Goal: Task Accomplishment & Management: Manage account settings

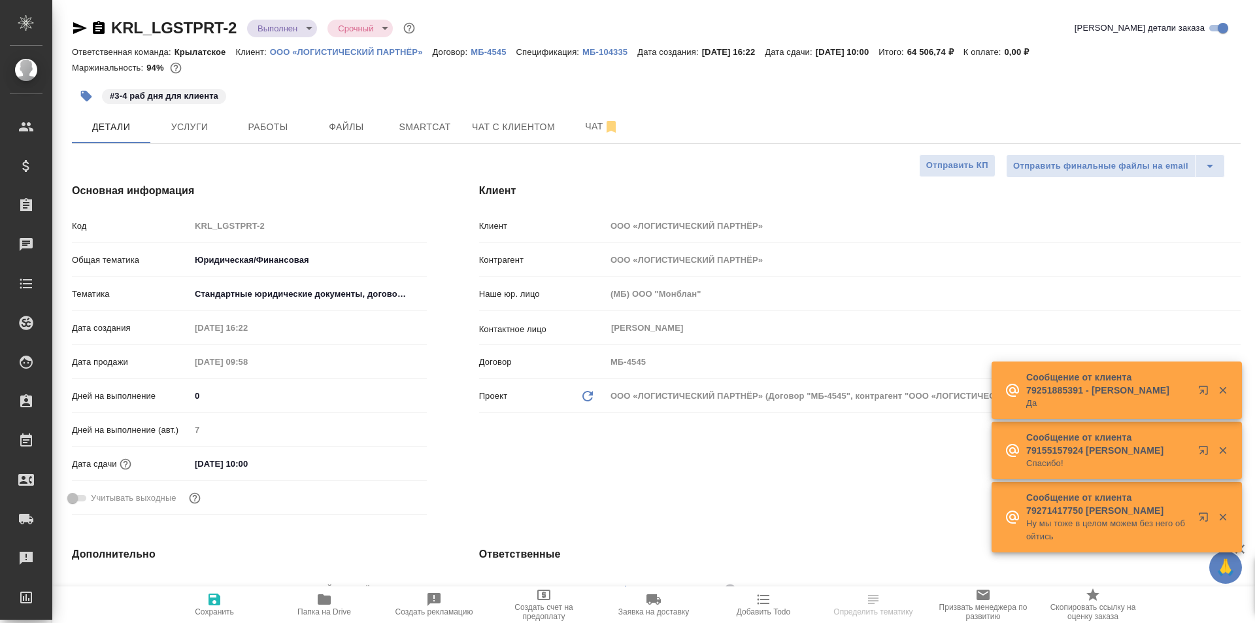
select select "RU"
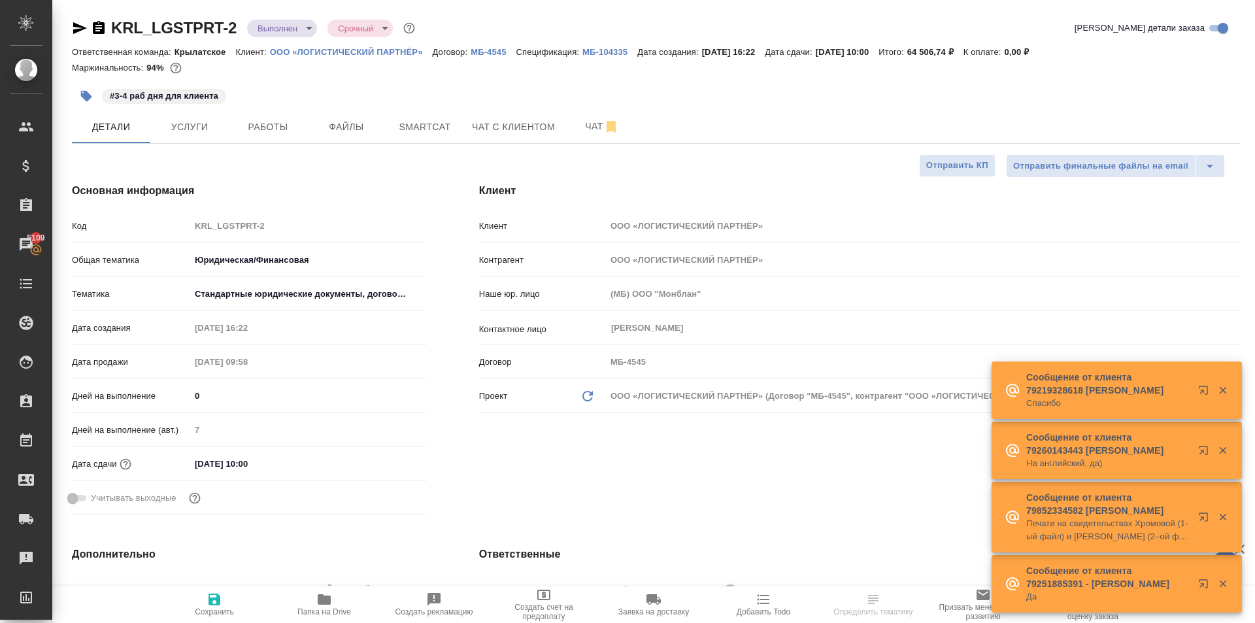
select select "RU"
type textarea "x"
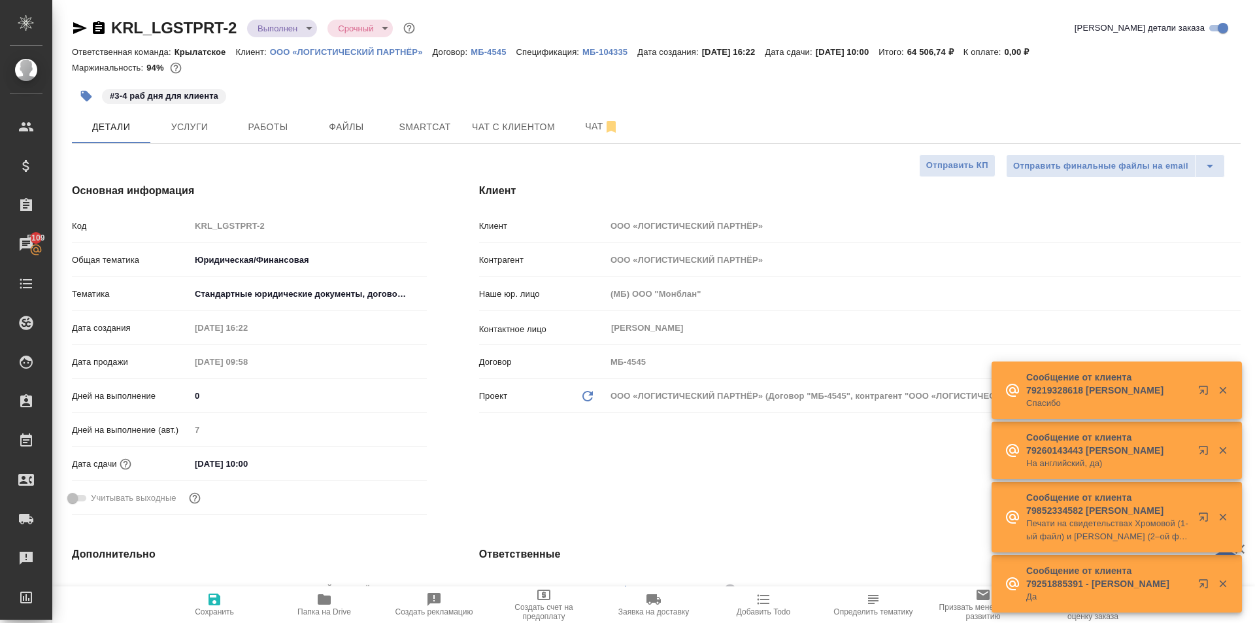
type textarea "x"
click at [302, 605] on span "Папка на Drive" at bounding box center [324, 603] width 94 height 25
type textarea "x"
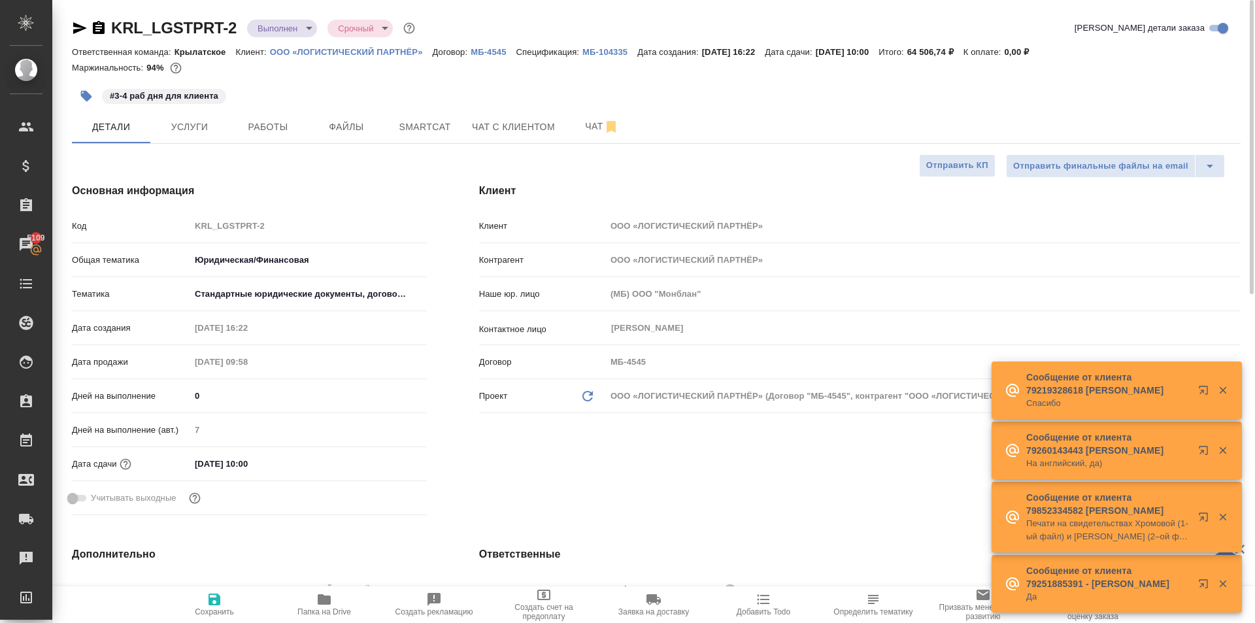
type textarea "x"
click at [80, 24] on icon "button" at bounding box center [80, 28] width 16 height 16
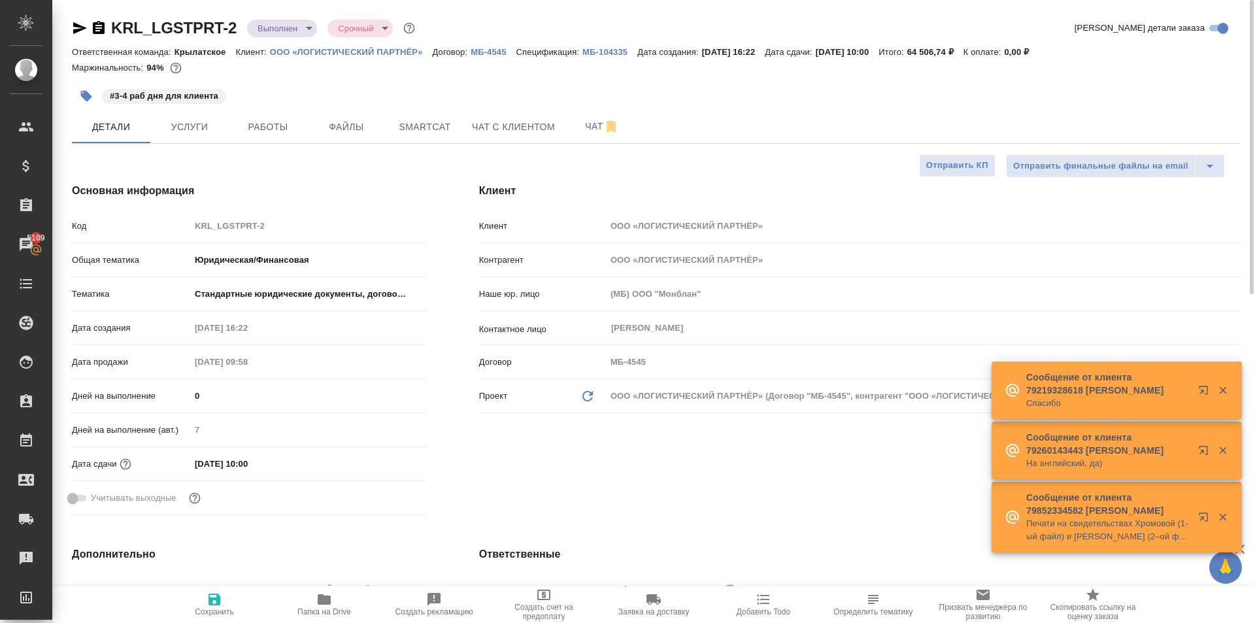
type textarea "x"
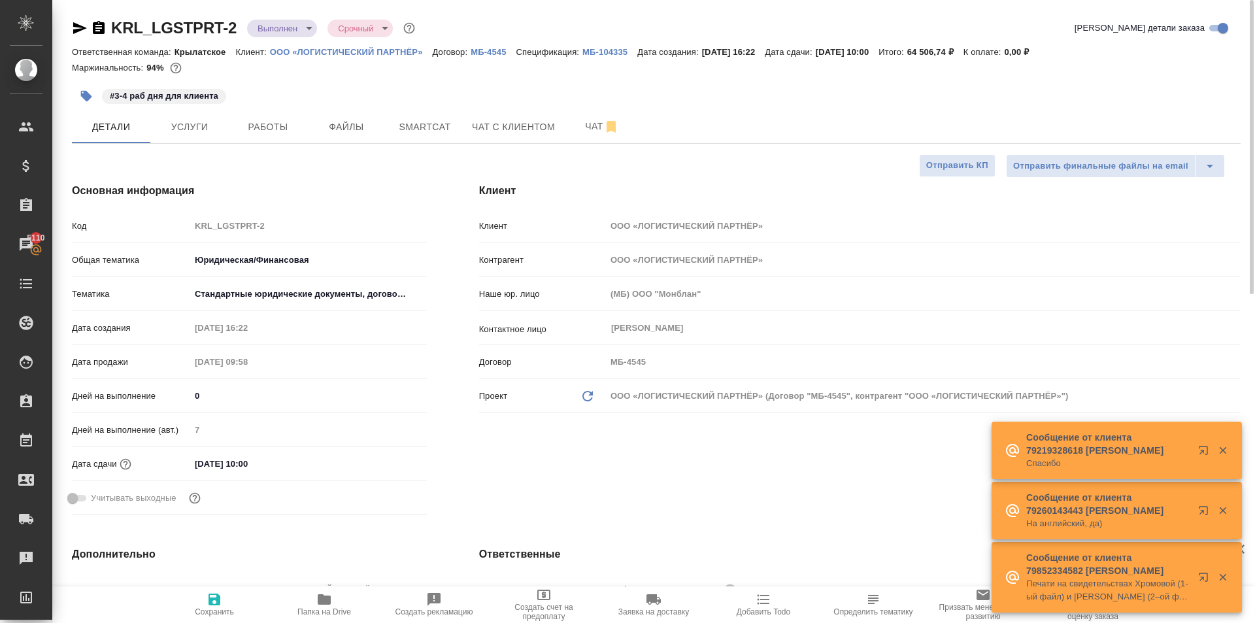
type textarea "x"
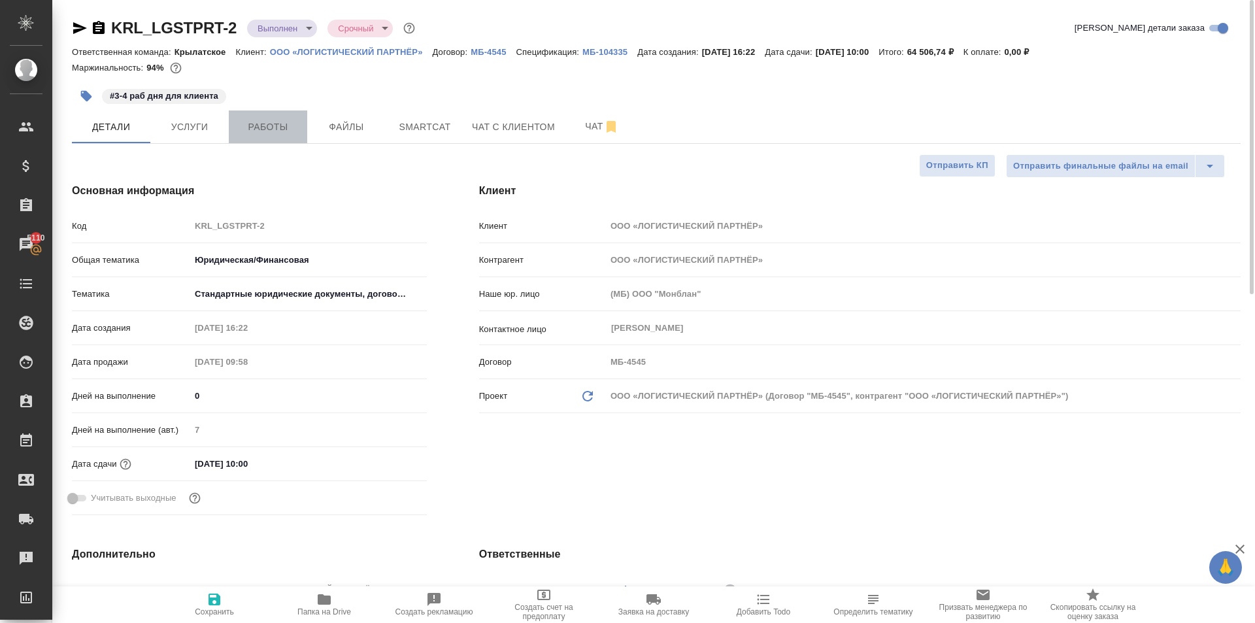
click at [250, 131] on span "Работы" at bounding box center [268, 127] width 63 height 16
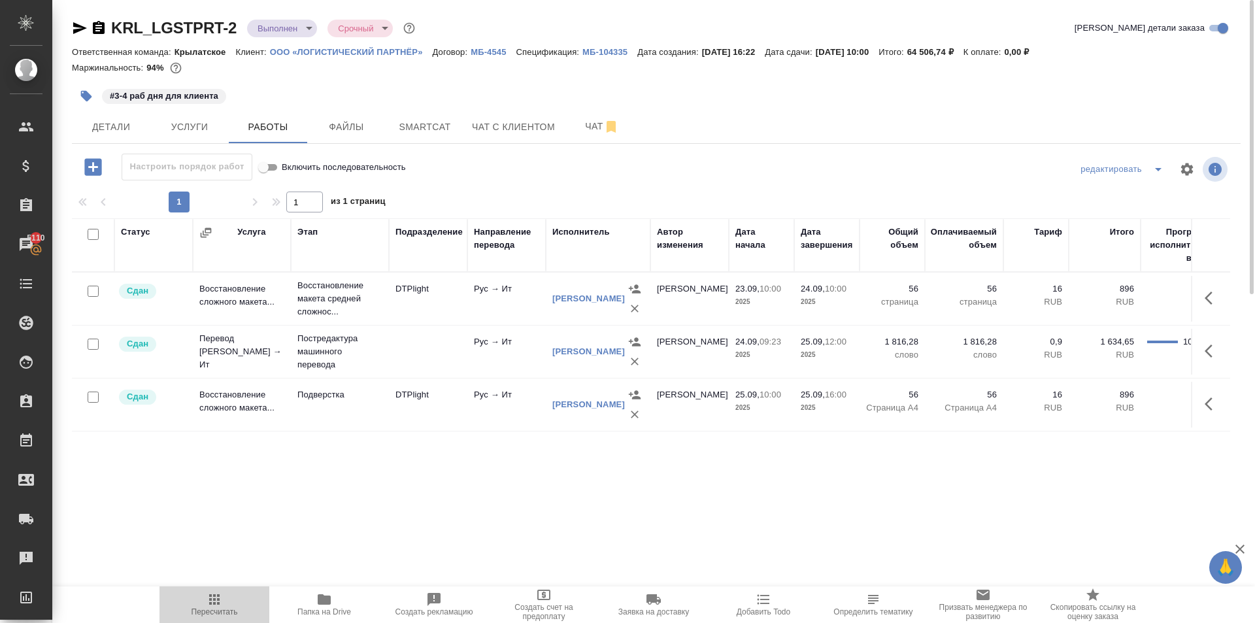
click at [226, 609] on span "Пересчитать" at bounding box center [214, 611] width 46 height 9
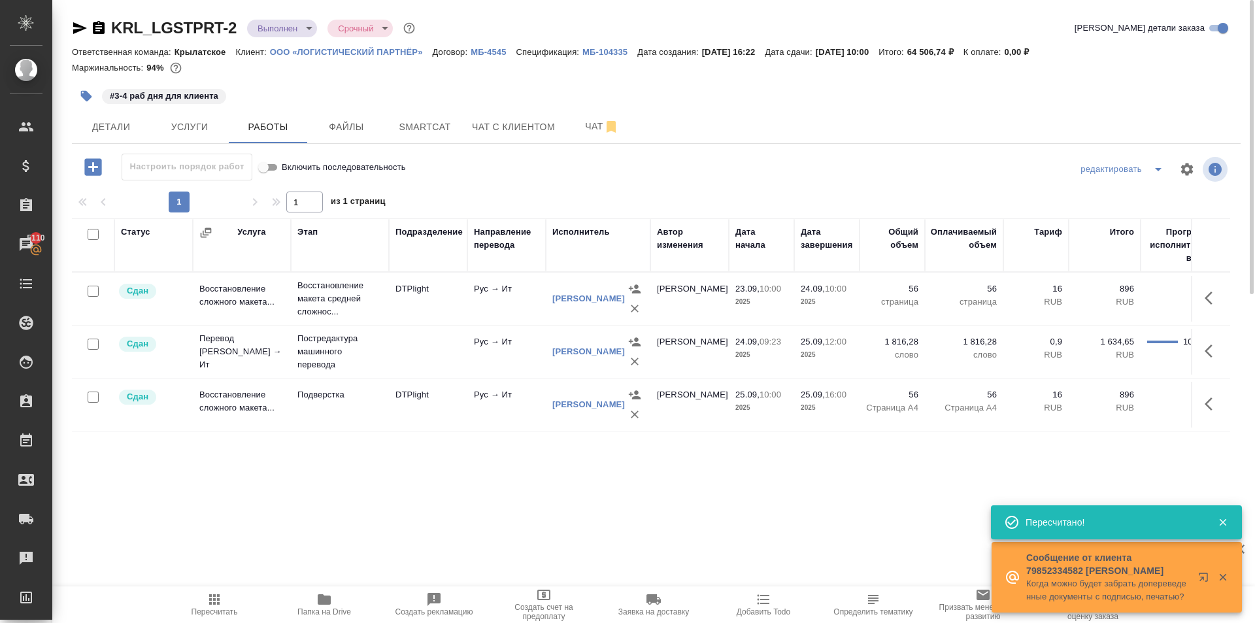
click at [221, 606] on icon "button" at bounding box center [215, 599] width 16 height 16
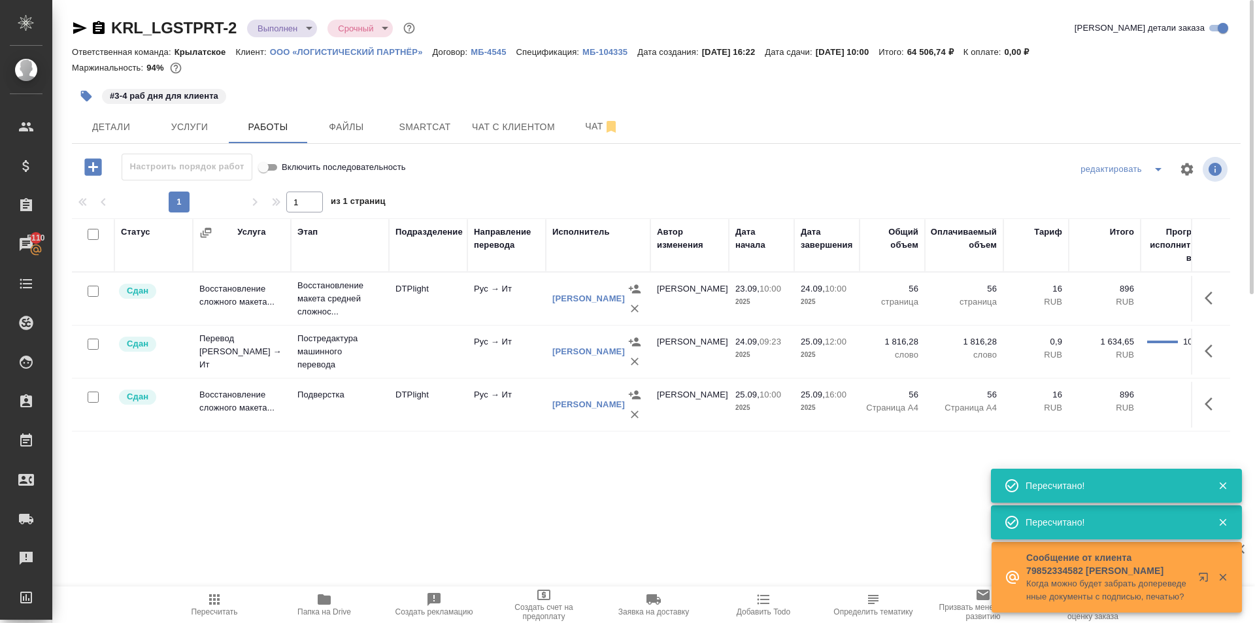
drag, startPoint x: 303, startPoint y: 39, endPoint x: 304, endPoint y: 33, distance: 6.7
click at [303, 36] on div "KRL_LGSTPRT-2 Выполнен completed Срочный urgent Кратко детали заказа" at bounding box center [656, 31] width 1169 height 26
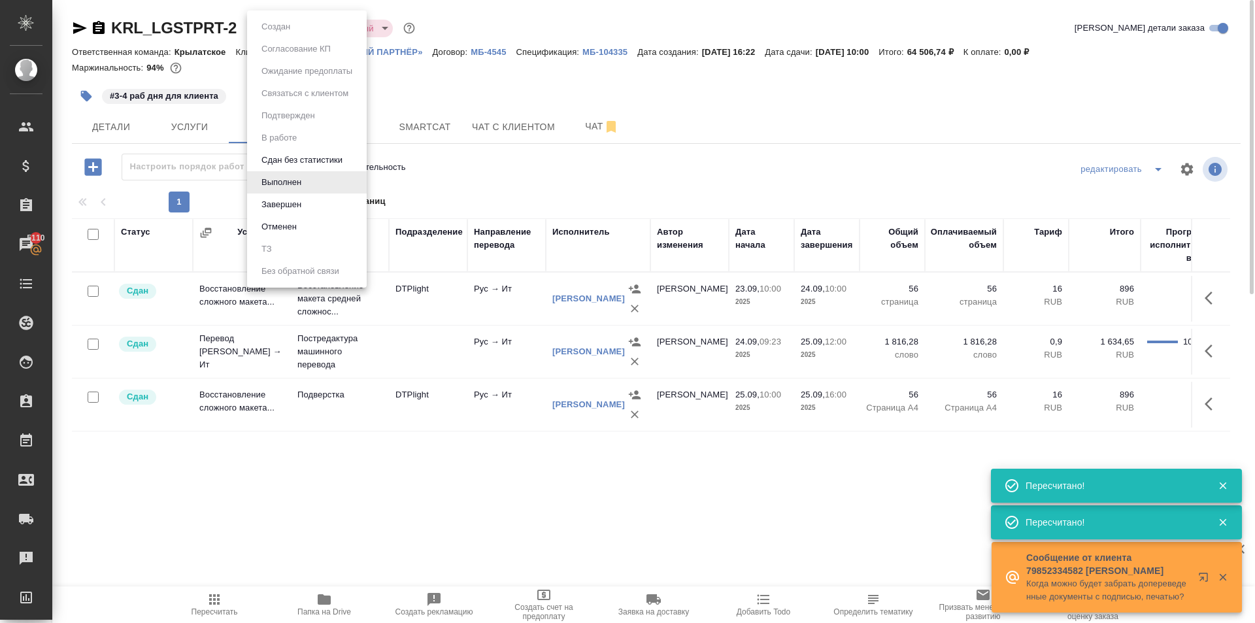
click at [304, 31] on body "🙏 .cls-1 fill:#fff; AWATERA Kasymov Timur Клиенты Спецификации Заказы 5110 Чаты…" at bounding box center [627, 311] width 1255 height 623
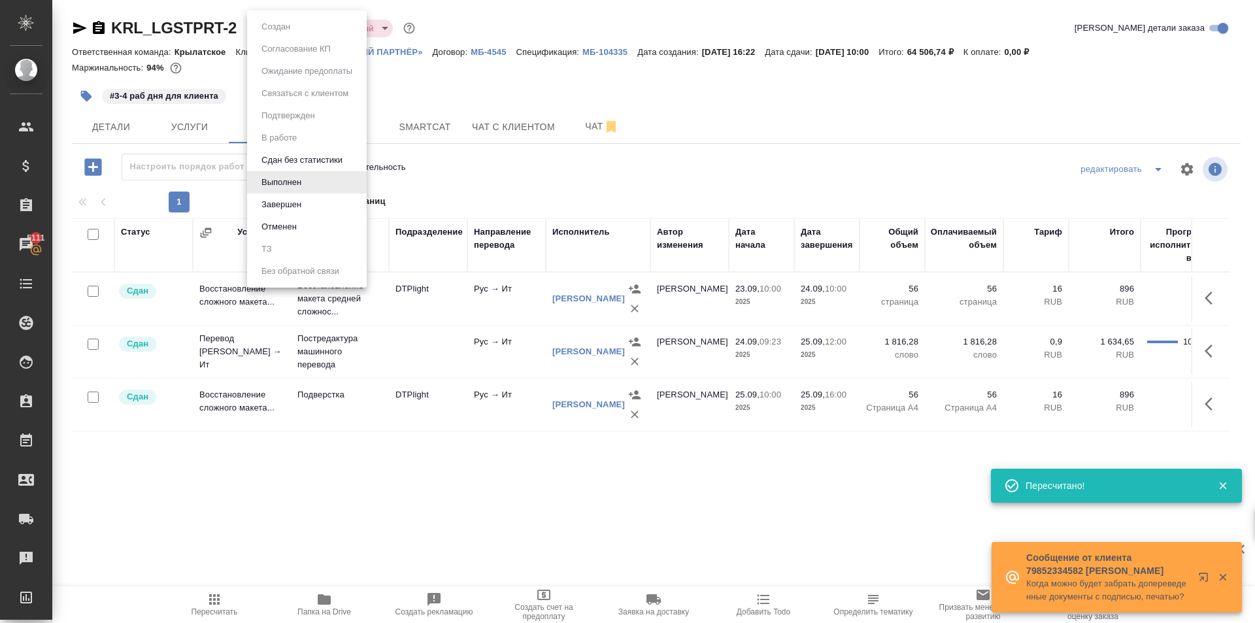
click at [301, 207] on button "Завершен" at bounding box center [281, 204] width 48 height 14
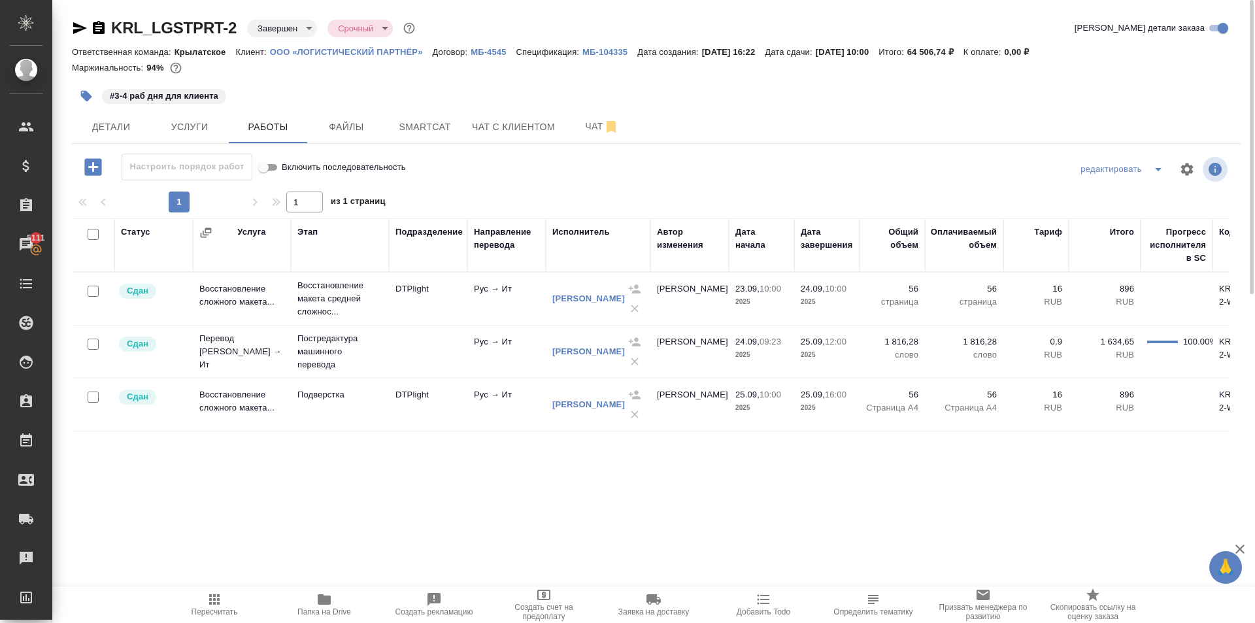
click at [228, 603] on span "Пересчитать" at bounding box center [214, 603] width 94 height 25
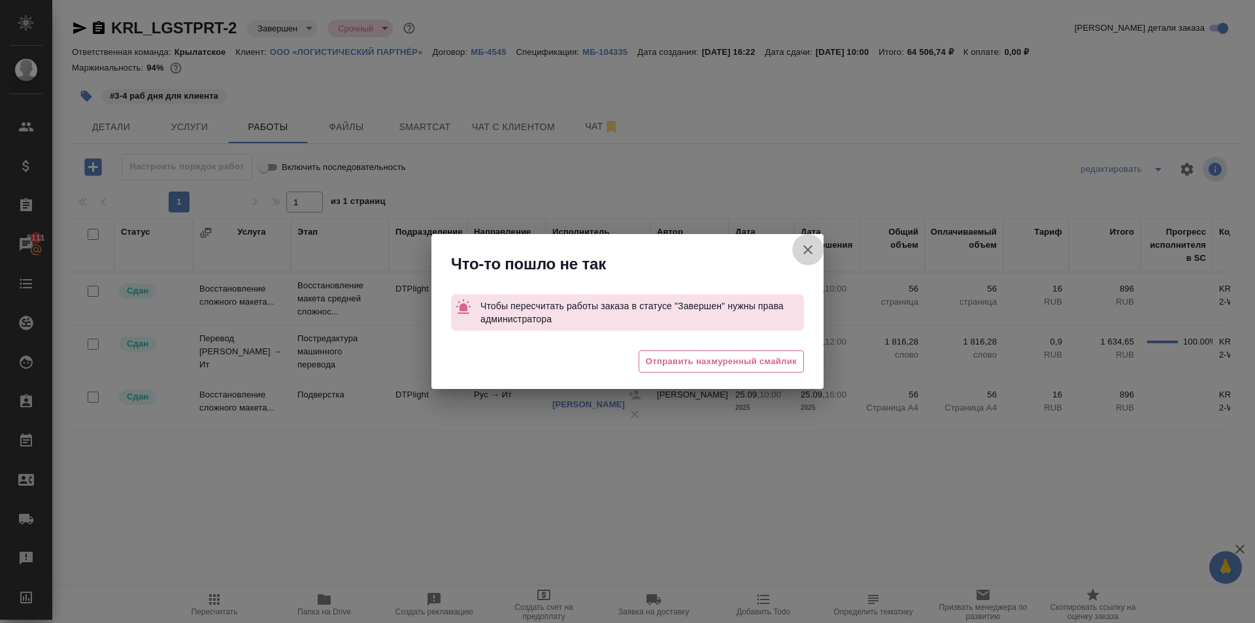
click at [806, 246] on icon "button" at bounding box center [808, 250] width 16 height 16
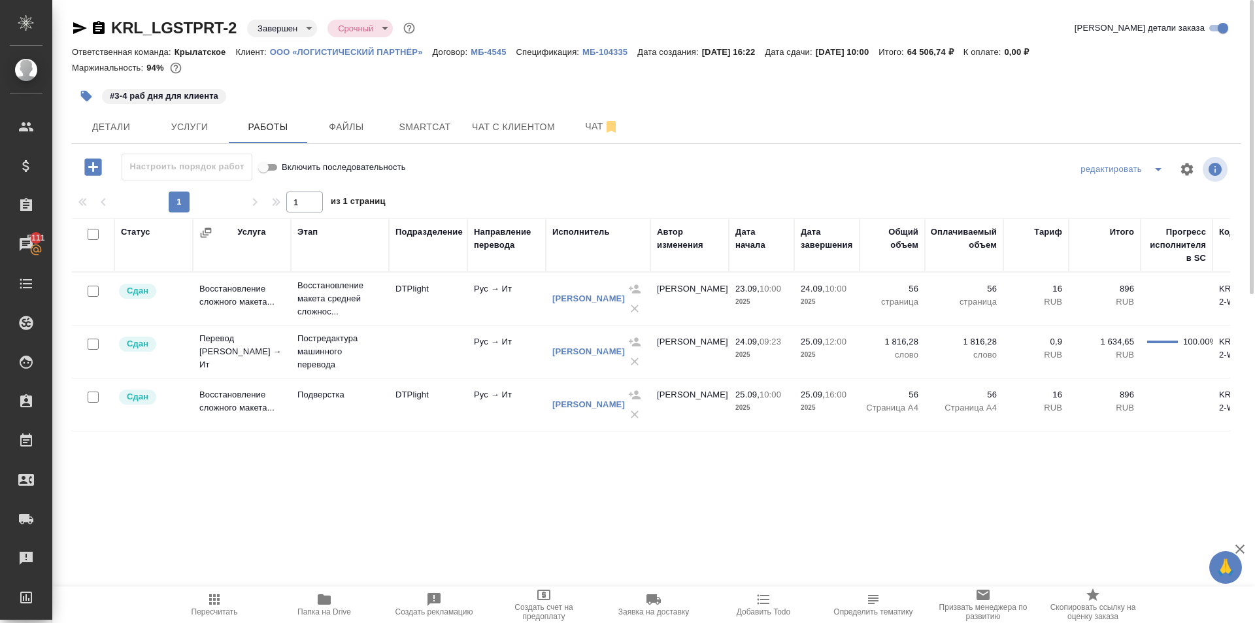
click at [608, 49] on p "МБ-104335" at bounding box center [609, 52] width 55 height 10
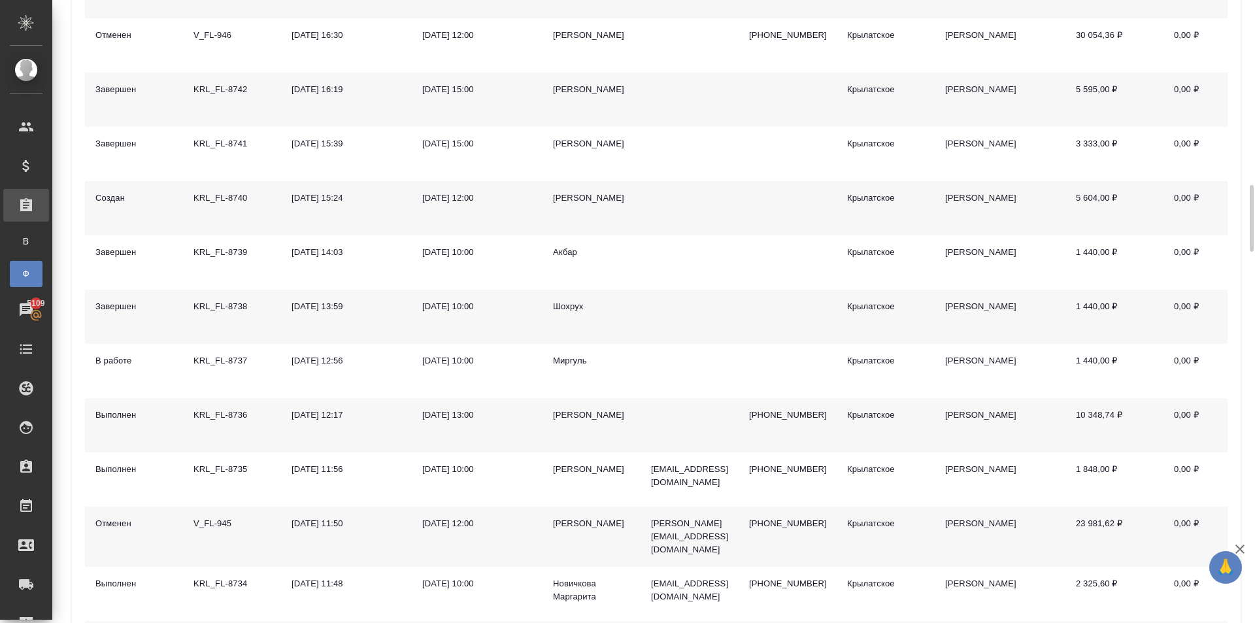
scroll to position [1176, 0]
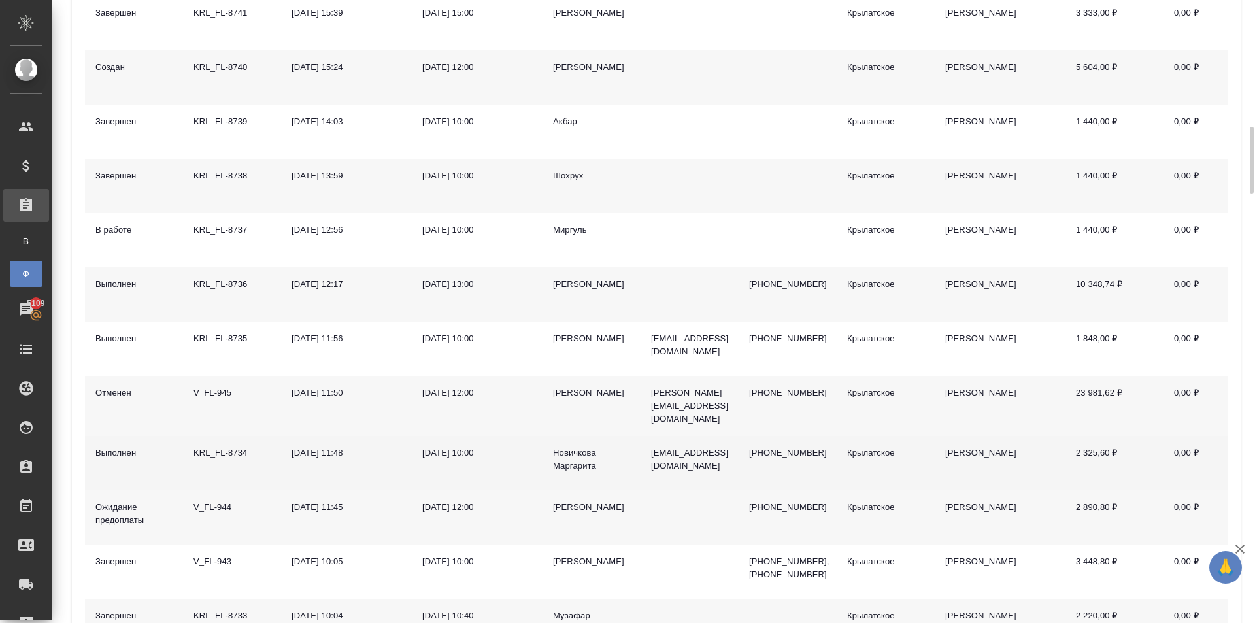
click at [586, 446] on div "[PERSON_NAME]" at bounding box center [591, 459] width 77 height 26
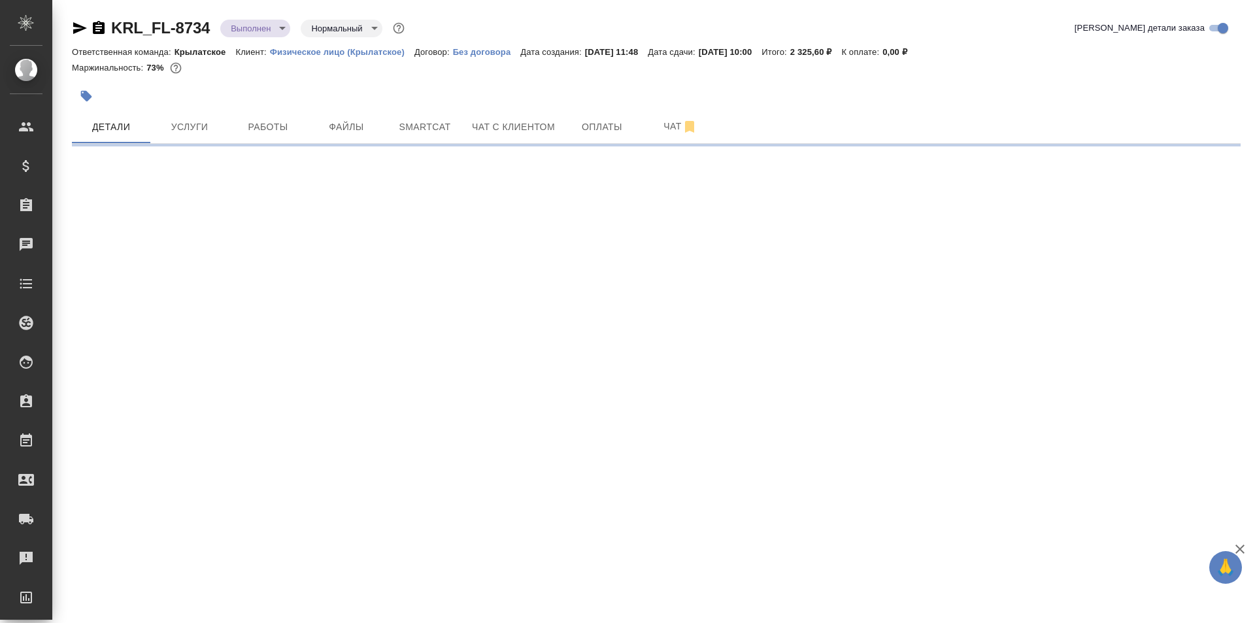
click at [75, 29] on icon "button" at bounding box center [80, 28] width 14 height 12
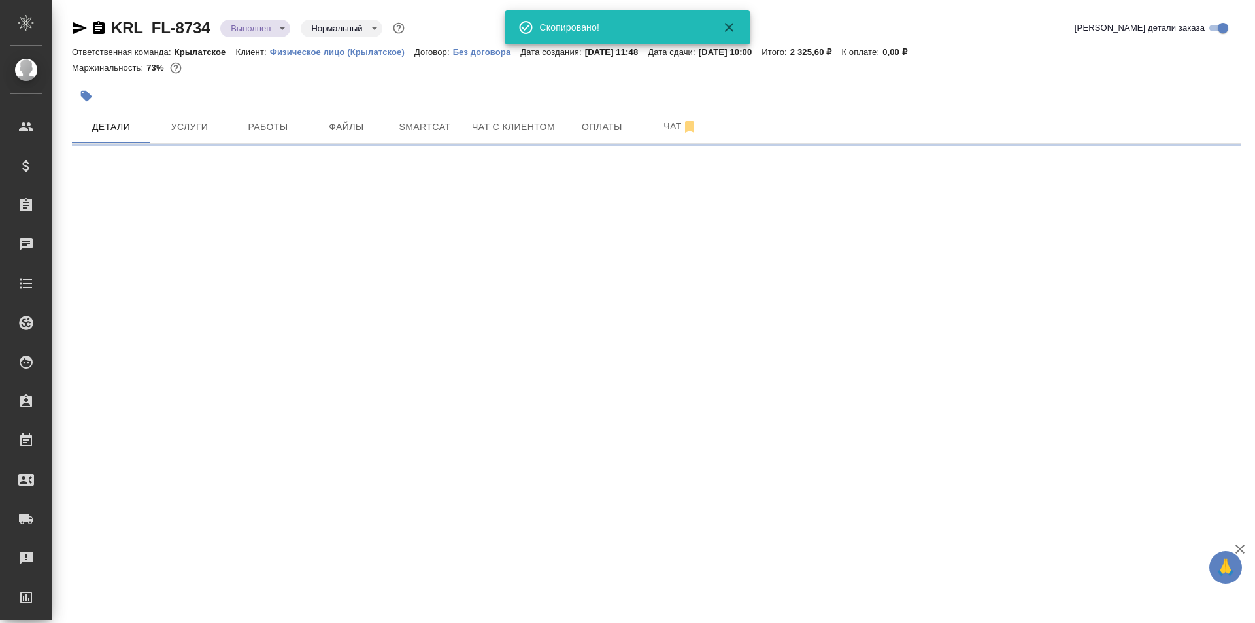
select select "RU"
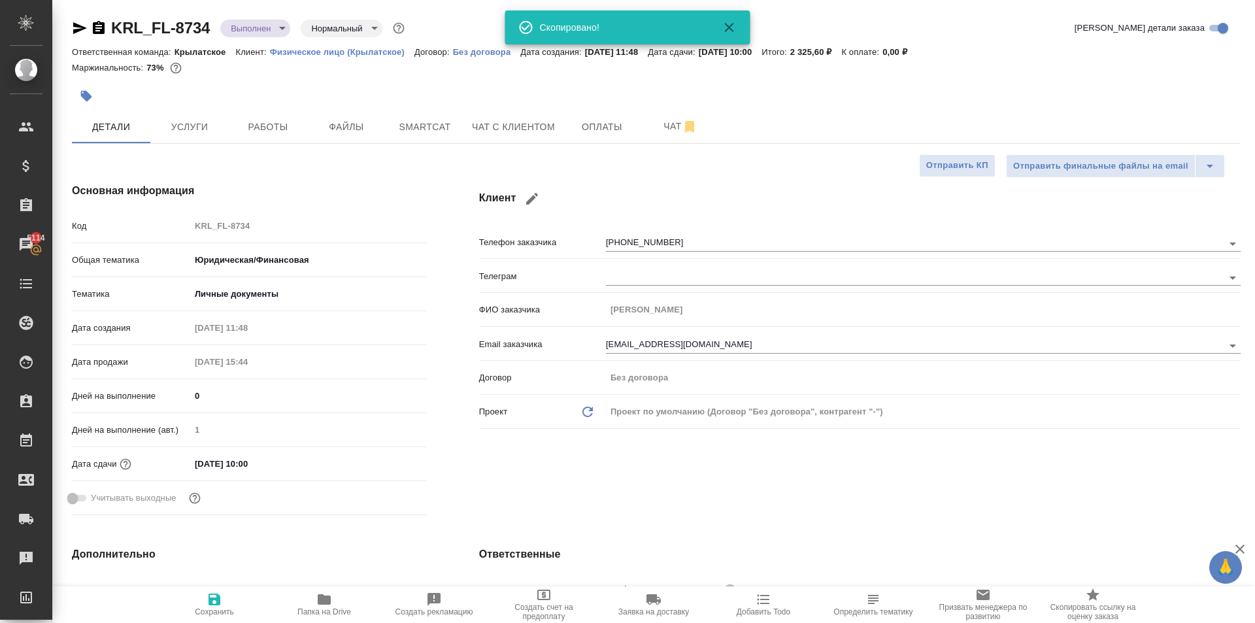
type textarea "x"
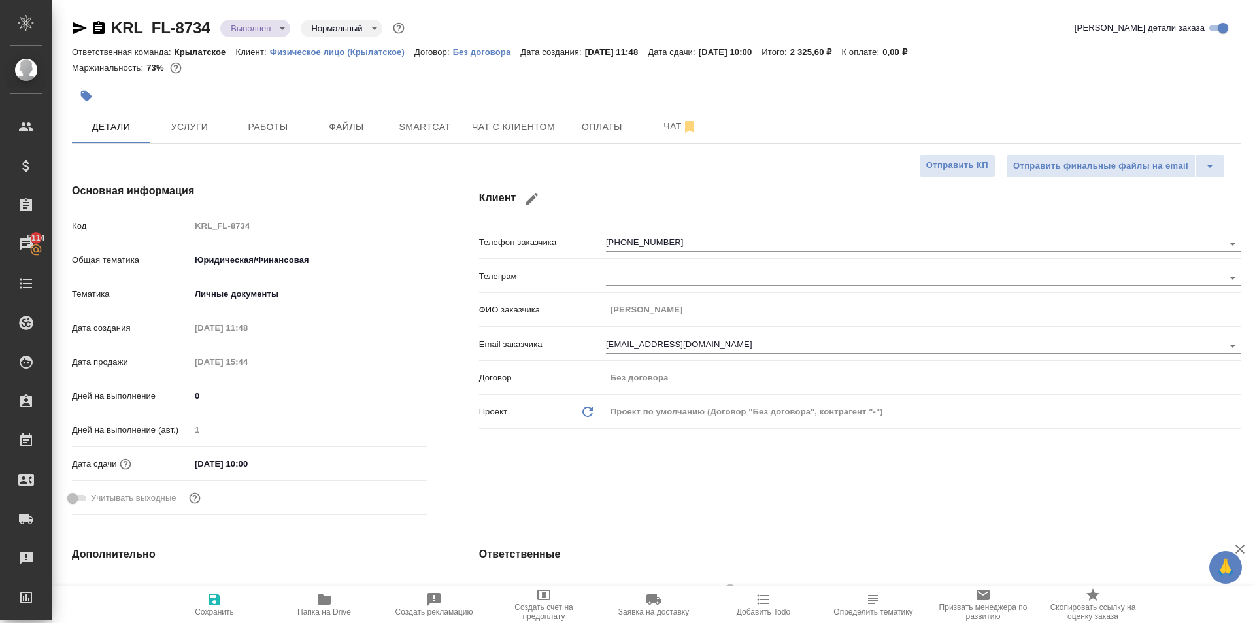
type textarea "x"
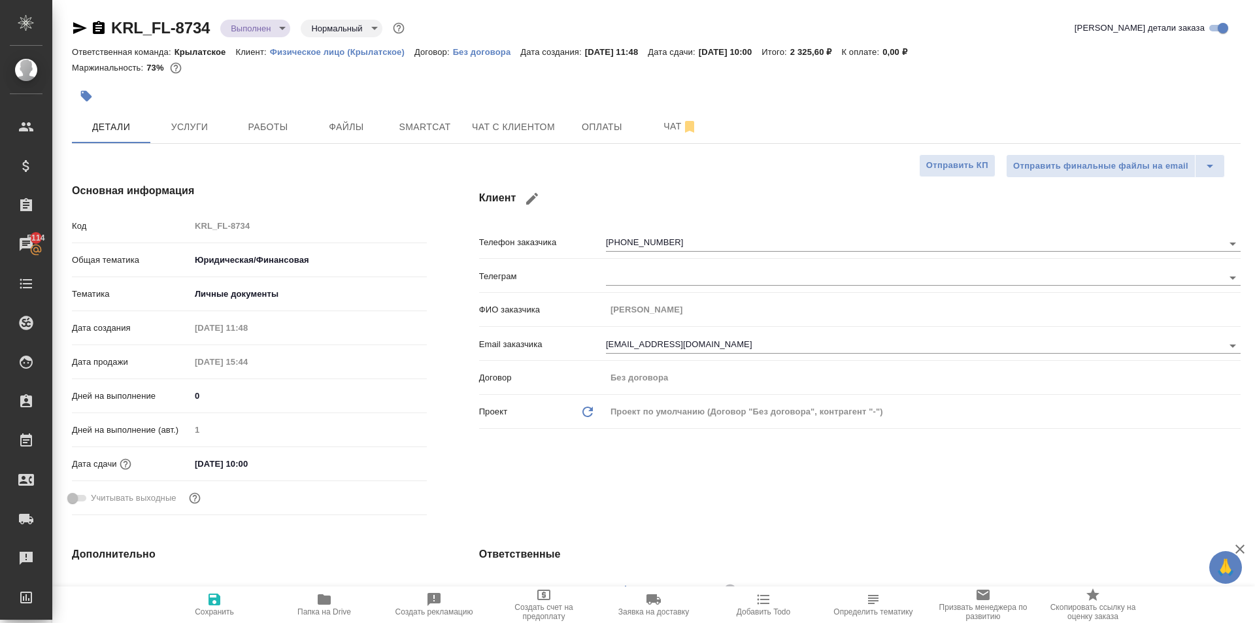
type textarea "x"
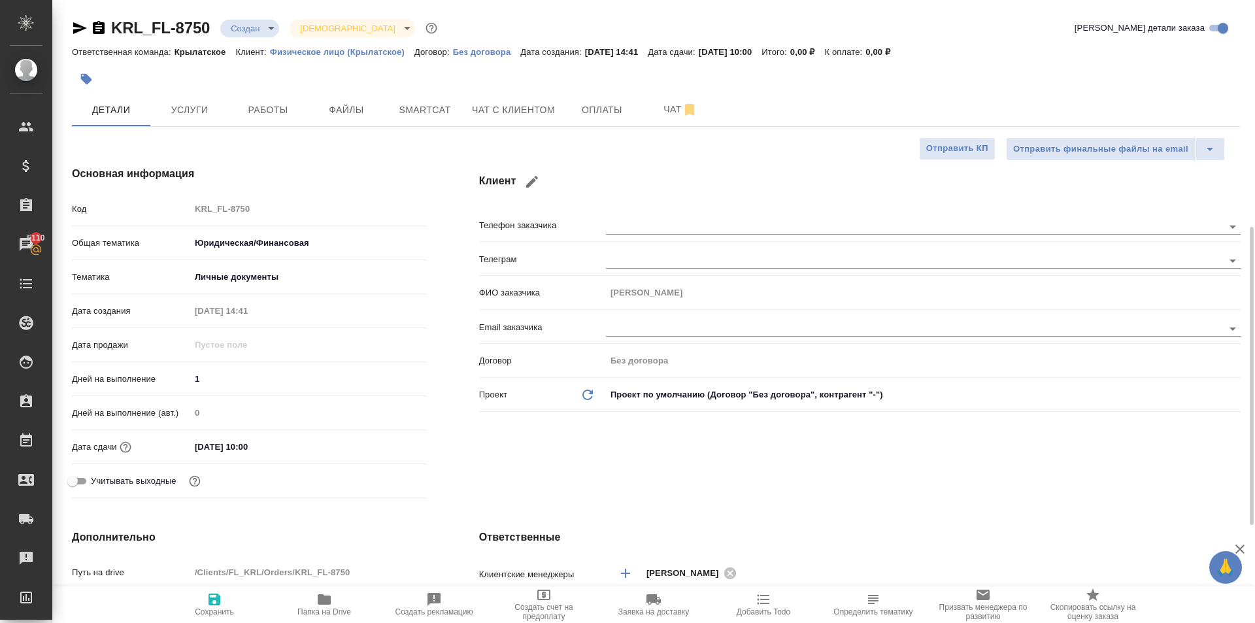
select select "RU"
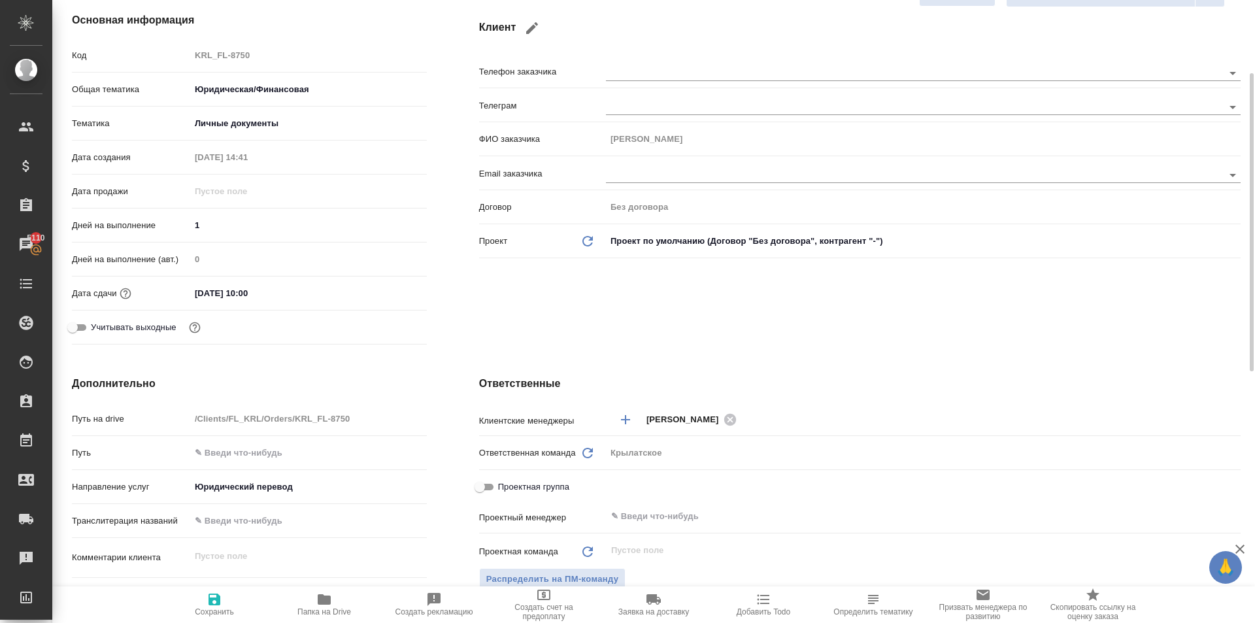
scroll to position [611, 0]
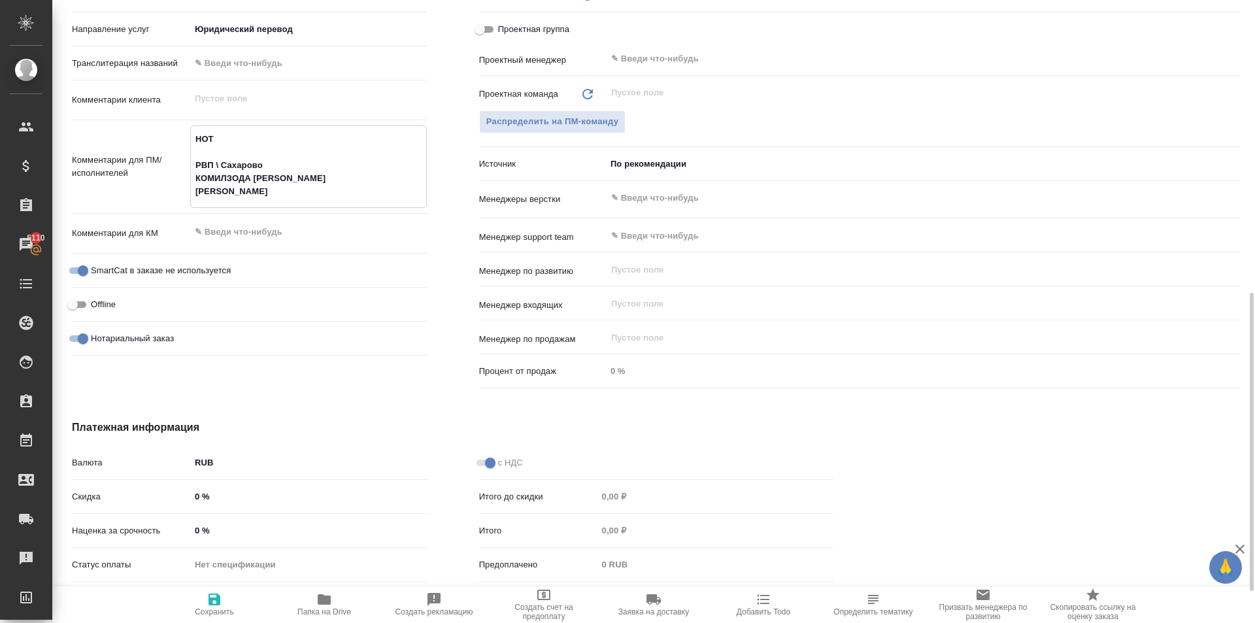
click at [313, 161] on textarea "НОТ РВП \ Сахарово КОМИЛЗОДА [PERSON_NAME] [PERSON_NAME]" at bounding box center [308, 165] width 235 height 75
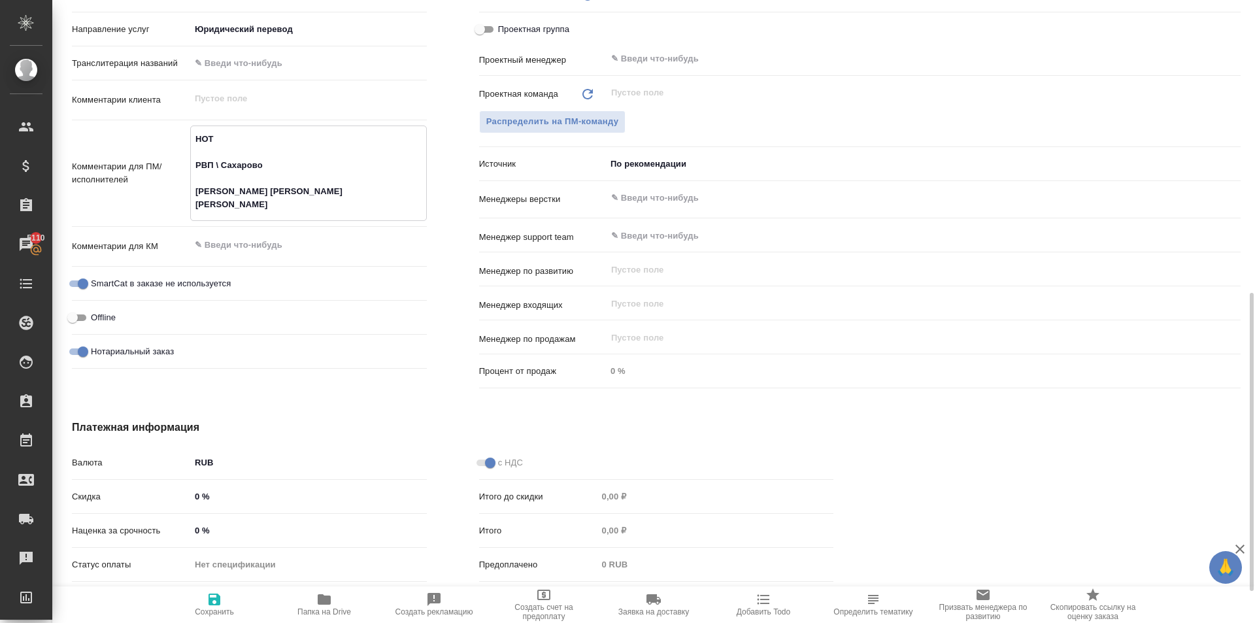
type textarea "НОТ РВП \ Сахарово [PERSON_NAME] [PERSON_NAME] [PERSON_NAME]"
click at [220, 618] on button "Сохранить" at bounding box center [214, 604] width 110 height 37
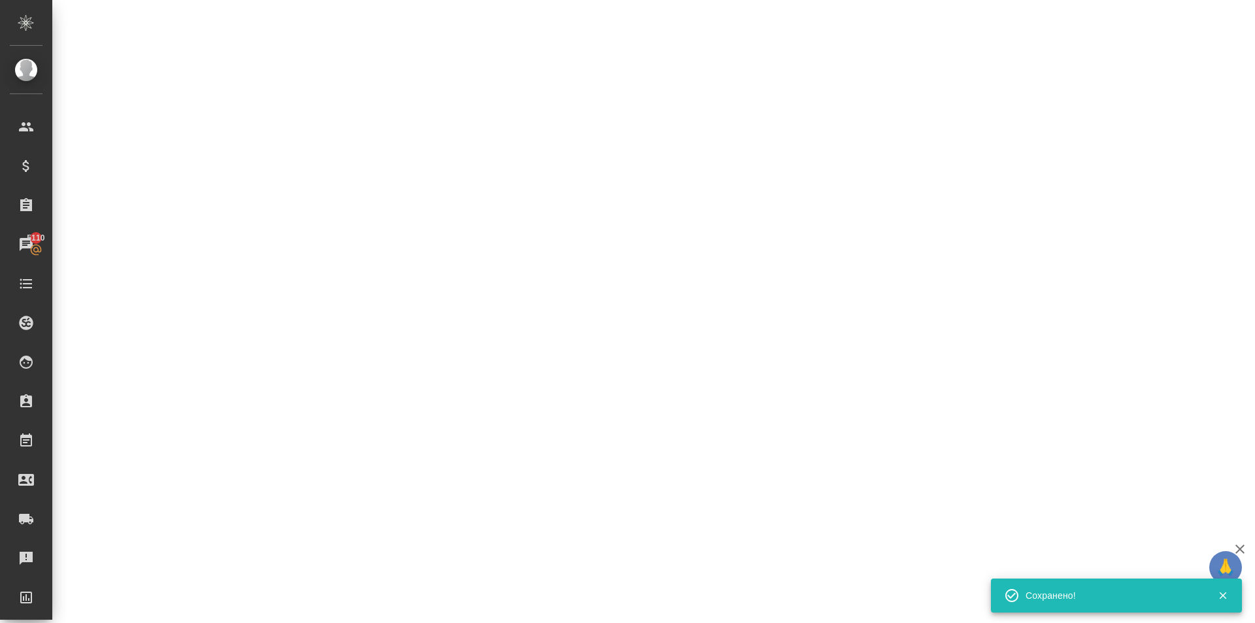
select select "RU"
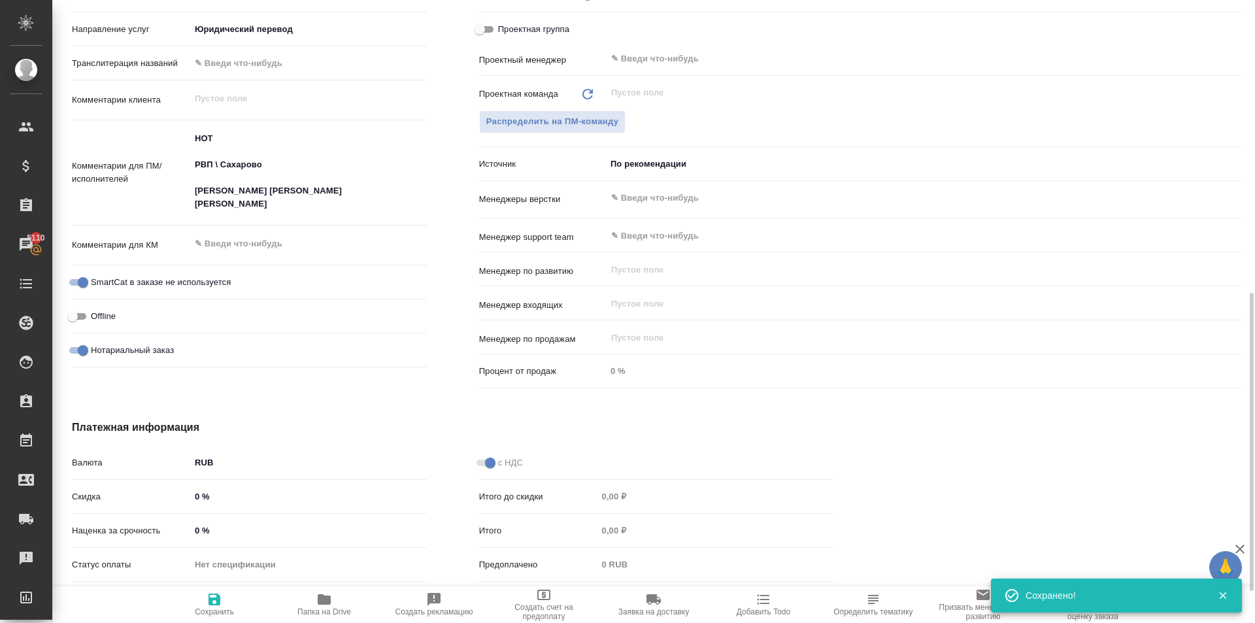
type textarea "x"
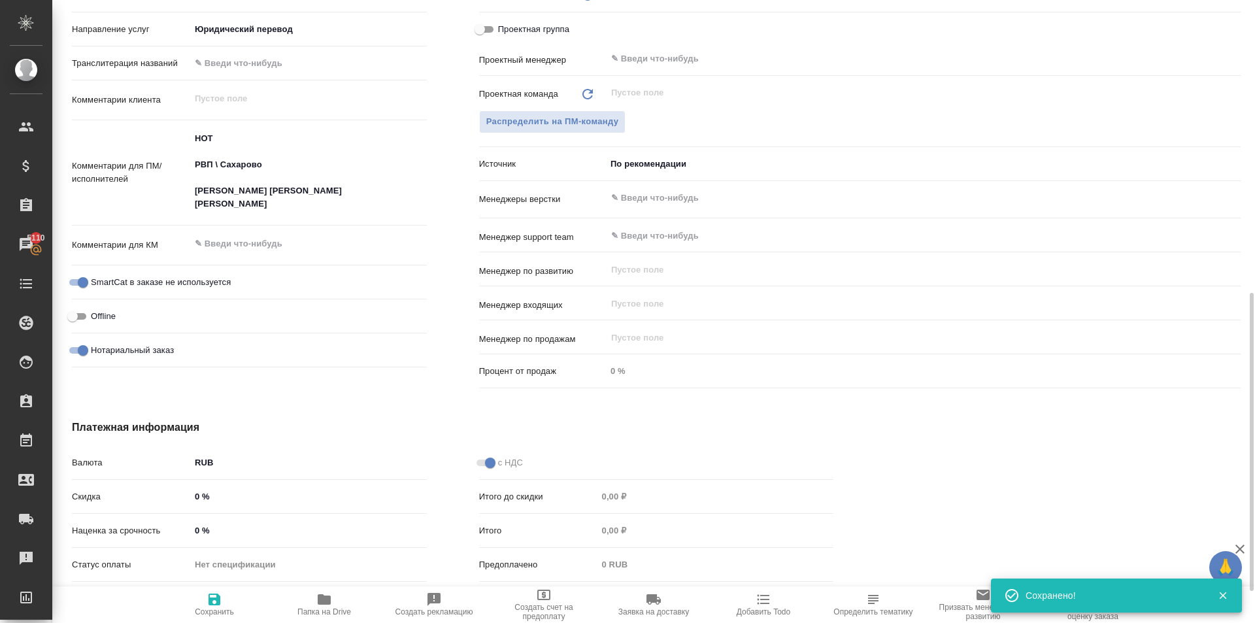
type textarea "x"
click at [360, 276] on div "SmartCat в заказе не используется" at bounding box center [249, 282] width 355 height 23
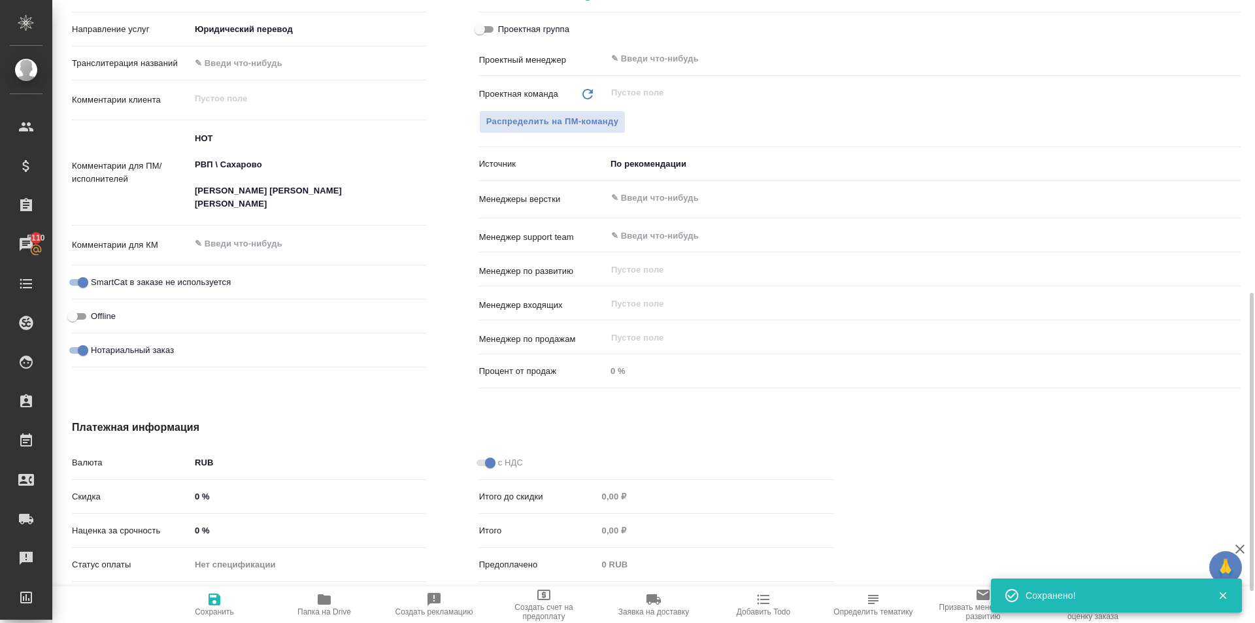
click at [291, 189] on textarea "НОТ РВП \ Сахарово КОМИЛЗОДА АБДУРАХМОН МУХАММАД БОБОДЖОНОВА ДИЛНОЗА ХОЛОВНА" at bounding box center [308, 171] width 237 height 88
click at [291, 189] on textarea "НОТ РВП \ Сахарово КОМИЛЗОДА АБДУРАХМОН МУХАММАД БОБОДЖОНОВА ДИЛНОЗА ХОЛОВНА" at bounding box center [308, 172] width 235 height 88
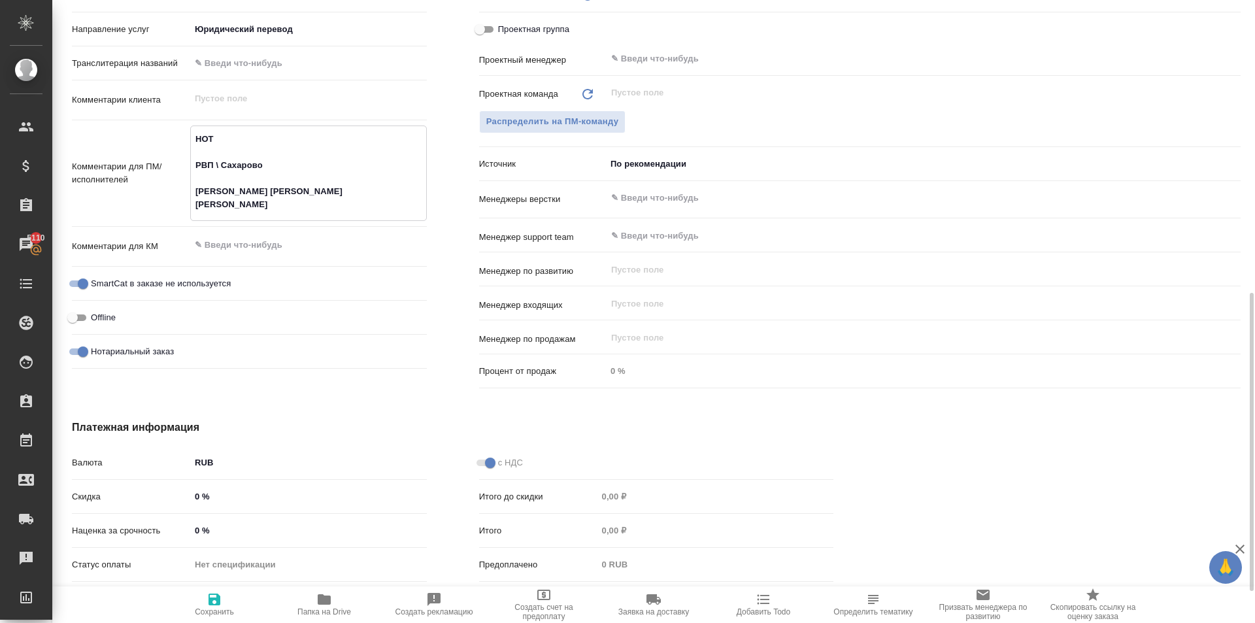
type textarea "x"
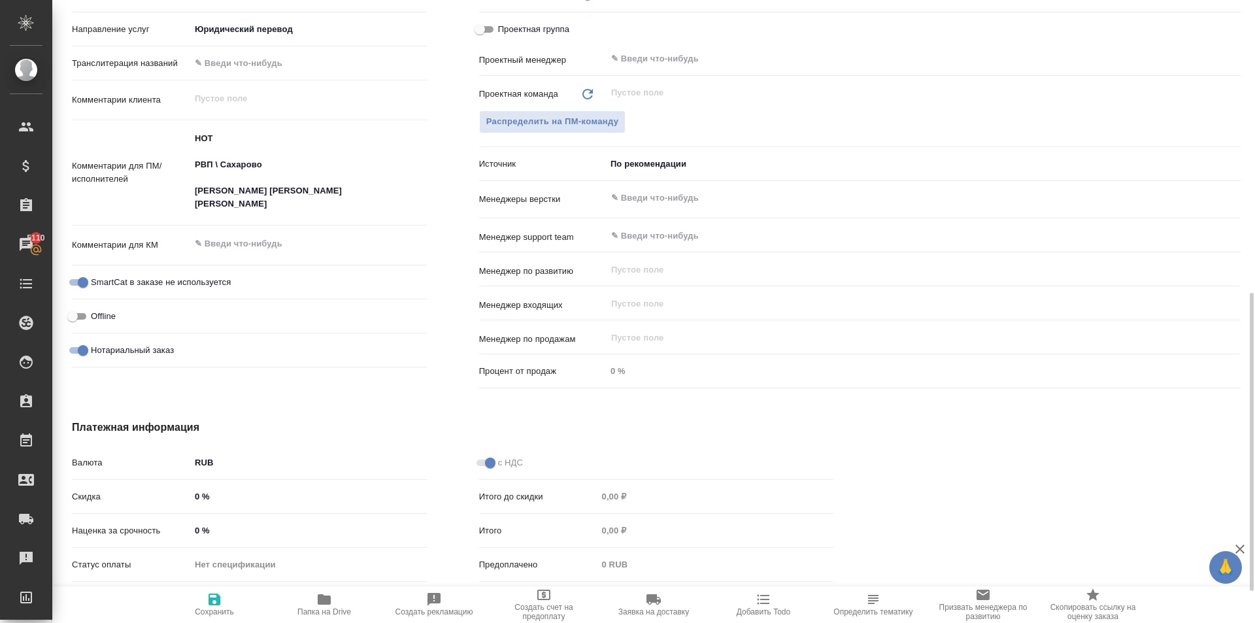
type textarea "x"
click at [303, 207] on textarea "НОТ РВП \ Сахарово КОМИЛЗОДА АБДУРАХМОН МУХАММАД БОБОДЖОНОВА ДИЛНОЗА ХОЛОВНА" at bounding box center [308, 172] width 235 height 88
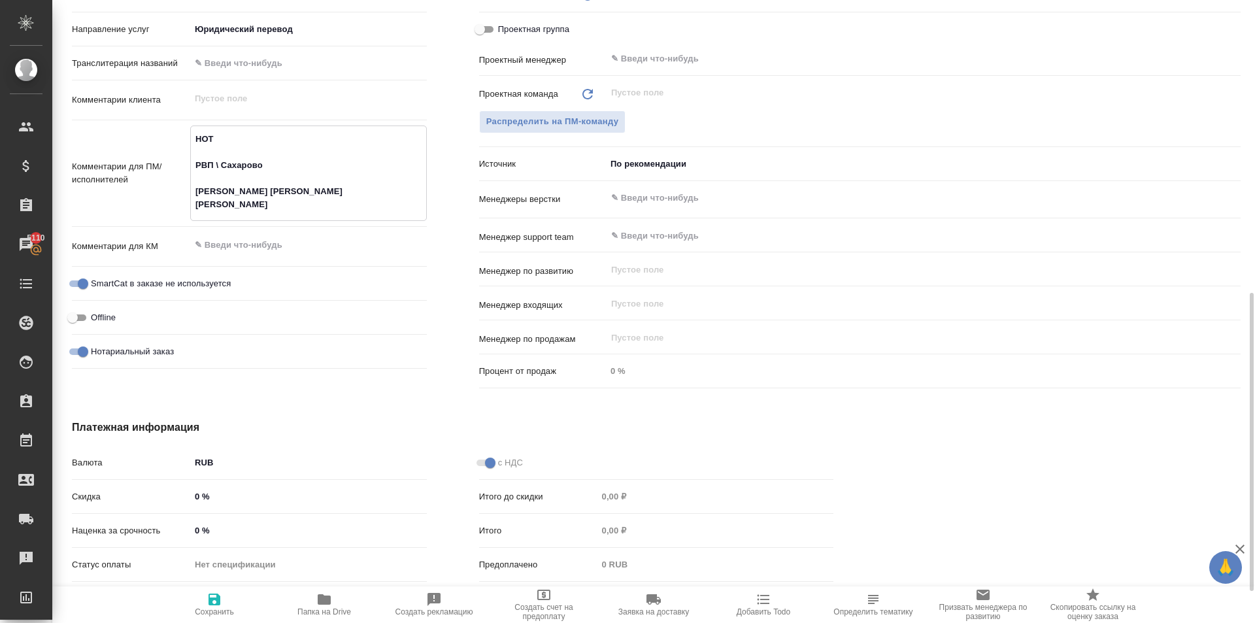
type textarea "x"
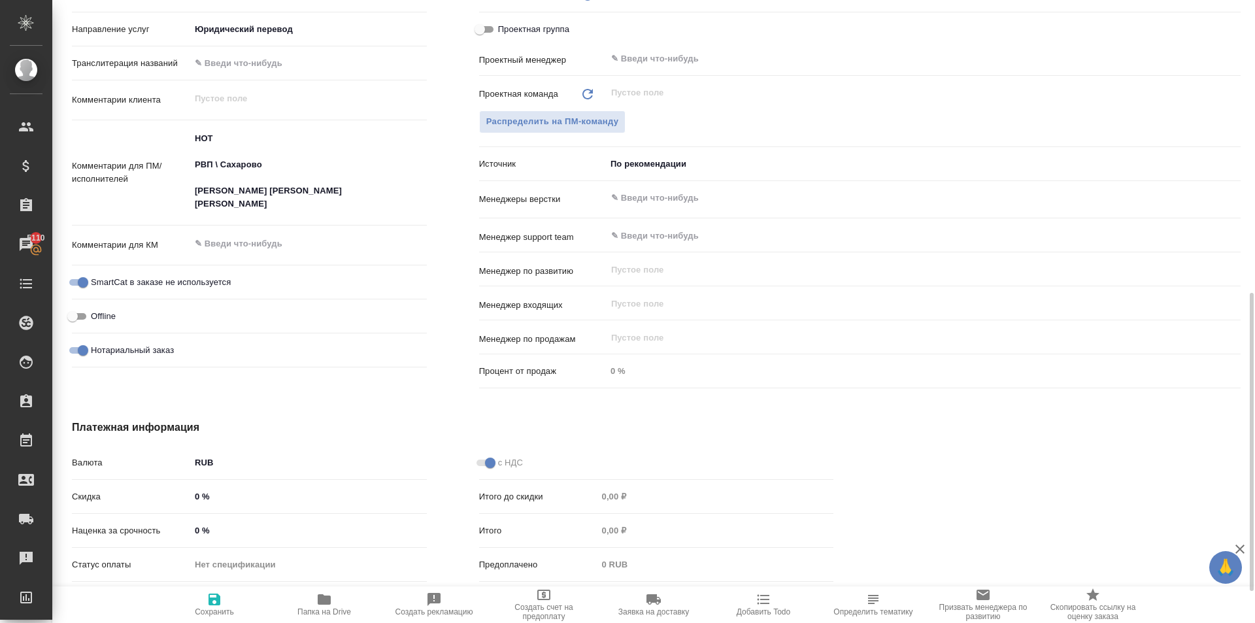
type textarea "x"
drag, startPoint x: 469, startPoint y: 282, endPoint x: 459, endPoint y: 284, distance: 9.5
click at [467, 282] on div "Ответственные Клиентские менеджеры Касымов Тимур ​ Ответственная команда Обнови…" at bounding box center [860, 155] width 814 height 527
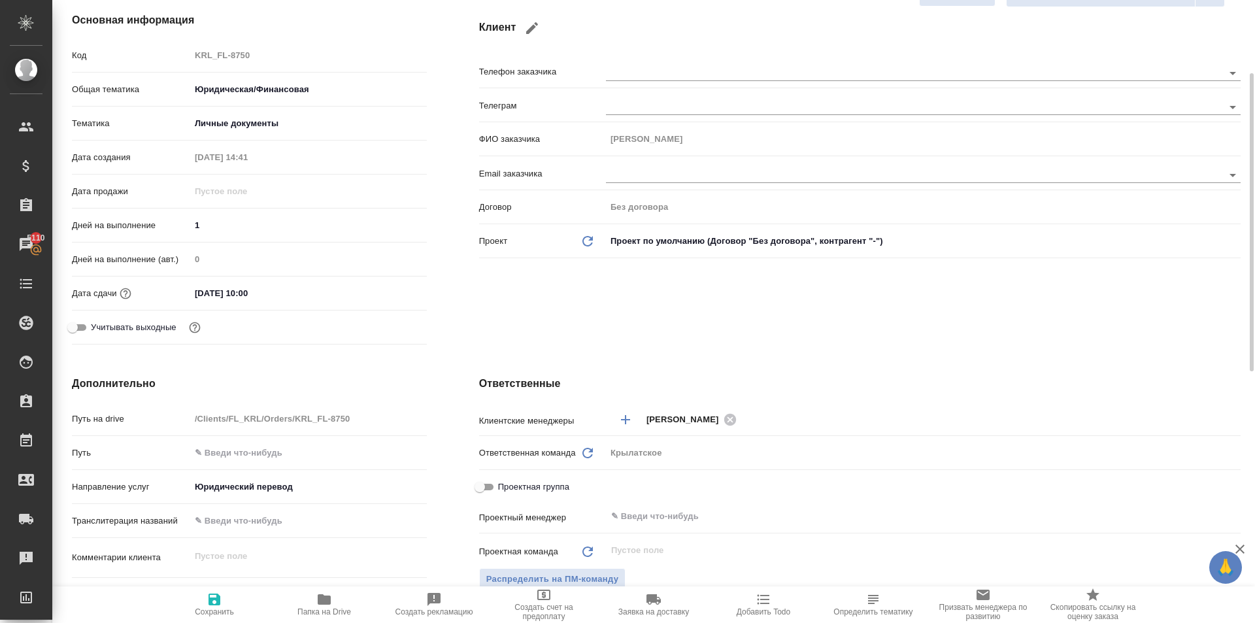
scroll to position [0, 0]
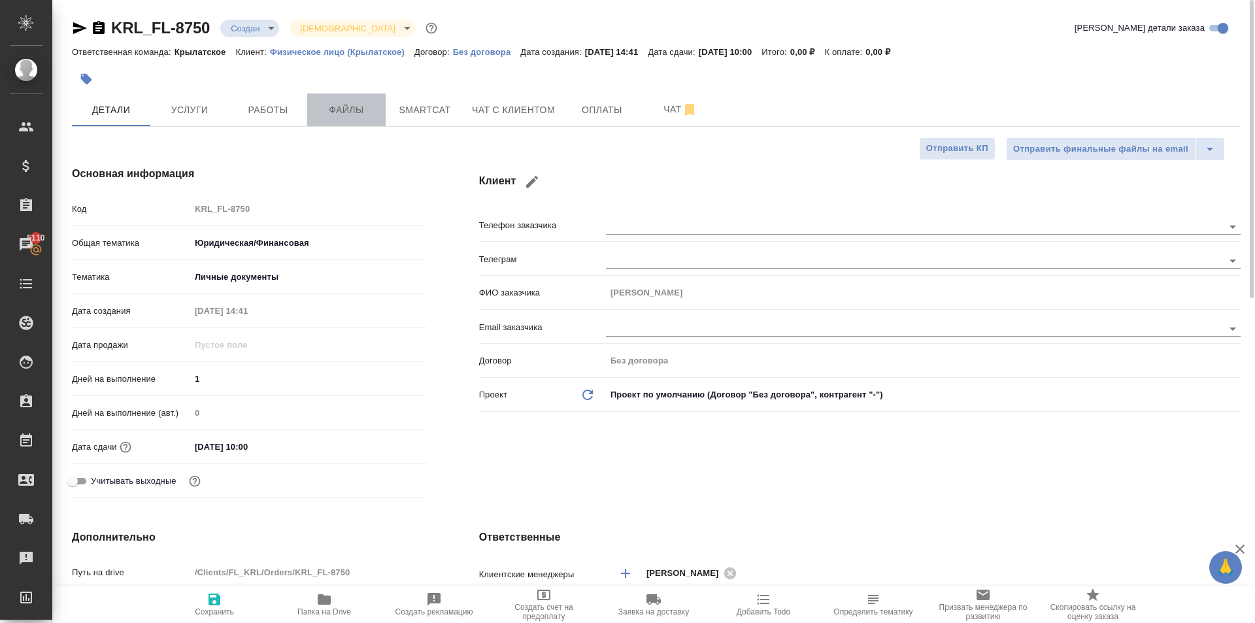
click at [360, 99] on button "Файлы" at bounding box center [346, 109] width 78 height 33
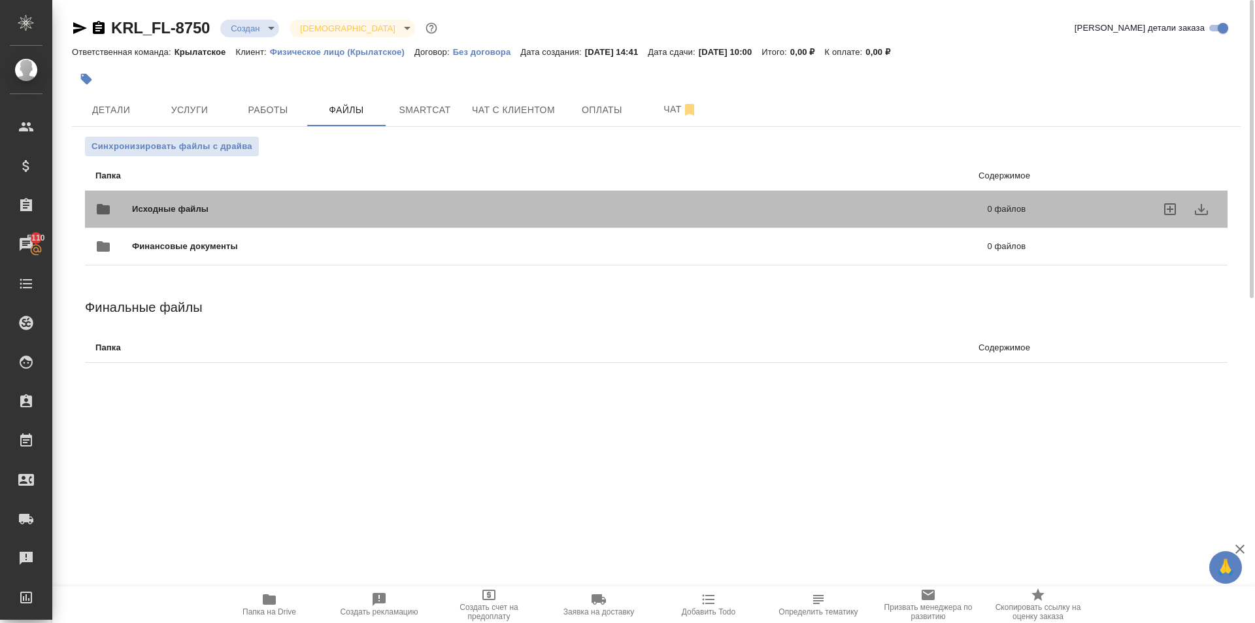
click at [212, 202] on div "Исходные файлы 0 файлов" at bounding box center [560, 208] width 930 height 31
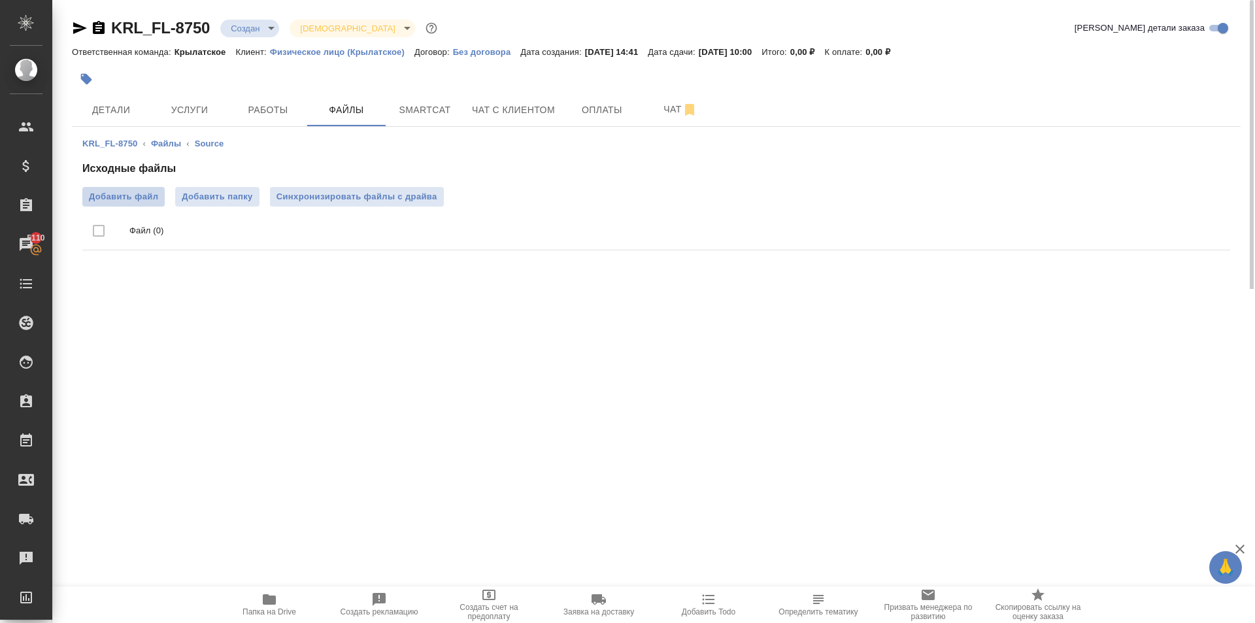
click at [158, 193] on label "Добавить файл" at bounding box center [123, 197] width 82 height 20
click at [0, 0] on input "Добавить файл" at bounding box center [0, 0] width 0 height 0
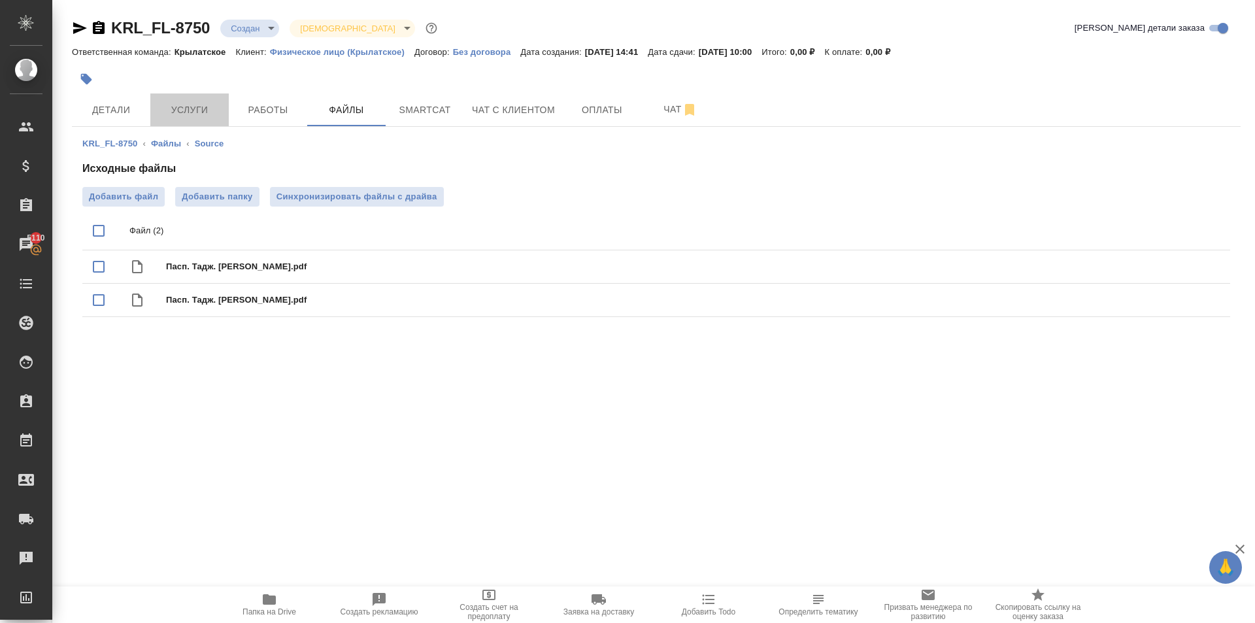
drag, startPoint x: 210, startPoint y: 104, endPoint x: 235, endPoint y: 158, distance: 59.1
click at [235, 158] on div "KRL_FL-8750 Создан new Святая троица holyTrinity Кратко детали заказа Ответстве…" at bounding box center [656, 178] width 1183 height 356
click at [364, 201] on span "Синхронизировать файлы с драйва" at bounding box center [356, 196] width 161 height 13
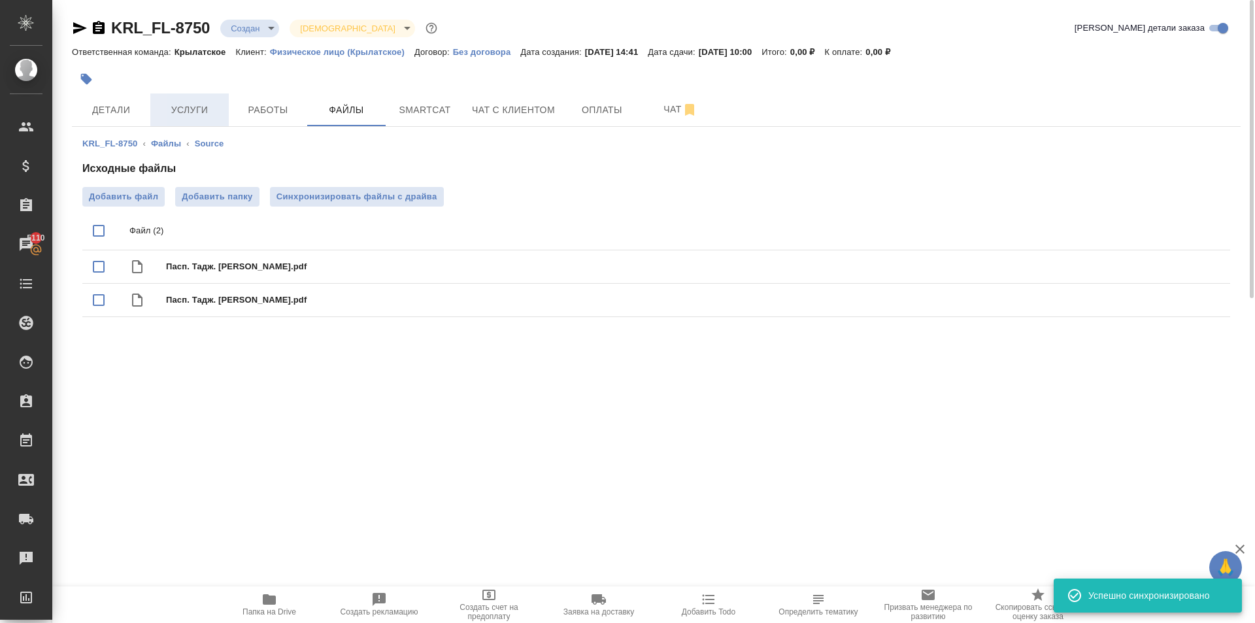
click at [215, 114] on span "Услуги" at bounding box center [189, 110] width 63 height 16
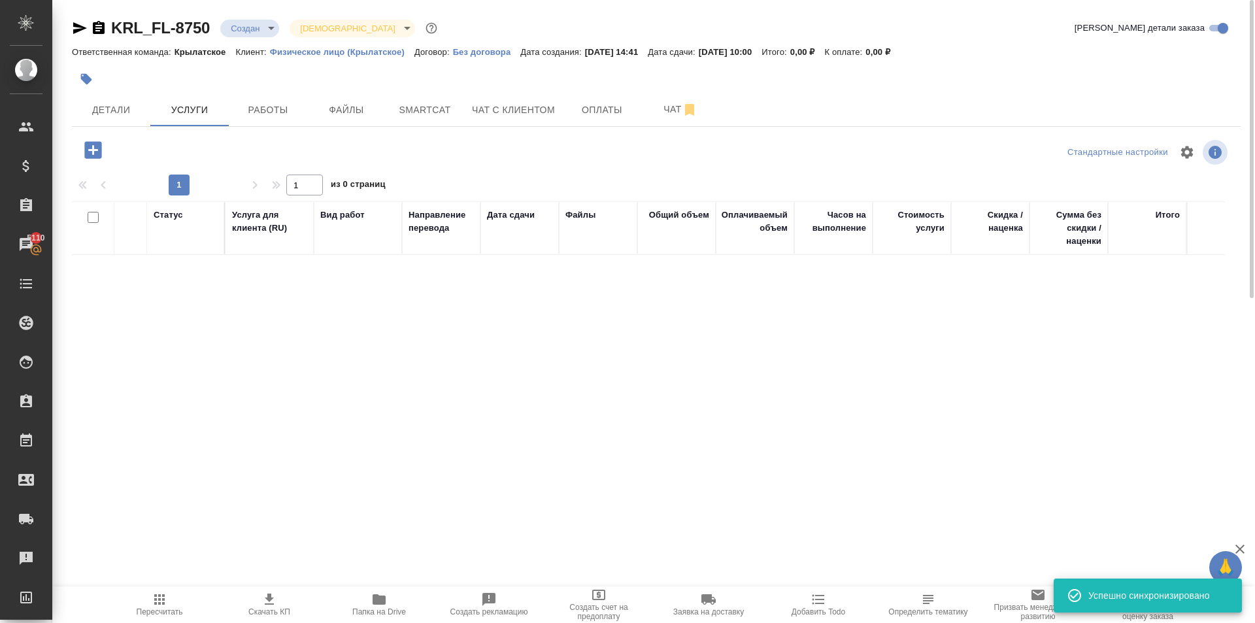
click at [87, 154] on icon "button" at bounding box center [92, 149] width 17 height 17
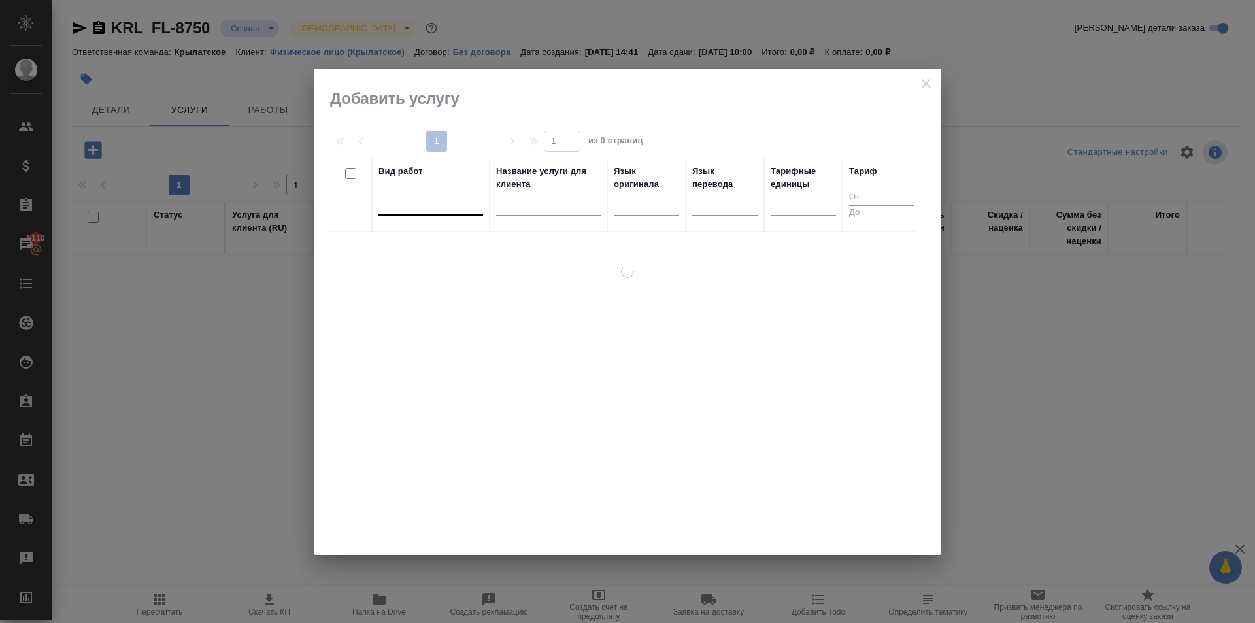
click at [444, 212] on div at bounding box center [430, 203] width 105 height 25
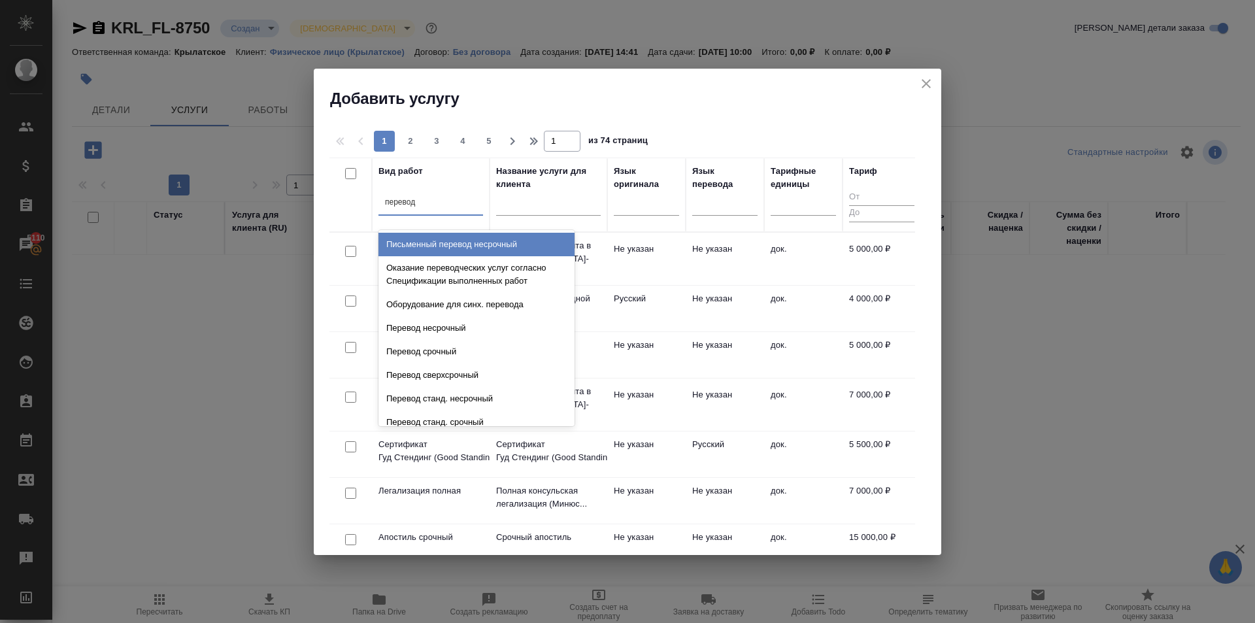
type input "перевод ст"
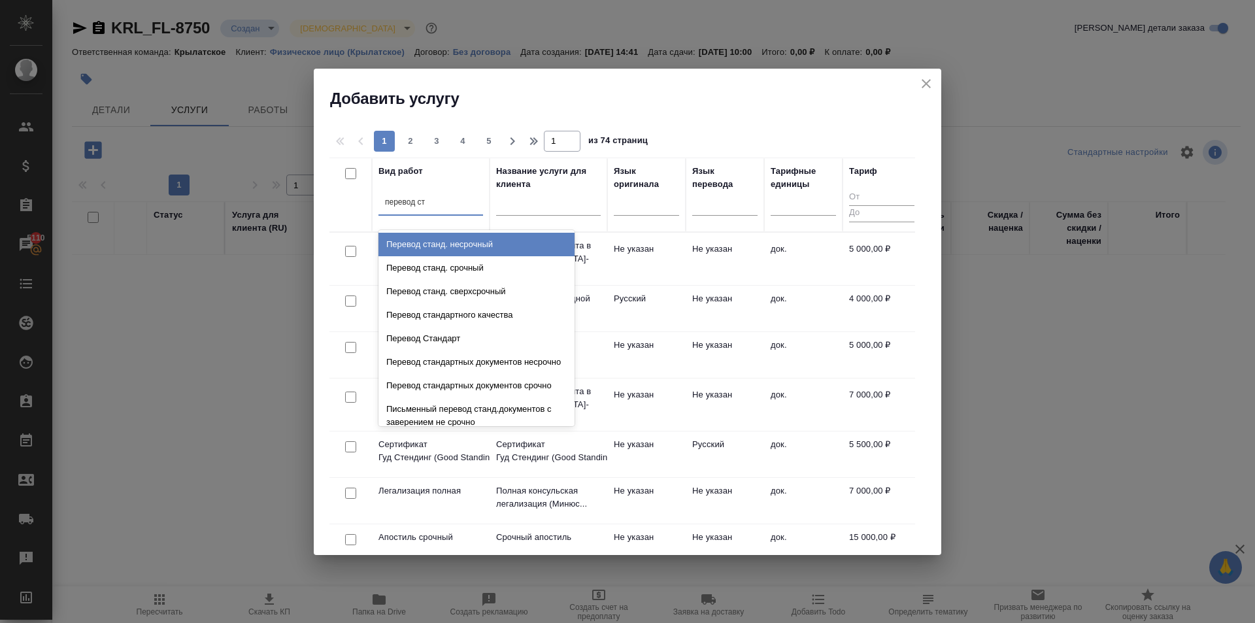
click at [488, 237] on div "Перевод станд. несрочный" at bounding box center [476, 245] width 196 height 24
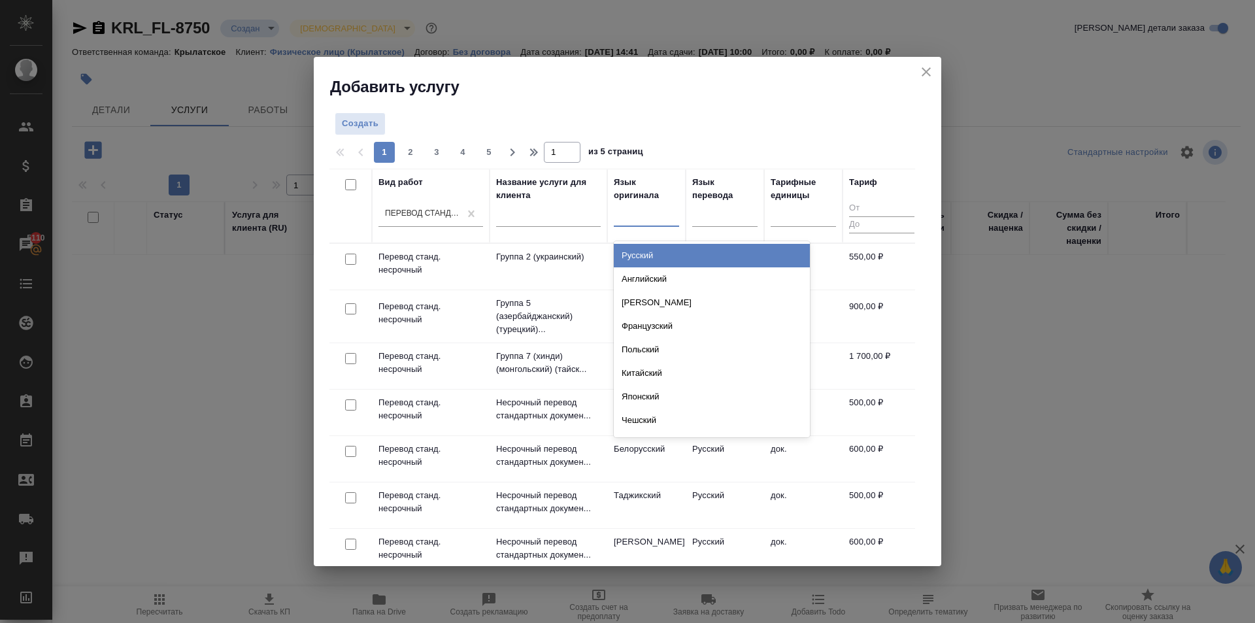
click at [662, 225] on div at bounding box center [646, 214] width 65 height 25
type input "тад"
click at [659, 259] on div "Таджикский" at bounding box center [712, 256] width 196 height 24
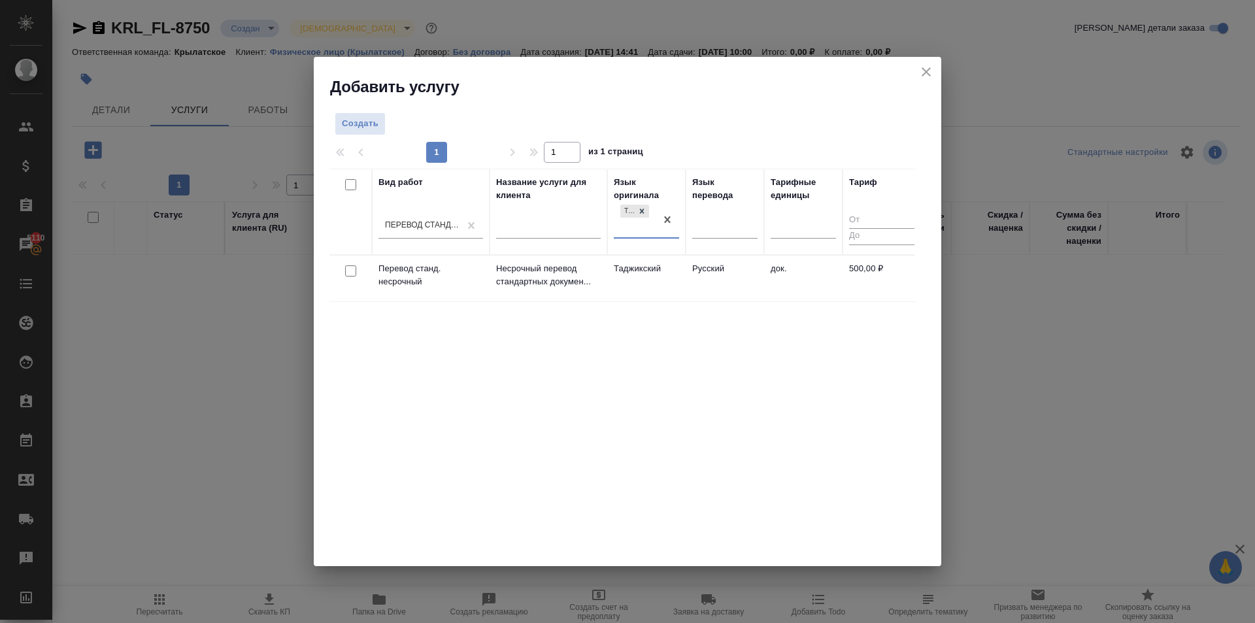
click at [661, 259] on td "Таджикский" at bounding box center [646, 279] width 78 height 46
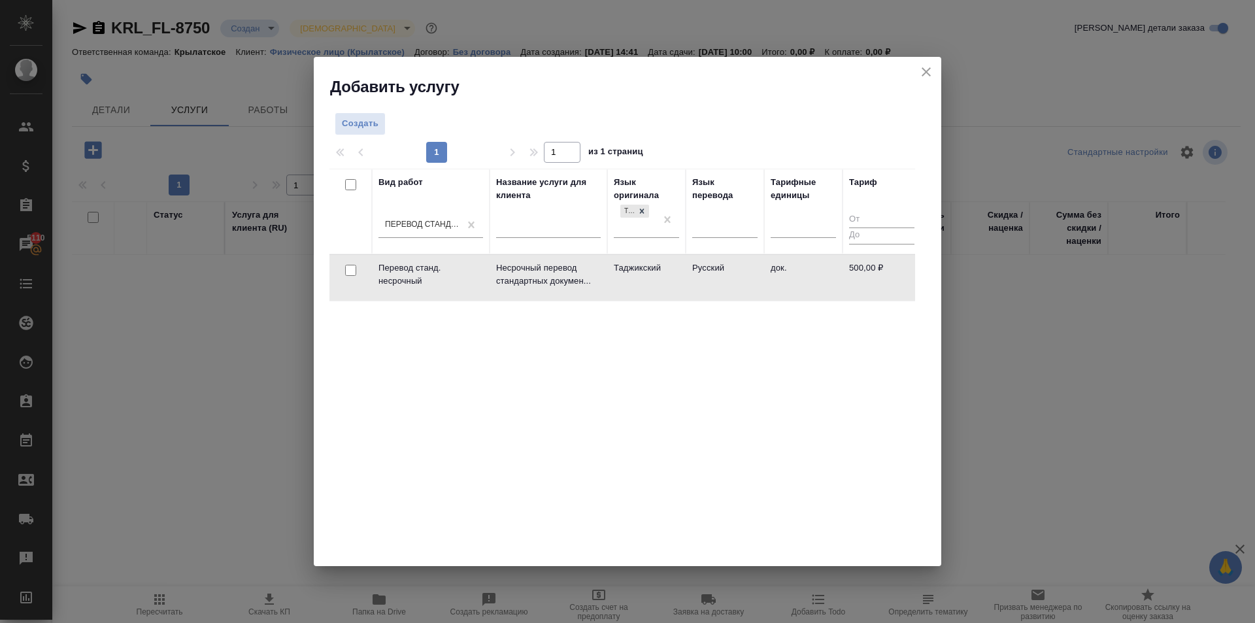
click at [676, 269] on td "Таджикский" at bounding box center [646, 278] width 78 height 46
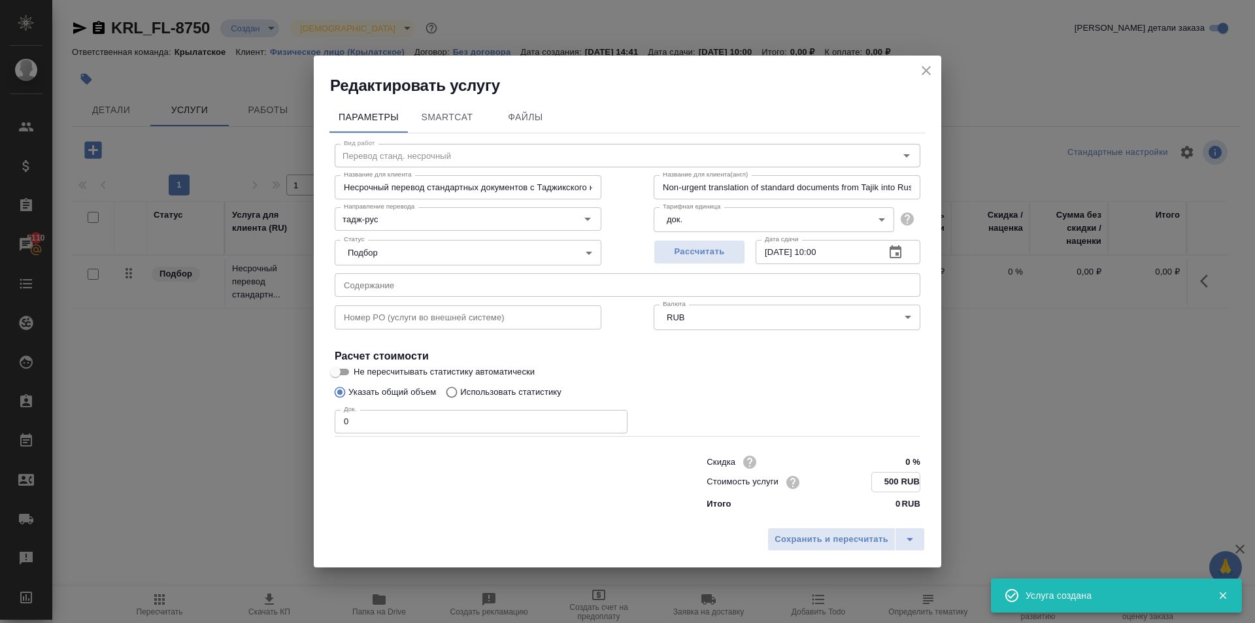
click at [893, 476] on input "500 RUB" at bounding box center [896, 482] width 48 height 19
type input "800 RUB"
drag, startPoint x: 342, startPoint y: 420, endPoint x: 312, endPoint y: 415, distance: 31.1
click at [312, 415] on div "Редактировать услугу Параметры SmartCat Файлы Вид работ Перевод станд. несрочны…" at bounding box center [627, 311] width 1255 height 623
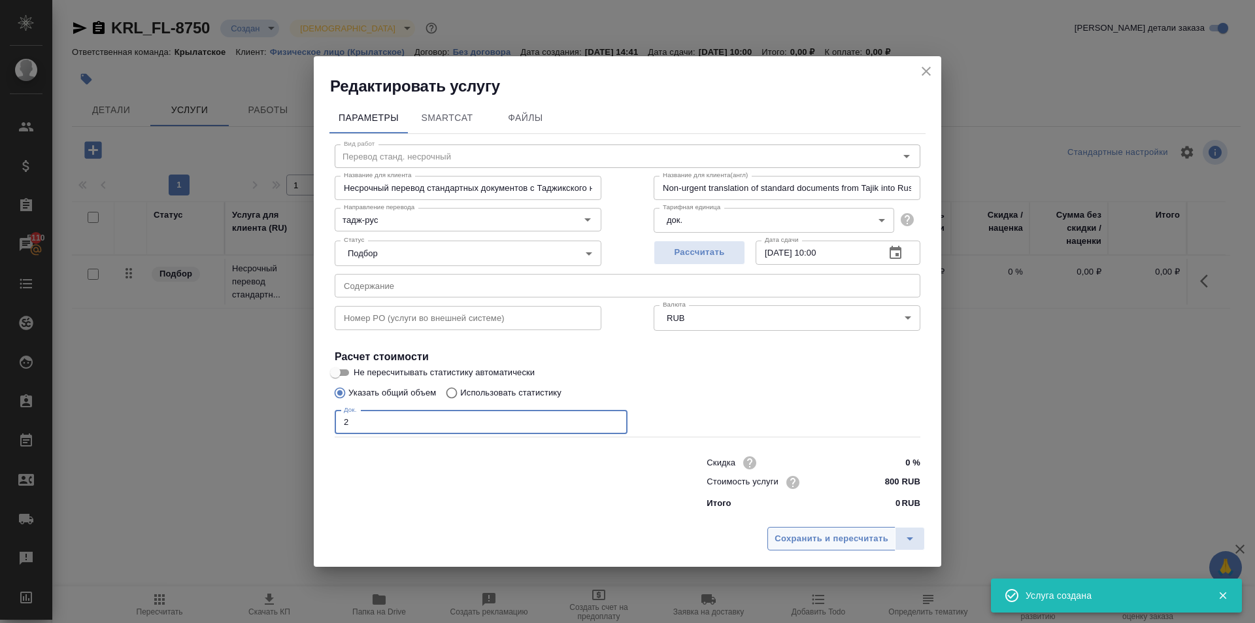
type input "2"
click at [825, 534] on span "Сохранить и пересчитать" at bounding box center [831, 538] width 114 height 15
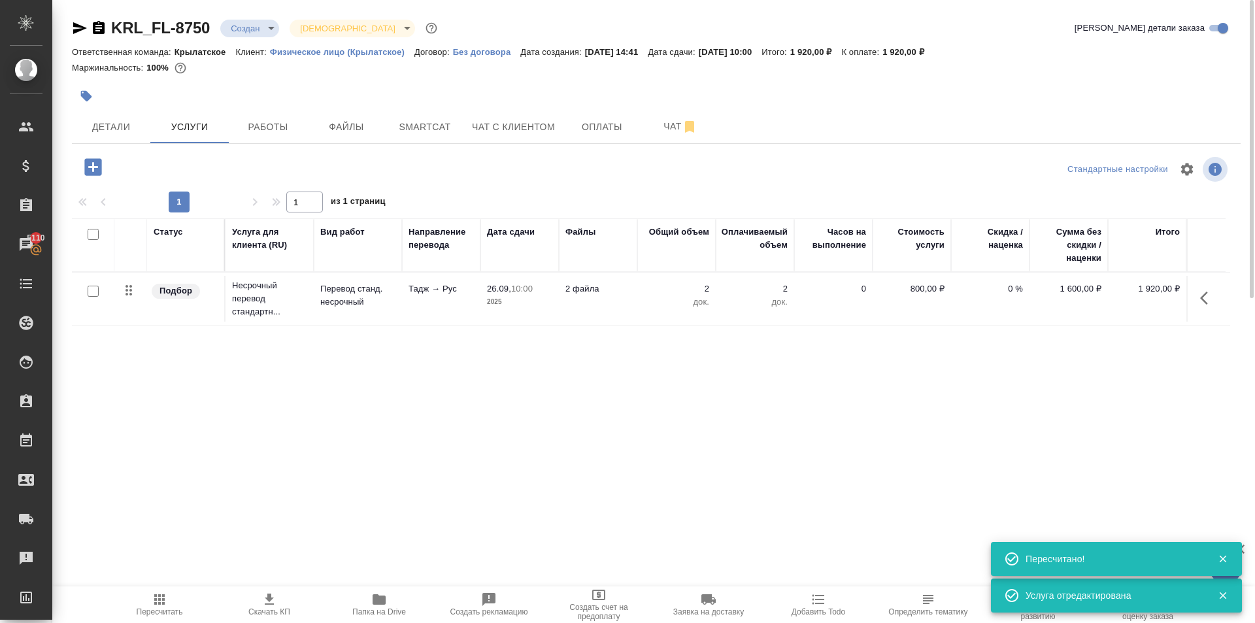
click at [90, 168] on icon "button" at bounding box center [92, 166] width 17 height 17
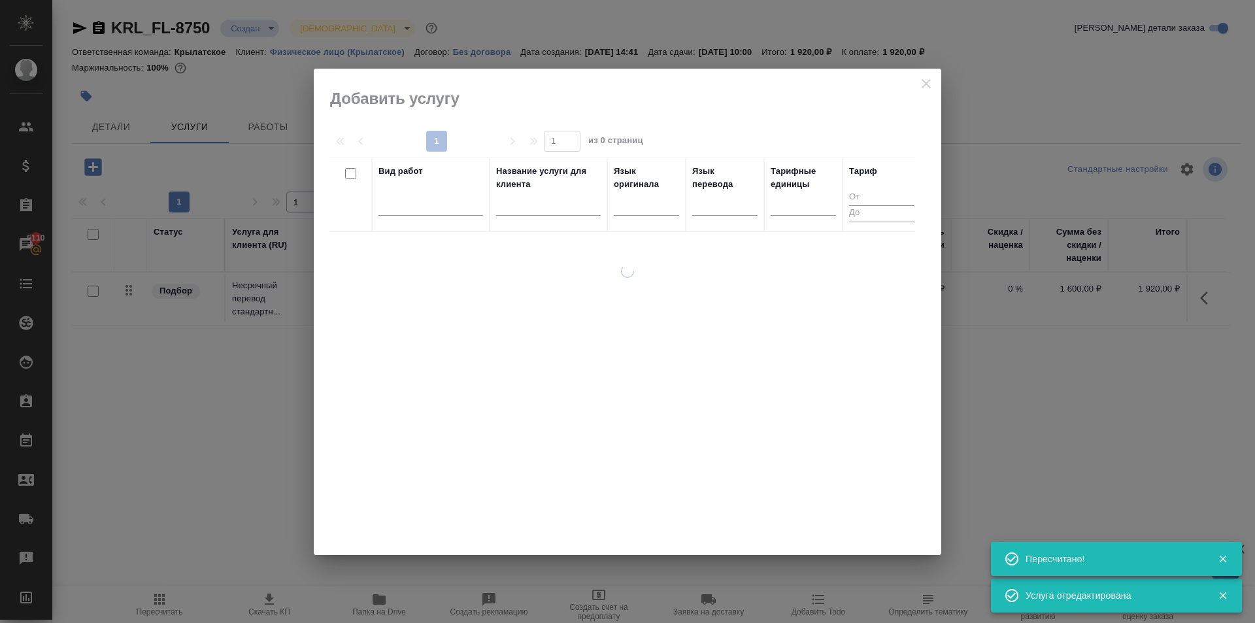
click at [445, 222] on div at bounding box center [430, 208] width 105 height 34
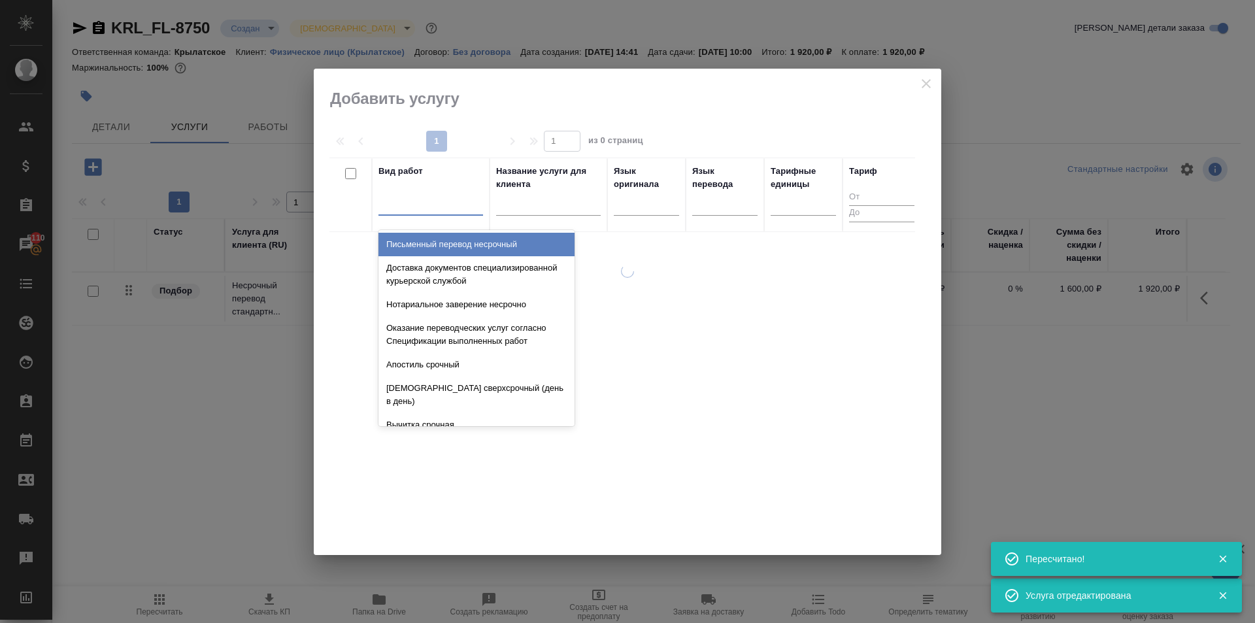
click at [441, 208] on div at bounding box center [430, 202] width 105 height 19
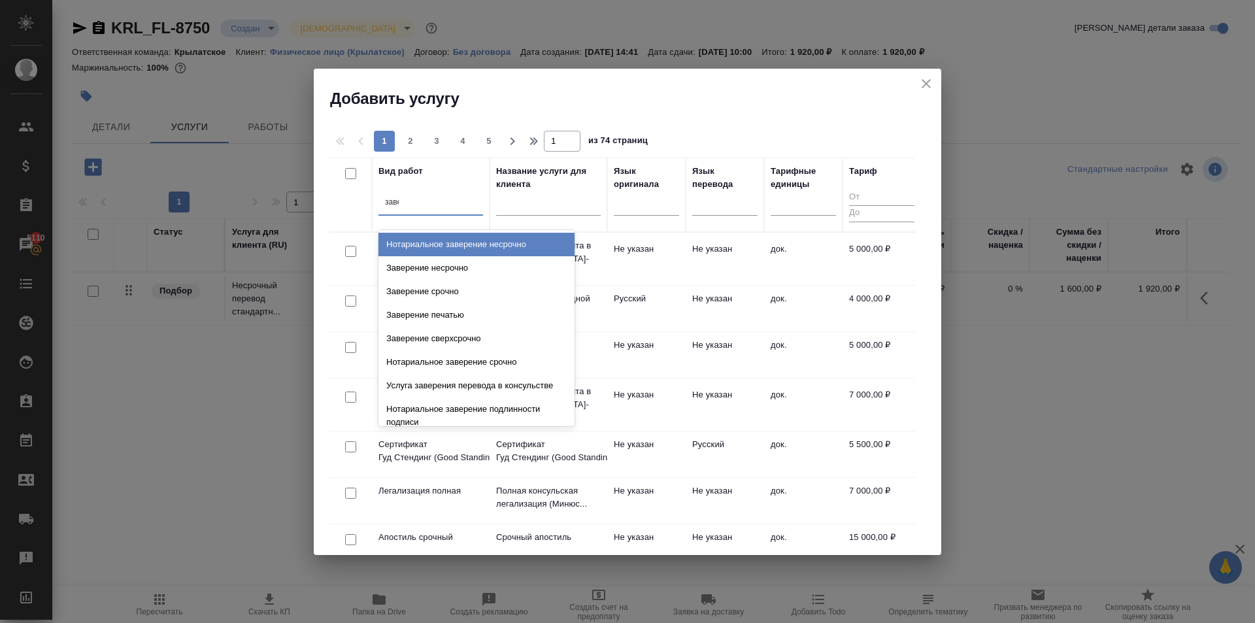
type input "завер"
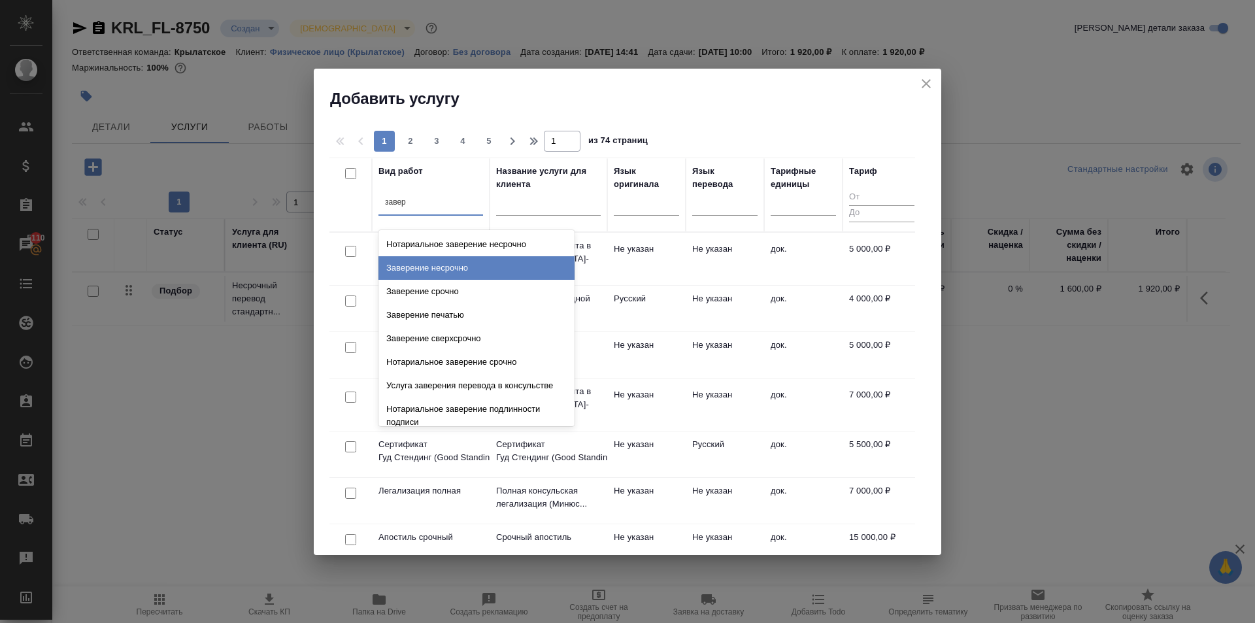
click at [512, 267] on div "Заверение несрочно" at bounding box center [476, 268] width 196 height 24
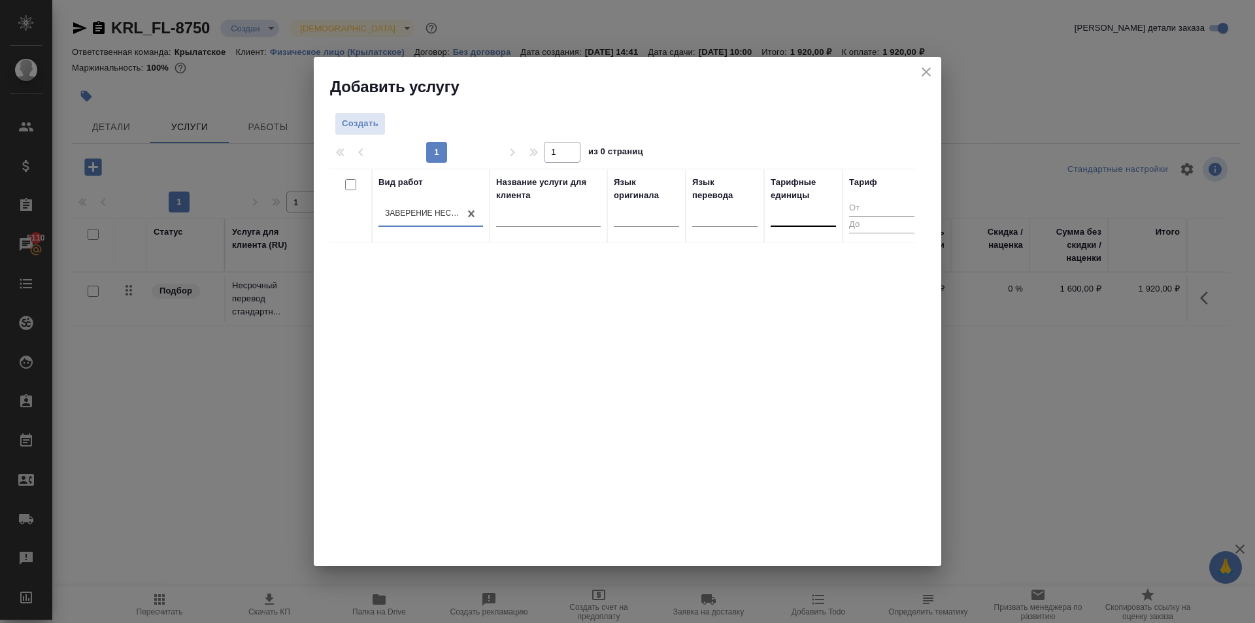
click at [796, 226] on div at bounding box center [803, 214] width 65 height 25
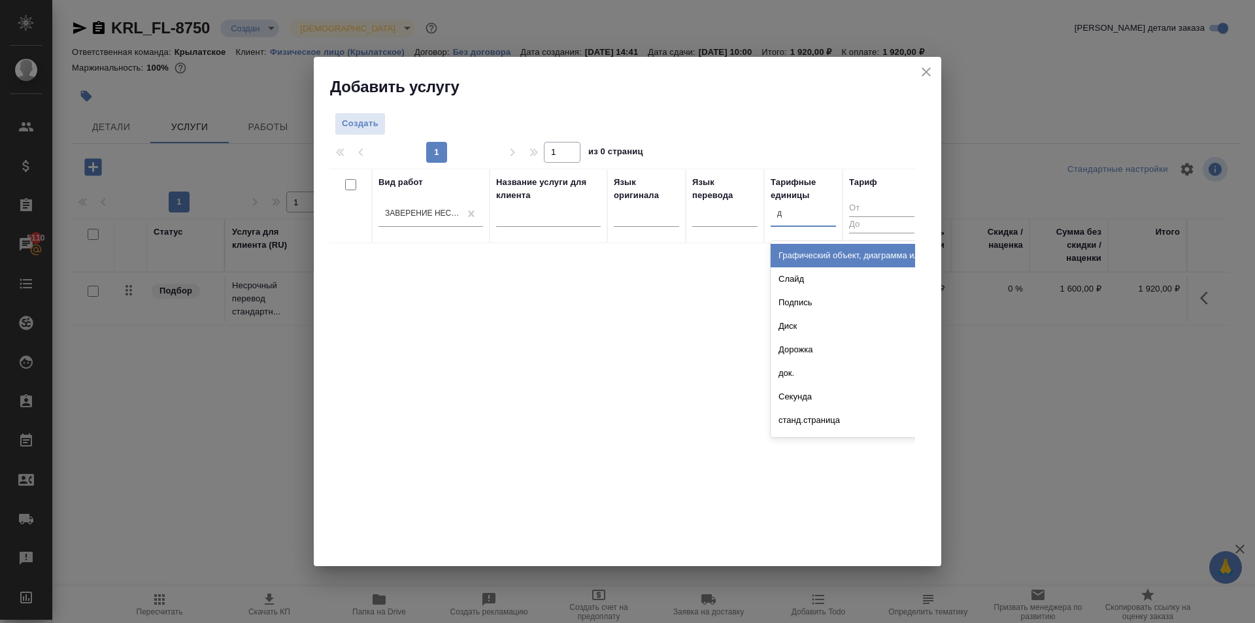
type input "до"
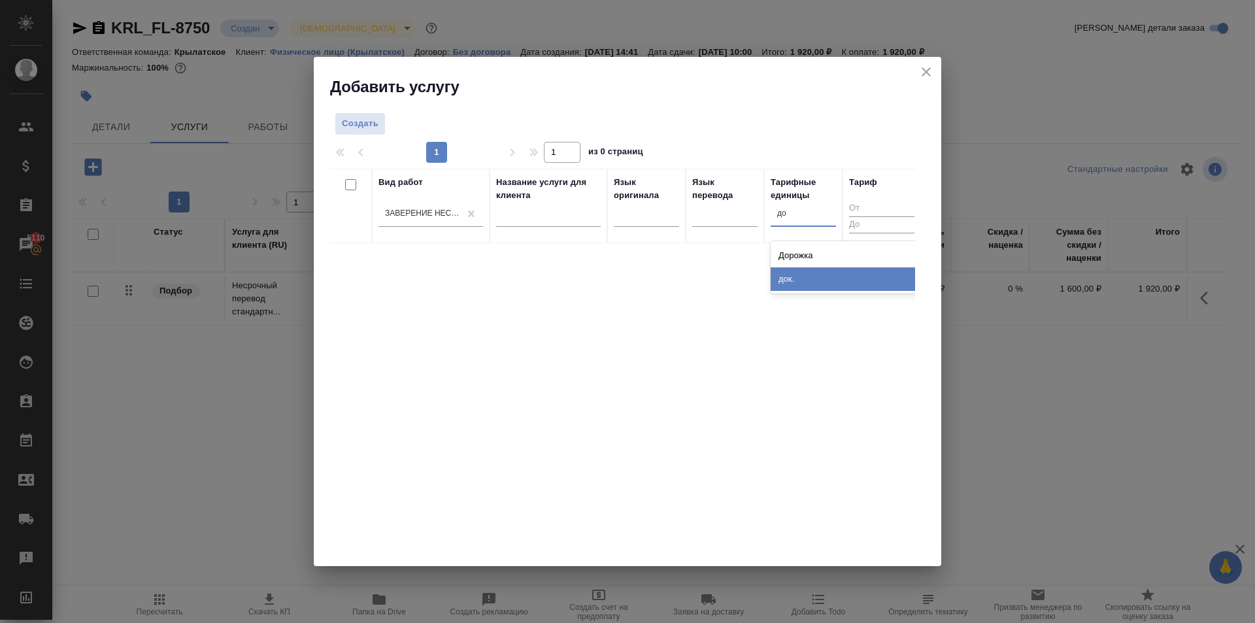
click at [783, 279] on div "док." at bounding box center [869, 279] width 196 height 24
click at [361, 111] on div "Создать 1 1 из 0 страниц Вид работ Заверение несрочно Название услуги для клиен…" at bounding box center [627, 331] width 627 height 469
click at [370, 118] on span "Создать" at bounding box center [360, 123] width 37 height 15
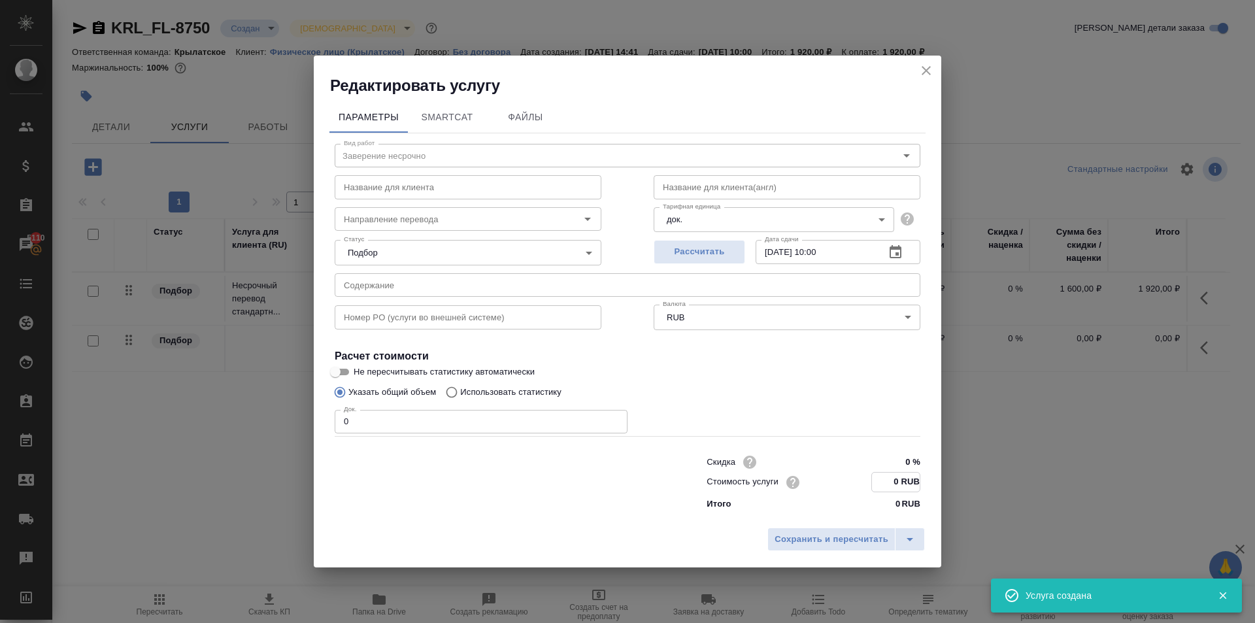
click at [878, 478] on input "0 RUB" at bounding box center [896, 482] width 48 height 19
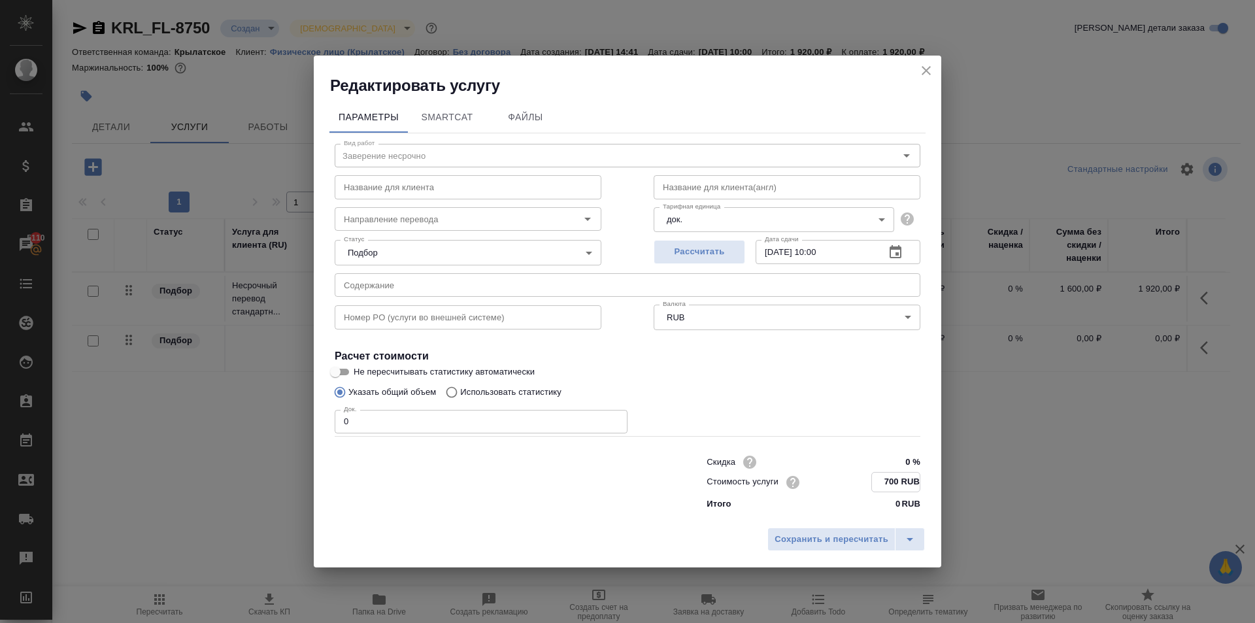
type input "700 RUB"
drag, startPoint x: 392, startPoint y: 431, endPoint x: 299, endPoint y: 424, distance: 93.0
click at [299, 424] on div "Редактировать услугу Параметры SmartCat Файлы Вид работ Заверение несрочно Вид …" at bounding box center [627, 311] width 1255 height 623
type input "2"
click at [782, 535] on span "Сохранить и пересчитать" at bounding box center [831, 538] width 114 height 15
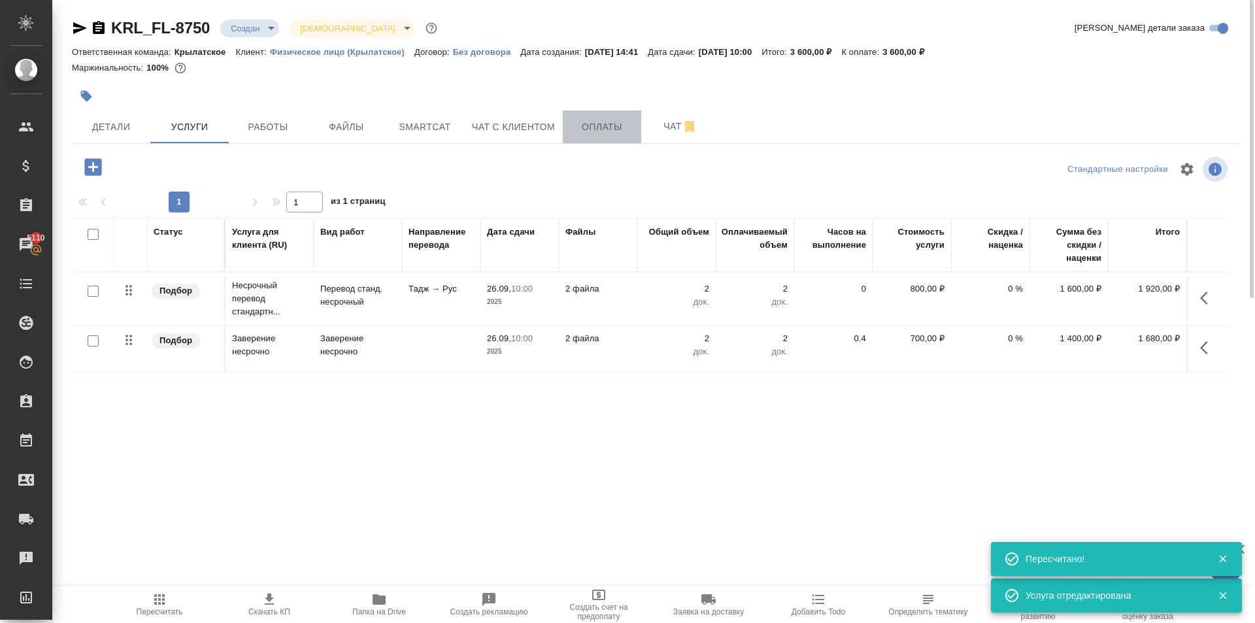
click at [580, 133] on span "Оплаты" at bounding box center [602, 127] width 63 height 16
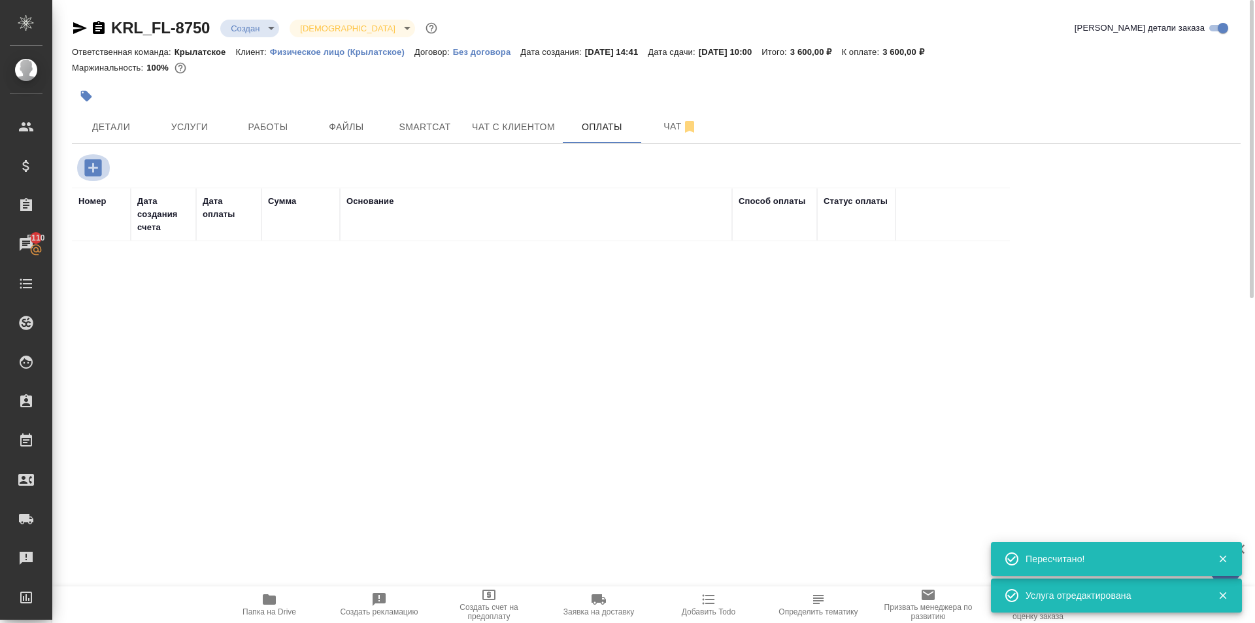
click at [98, 167] on icon "button" at bounding box center [92, 167] width 17 height 17
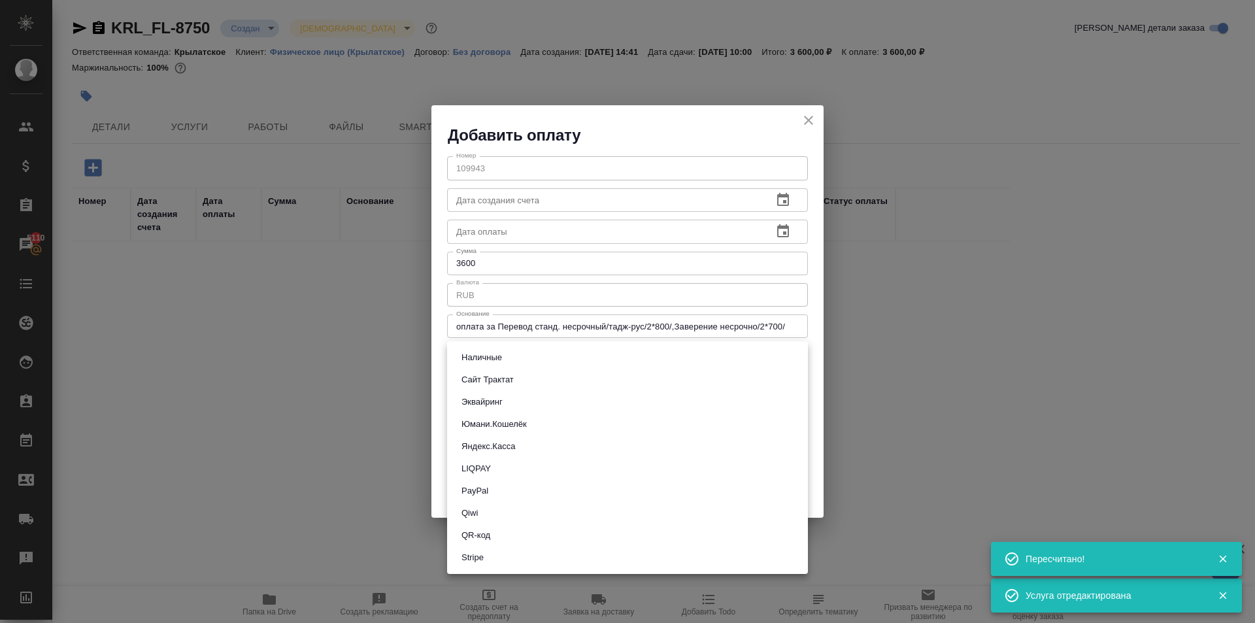
click at [537, 361] on body "🙏 .cls-1 fill:#fff; AWATERA Kasymov Timur Клиенты Спецификации Заказы 5110 Чаты…" at bounding box center [627, 311] width 1255 height 623
click at [534, 401] on li "Эквайринг" at bounding box center [627, 402] width 361 height 22
type input "acquiring"
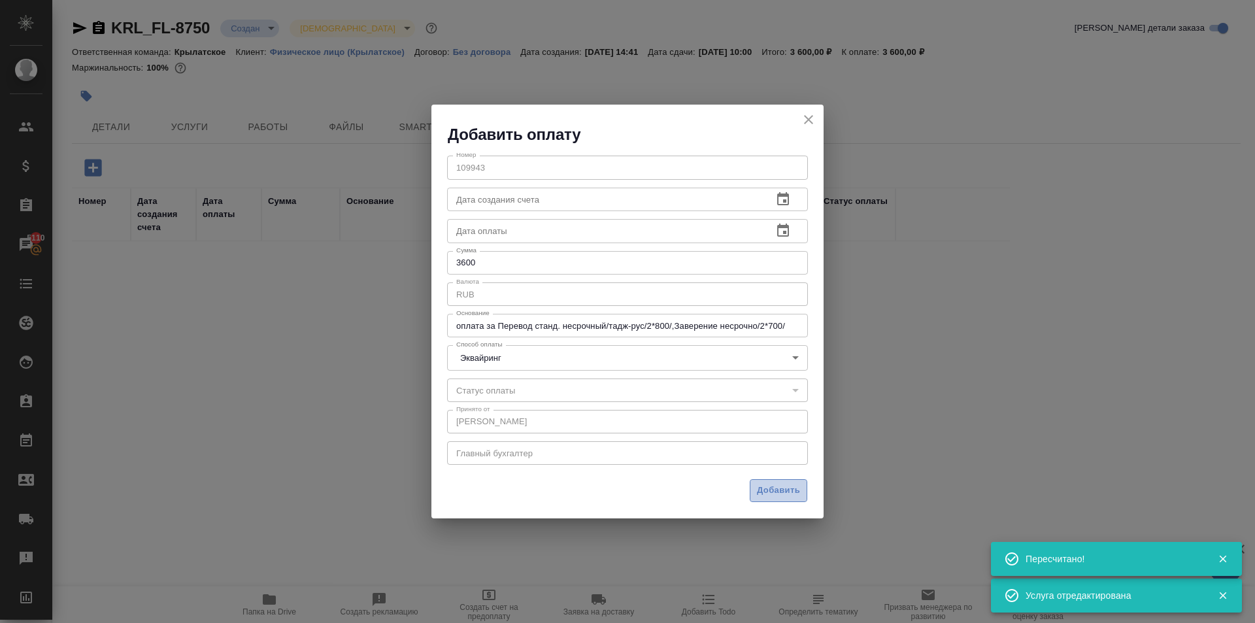
click at [761, 482] on button "Добавить" at bounding box center [779, 490] width 58 height 23
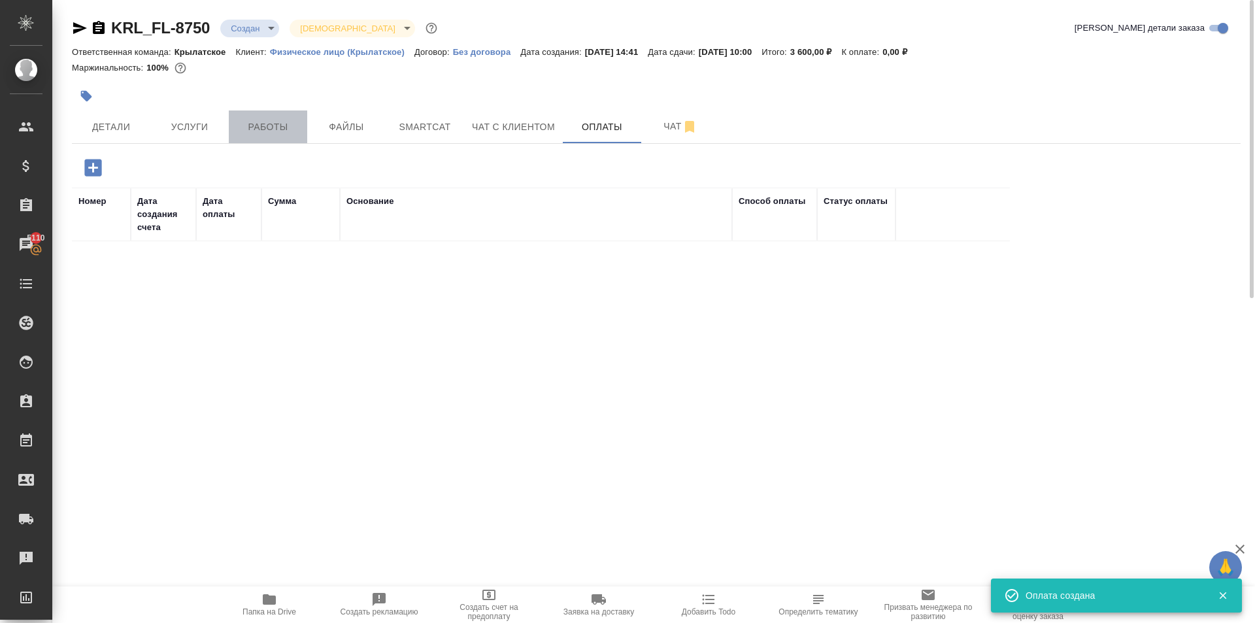
click at [287, 135] on span "Работы" at bounding box center [268, 127] width 63 height 16
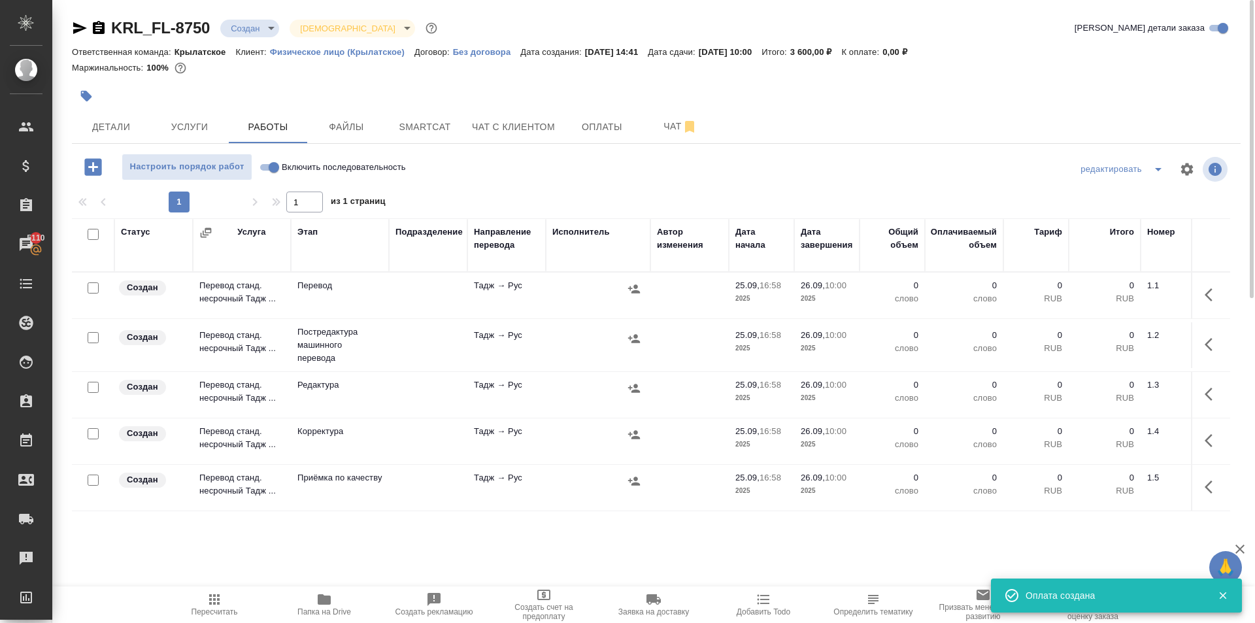
click at [267, 163] on input "Включить последовательность" at bounding box center [273, 167] width 47 height 16
checkbox input "true"
click at [93, 237] on input "checkbox" at bounding box center [93, 234] width 11 height 11
checkbox input "true"
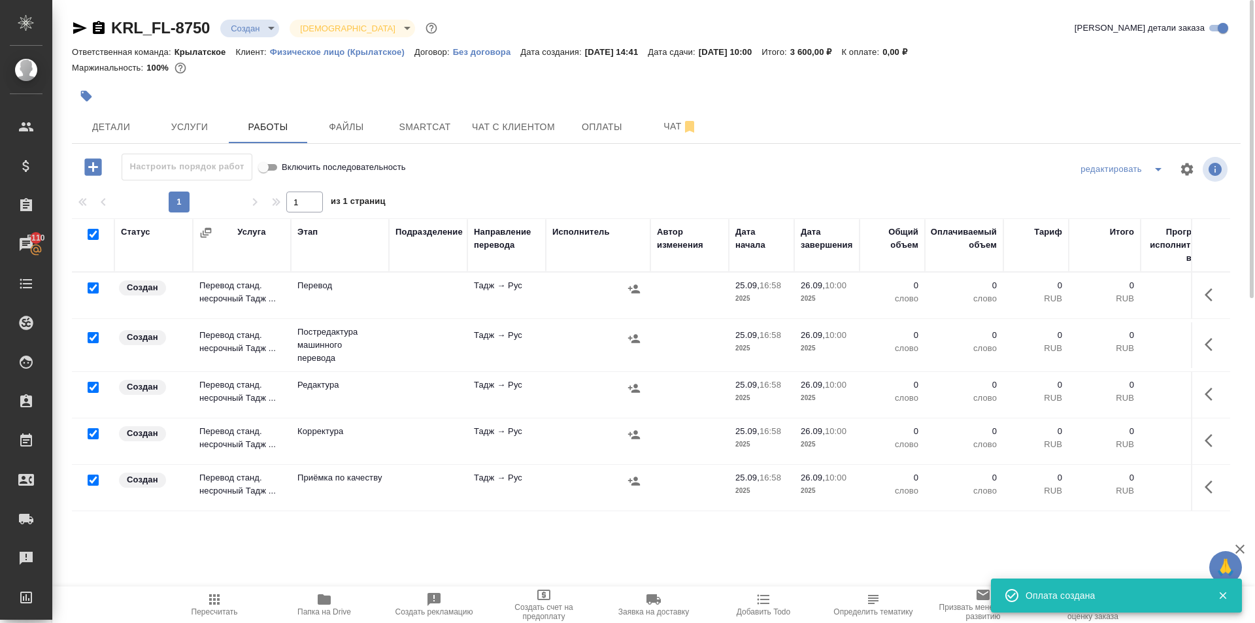
checkbox input "true"
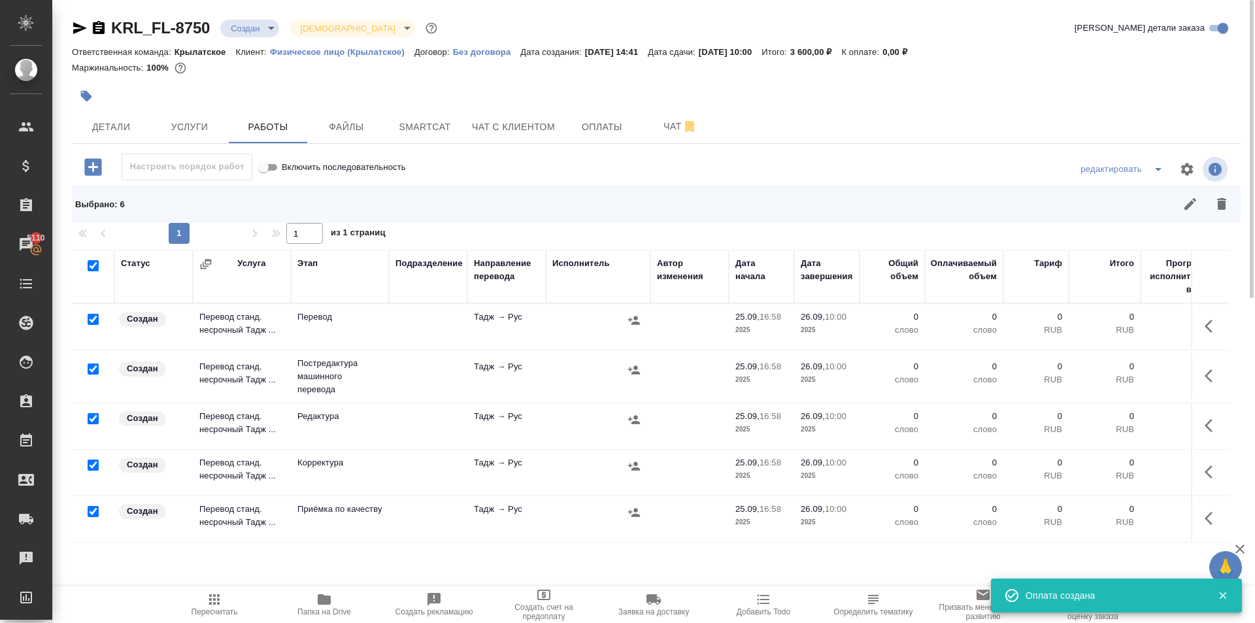
click at [90, 319] on input "checkbox" at bounding box center [93, 319] width 11 height 11
checkbox input "false"
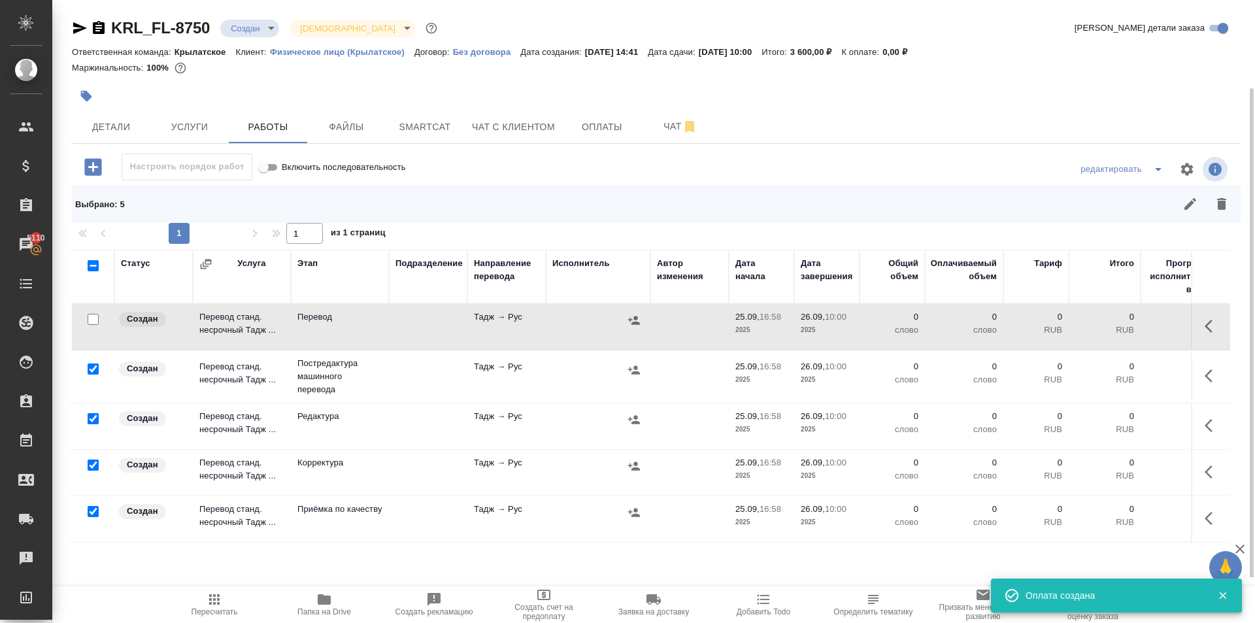
scroll to position [61, 0]
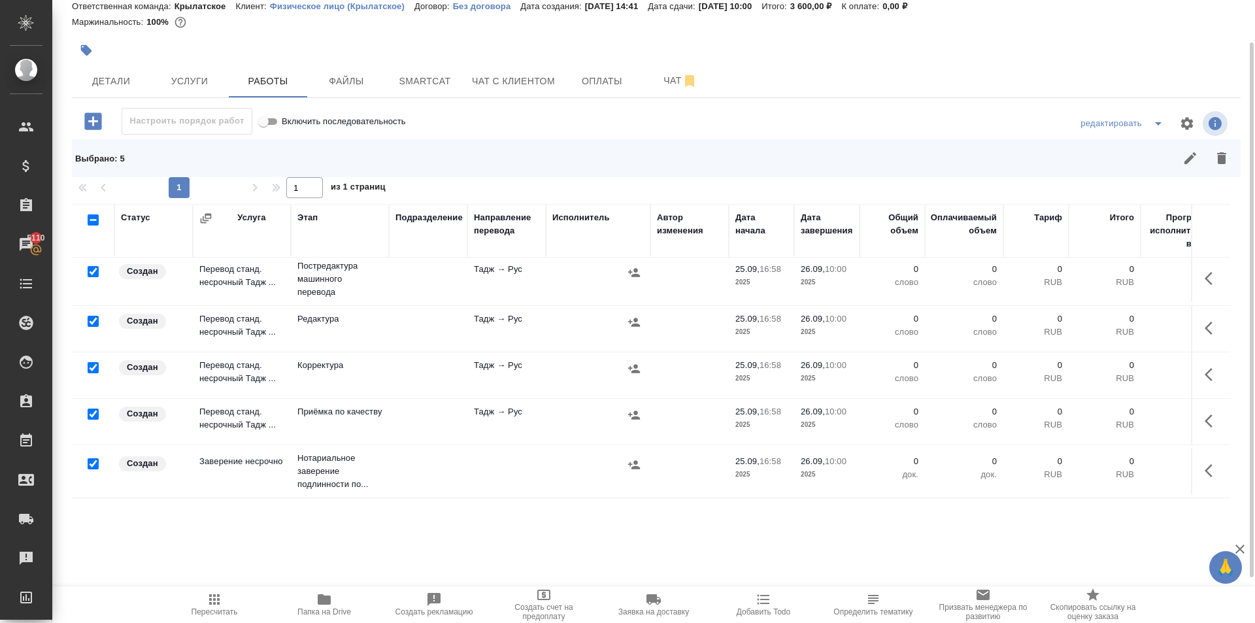
click at [93, 408] on input "checkbox" at bounding box center [93, 413] width 11 height 11
checkbox input "false"
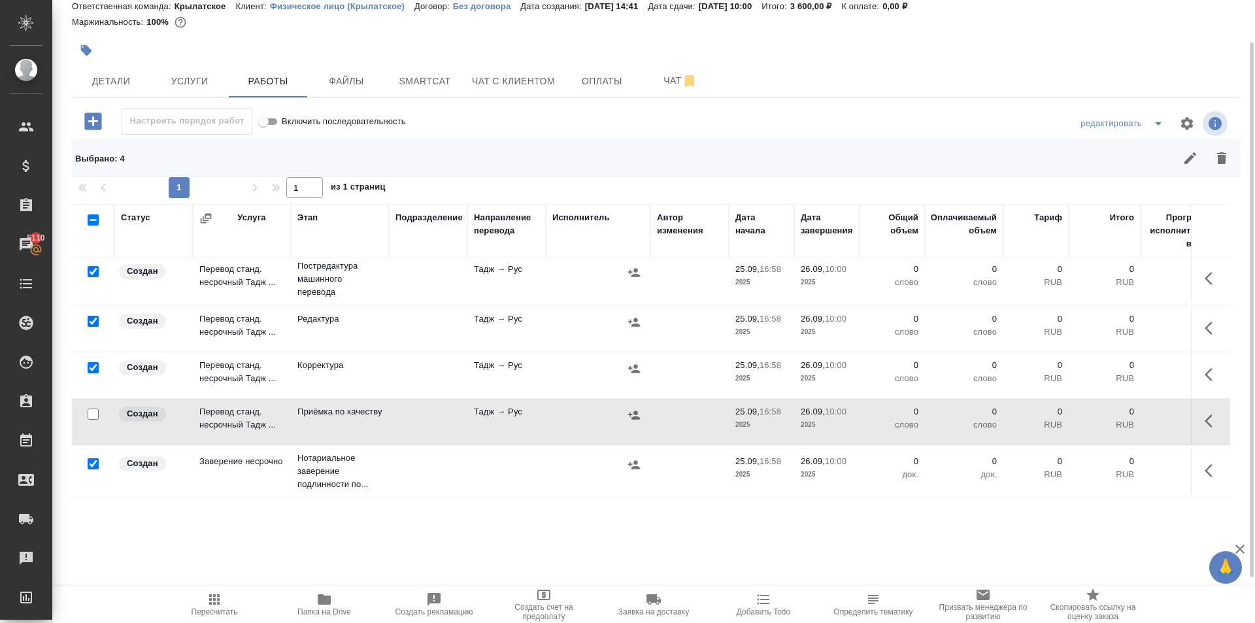
click at [89, 458] on input "checkbox" at bounding box center [93, 463] width 11 height 11
checkbox input "false"
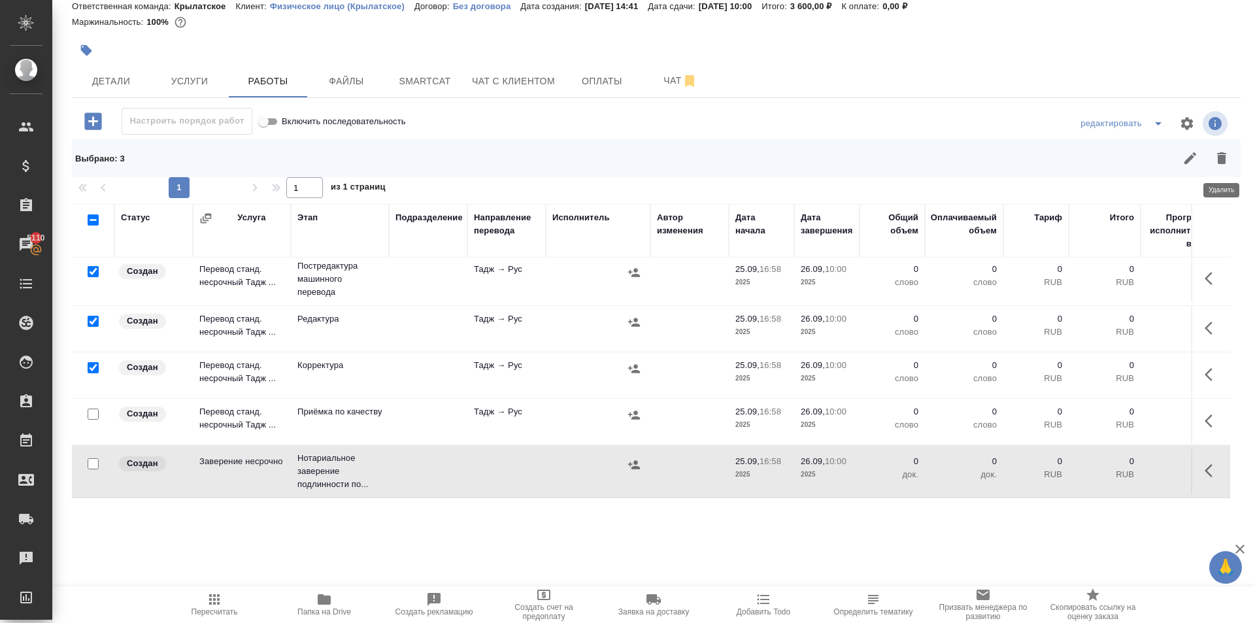
click at [1218, 156] on icon "button" at bounding box center [1221, 158] width 9 height 12
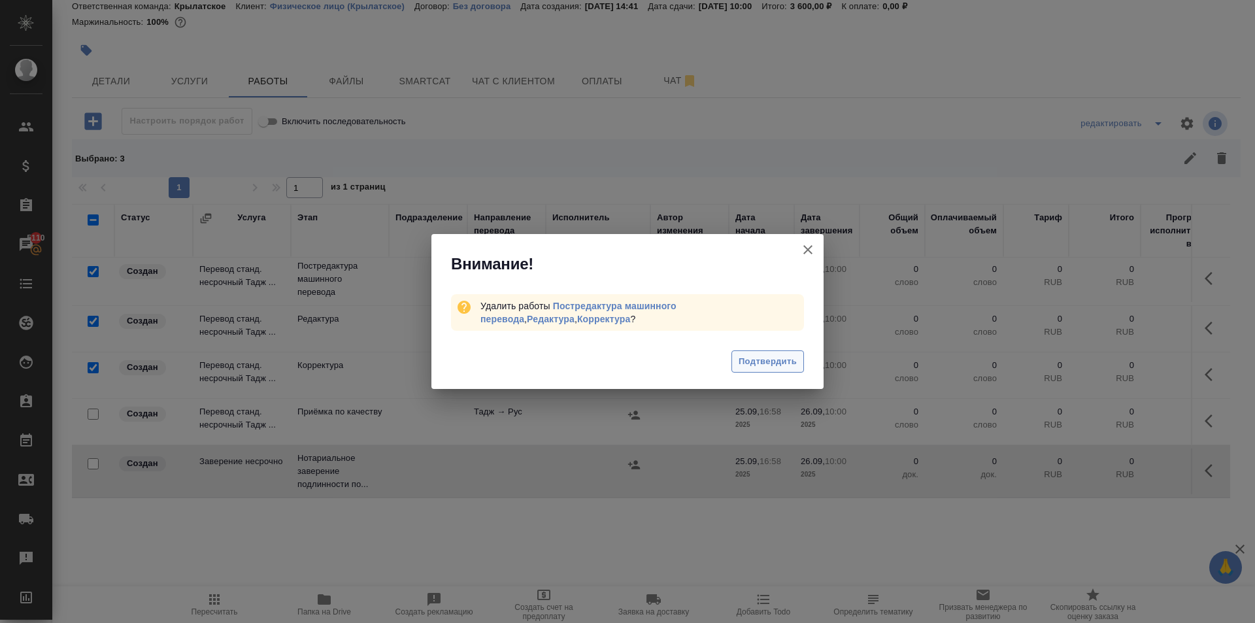
click at [802, 363] on div "Подтвердить" at bounding box center [627, 363] width 392 height 52
click at [797, 362] on button "Подтвердить" at bounding box center [767, 361] width 73 height 23
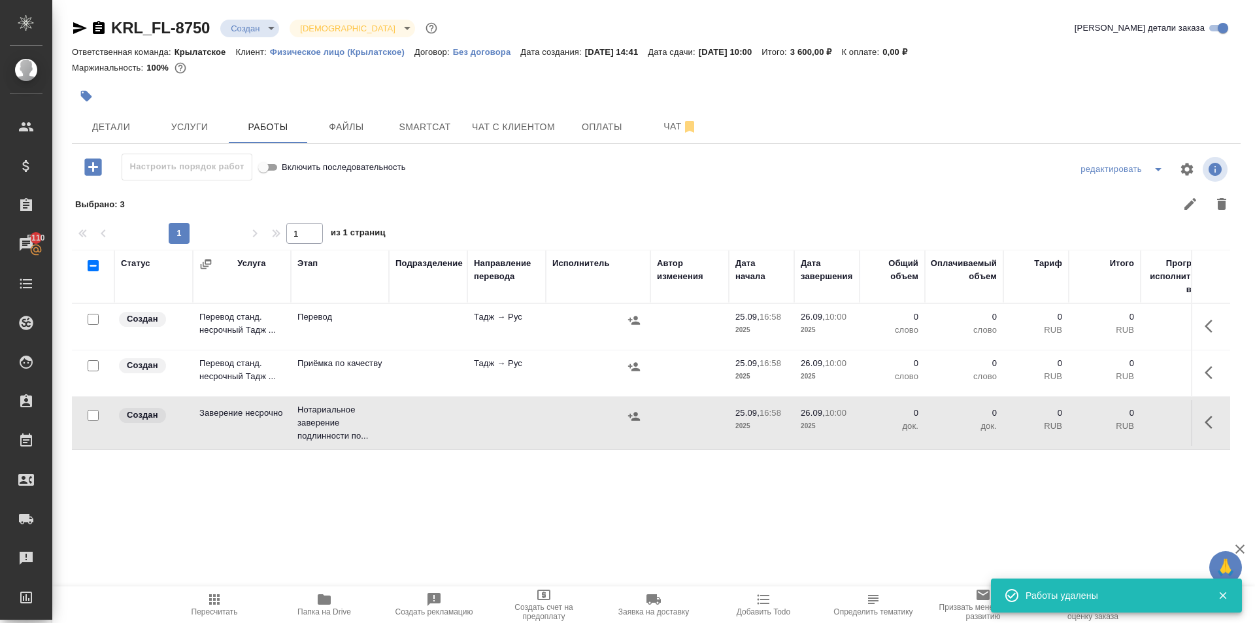
scroll to position [0, 0]
click at [1202, 330] on button "button" at bounding box center [1212, 325] width 31 height 31
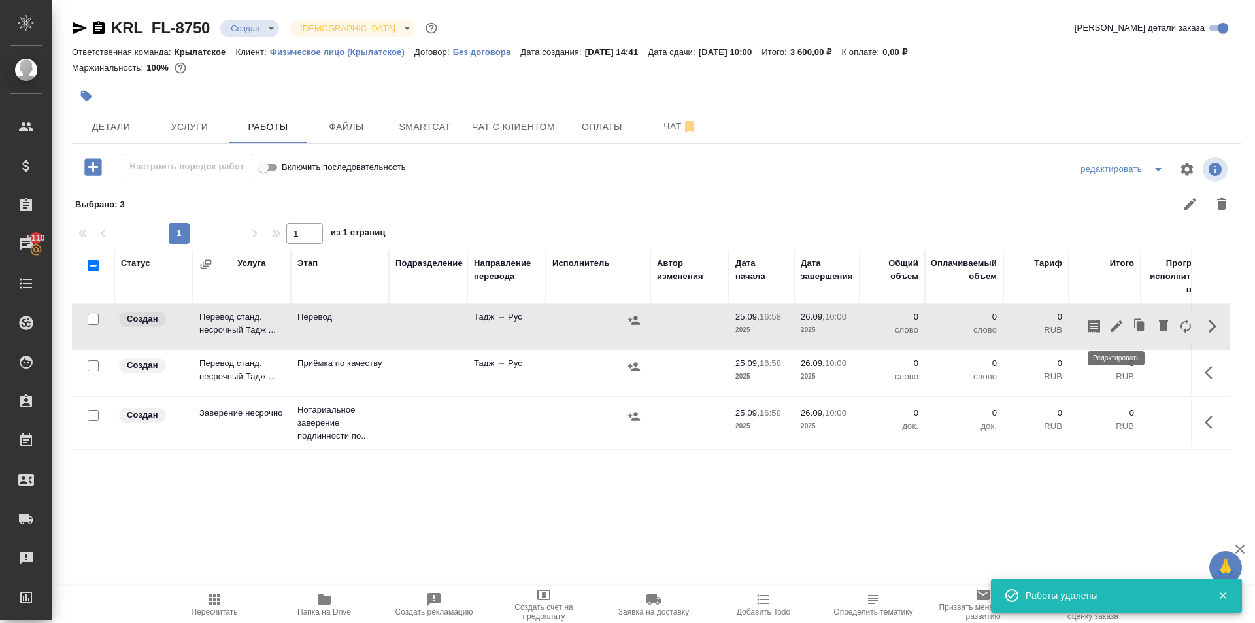
click at [1112, 325] on icon "button" at bounding box center [1116, 326] width 16 height 16
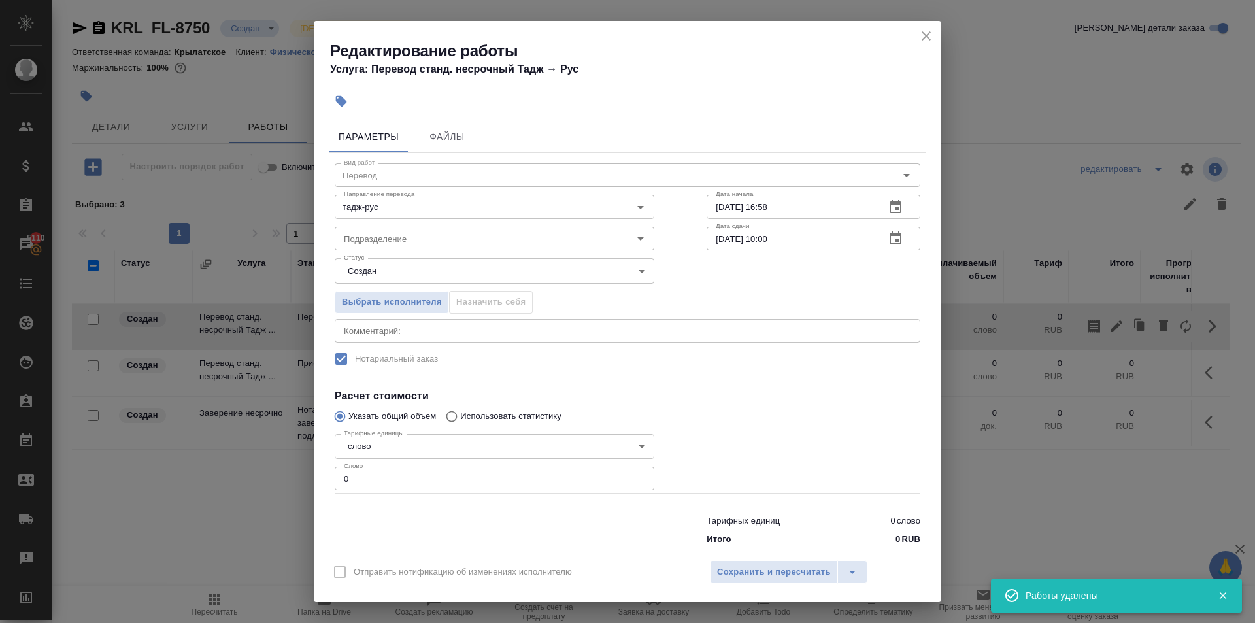
click at [356, 252] on div "Статус Создан created Статус" at bounding box center [494, 269] width 372 height 85
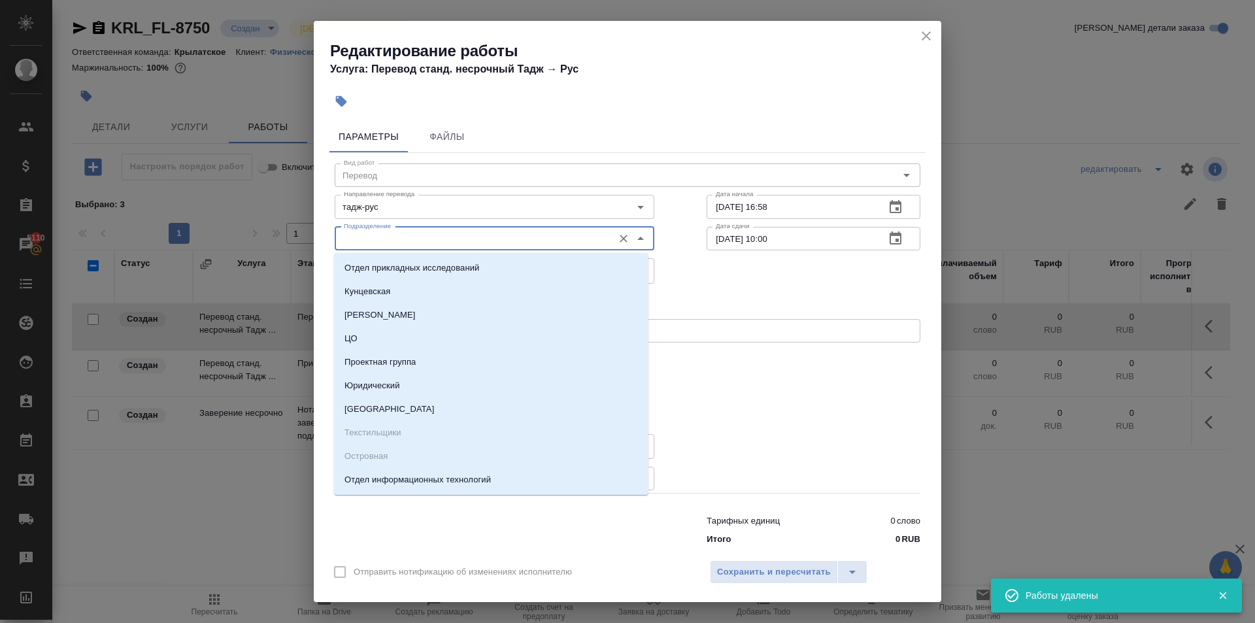
click at [357, 244] on input "Подразделение" at bounding box center [473, 239] width 268 height 16
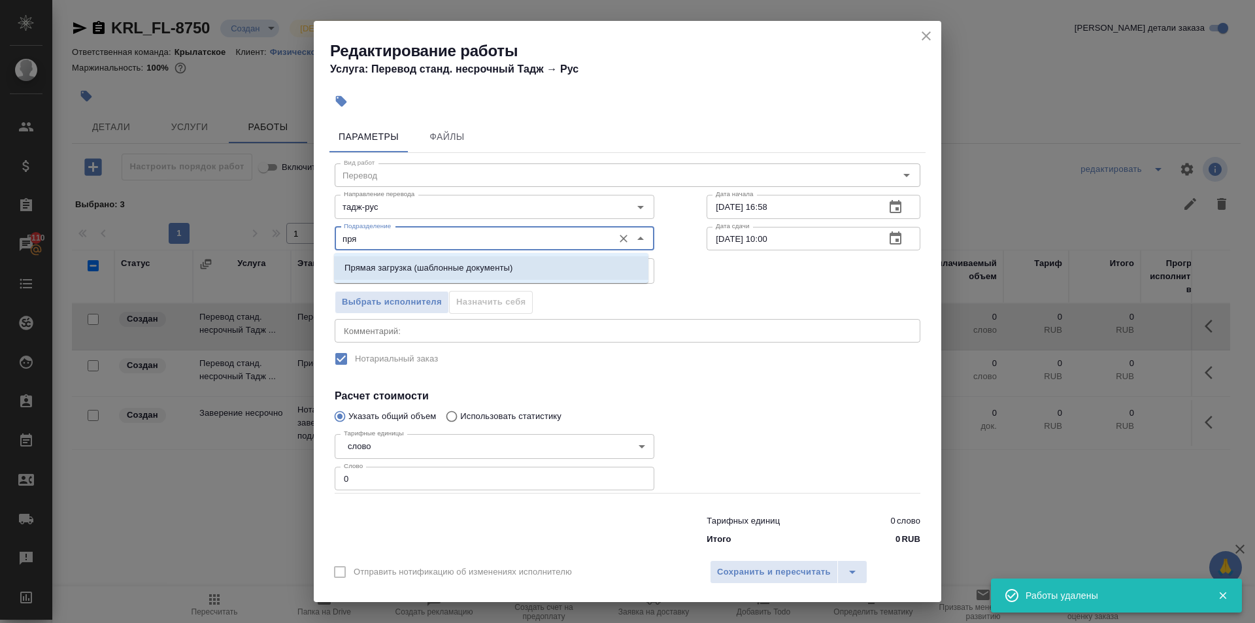
click at [369, 265] on p "Прямая загрузка (шаблонные документы)" at bounding box center [428, 267] width 168 height 13
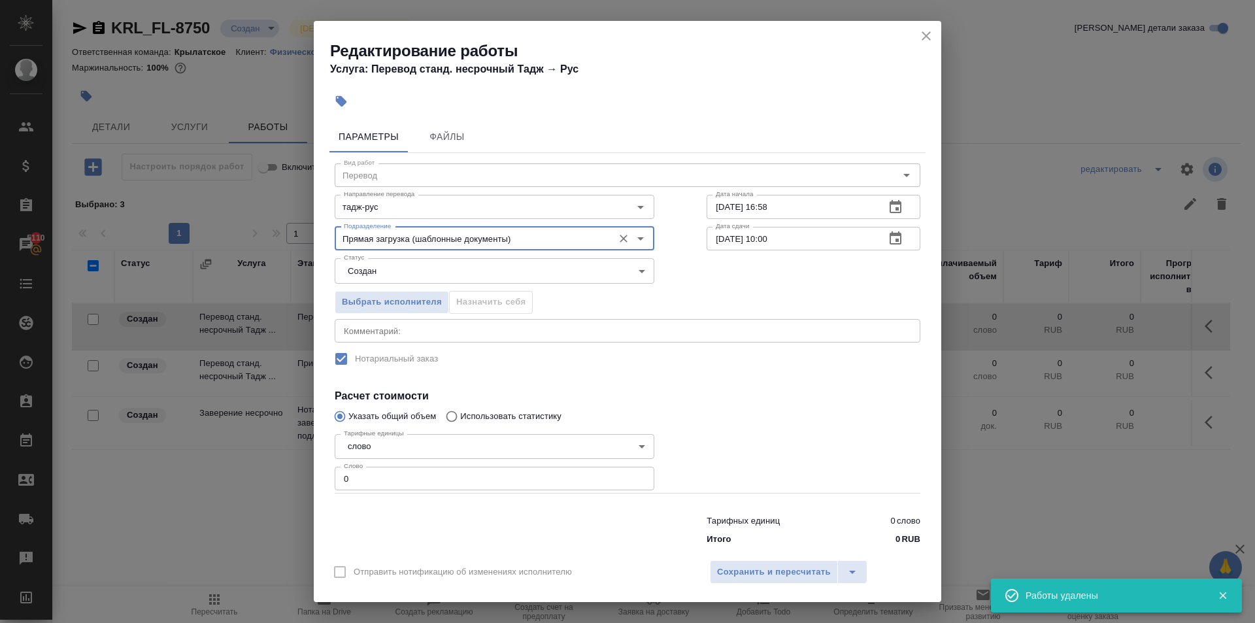
type input "Прямая загрузка (шаблонные документы)"
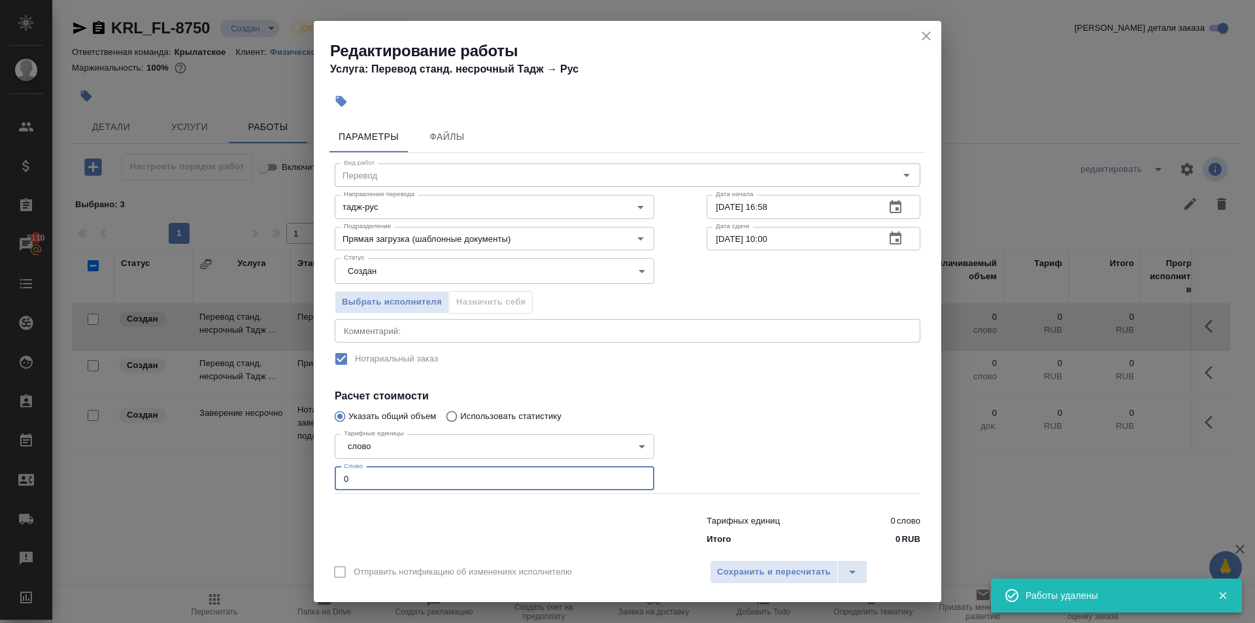
drag, startPoint x: 354, startPoint y: 482, endPoint x: 276, endPoint y: 452, distance: 82.5
click at [276, 452] on div "Редактирование работы Услуга: Перевод станд. несрочный Тадж → Рус Параметры Фай…" at bounding box center [627, 311] width 1255 height 623
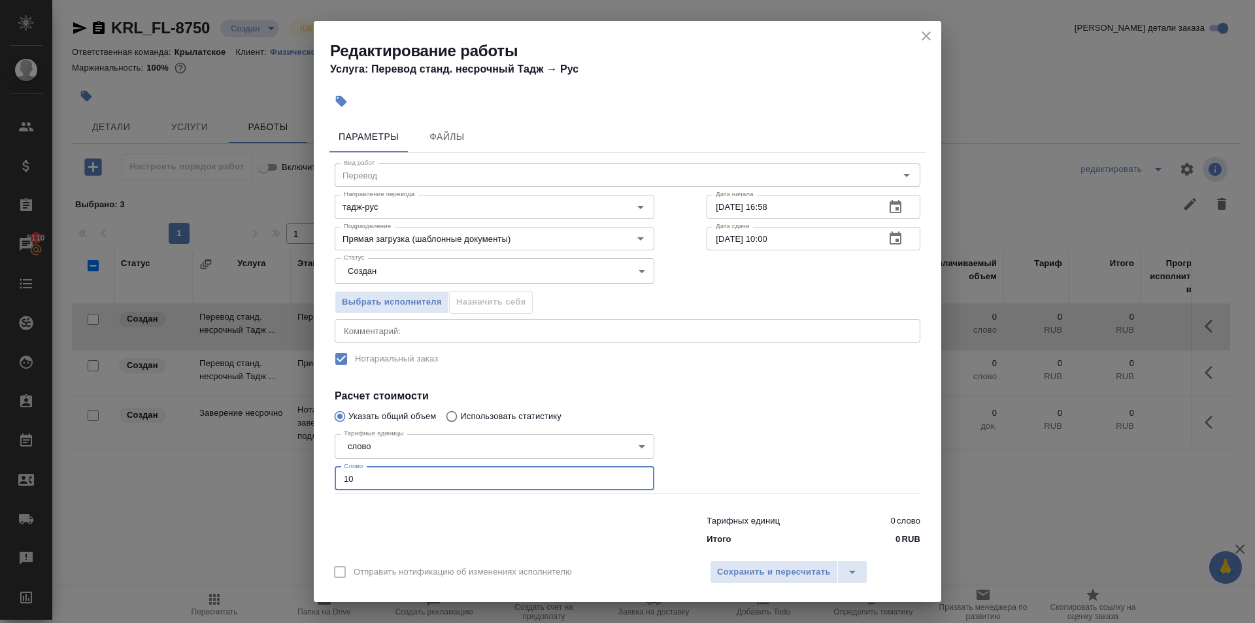
type input "10"
click at [351, 261] on body "🙏 .cls-1 fill:#fff; AWATERA Kasymov Timur Клиенты Спецификации Заказы 5110 Чаты…" at bounding box center [627, 311] width 1255 height 623
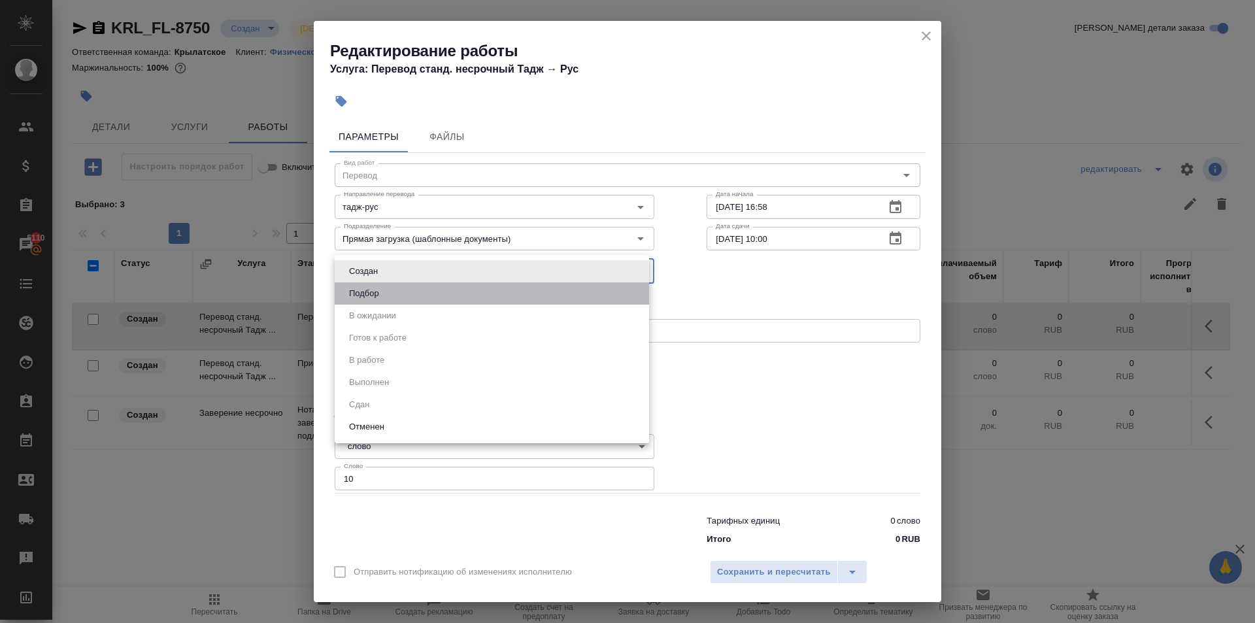
click at [356, 289] on li "Подбор" at bounding box center [492, 293] width 314 height 22
type input "recruiting"
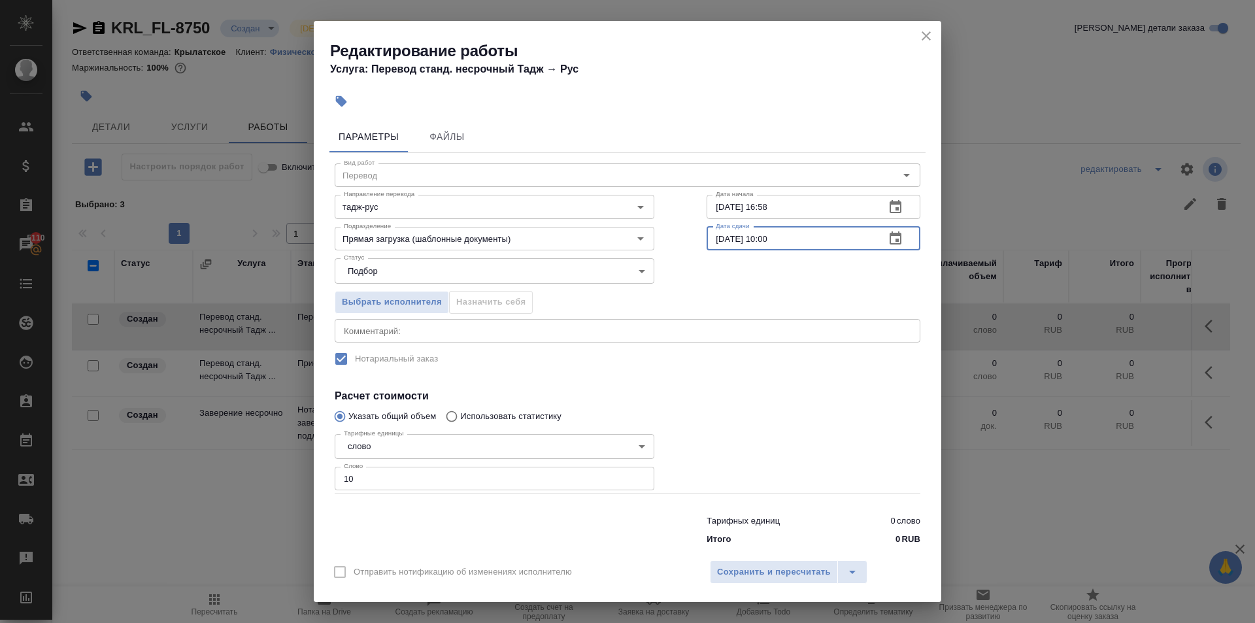
drag, startPoint x: 806, startPoint y: 233, endPoint x: 756, endPoint y: 256, distance: 55.9
click at [756, 256] on div "Вид работ Перевод Вид работ Направление перевода тадж-рус Направление перевода …" at bounding box center [627, 352] width 596 height 398
type input "26.09.2025 09:00"
click at [835, 568] on div "Сохранить и пересчитать" at bounding box center [789, 572] width 158 height 24
click at [829, 567] on span "Сохранить и пересчитать" at bounding box center [774, 572] width 114 height 15
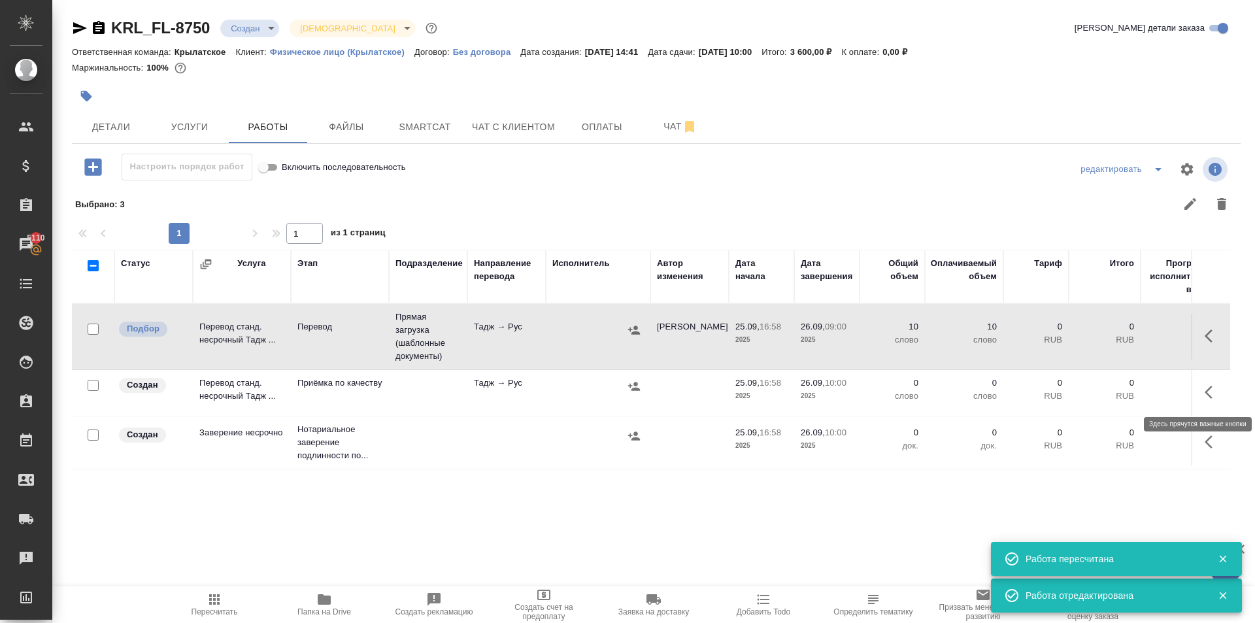
drag, startPoint x: 1209, startPoint y: 397, endPoint x: 1201, endPoint y: 397, distance: 7.8
click at [1208, 397] on icon "button" at bounding box center [1212, 392] width 16 height 16
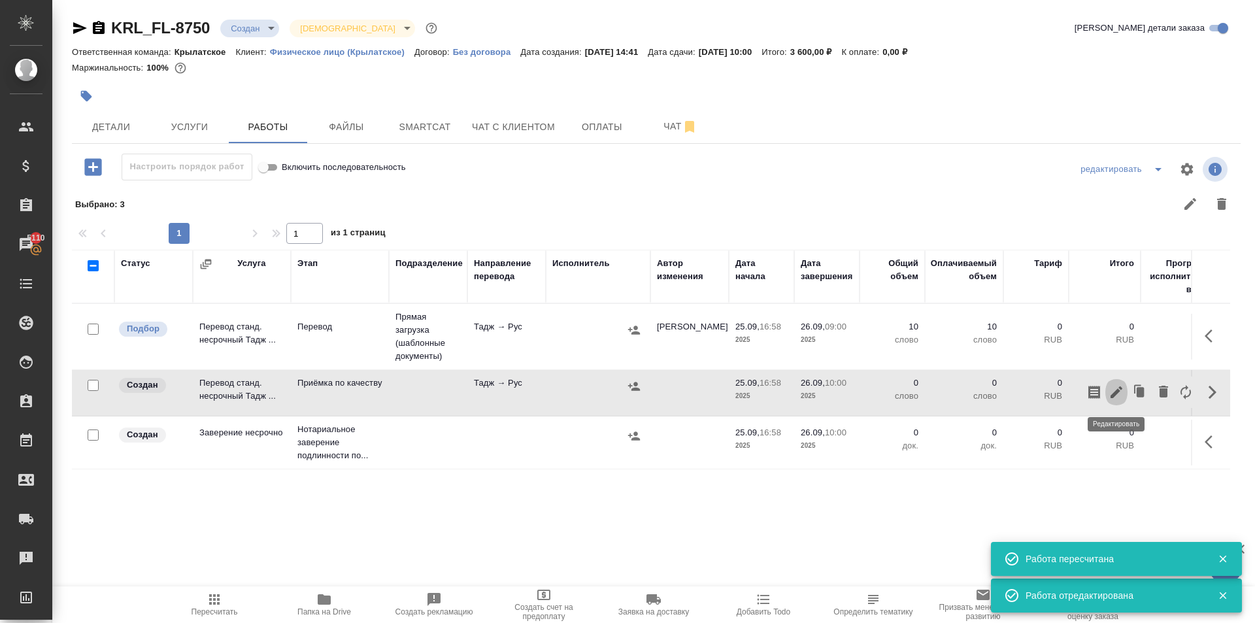
click at [1111, 390] on icon "button" at bounding box center [1116, 392] width 16 height 16
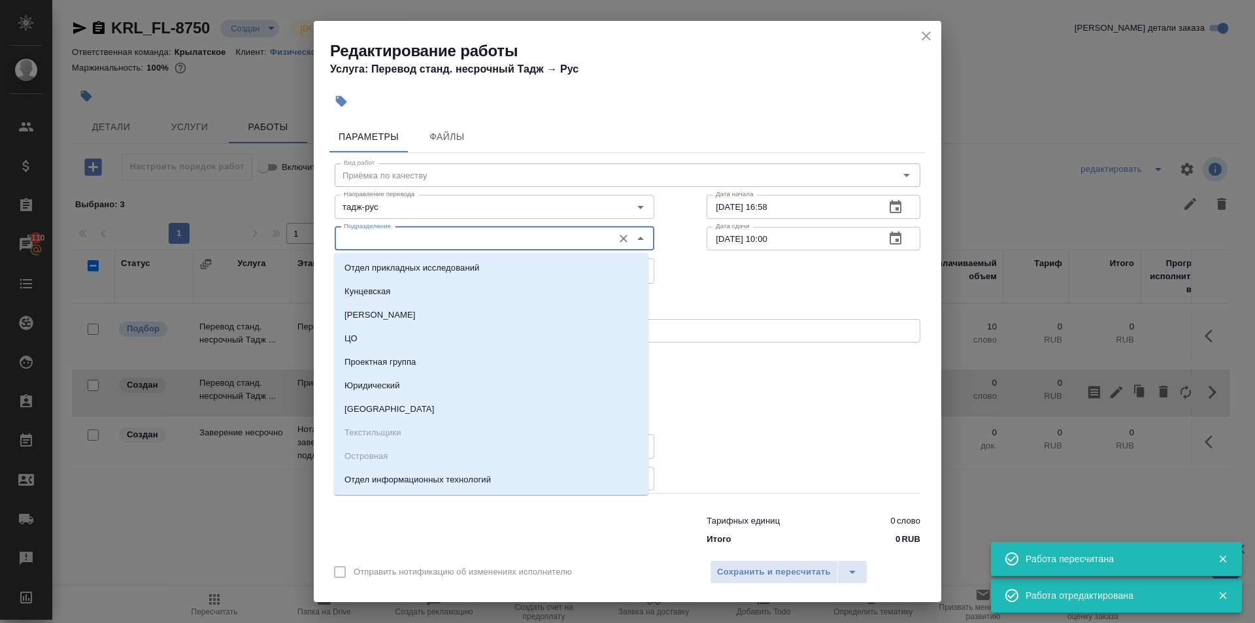
click at [459, 242] on input "Подразделение" at bounding box center [473, 239] width 268 height 16
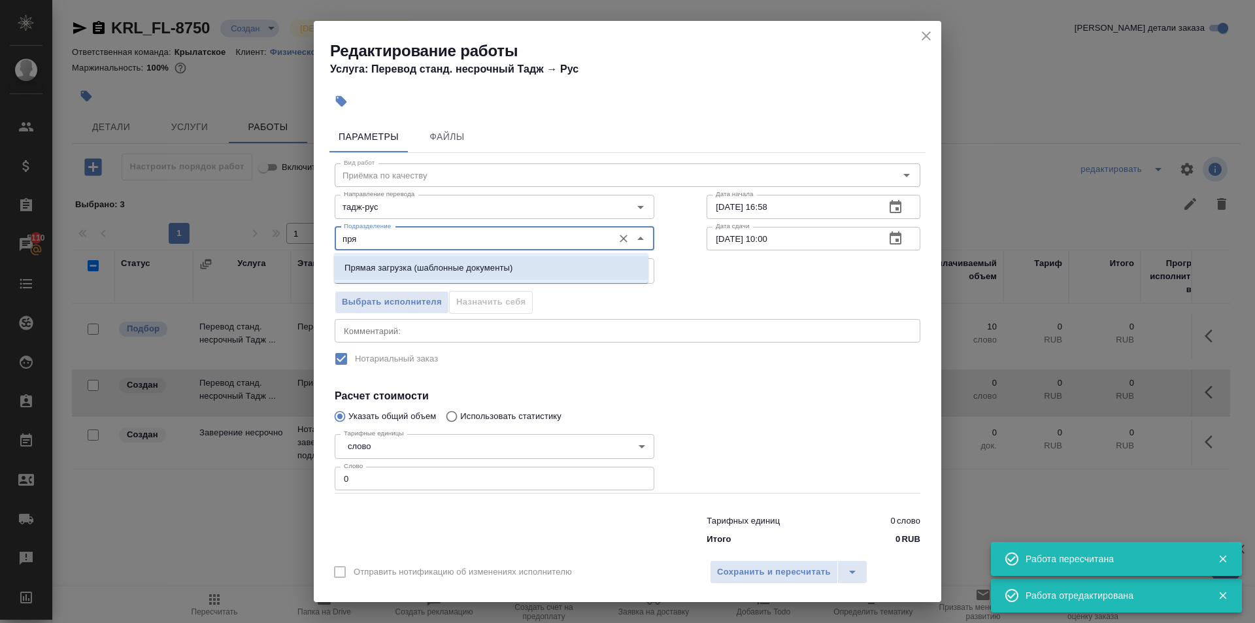
click at [474, 274] on p "Прямая загрузка (шаблонные документы)" at bounding box center [428, 267] width 168 height 13
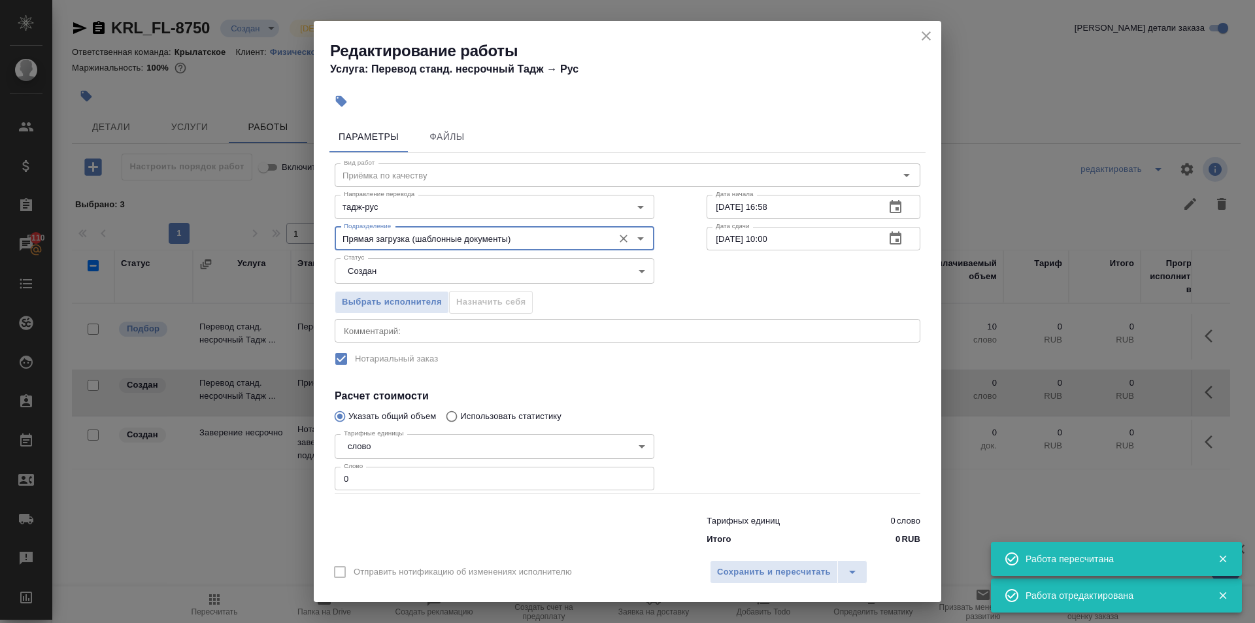
type input "Прямая загрузка (шаблонные документы)"
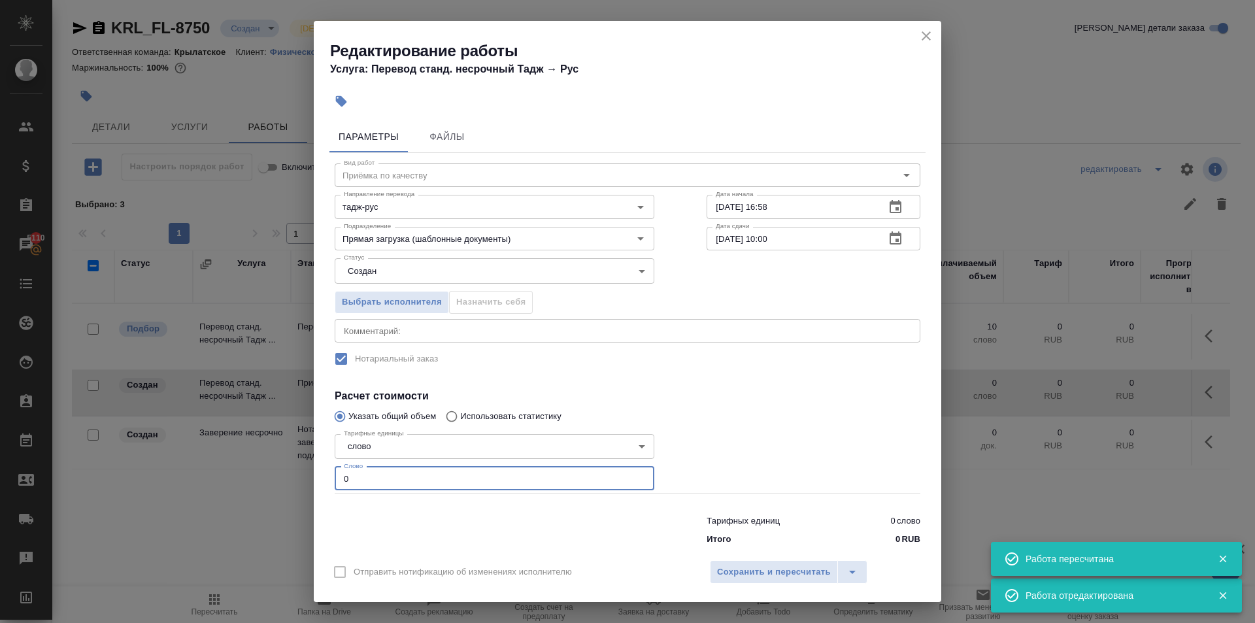
drag, startPoint x: 356, startPoint y: 484, endPoint x: 341, endPoint y: 482, distance: 15.2
click at [341, 482] on input "0" at bounding box center [495, 479] width 320 height 24
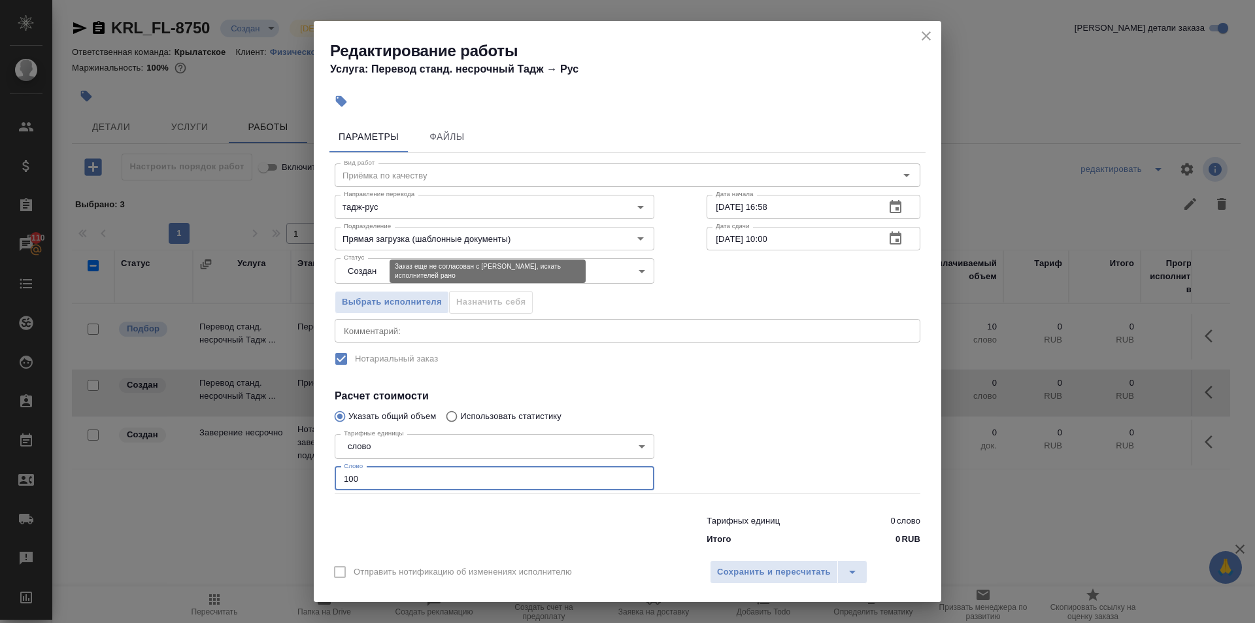
type input "100"
click at [378, 274] on body "🙏 .cls-1 fill:#fff; AWATERA Kasymov Timur Клиенты Спецификации Заказы 5110 Чаты…" at bounding box center [627, 311] width 1255 height 623
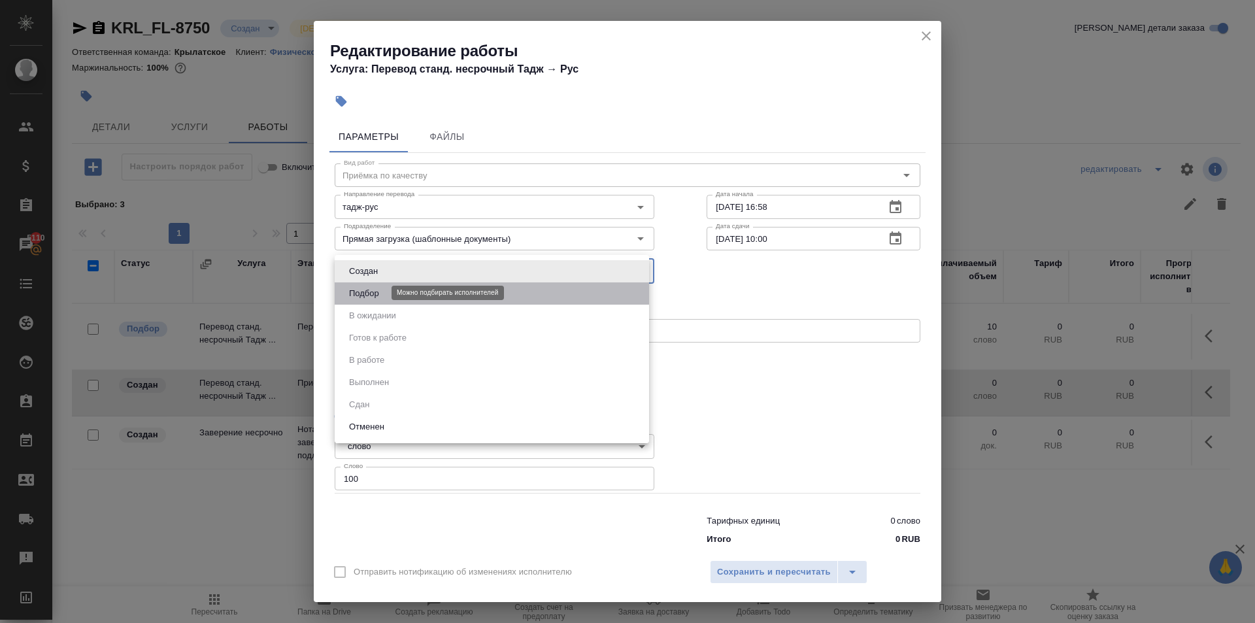
click at [376, 299] on button "Подбор" at bounding box center [364, 293] width 38 height 14
type input "recruiting"
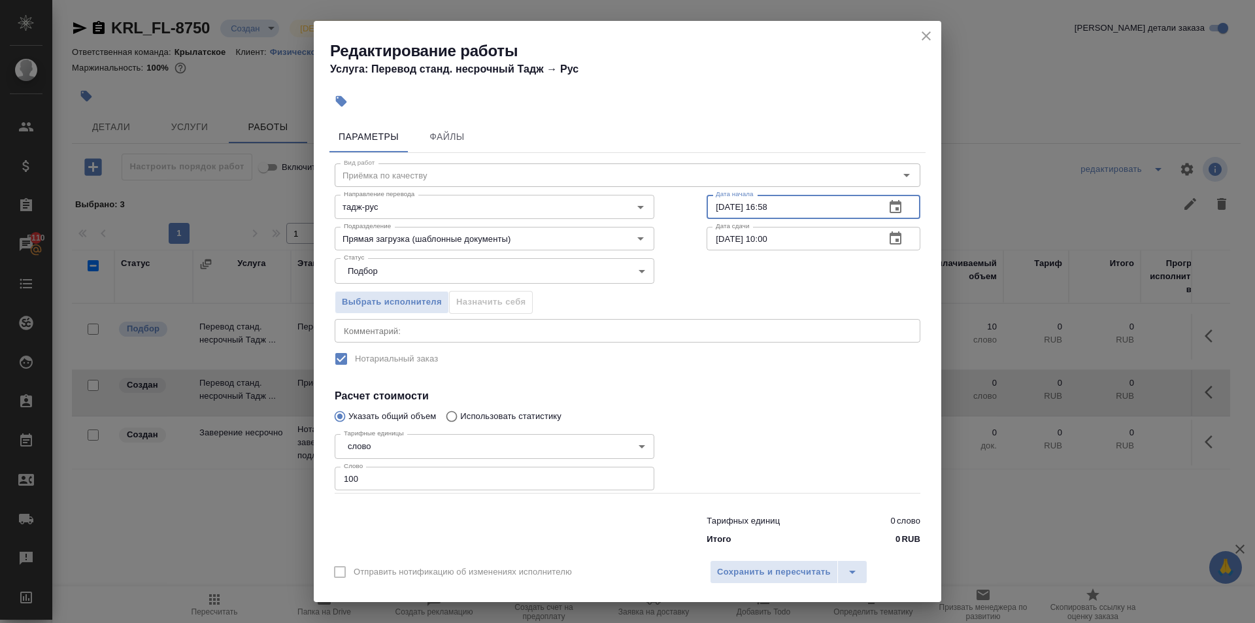
drag, startPoint x: 782, startPoint y: 212, endPoint x: 672, endPoint y: 219, distance: 110.6
click at [672, 219] on div "Вид работ Приёмка по качеству Вид работ Направление перевода тадж-рус Направлен…" at bounding box center [627, 352] width 596 height 398
type input "26.09.2025 09:00"
click at [790, 582] on button "Сохранить и пересчитать" at bounding box center [774, 572] width 128 height 24
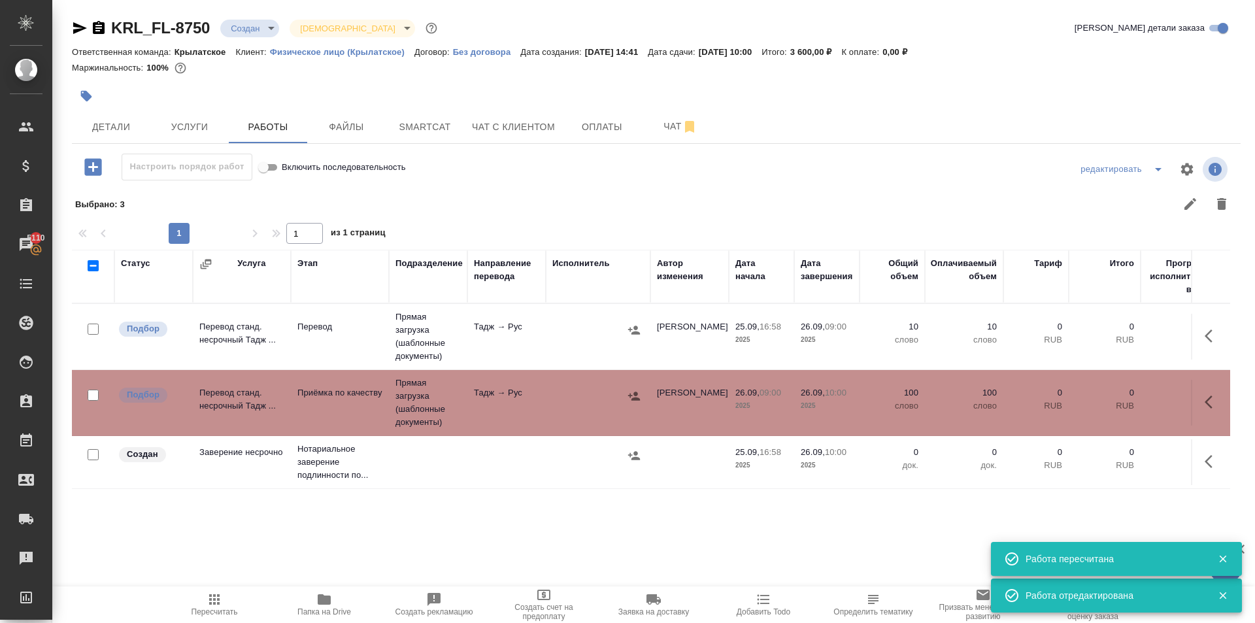
drag, startPoint x: 1216, startPoint y: 467, endPoint x: 1205, endPoint y: 462, distance: 11.4
click at [1205, 462] on icon "button" at bounding box center [1212, 462] width 16 height 16
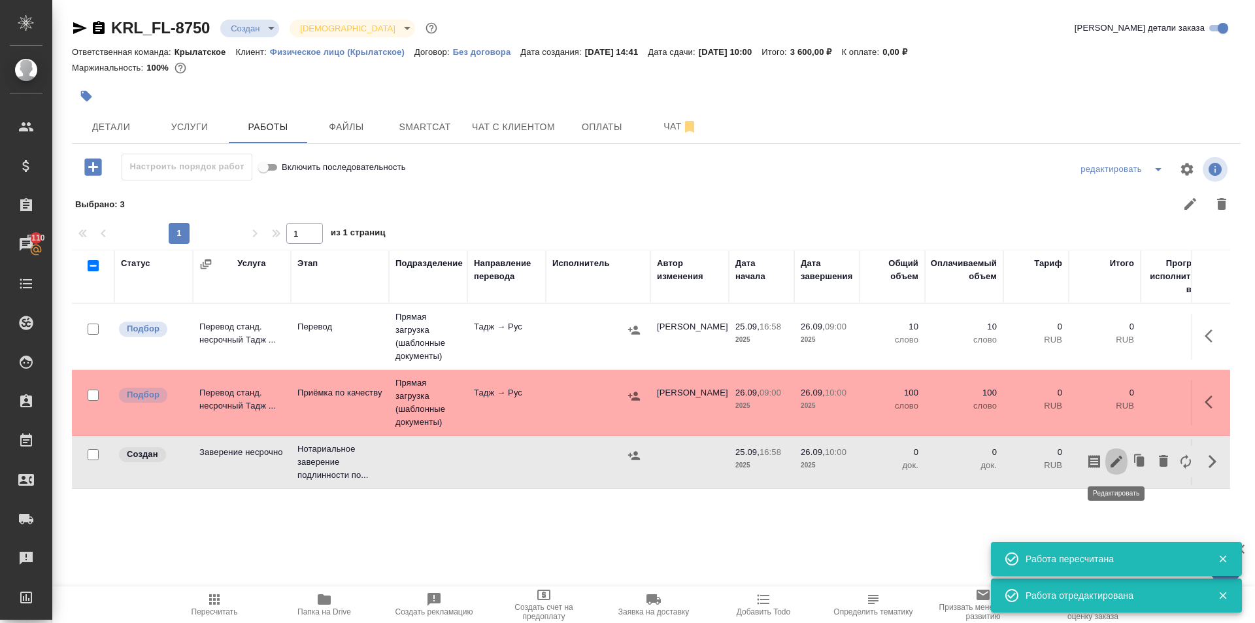
click at [1121, 460] on button "button" at bounding box center [1116, 461] width 22 height 31
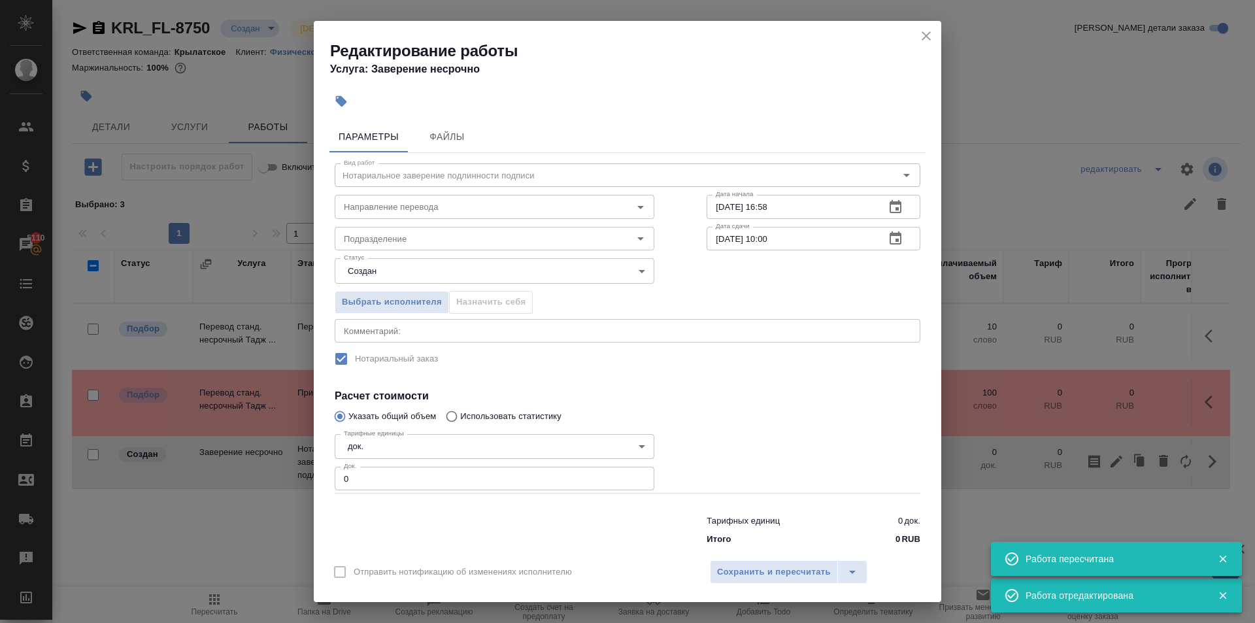
click at [540, 252] on div "Статус Создан created Статус" at bounding box center [494, 269] width 372 height 85
click at [529, 238] on input "Подразделение" at bounding box center [473, 239] width 268 height 16
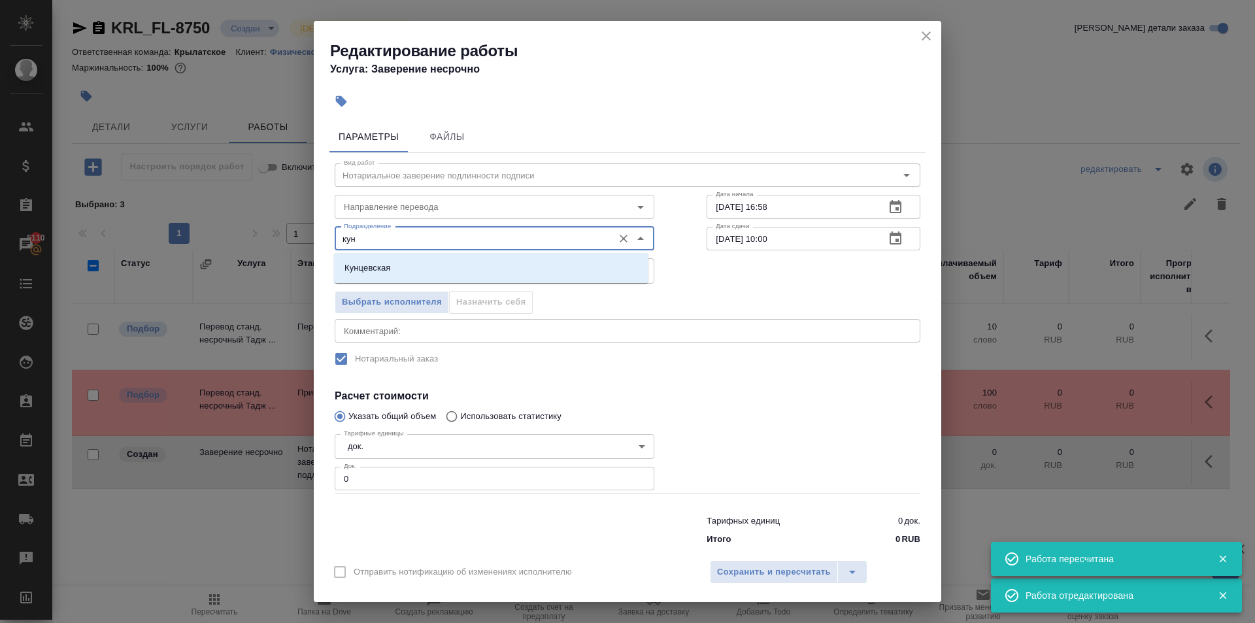
click at [510, 263] on li "Кунцевская" at bounding box center [491, 268] width 314 height 24
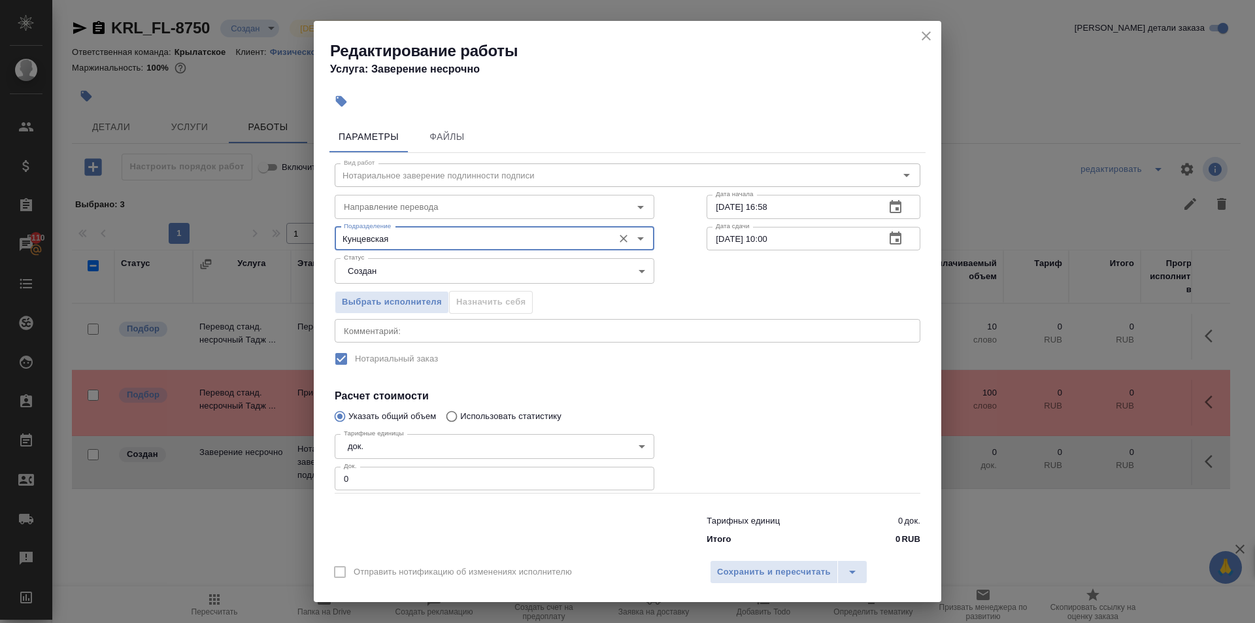
type input "Кунцевская"
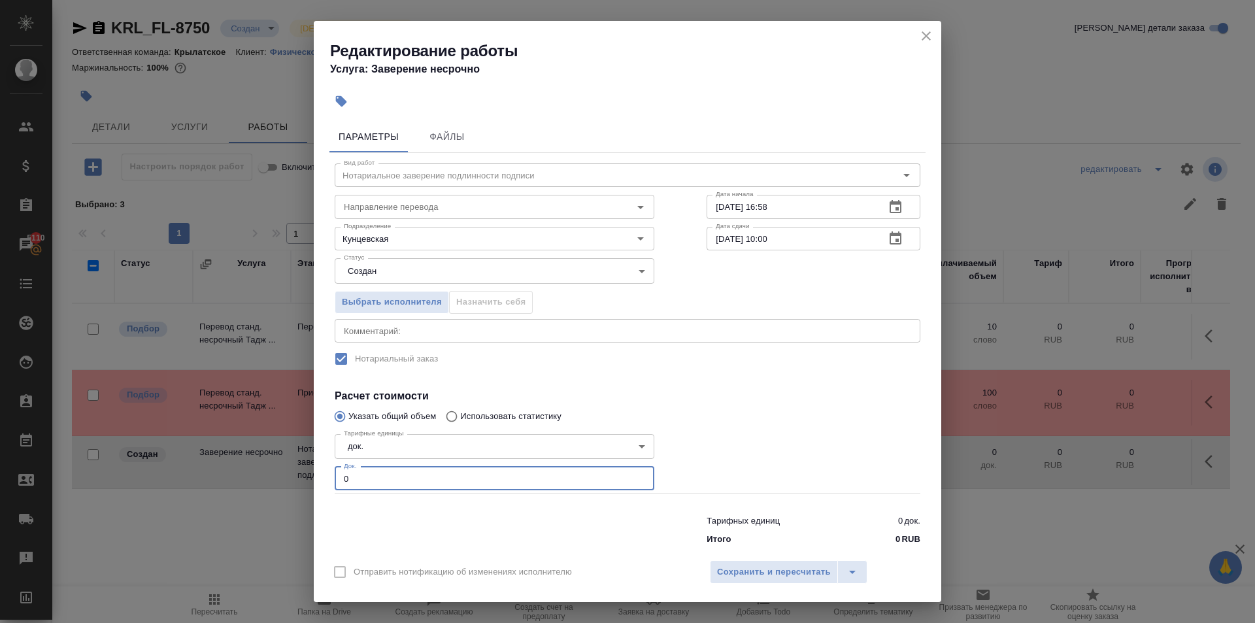
drag, startPoint x: 358, startPoint y: 478, endPoint x: 310, endPoint y: 484, distance: 48.1
click at [310, 484] on div "Редактирование работы Услуга: Заверение несрочно Параметры Файлы Вид работ Нота…" at bounding box center [627, 311] width 1255 height 623
type input "2"
click at [746, 565] on span "Сохранить и пересчитать" at bounding box center [774, 572] width 114 height 15
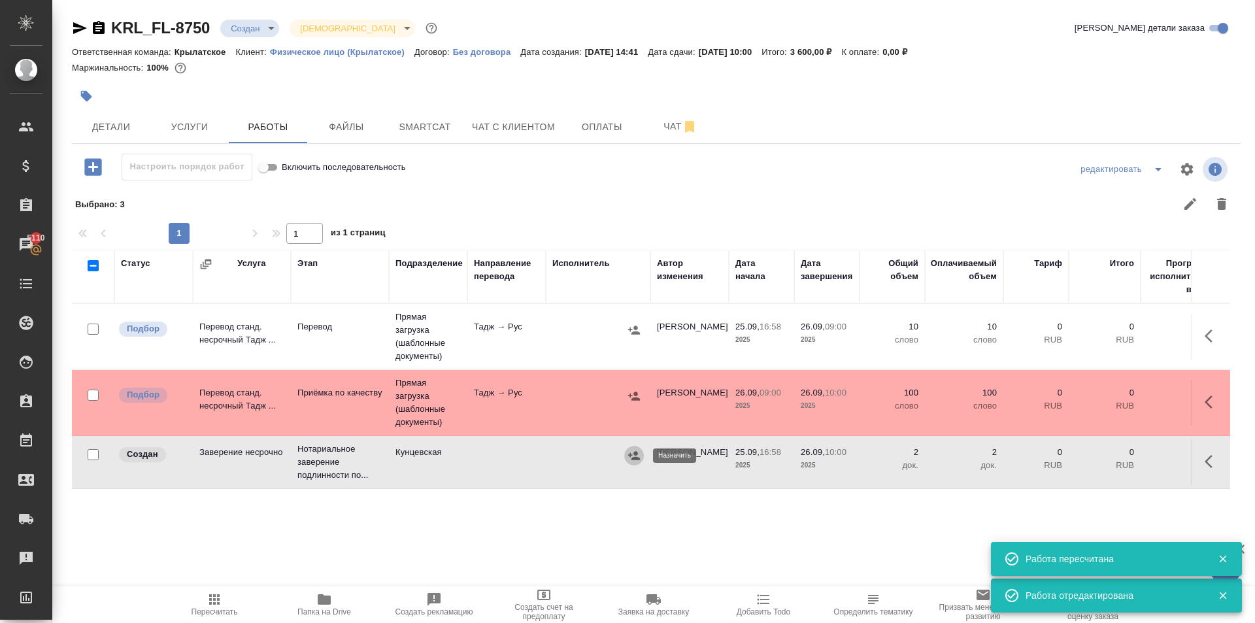
click at [639, 450] on icon "button" at bounding box center [633, 455] width 13 height 13
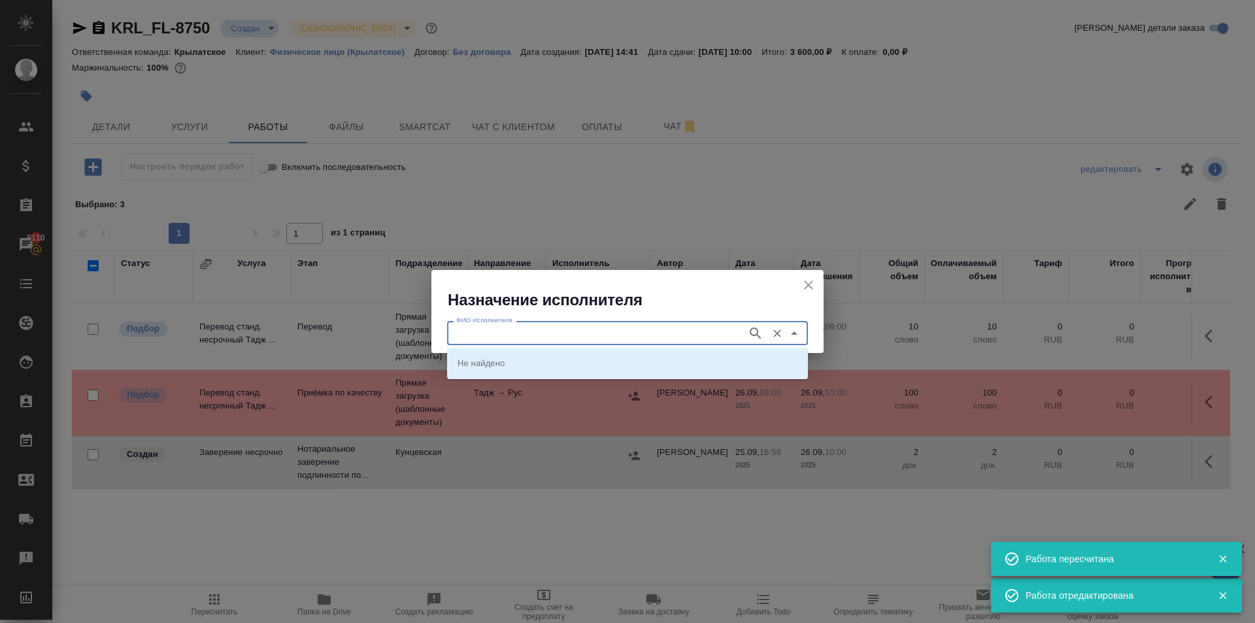
click at [484, 336] on input "ФИО Исполнителя" at bounding box center [596, 333] width 290 height 16
type input "аристова"
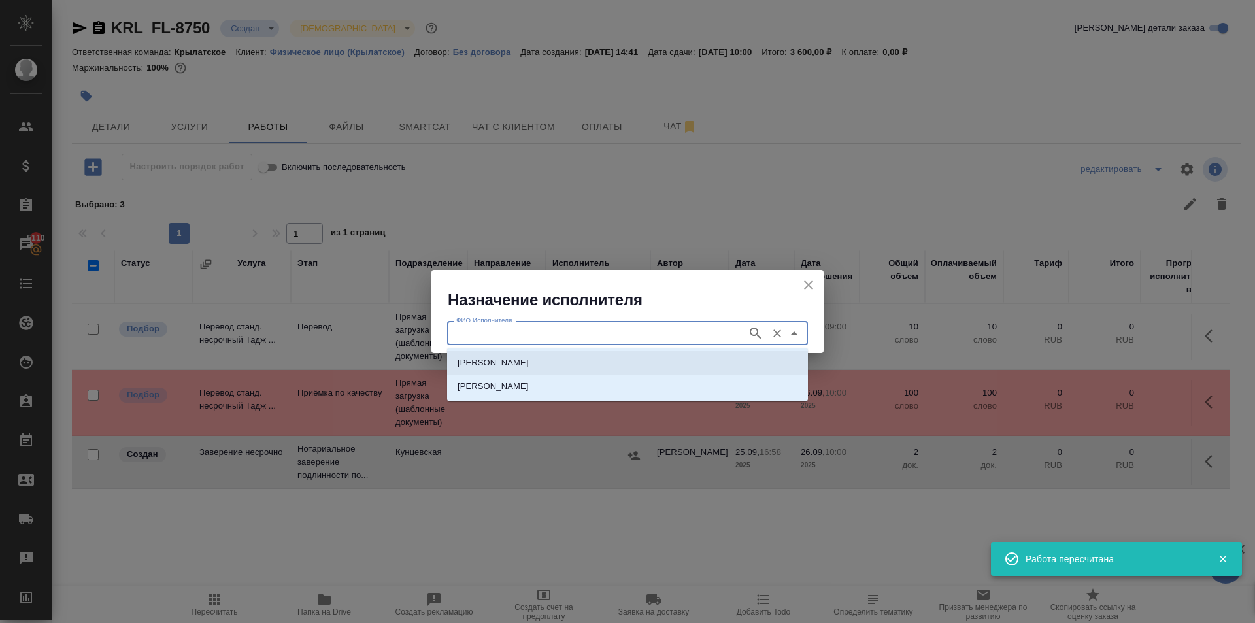
click at [529, 360] on p "НОТАРИУС Аристова Анна Дмитриевна" at bounding box center [492, 362] width 71 height 13
type input "НОТАРИУС Аристова Анна Дмитриевна"
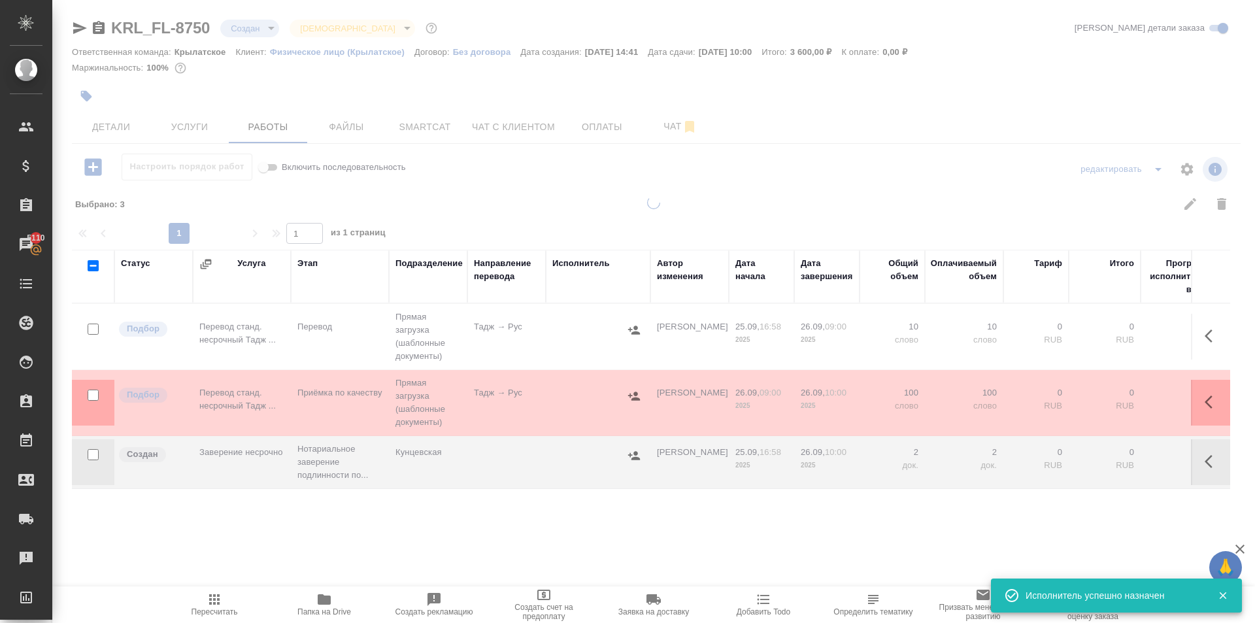
click at [222, 595] on icon "button" at bounding box center [215, 599] width 16 height 16
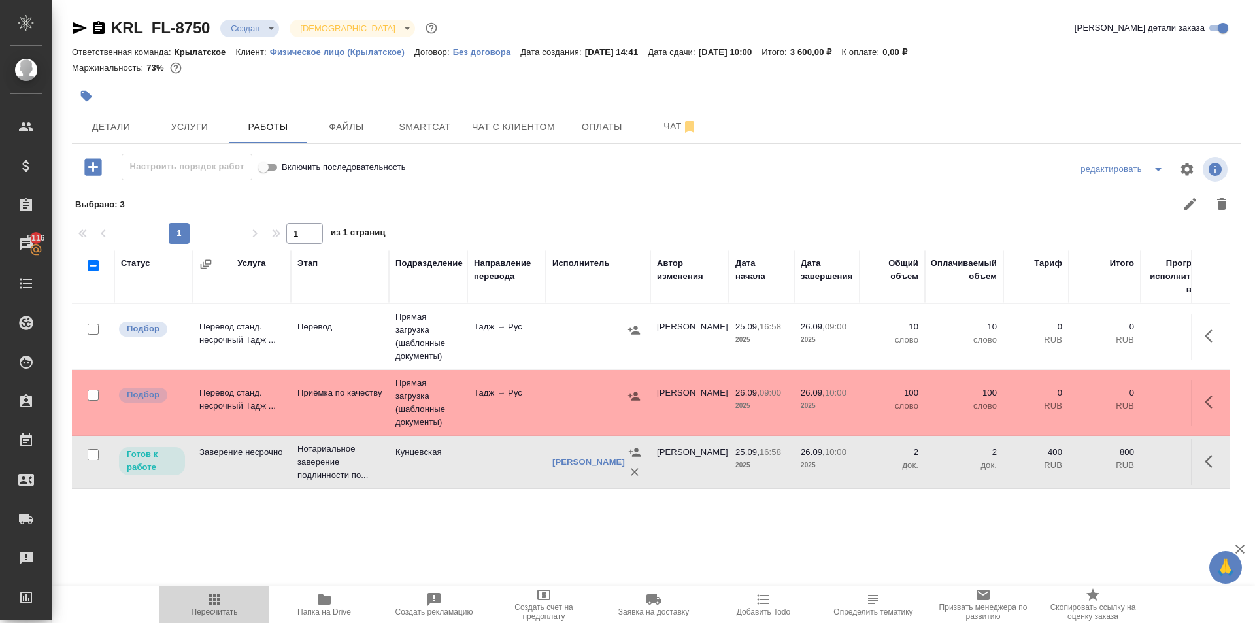
click at [232, 593] on span "Пересчитать" at bounding box center [214, 603] width 94 height 25
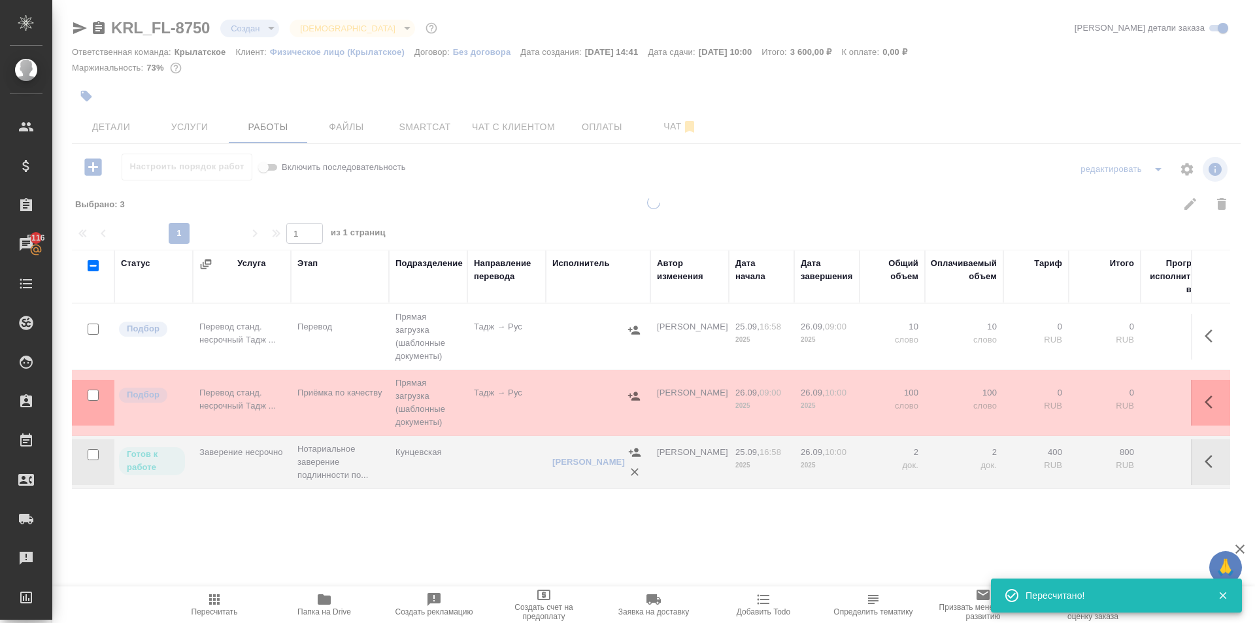
click at [237, 603] on span "Пересчитать" at bounding box center [214, 603] width 94 height 25
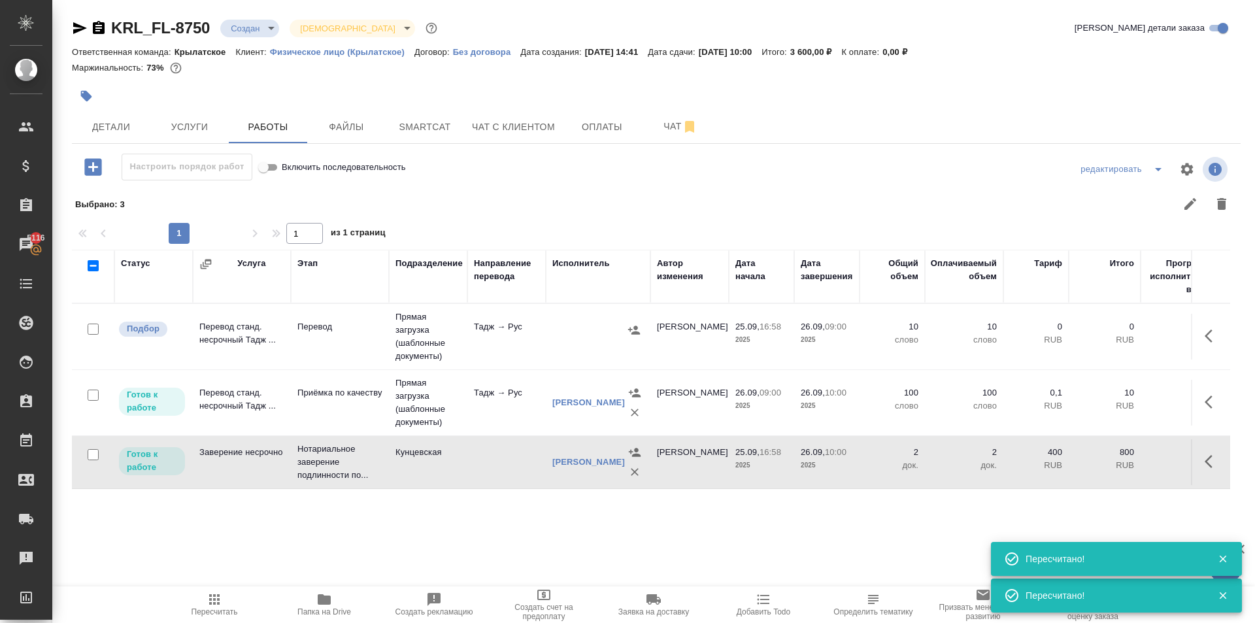
click at [225, 590] on button "Пересчитать" at bounding box center [214, 604] width 110 height 37
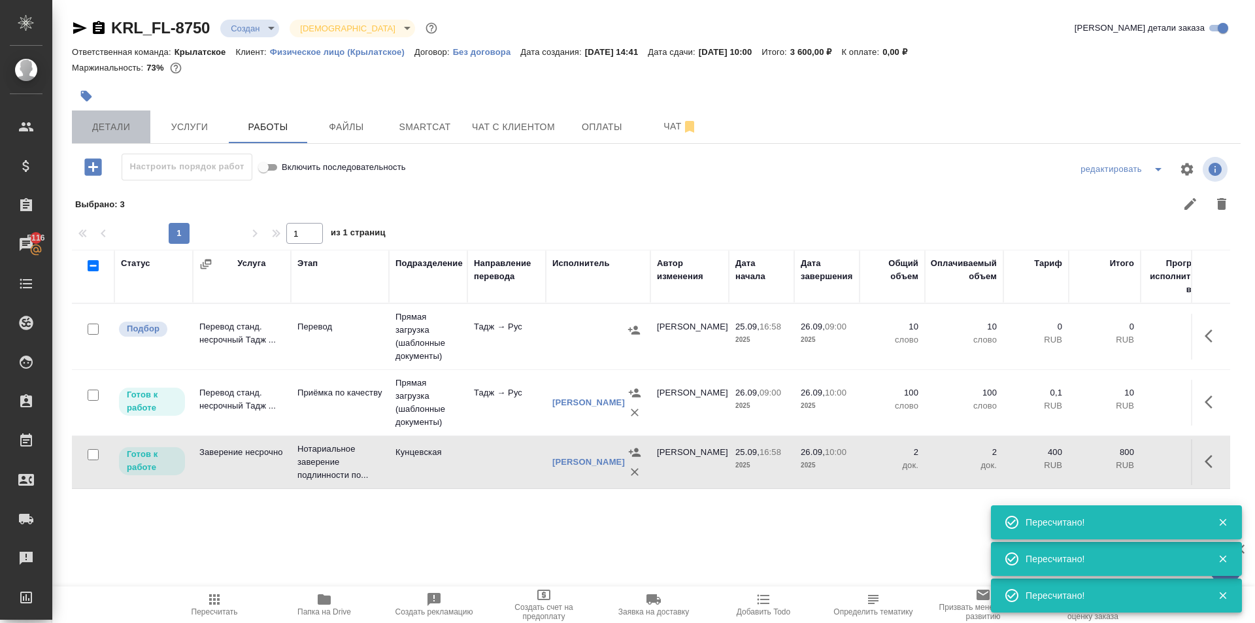
click at [117, 141] on button "Детали" at bounding box center [111, 126] width 78 height 33
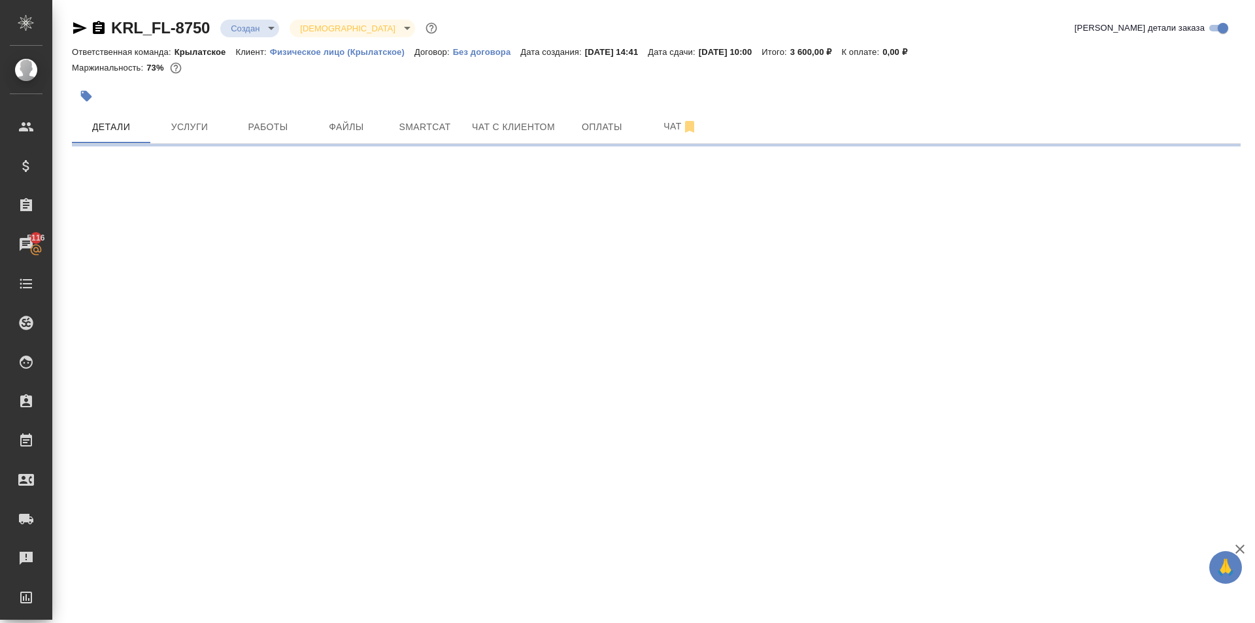
select select "RU"
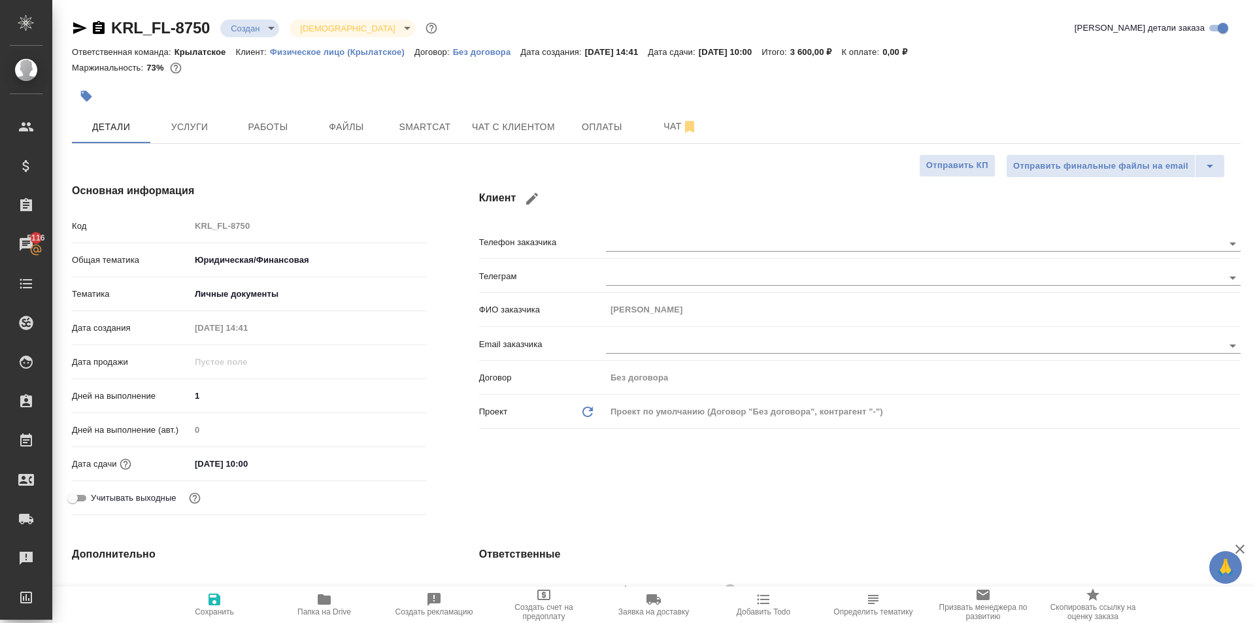
type textarea "x"
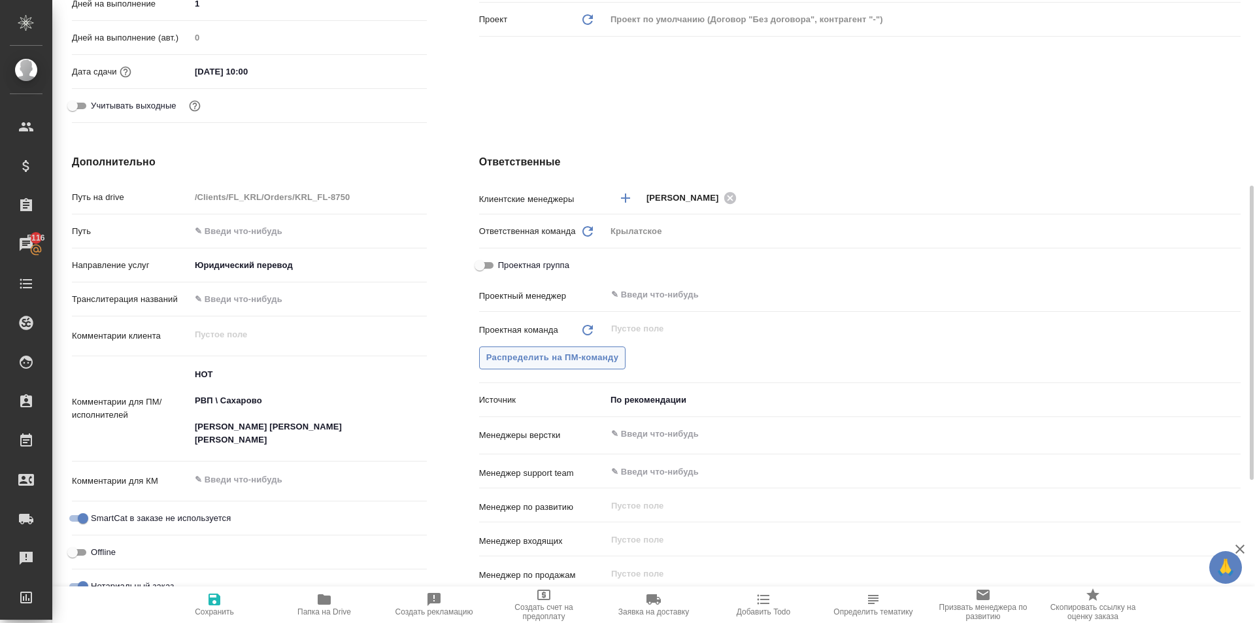
click at [542, 355] on span "Распределить на ПМ-команду" at bounding box center [552, 357] width 133 height 15
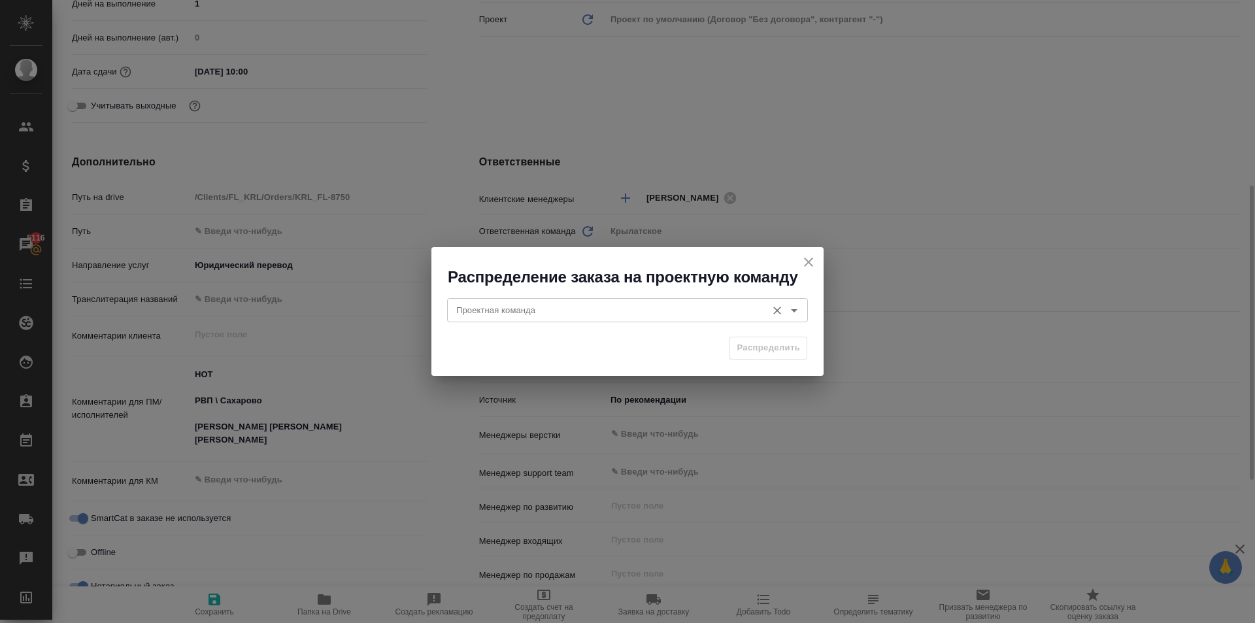
click at [486, 322] on div "Проектная команда Проектная команда" at bounding box center [627, 308] width 361 height 31
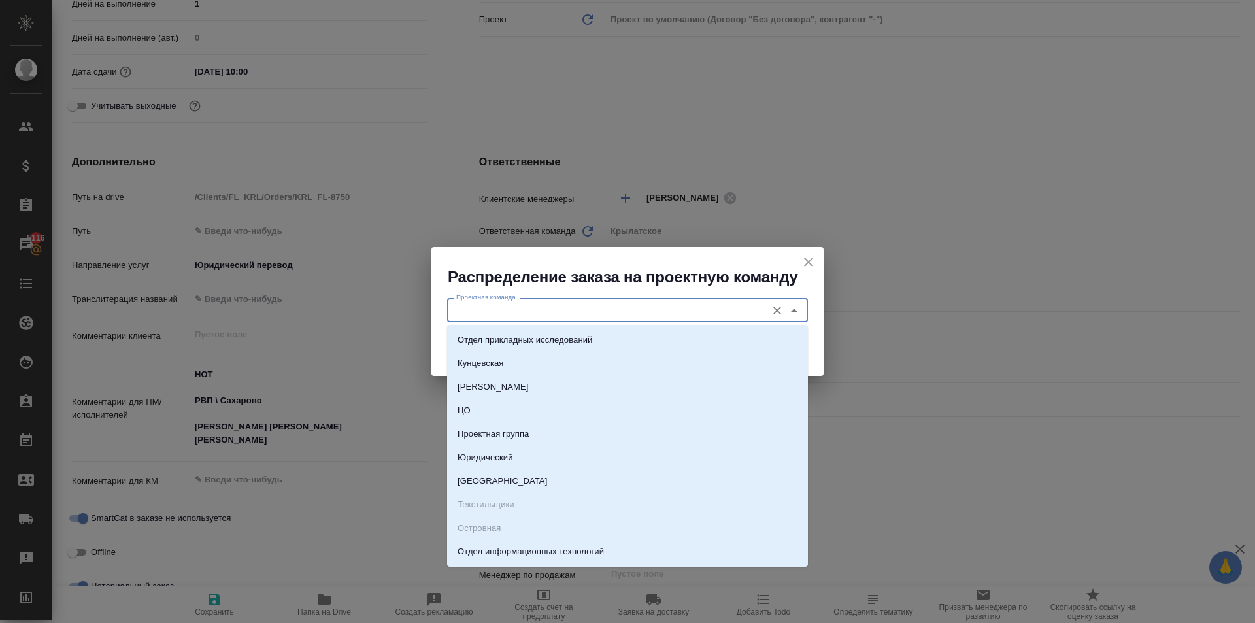
click at [478, 310] on input "Проектная команда" at bounding box center [605, 310] width 309 height 16
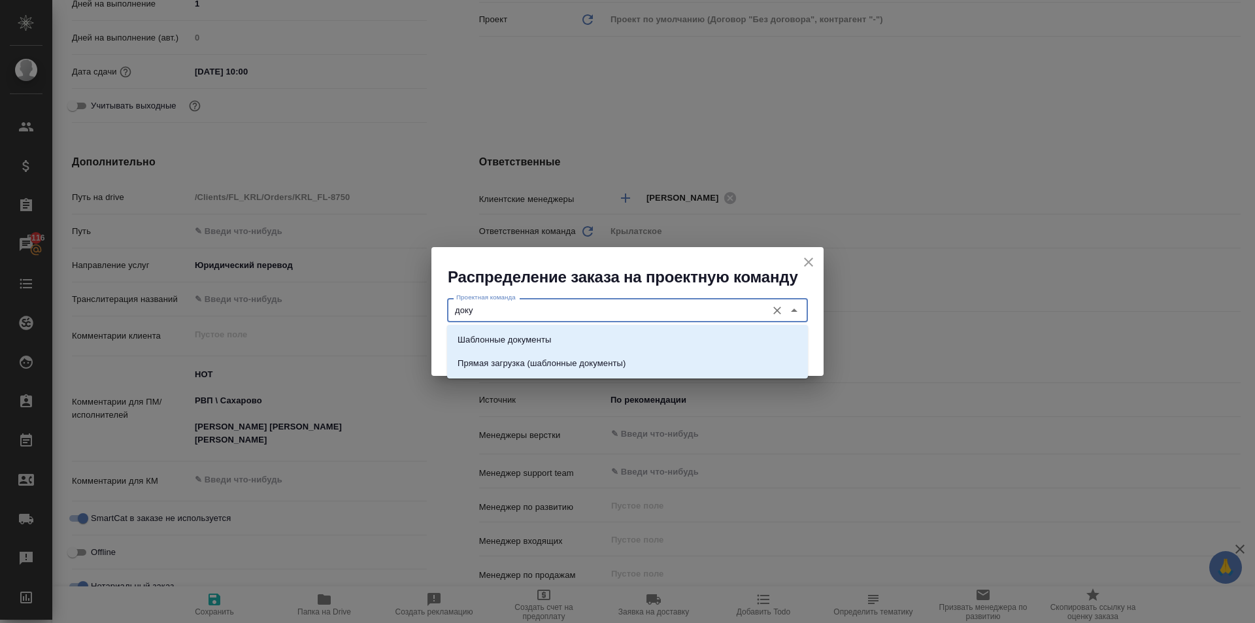
click at [493, 330] on li "Шаблонные документы" at bounding box center [627, 340] width 361 height 24
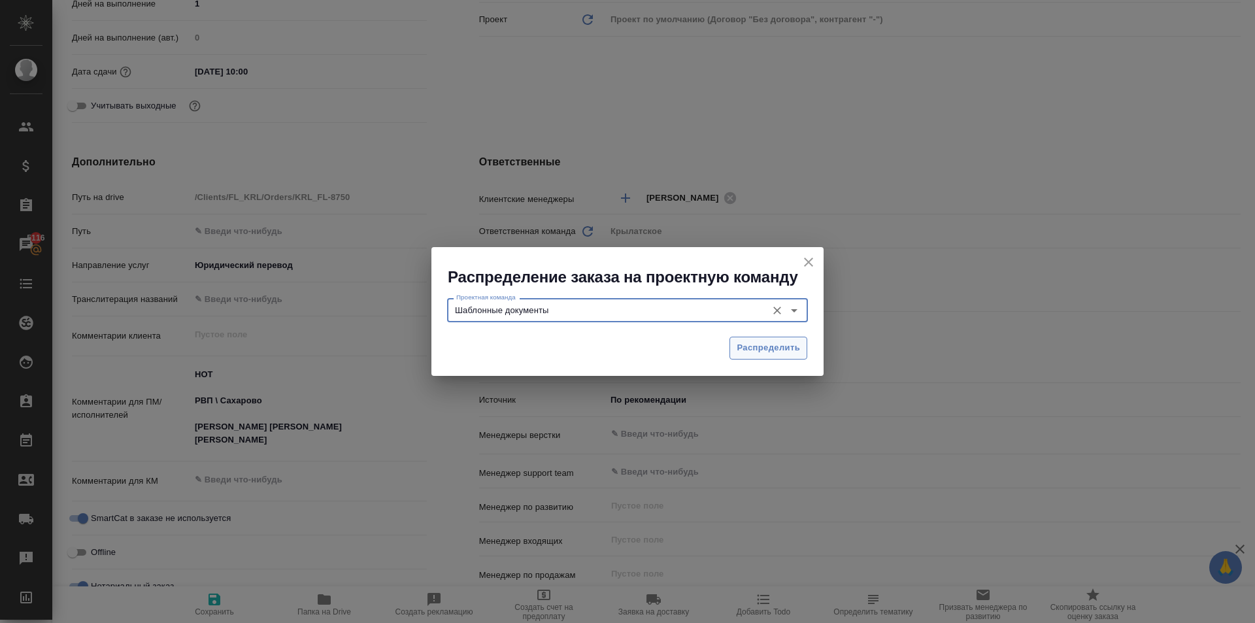
type input "Шаблонные документы"
click at [737, 341] on button "Распределить" at bounding box center [768, 348] width 78 height 23
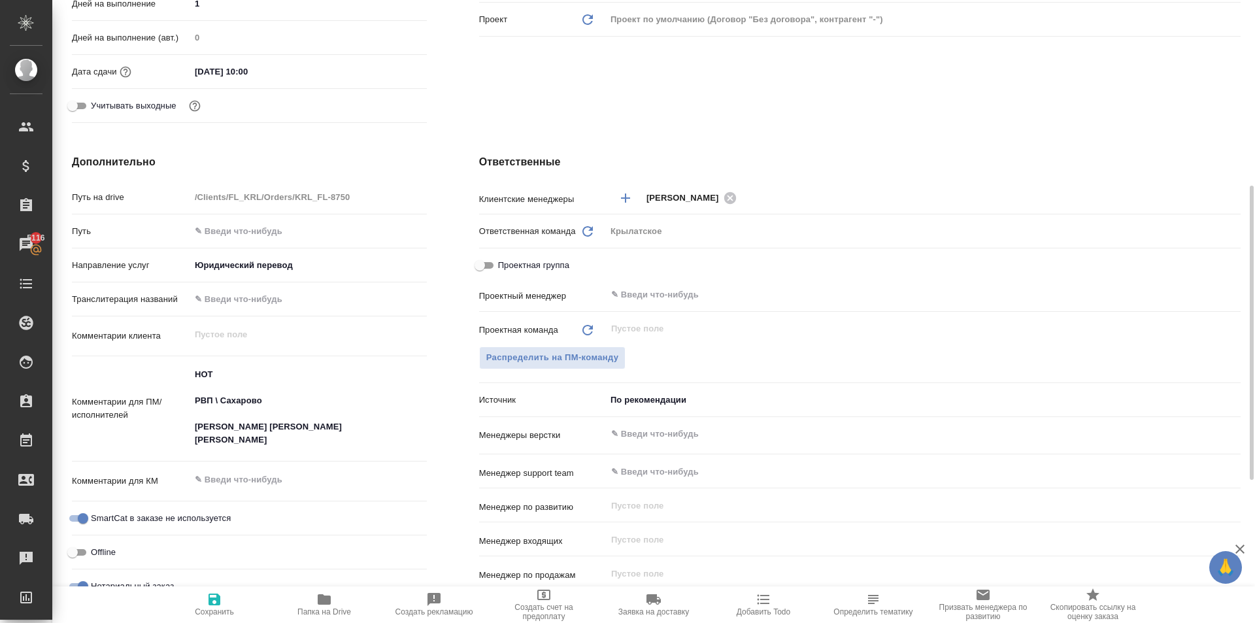
type textarea "x"
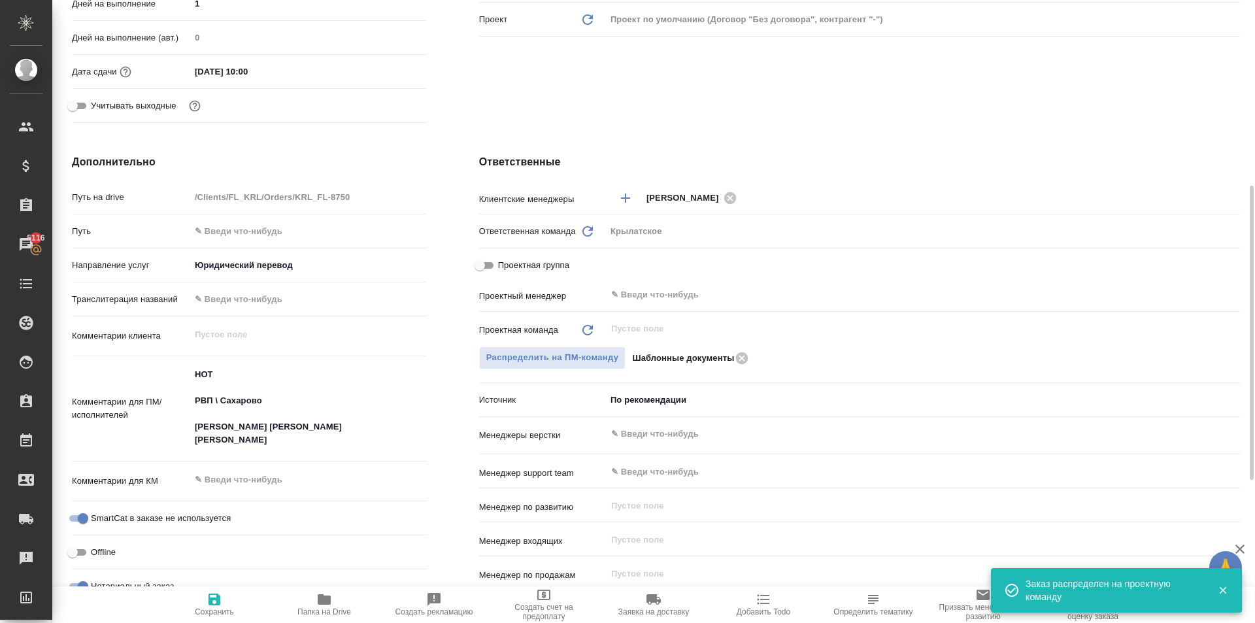
click at [228, 587] on button "Сохранить" at bounding box center [214, 604] width 110 height 37
type textarea "x"
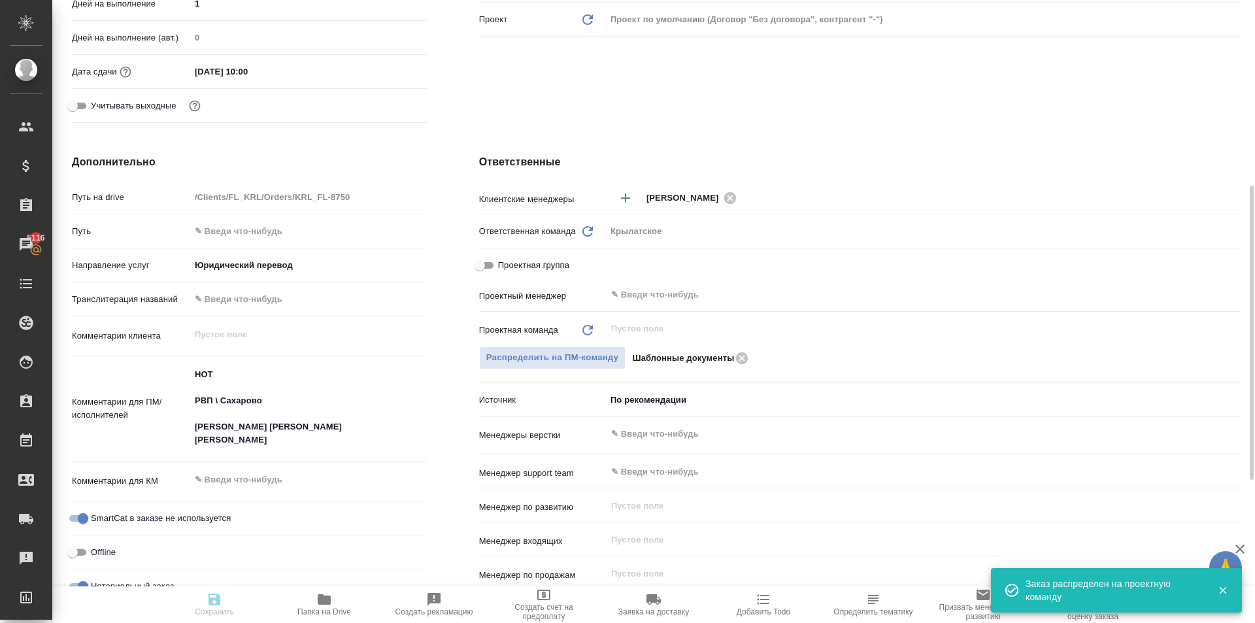
type textarea "x"
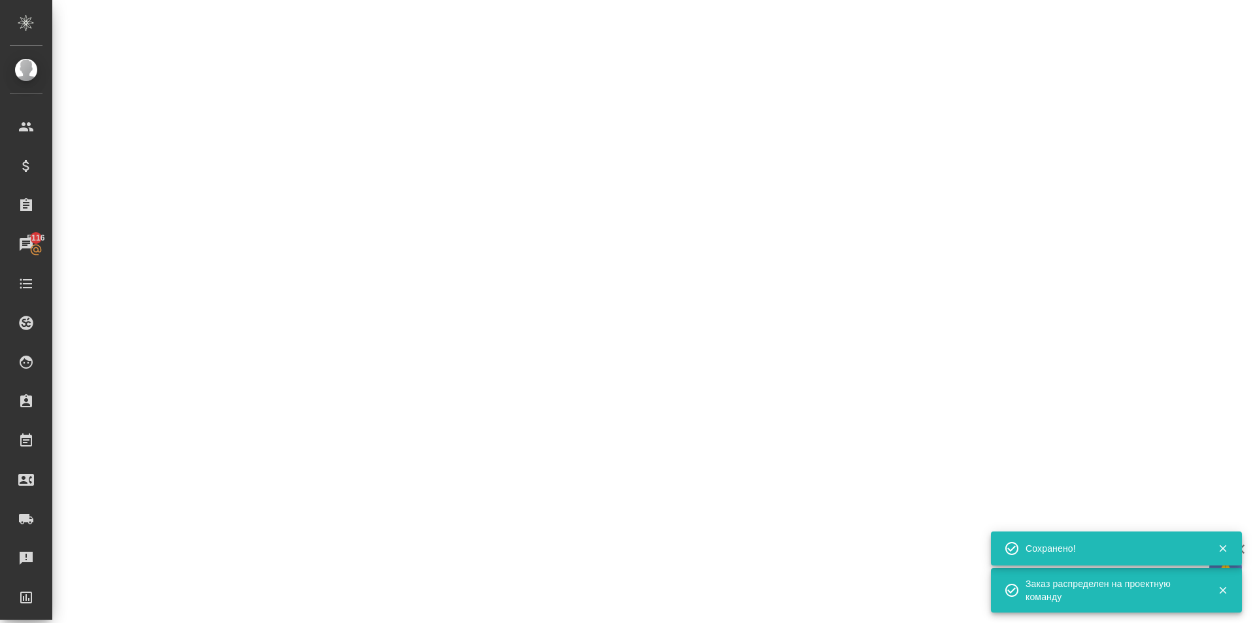
scroll to position [0, 0]
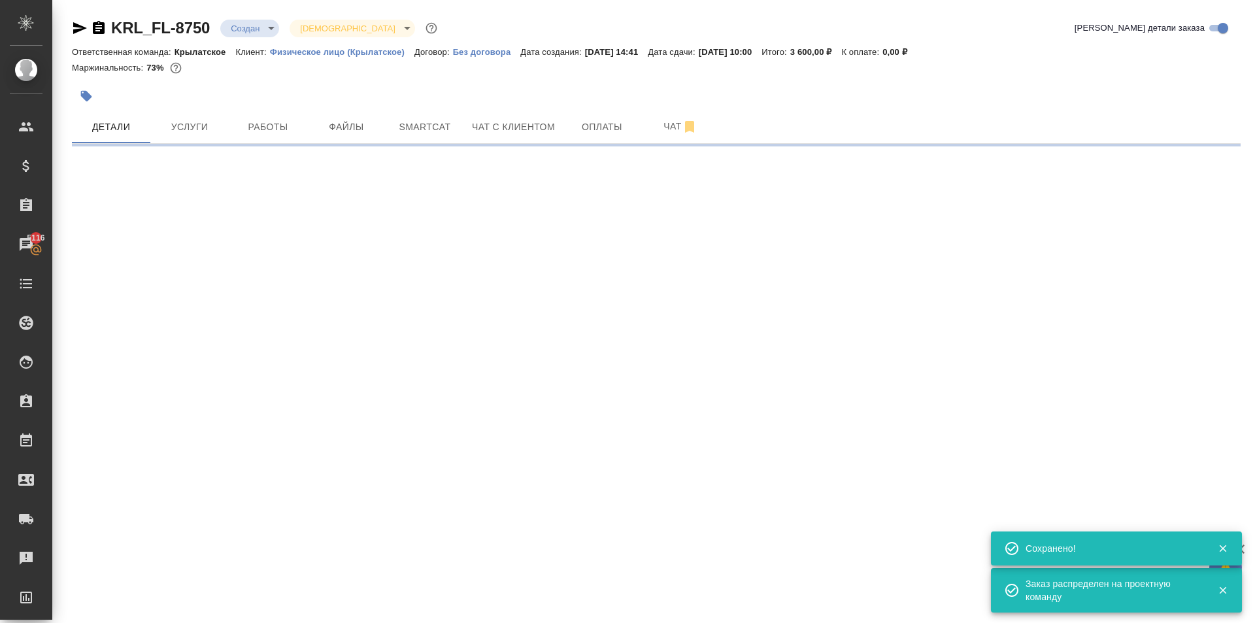
click at [268, 18] on div "KRL_FL-8750 Создан new Святая троица holyTrinity" at bounding box center [256, 28] width 368 height 21
click at [270, 24] on body "🙏 .cls-1 fill:#fff; AWATERA Kasymov Timur Клиенты Спецификации Заказы 5116 Чаты…" at bounding box center [627, 311] width 1255 height 623
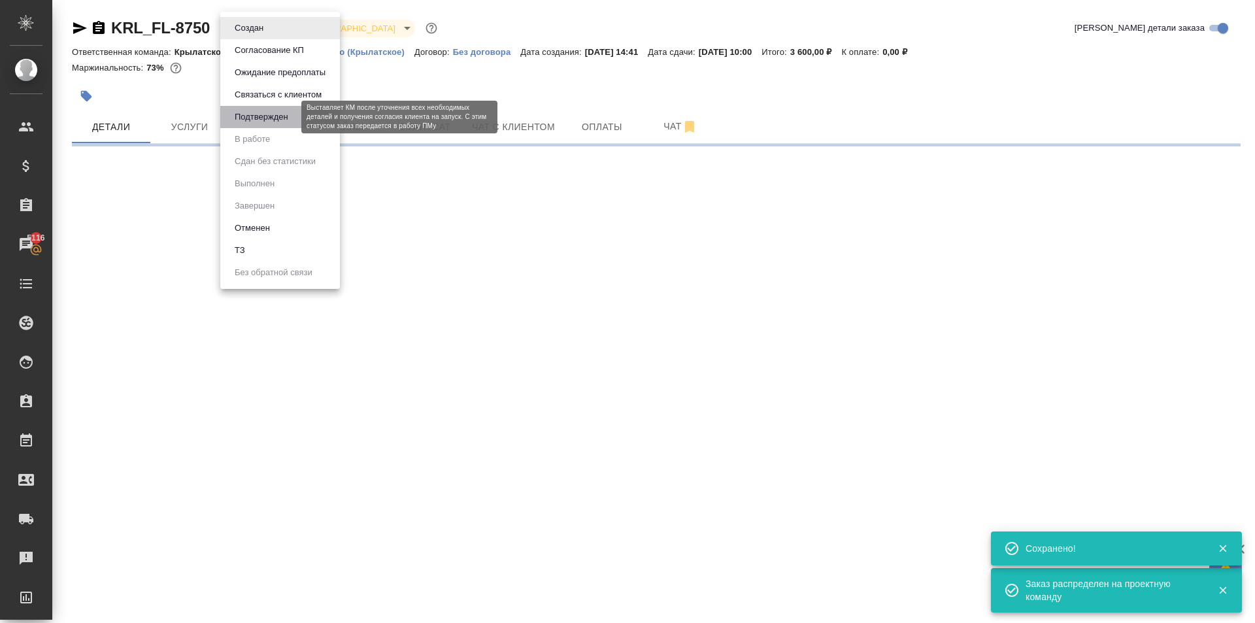
click at [286, 118] on button "Подтвержден" at bounding box center [261, 117] width 61 height 14
select select "RU"
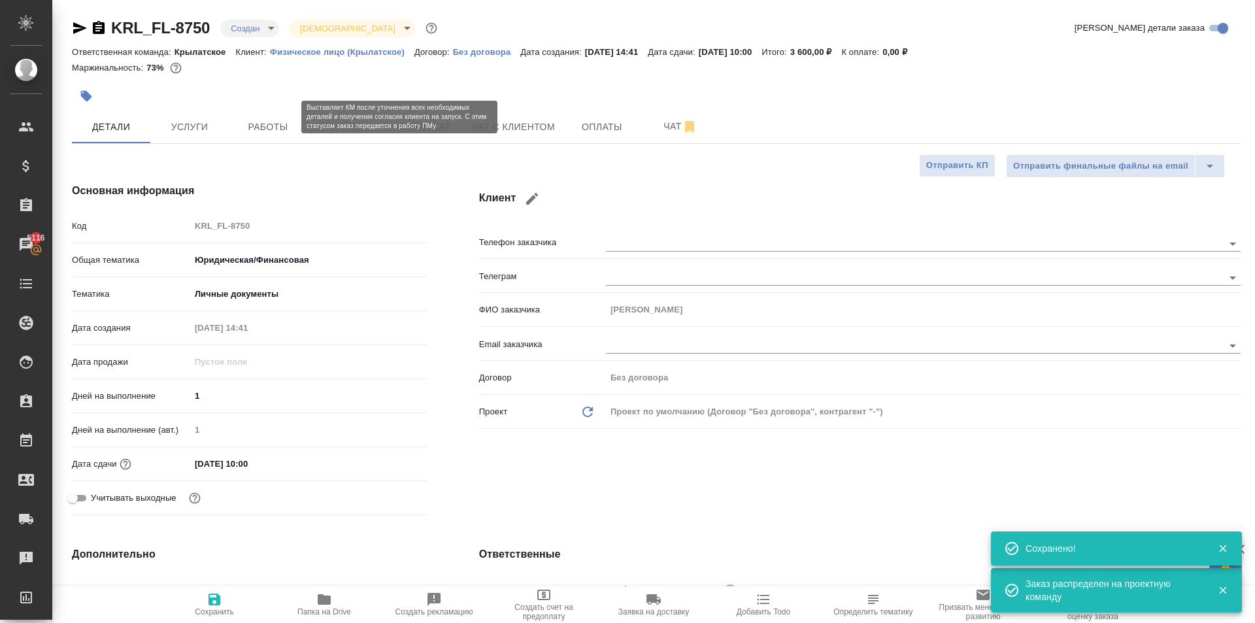
type textarea "x"
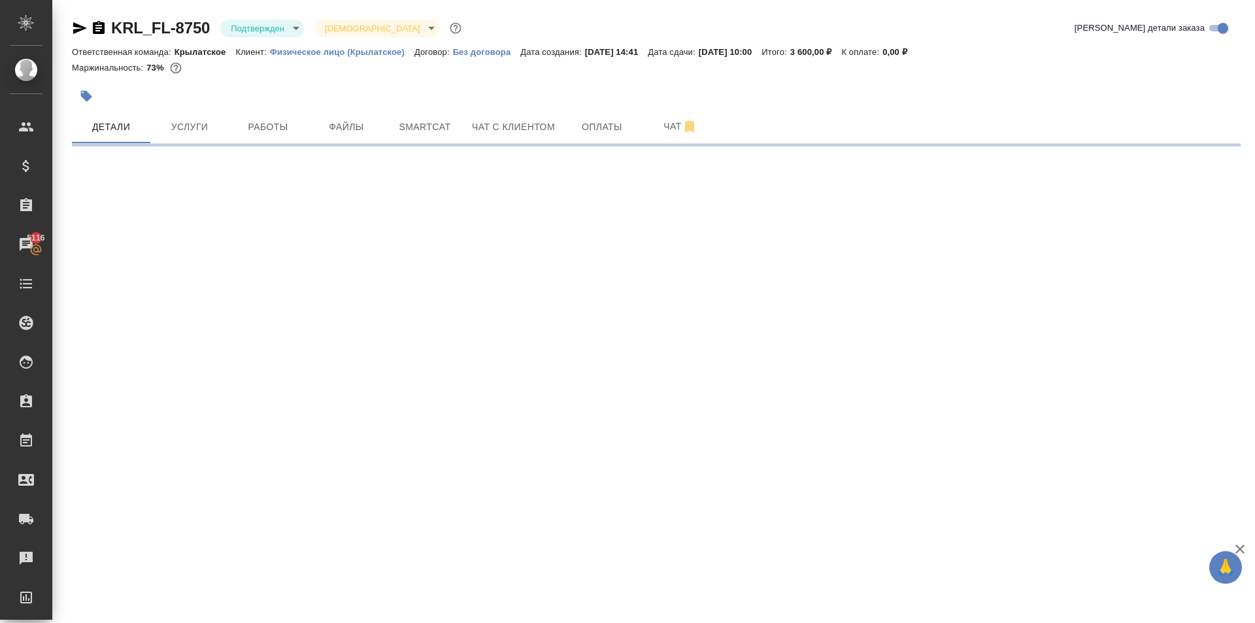
select select "RU"
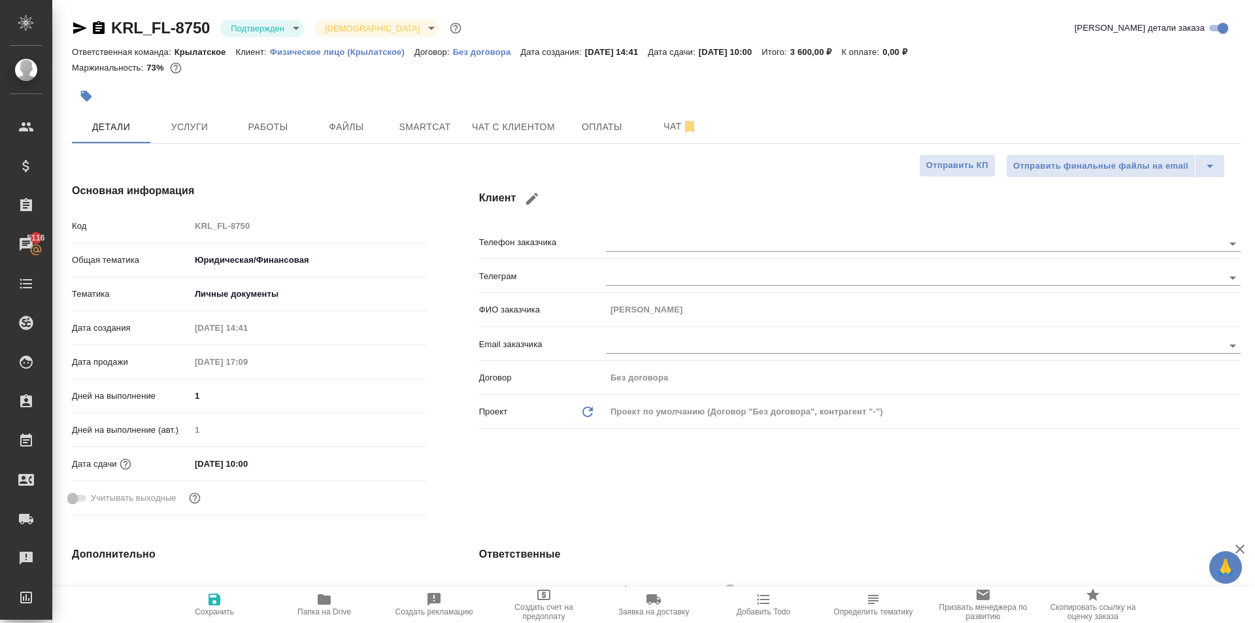
type textarea "x"
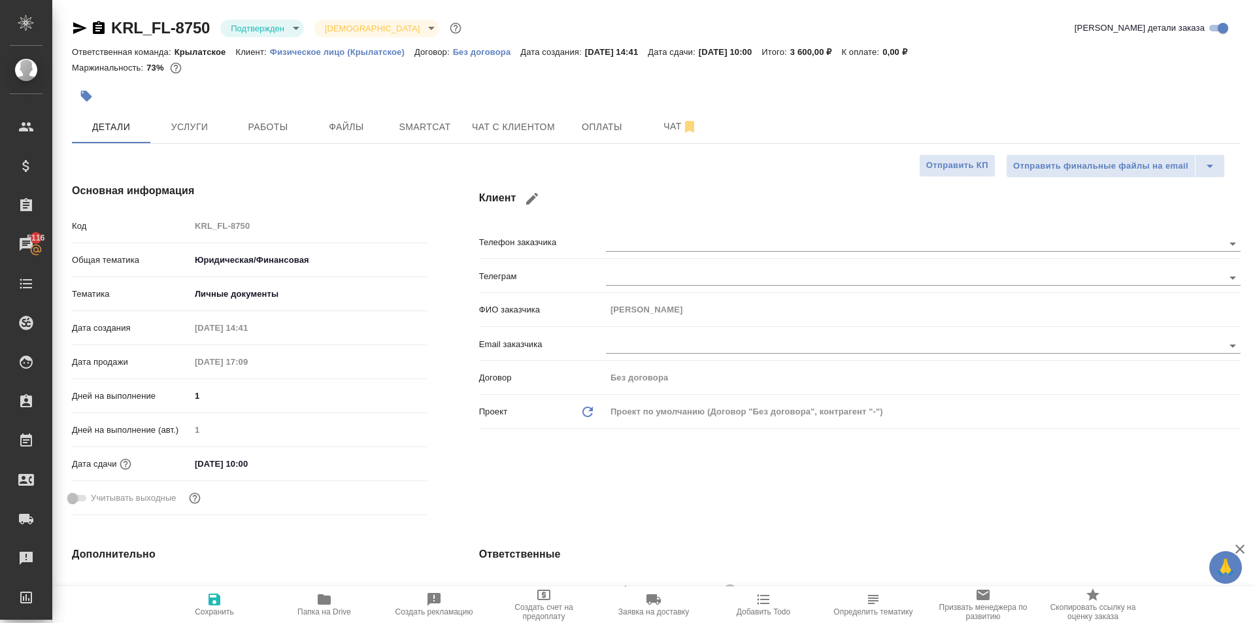
type textarea "x"
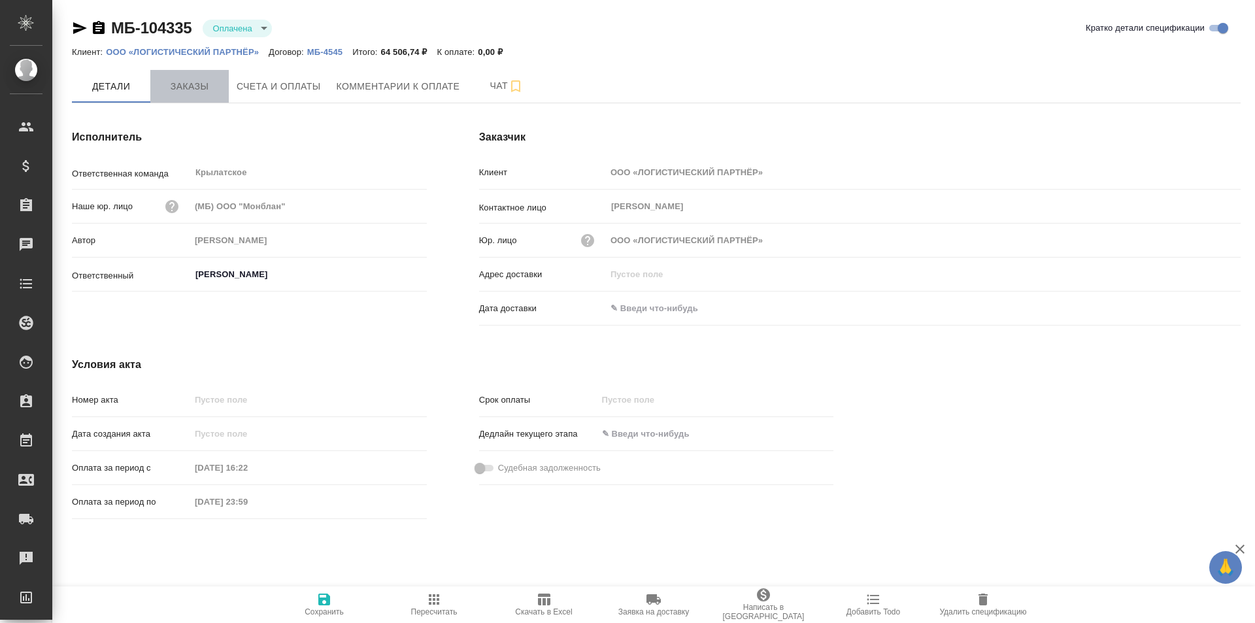
click at [192, 88] on span "Заказы" at bounding box center [189, 86] width 63 height 16
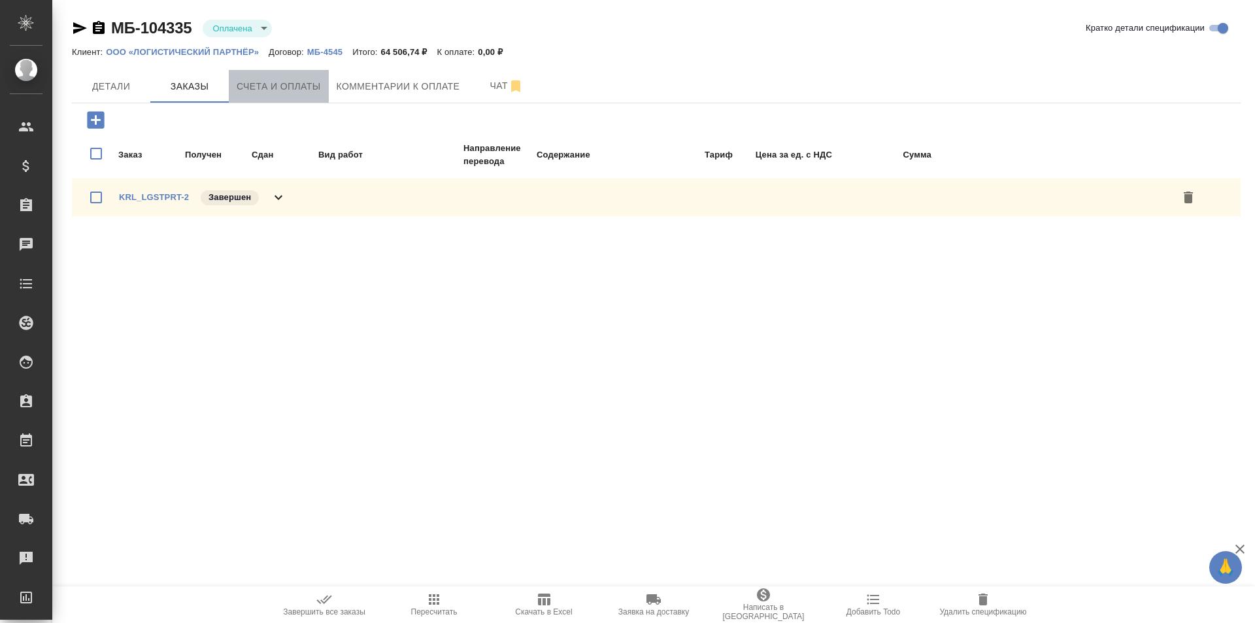
click at [297, 99] on button "Счета и оплаты" at bounding box center [279, 86] width 100 height 33
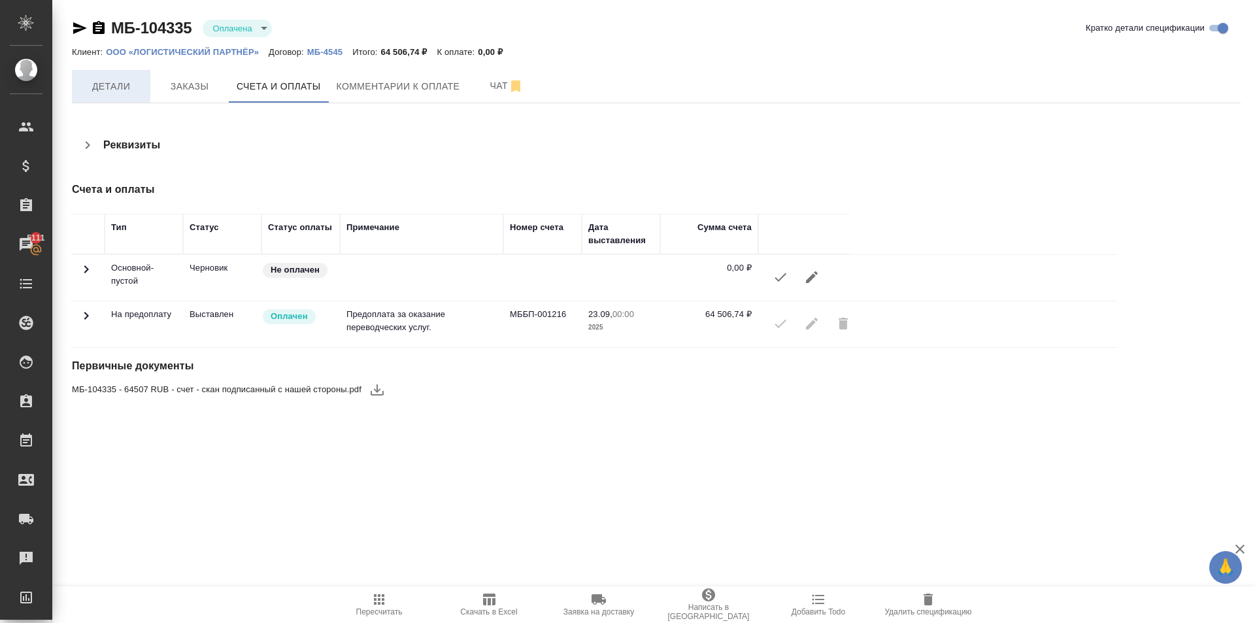
click at [98, 93] on span "Детали" at bounding box center [111, 86] width 63 height 16
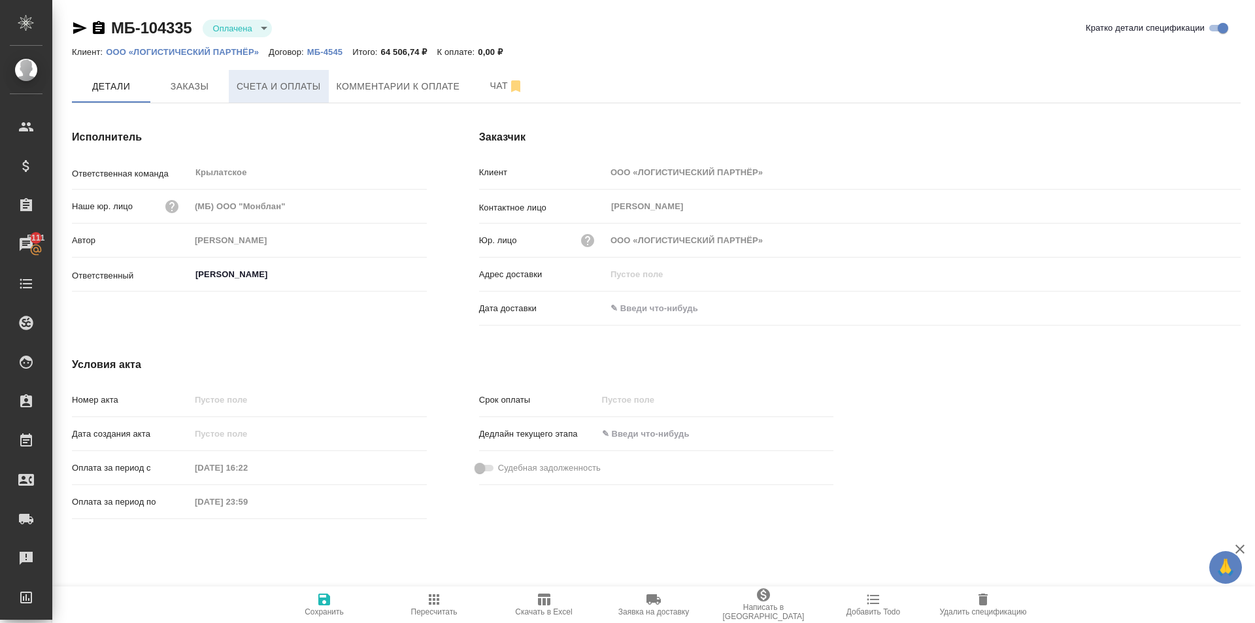
click at [325, 90] on button "Счета и оплаты" at bounding box center [279, 86] width 100 height 33
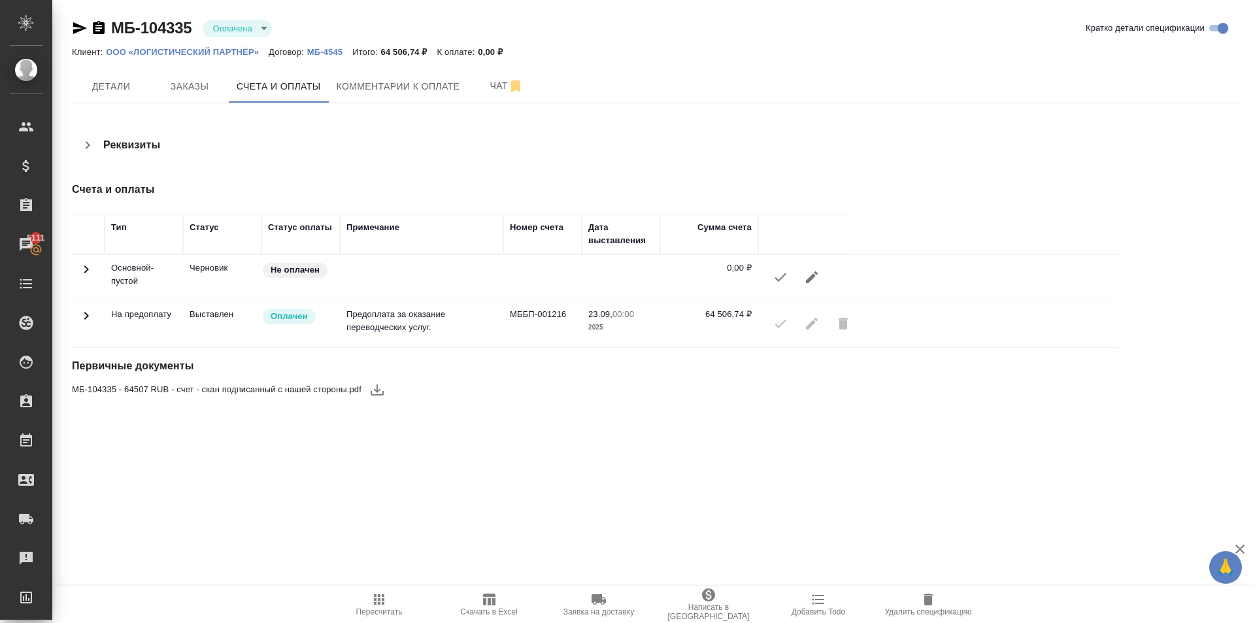
click at [712, 588] on button "Написать в [GEOGRAPHIC_DATA]" at bounding box center [709, 604] width 110 height 37
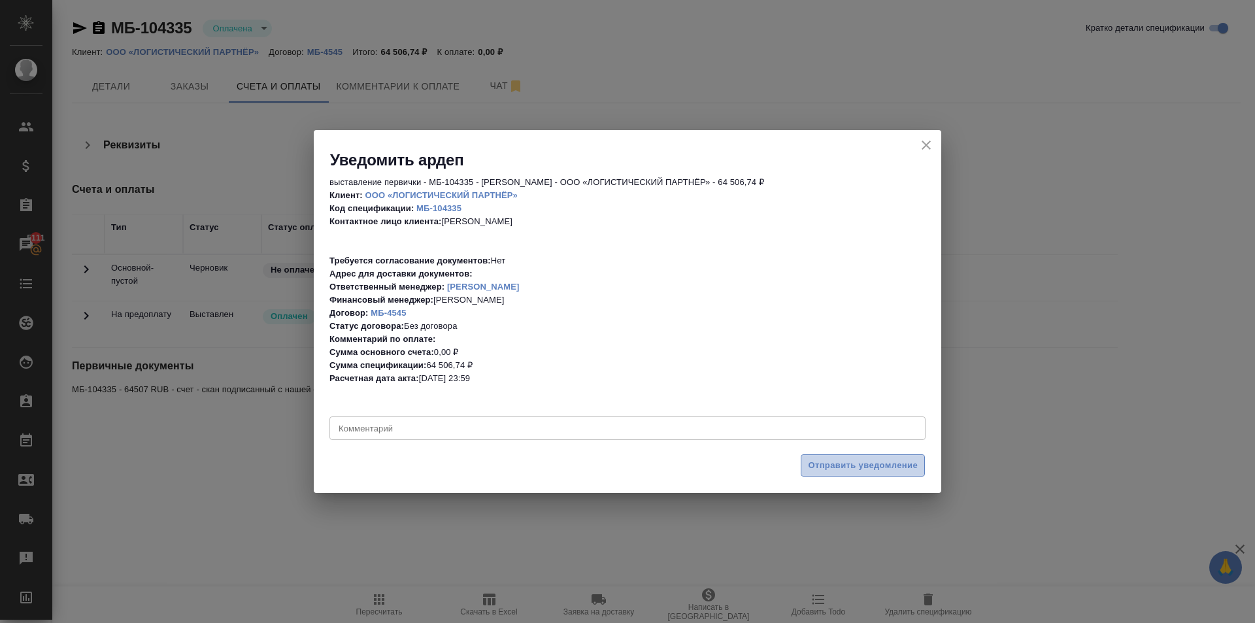
click at [884, 467] on span "Отправить уведомление" at bounding box center [863, 465] width 110 height 15
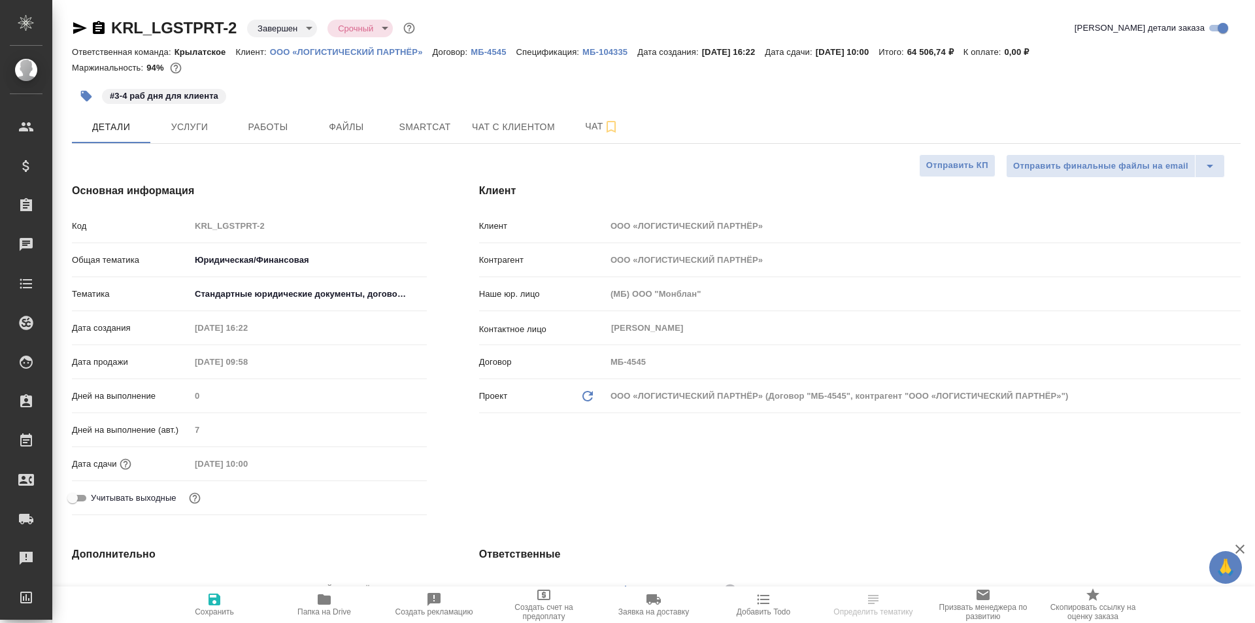
select select "RU"
click at [372, 53] on p "ООО «ЛОГИСТИЧЕСКИЙ ПАРТНЁР»" at bounding box center [351, 52] width 163 height 10
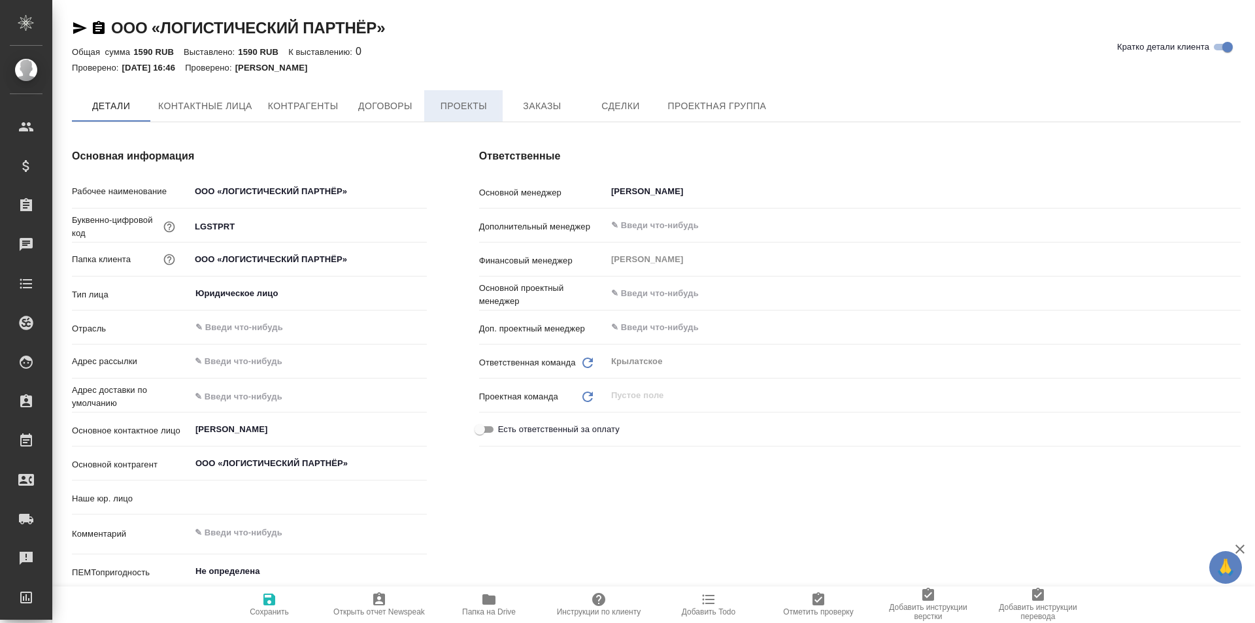
type input "(МБ) ООО "Монблан""
type textarea "x"
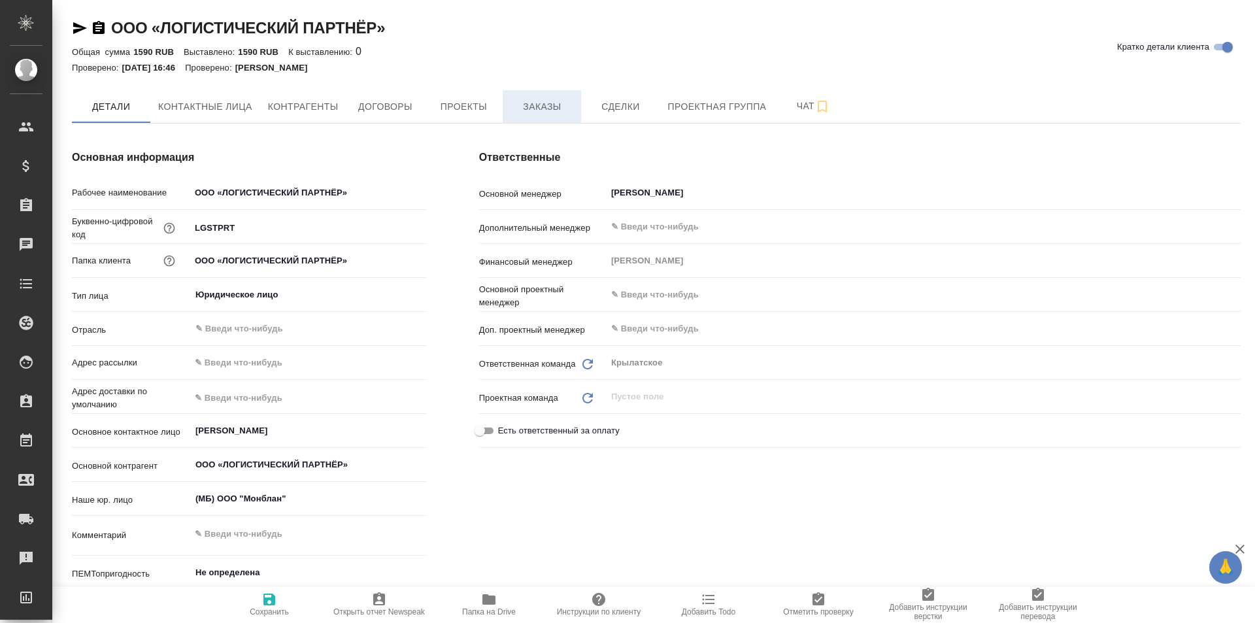
type textarea "x"
click at [528, 112] on span "Заказы" at bounding box center [541, 107] width 63 height 16
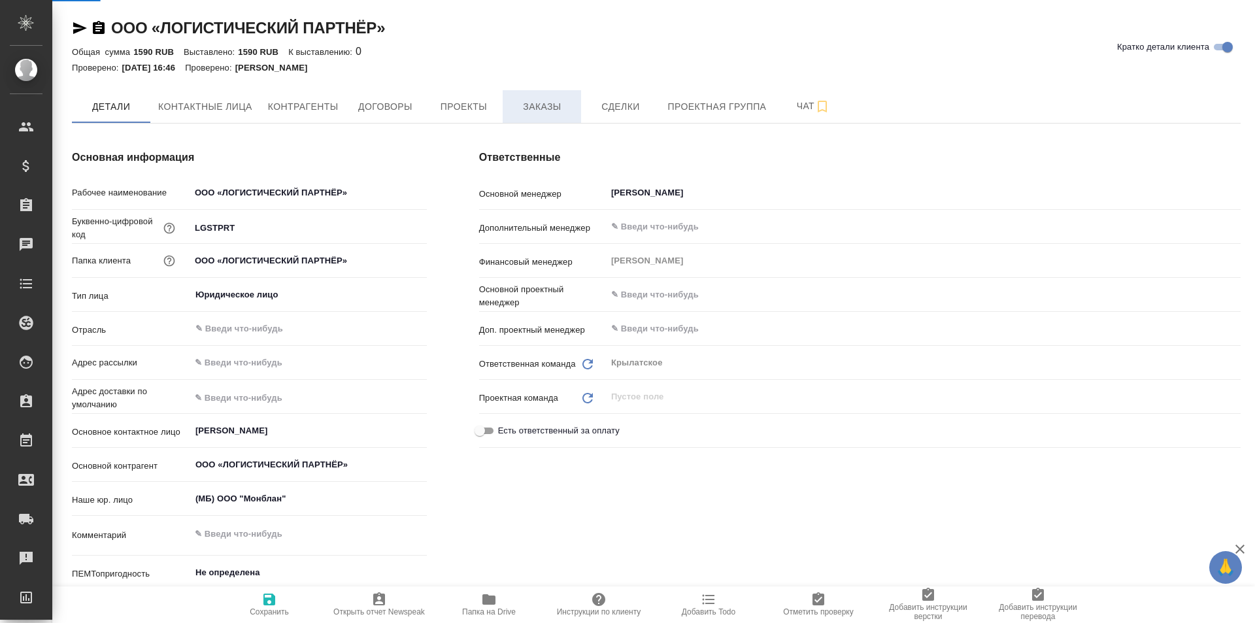
click at [528, 112] on span "Заказы" at bounding box center [541, 107] width 63 height 16
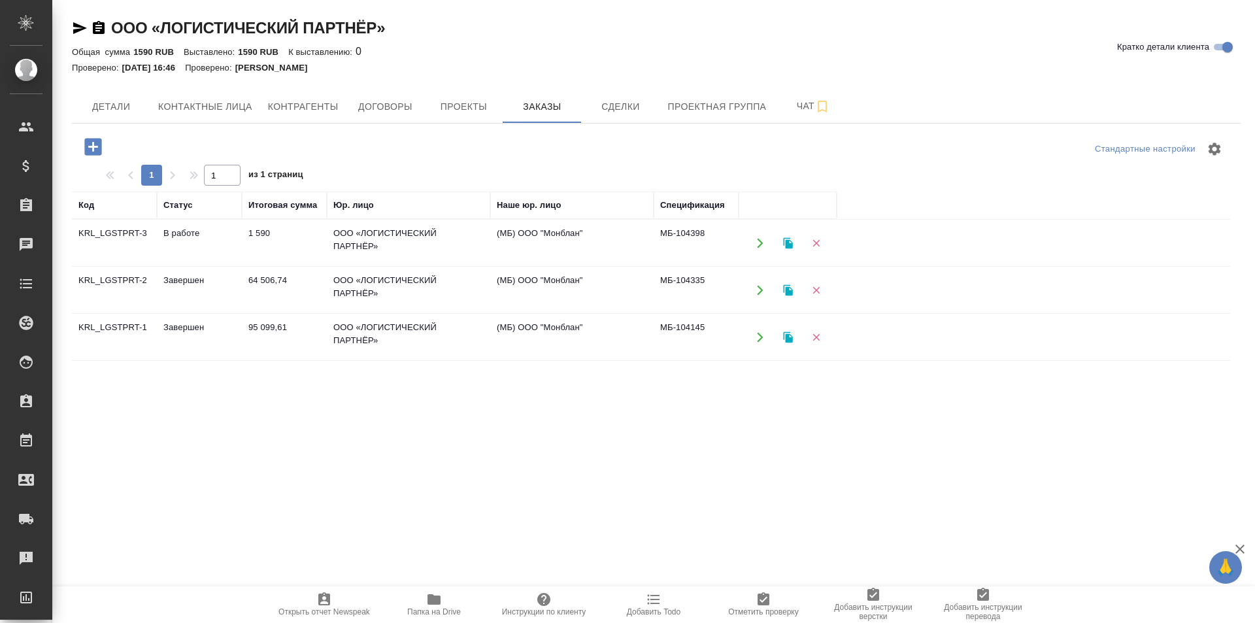
click at [757, 243] on icon "button" at bounding box center [760, 243] width 12 height 12
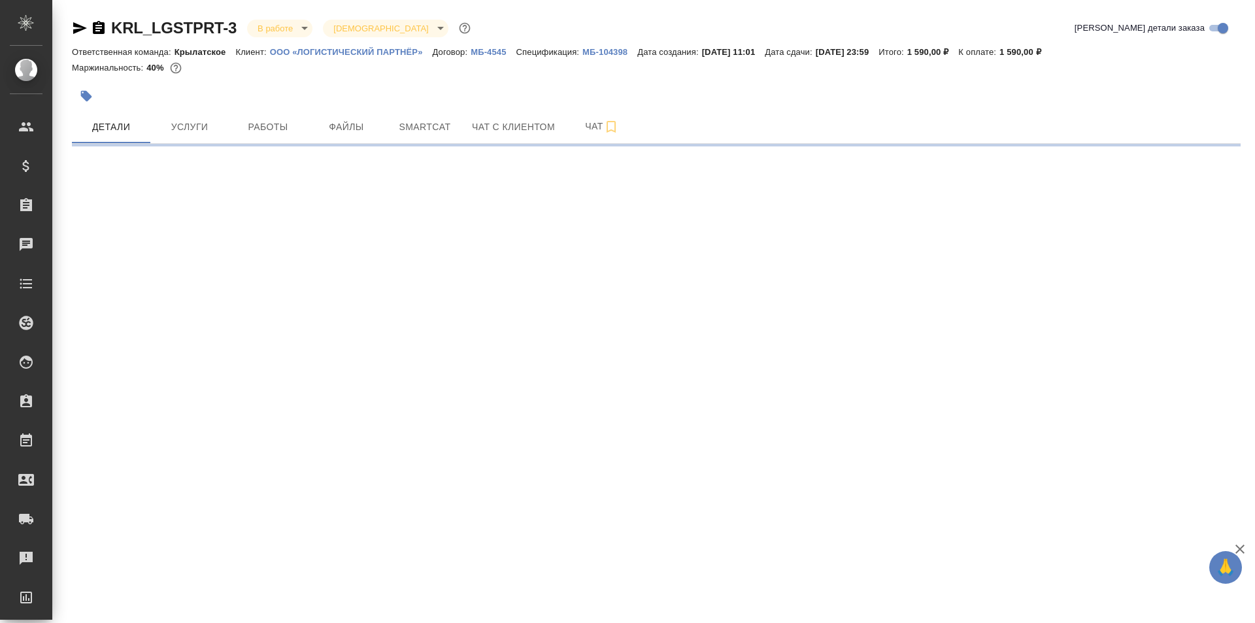
select select "RU"
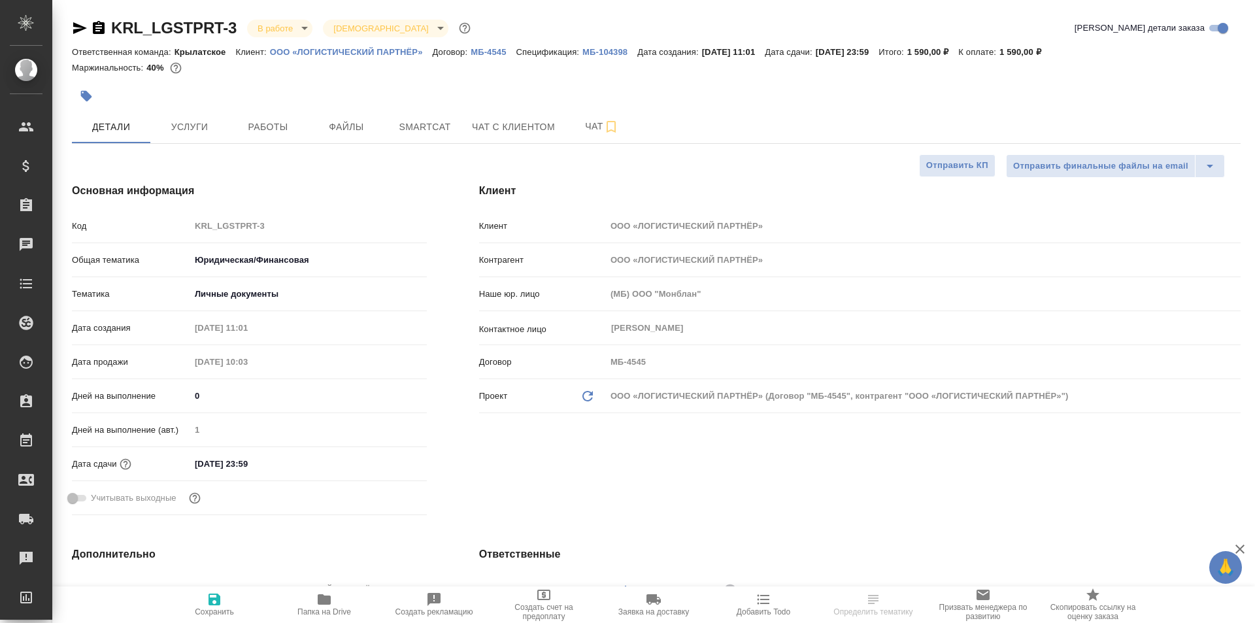
type textarea "x"
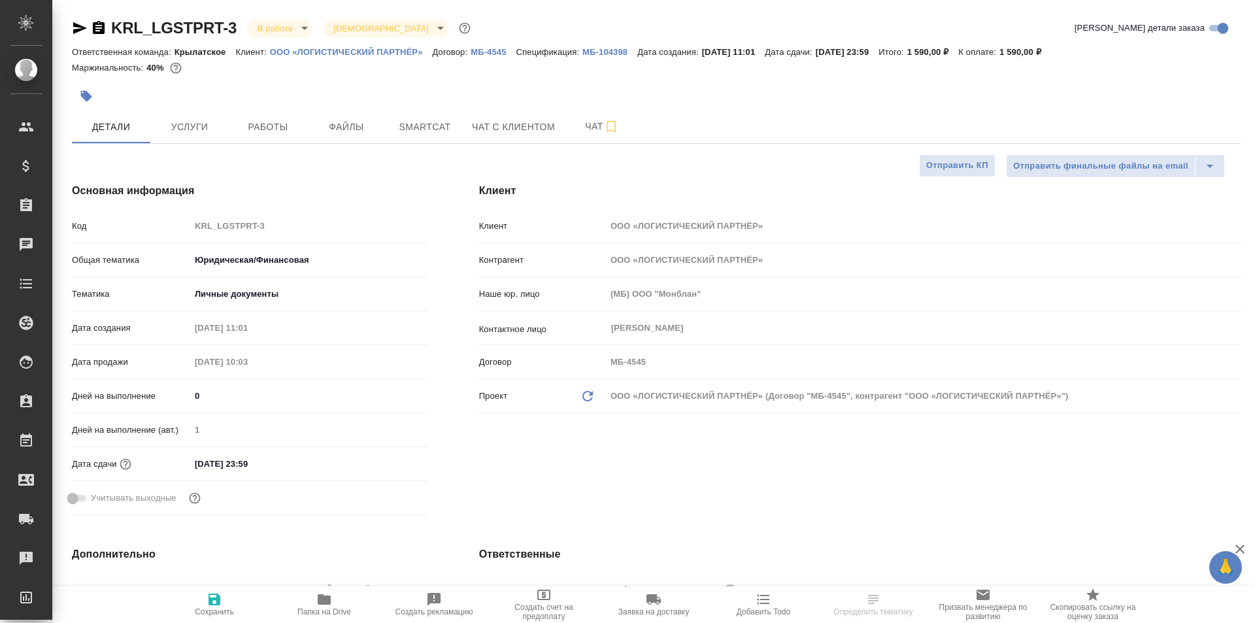
type textarea "x"
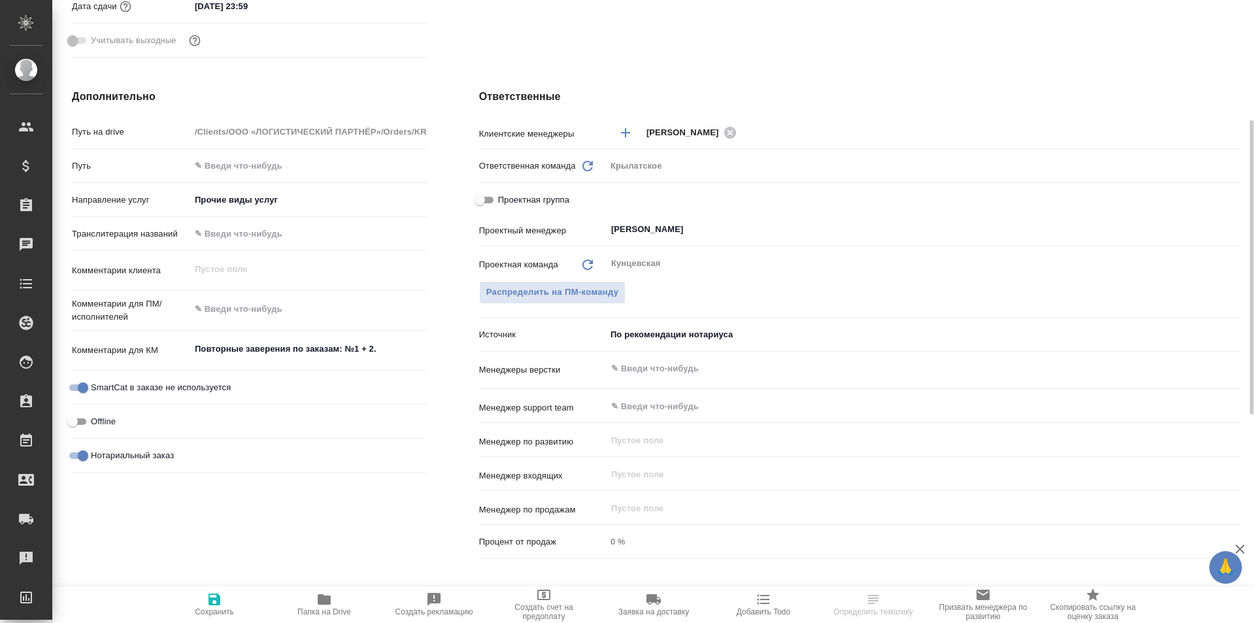
scroll to position [65, 0]
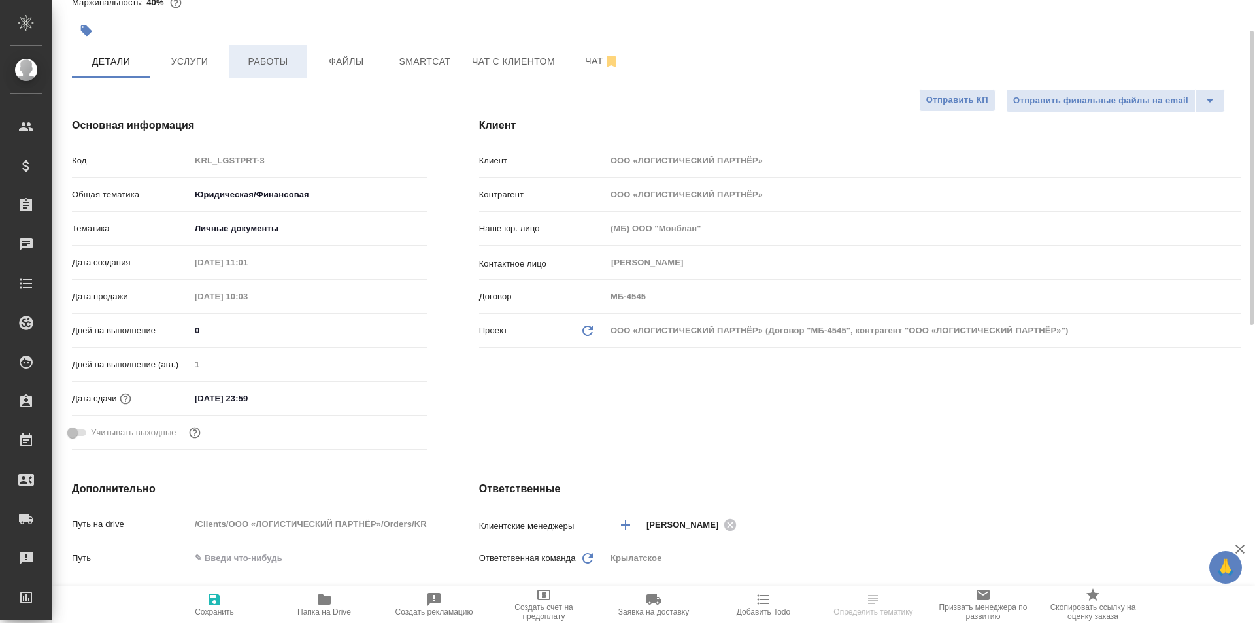
click at [273, 51] on button "Работы" at bounding box center [268, 61] width 78 height 33
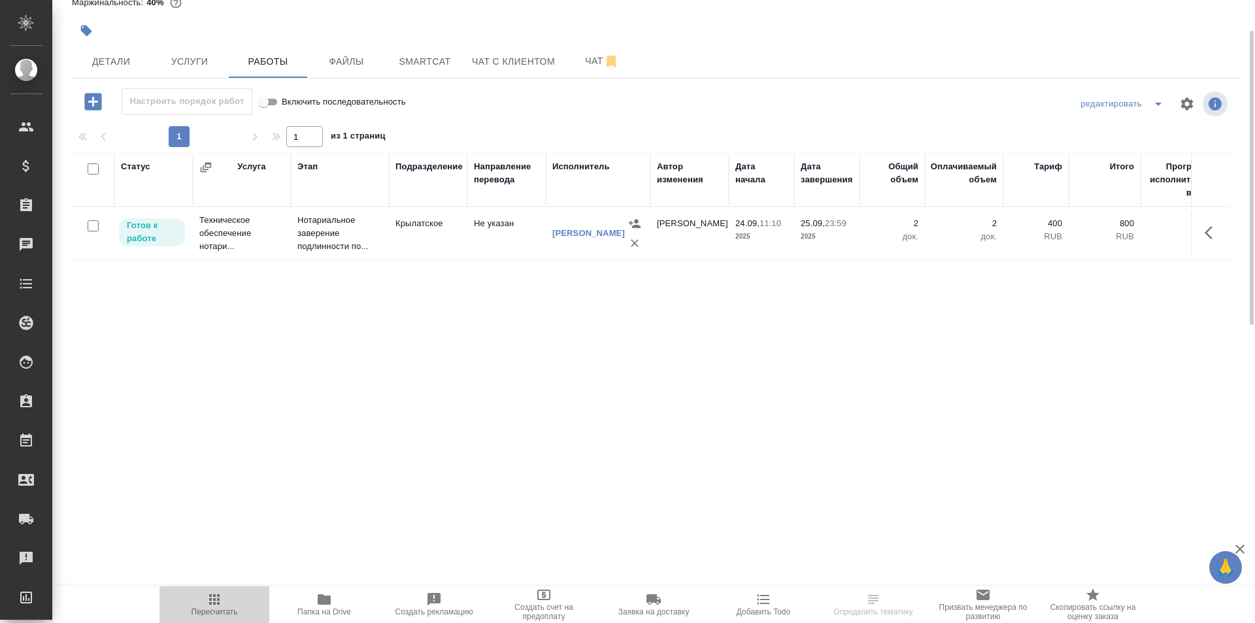
click at [235, 607] on span "Пересчитать" at bounding box center [214, 611] width 46 height 9
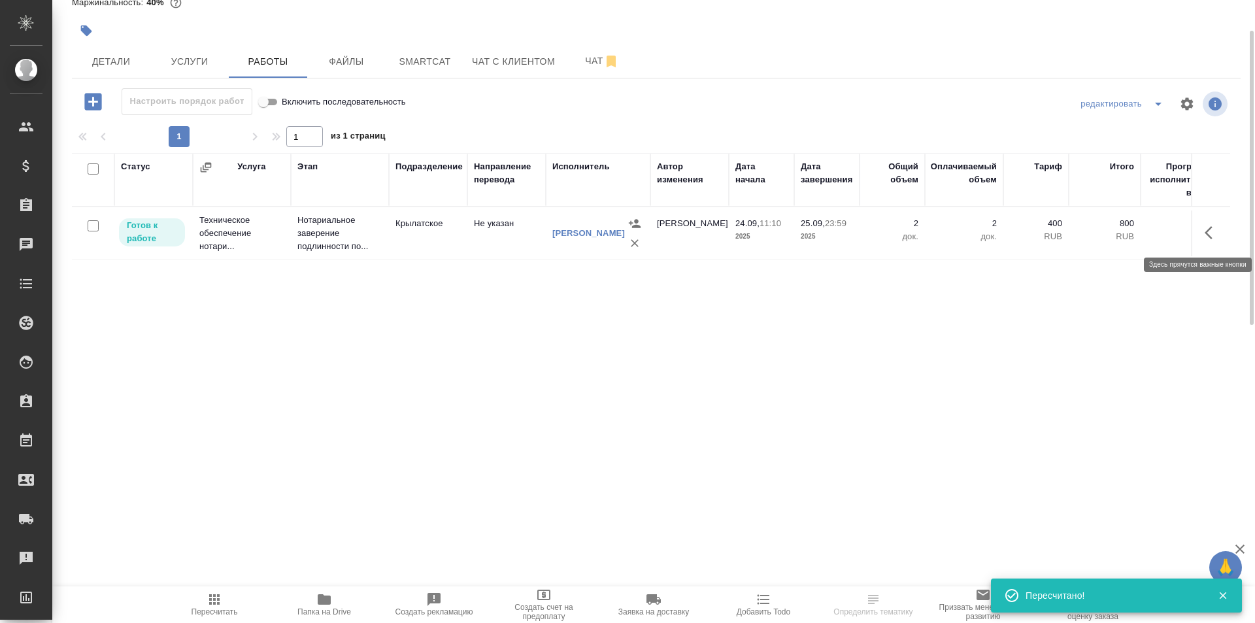
click at [1210, 235] on icon "button" at bounding box center [1212, 233] width 16 height 16
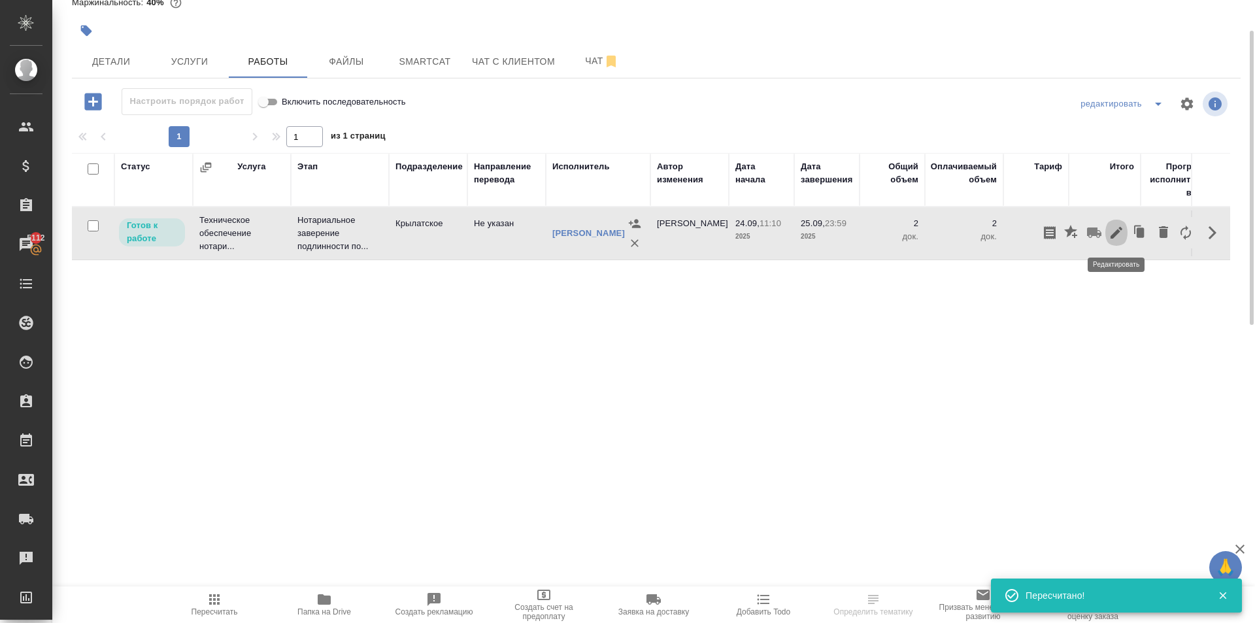
click at [1116, 233] on icon "button" at bounding box center [1116, 233] width 12 height 12
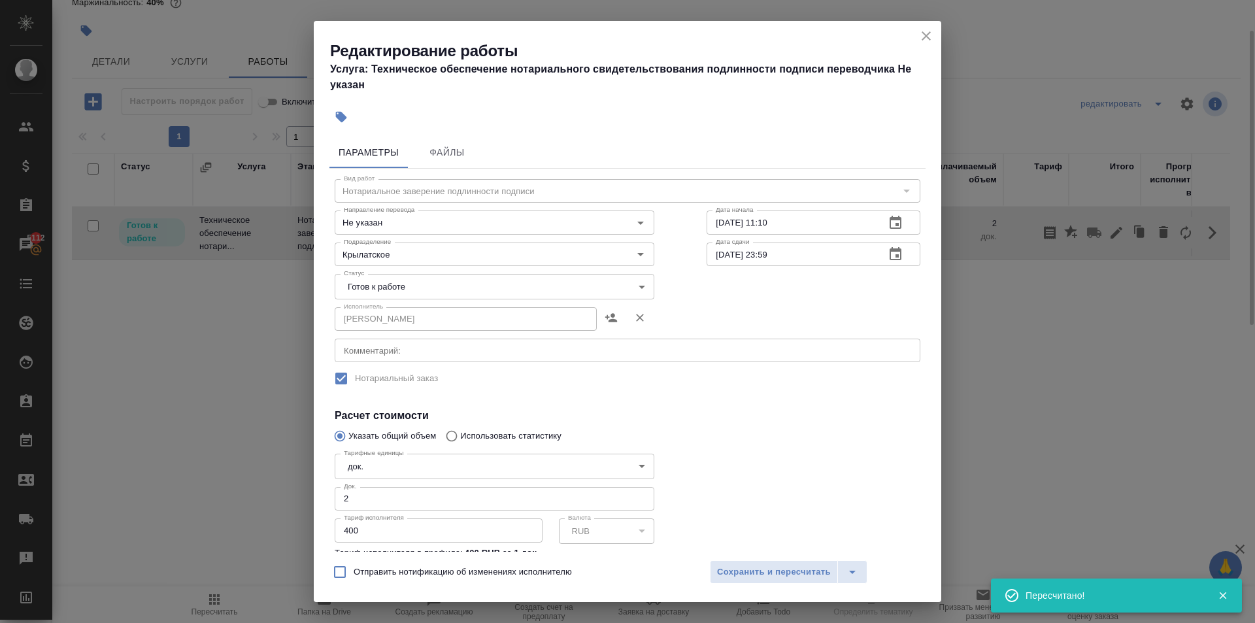
click at [429, 290] on body "🙏 .cls-1 fill:#fff; AWATERA [PERSON_NAME] Клиенты Спецификации Заказы 5112 Чаты…" at bounding box center [627, 311] width 1255 height 623
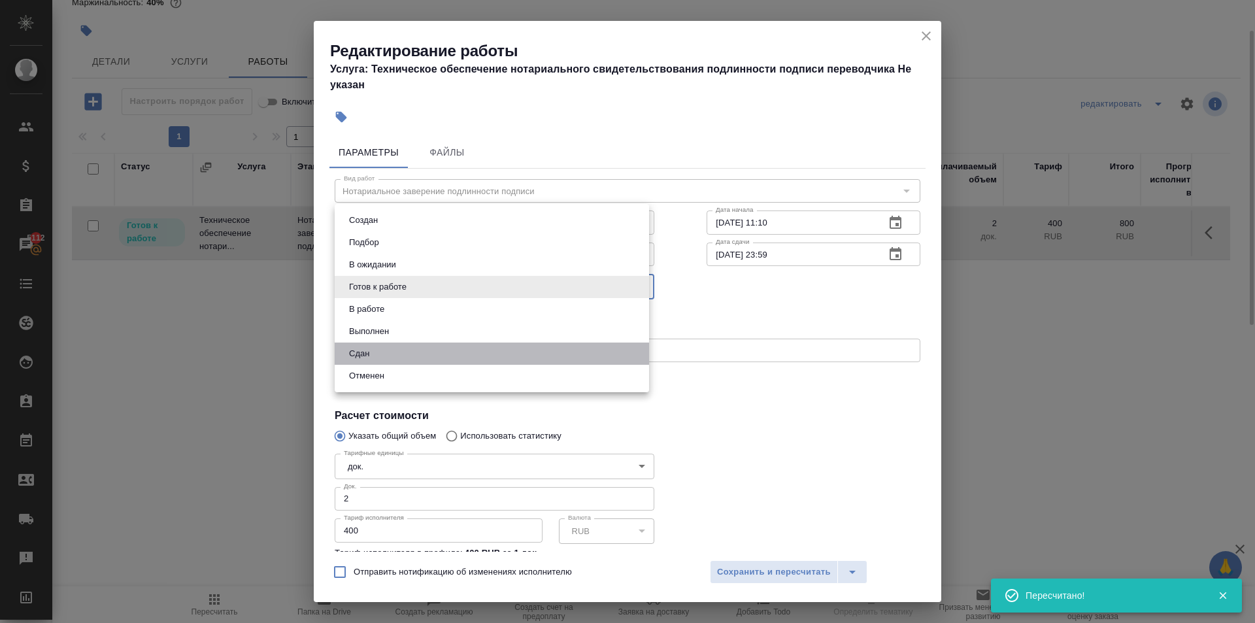
click at [398, 345] on li "Сдан" at bounding box center [492, 353] width 314 height 22
type input "closed"
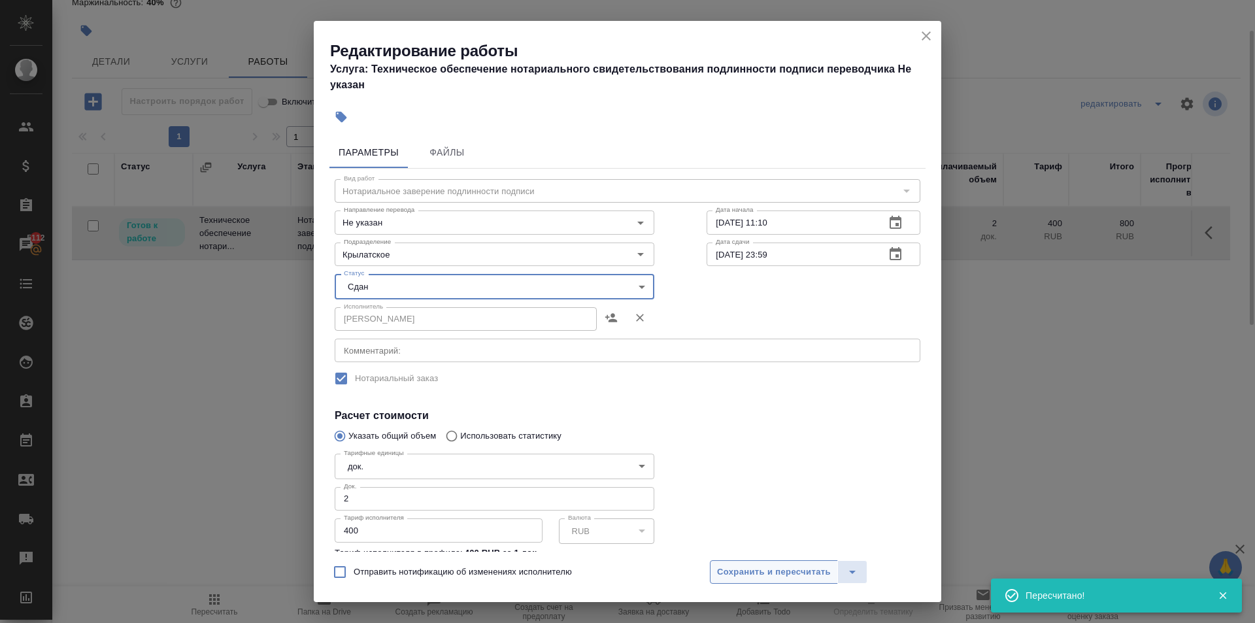
click at [734, 574] on span "Сохранить и пересчитать" at bounding box center [774, 572] width 114 height 15
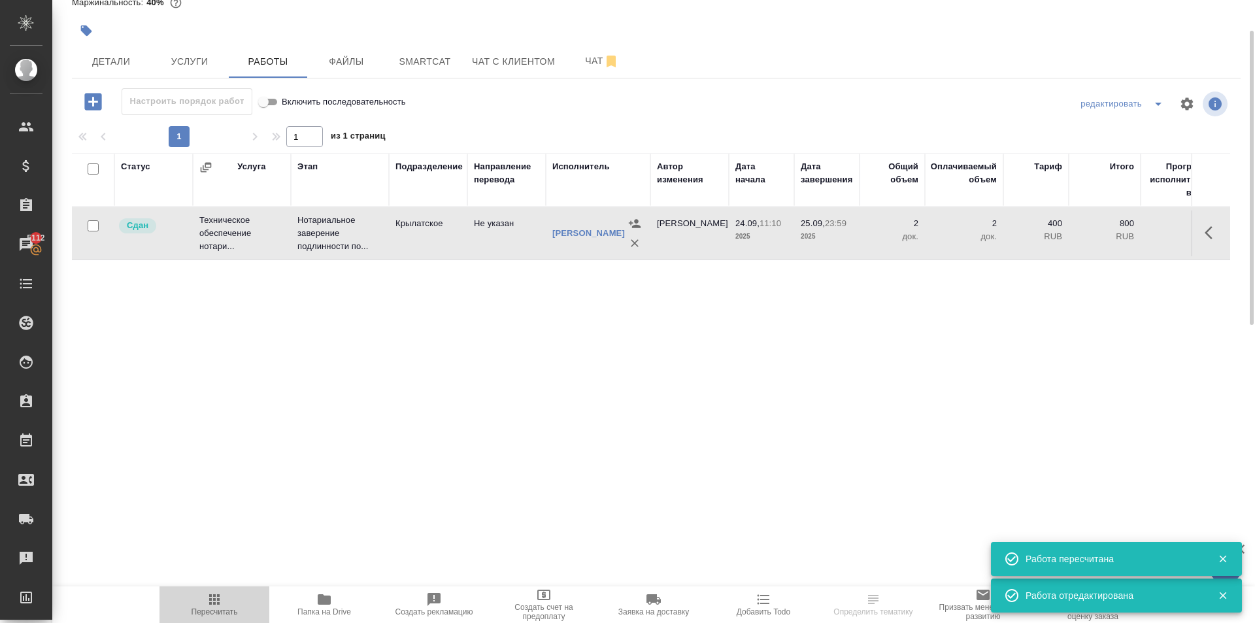
click at [216, 601] on icon "button" at bounding box center [215, 599] width 16 height 16
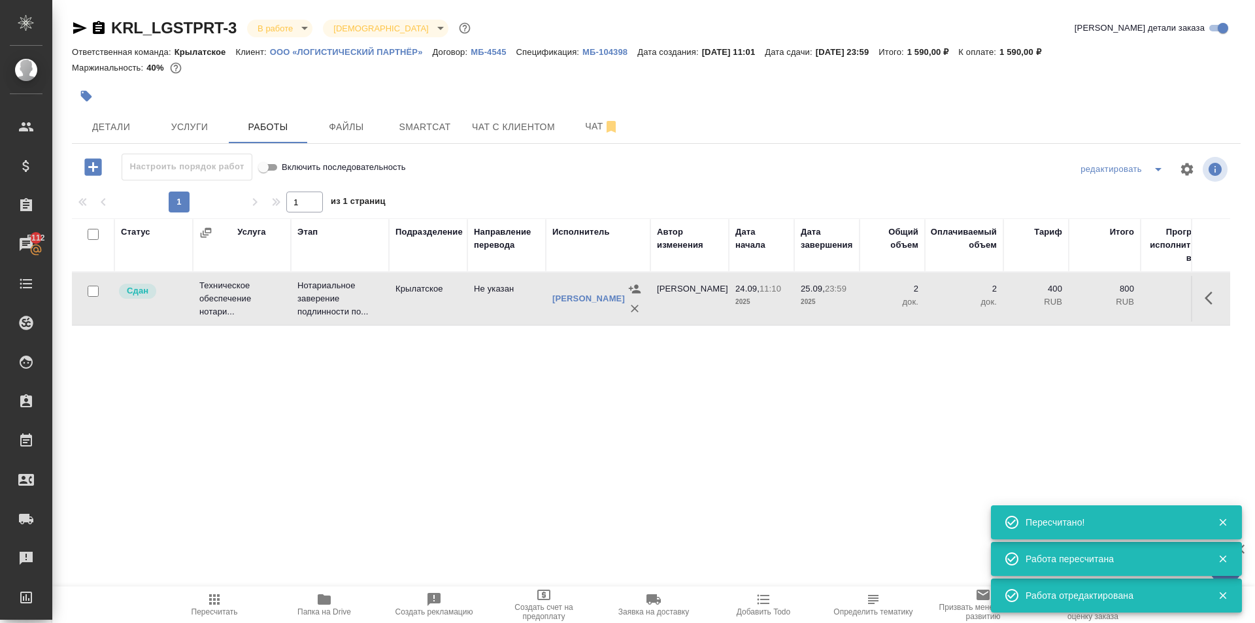
click at [293, 24] on body "🙏 .cls-1 fill:#fff; AWATERA [PERSON_NAME] Клиенты Спецификации Заказы 5112 Чаты…" at bounding box center [627, 311] width 1255 height 623
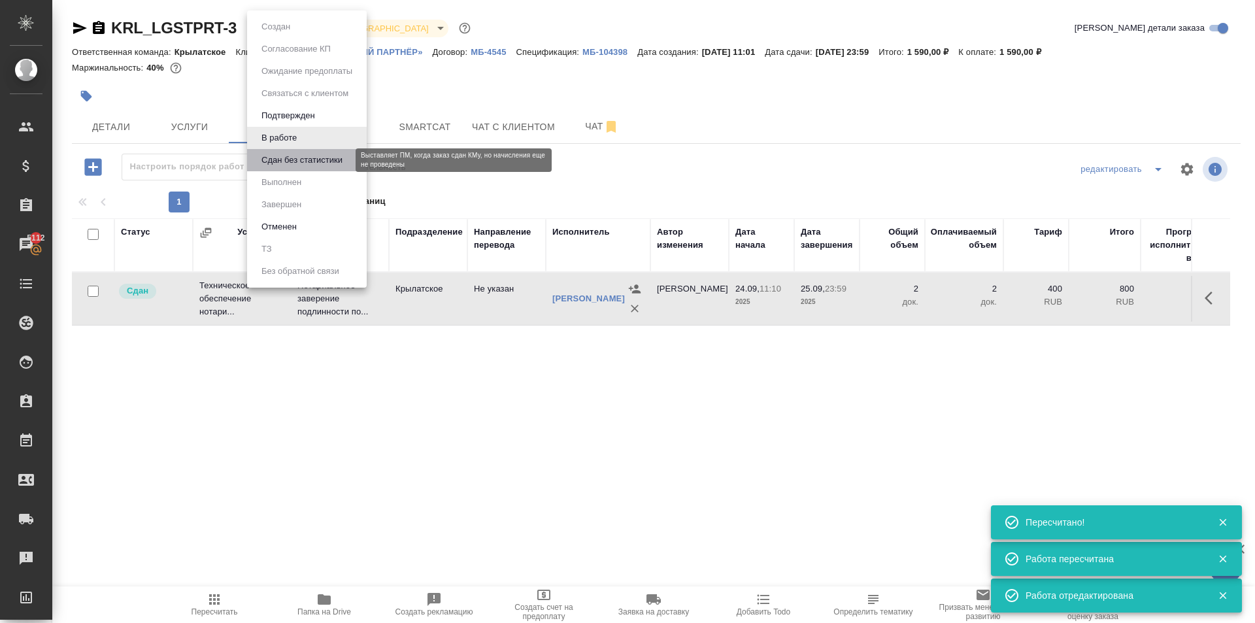
click at [299, 165] on button "Сдан без статистики" at bounding box center [301, 160] width 89 height 14
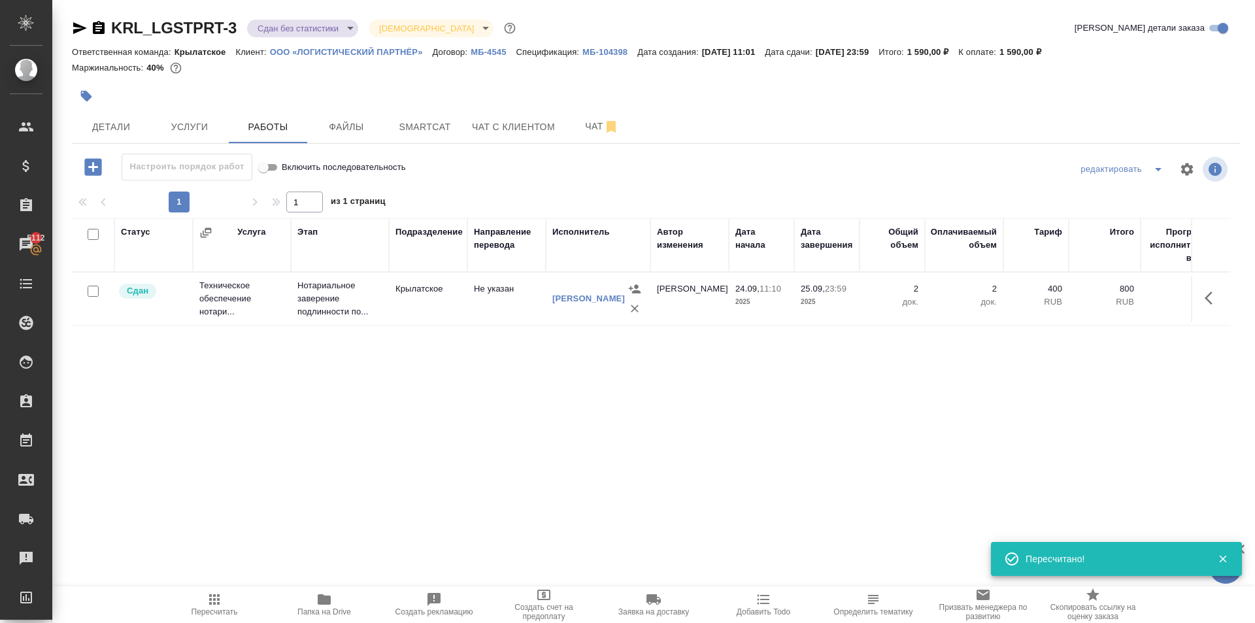
drag, startPoint x: 346, startPoint y: 18, endPoint x: 354, endPoint y: 40, distance: 23.6
click at [346, 20] on div "KRL_LGSTPRT-3 Сдан без статистики distributed Святая троица holyTrinity" at bounding box center [295, 28] width 446 height 21
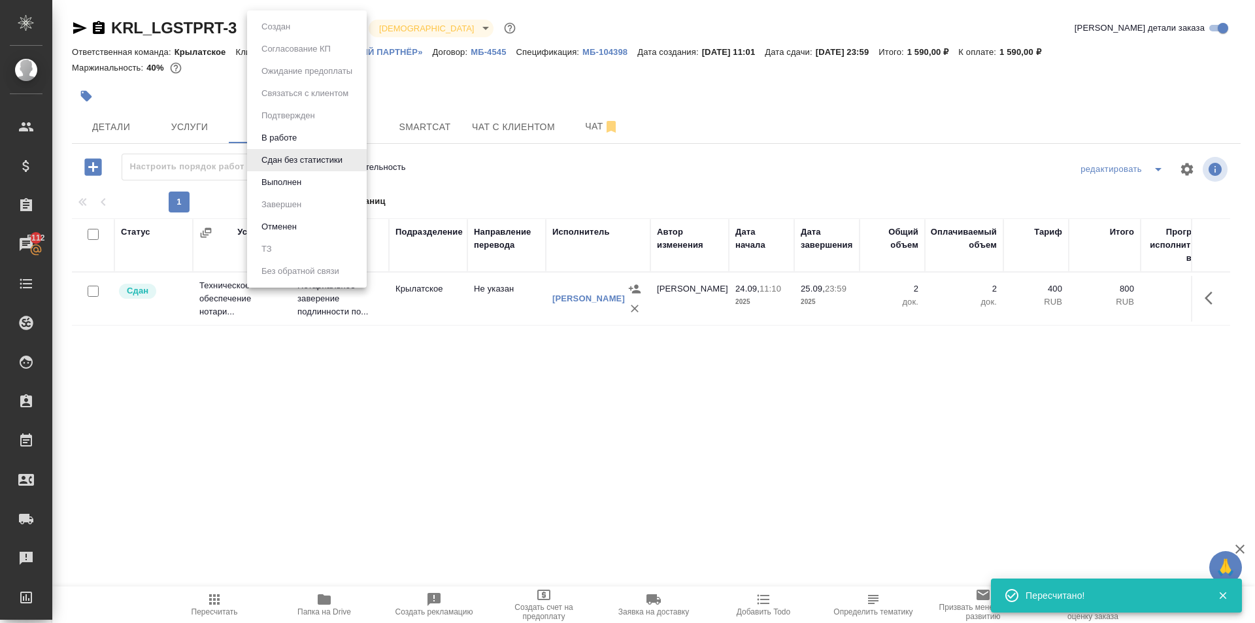
click at [352, 24] on body "🙏 .cls-1 fill:#fff; AWATERA [PERSON_NAME] Клиенты Спецификации Заказы 5112 Чаты…" at bounding box center [627, 311] width 1255 height 623
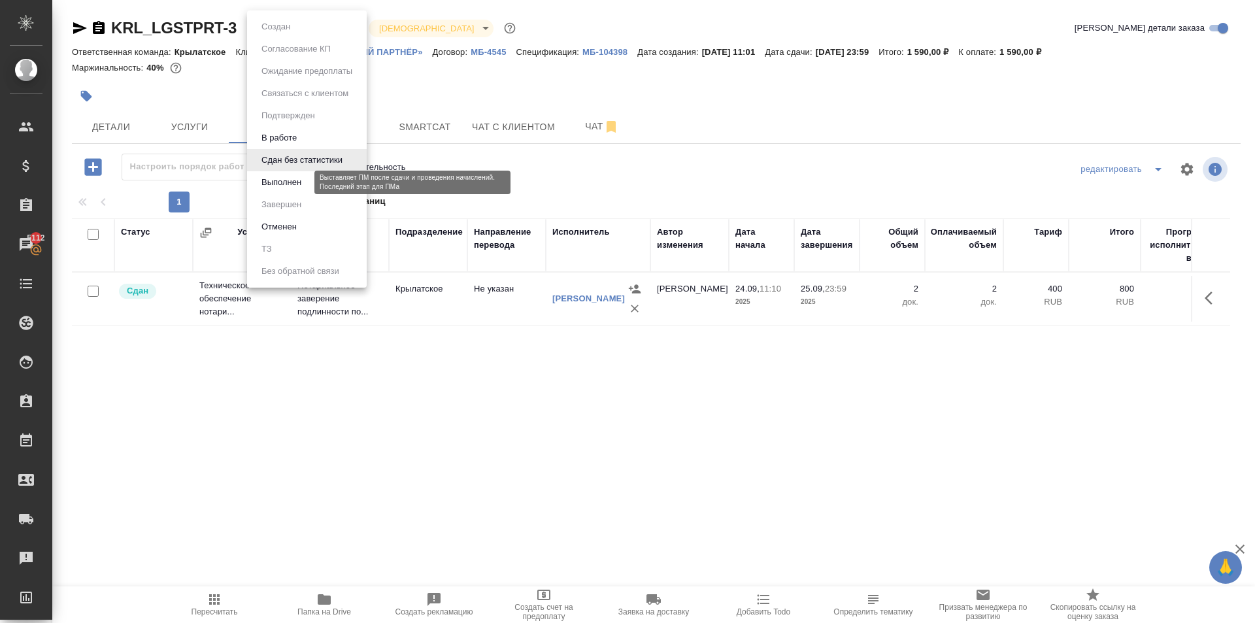
click at [298, 182] on button "Выполнен" at bounding box center [281, 182] width 48 height 14
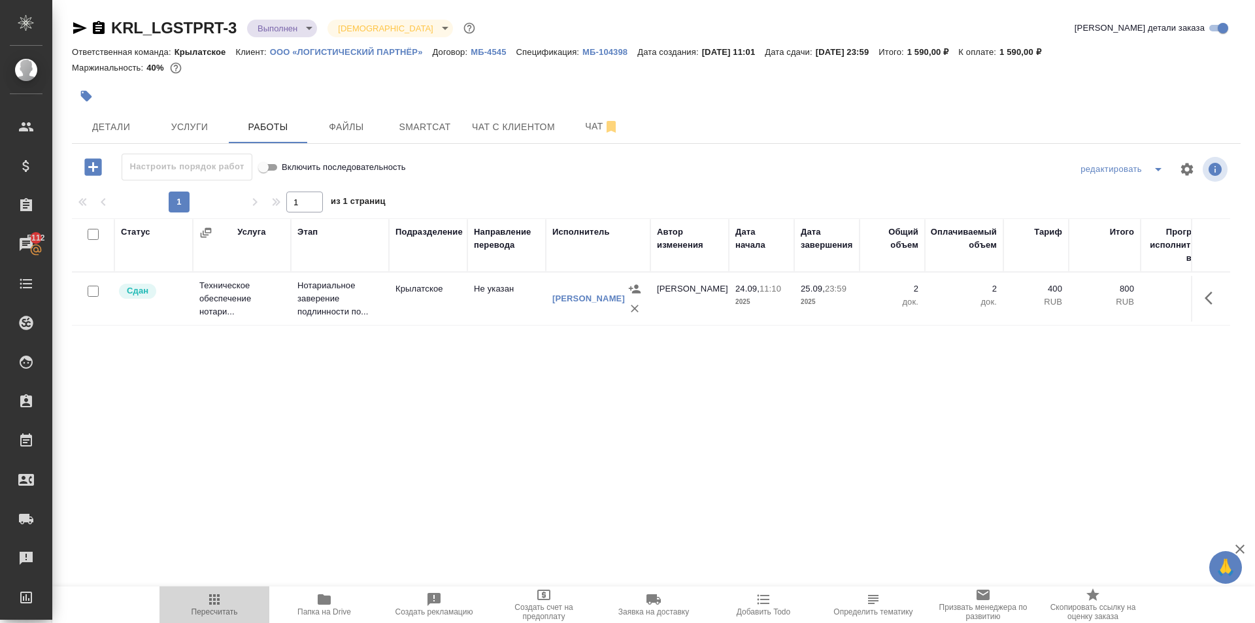
click at [205, 593] on span "Пересчитать" at bounding box center [214, 603] width 94 height 25
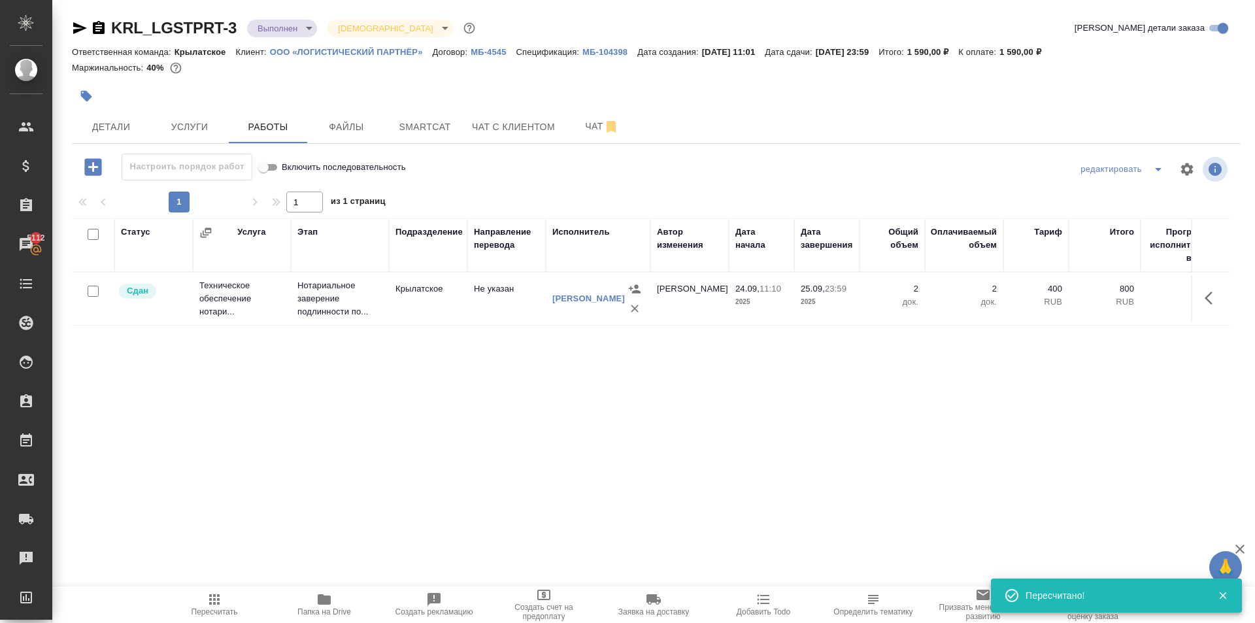
click at [608, 52] on p "МБ-104398" at bounding box center [609, 52] width 55 height 10
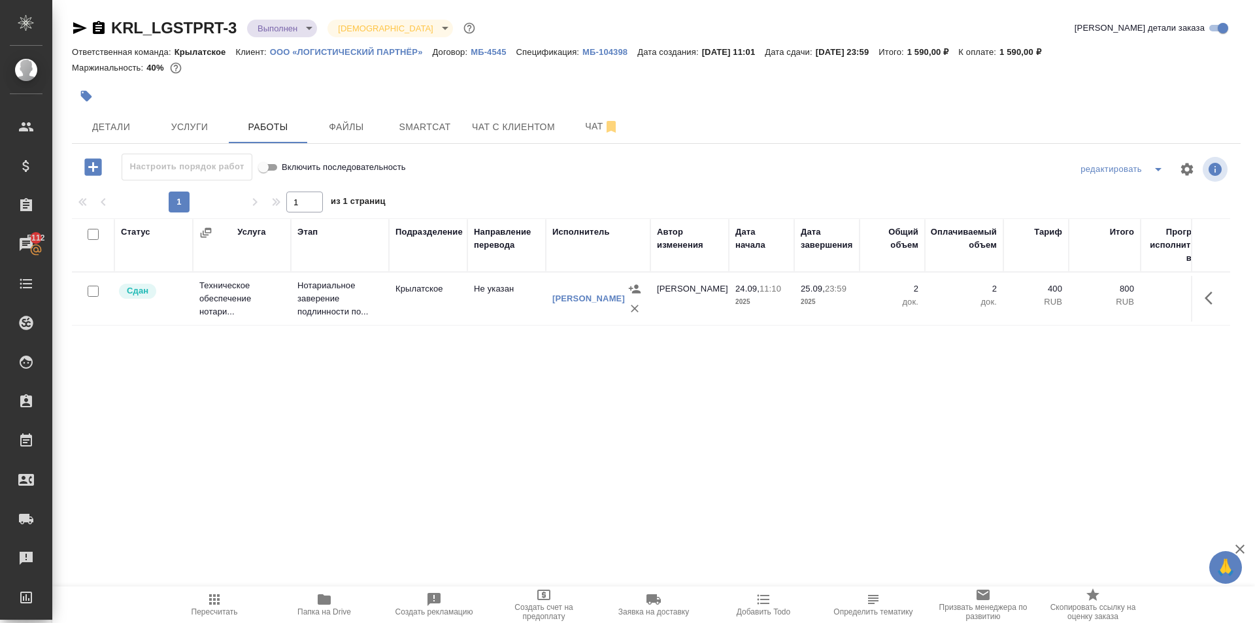
drag, startPoint x: 142, startPoint y: 135, endPoint x: 284, endPoint y: 106, distance: 145.5
click at [284, 106] on div "KRL_LGSTPRT-3 Выполнен completed Святая троица holyTrinity Кратко детали заказа…" at bounding box center [656, 273] width 1183 height 546
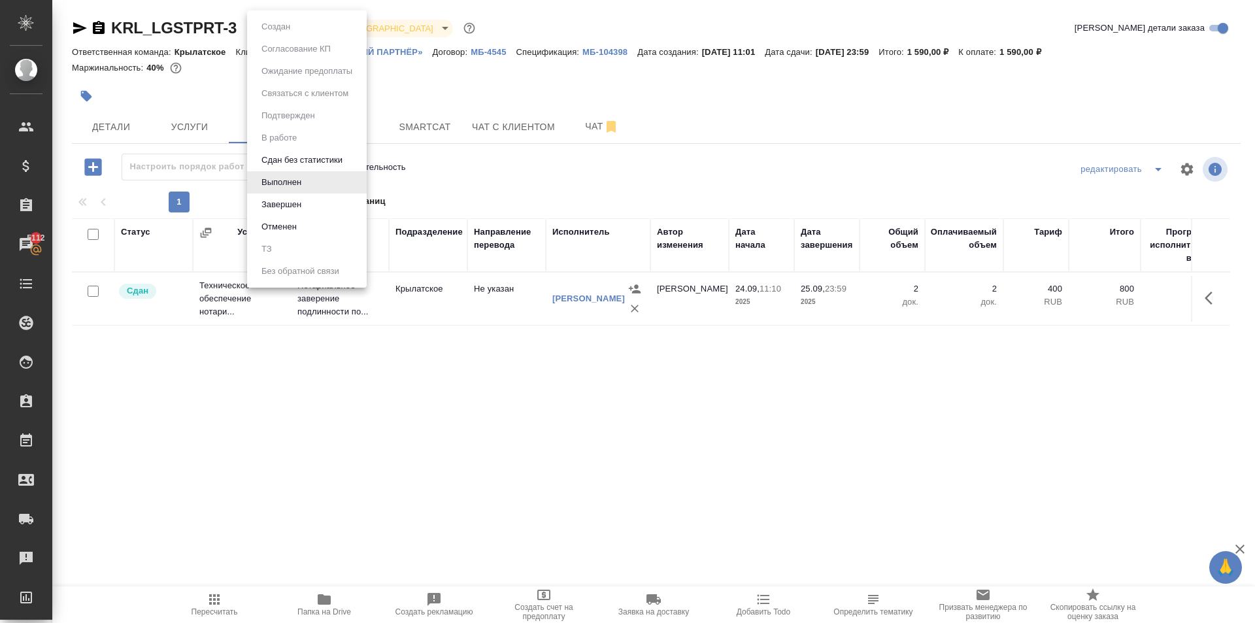
click at [308, 24] on body "🙏 .cls-1 fill:#fff; AWATERA [PERSON_NAME] Клиенты Спецификации Заказы 5112 Чаты…" at bounding box center [627, 311] width 1255 height 623
click at [320, 197] on li "Завершен" at bounding box center [307, 204] width 120 height 22
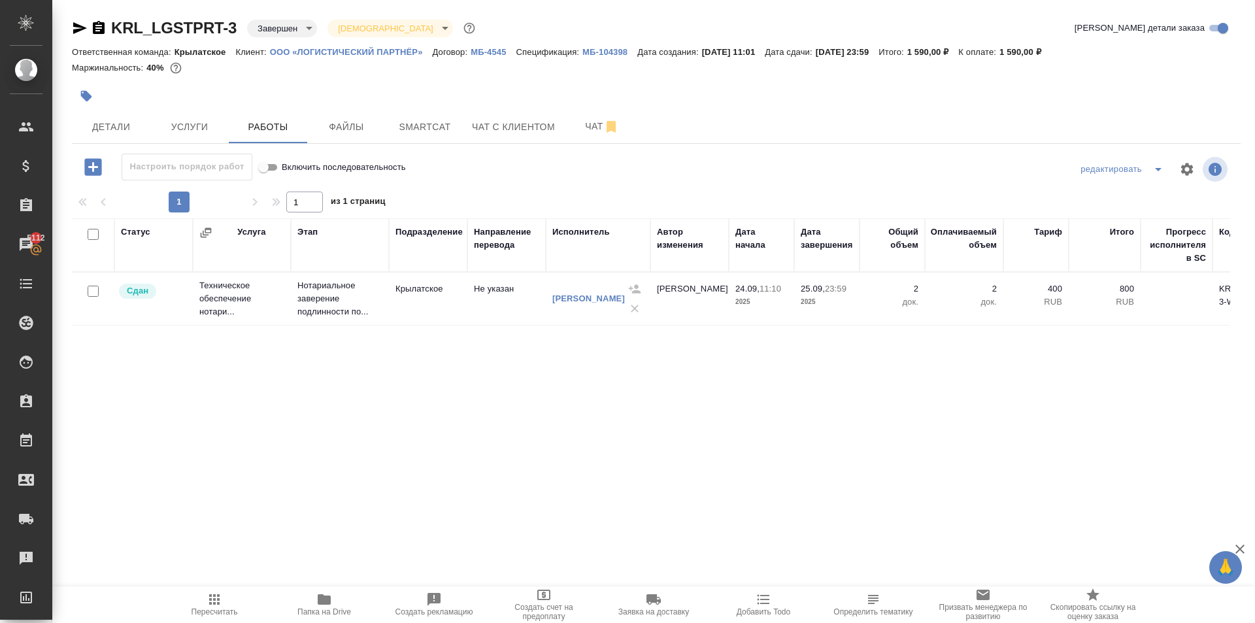
click at [327, 110] on div at bounding box center [461, 96] width 779 height 29
click at [150, 124] on button "Детали" at bounding box center [111, 126] width 78 height 33
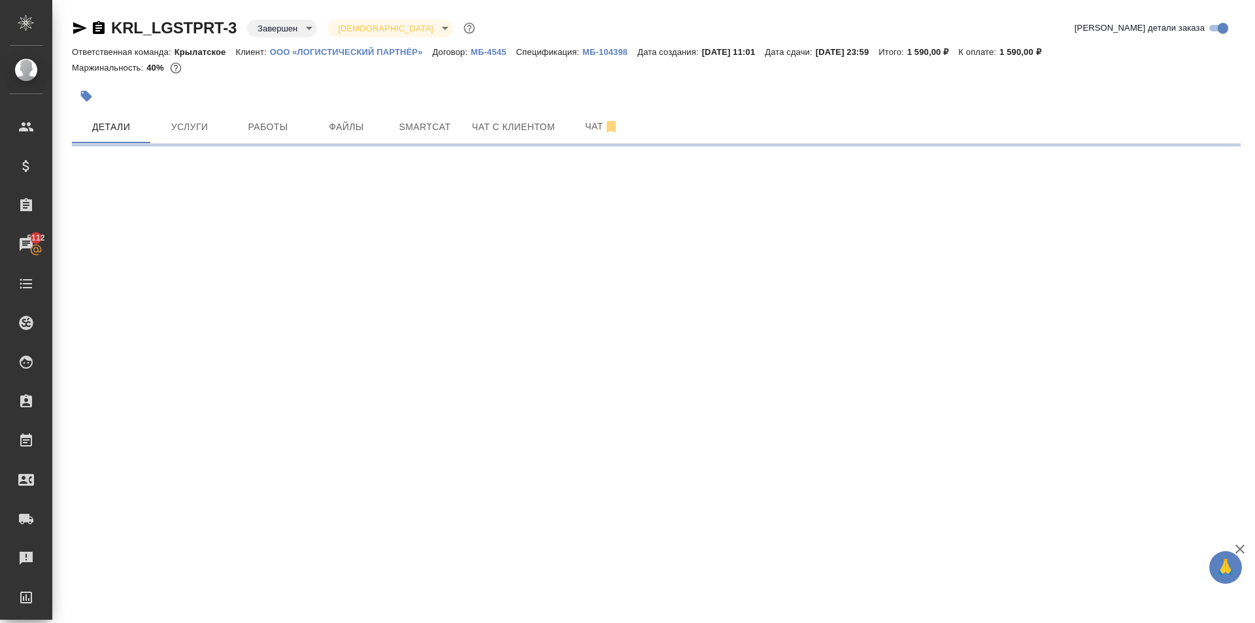
select select "RU"
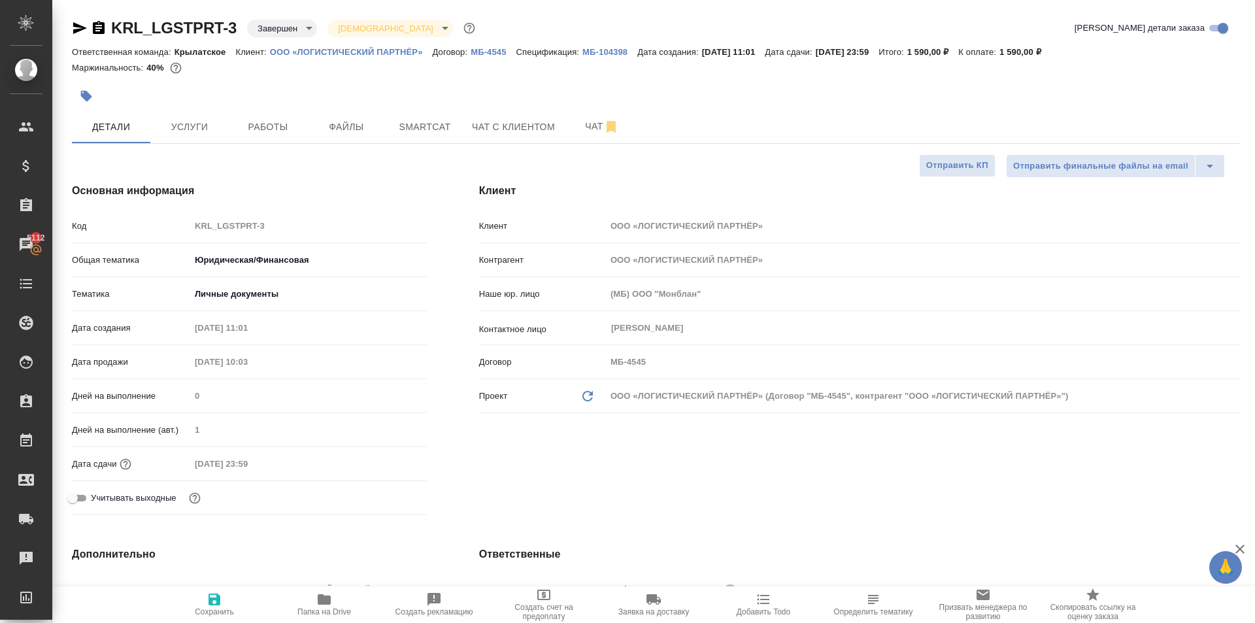
type textarea "x"
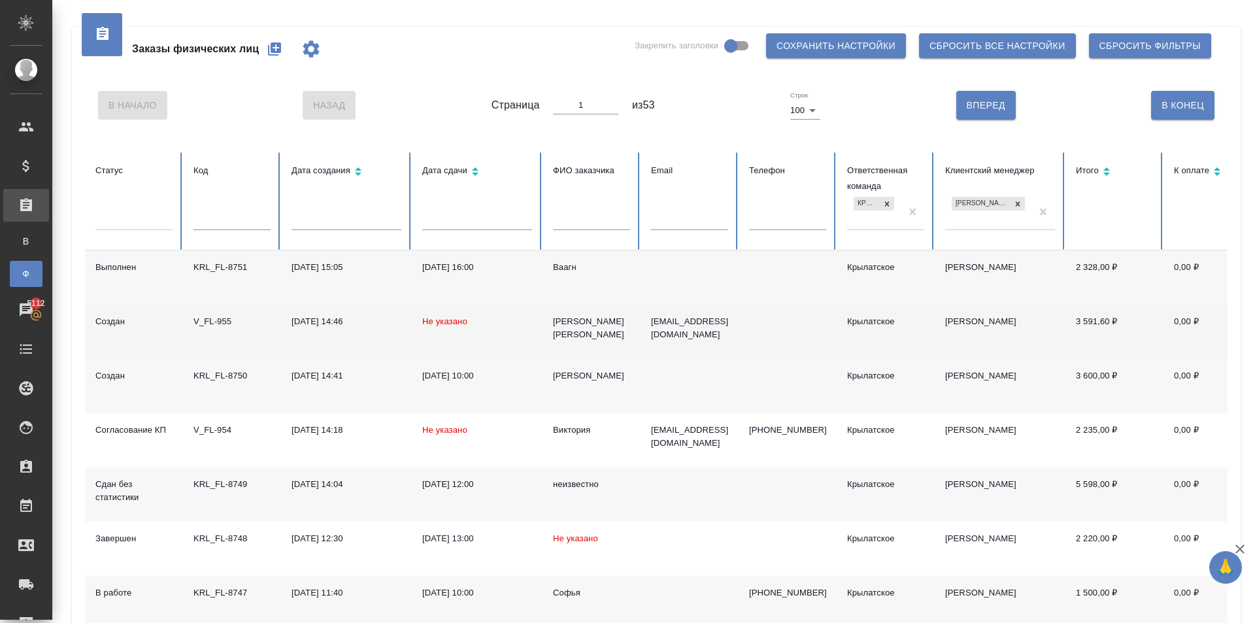
click at [604, 326] on div "[PERSON_NAME] [PERSON_NAME]" at bounding box center [591, 328] width 77 height 26
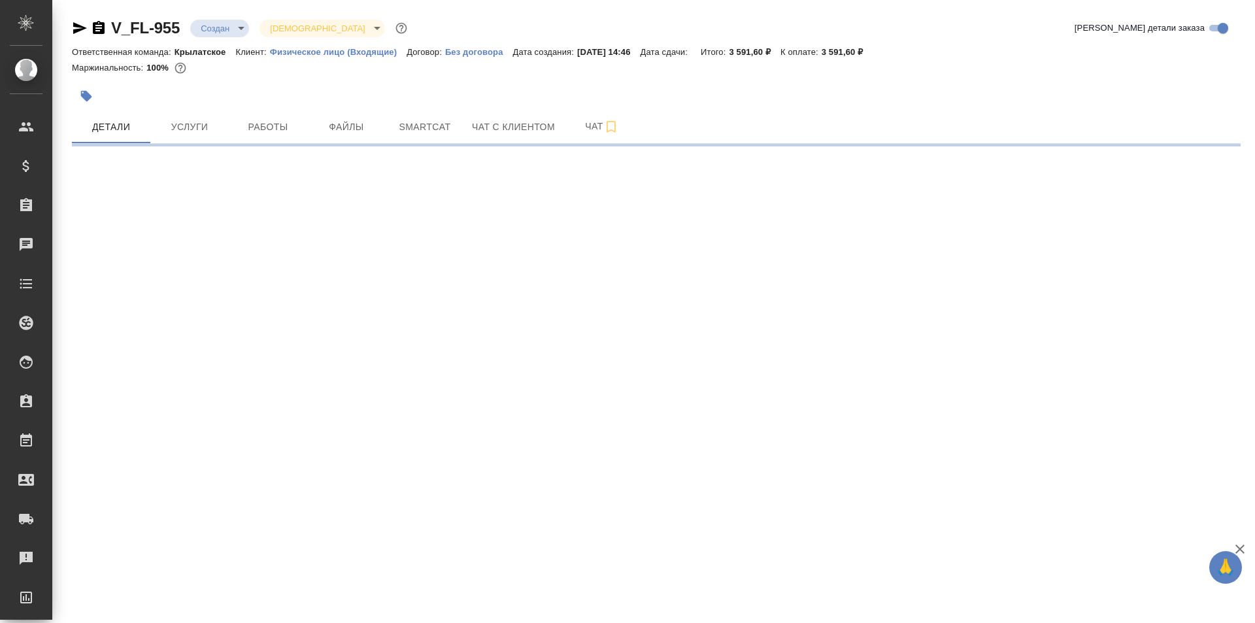
select select "RU"
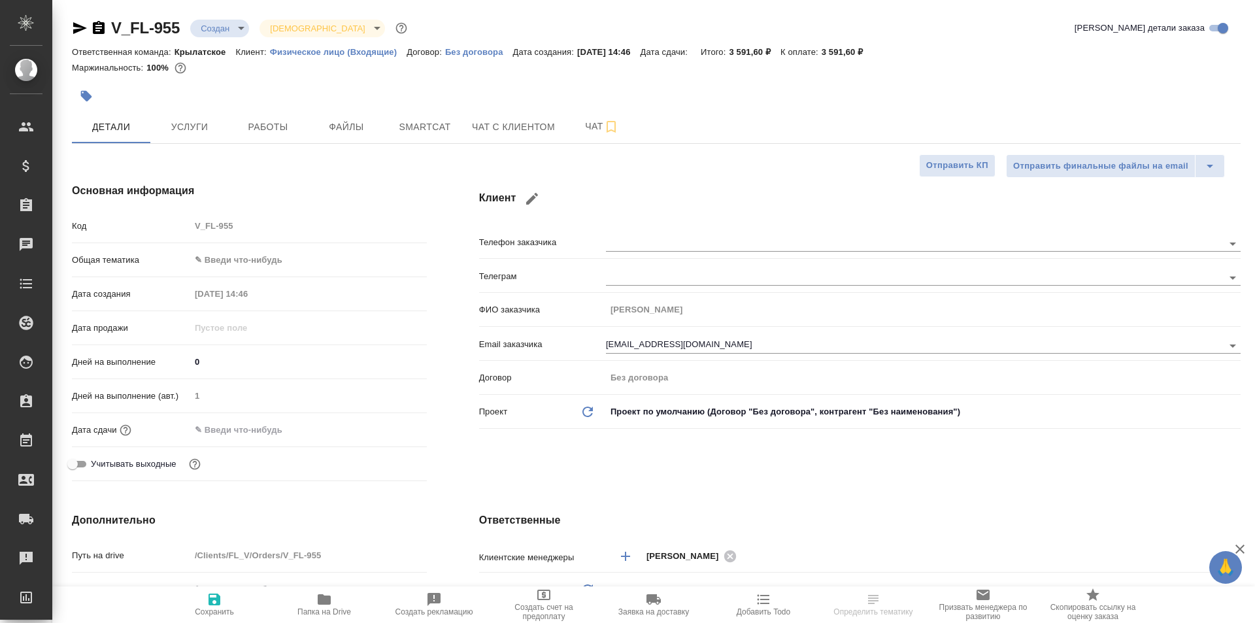
type textarea "x"
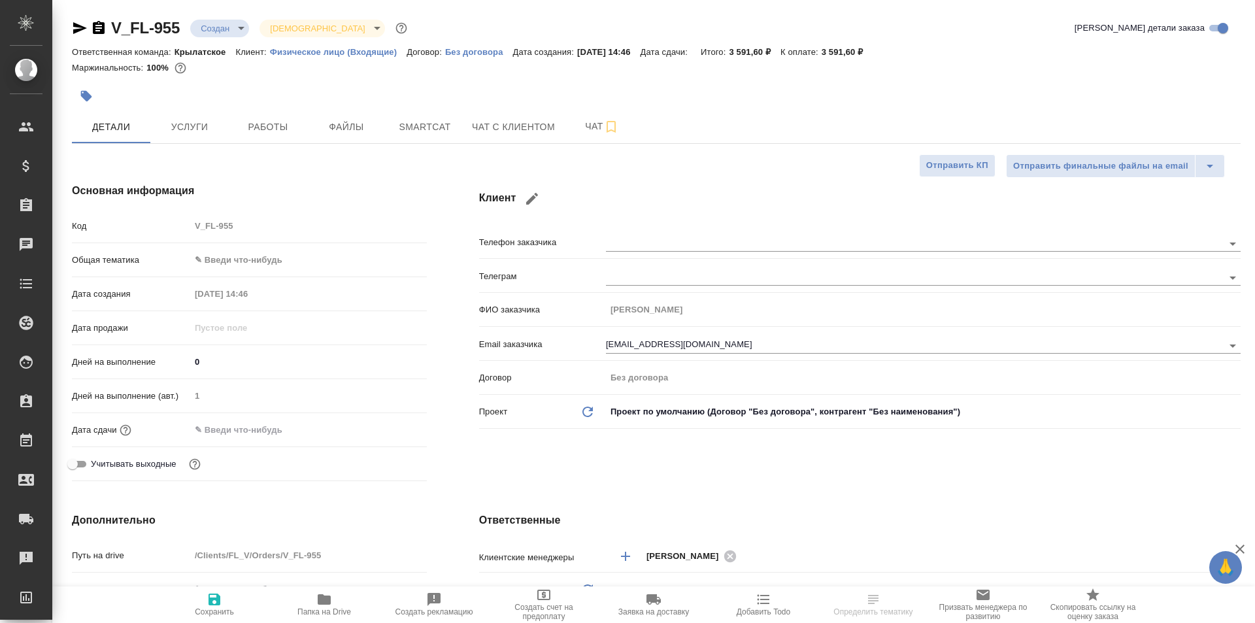
type textarea "x"
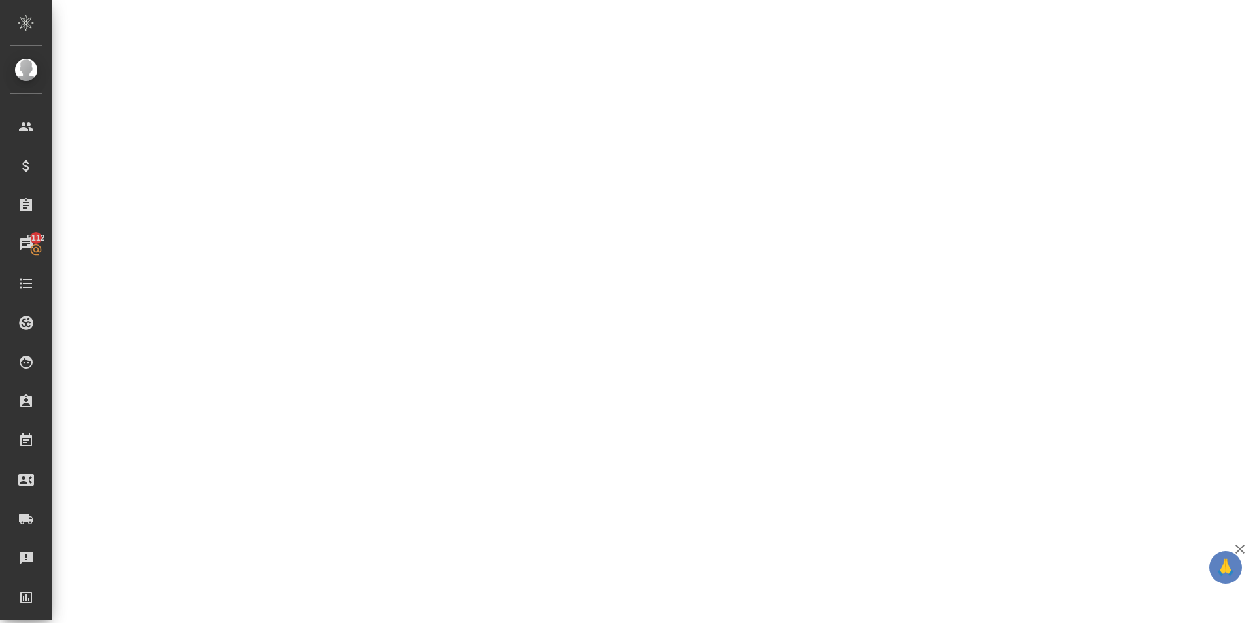
select select "RU"
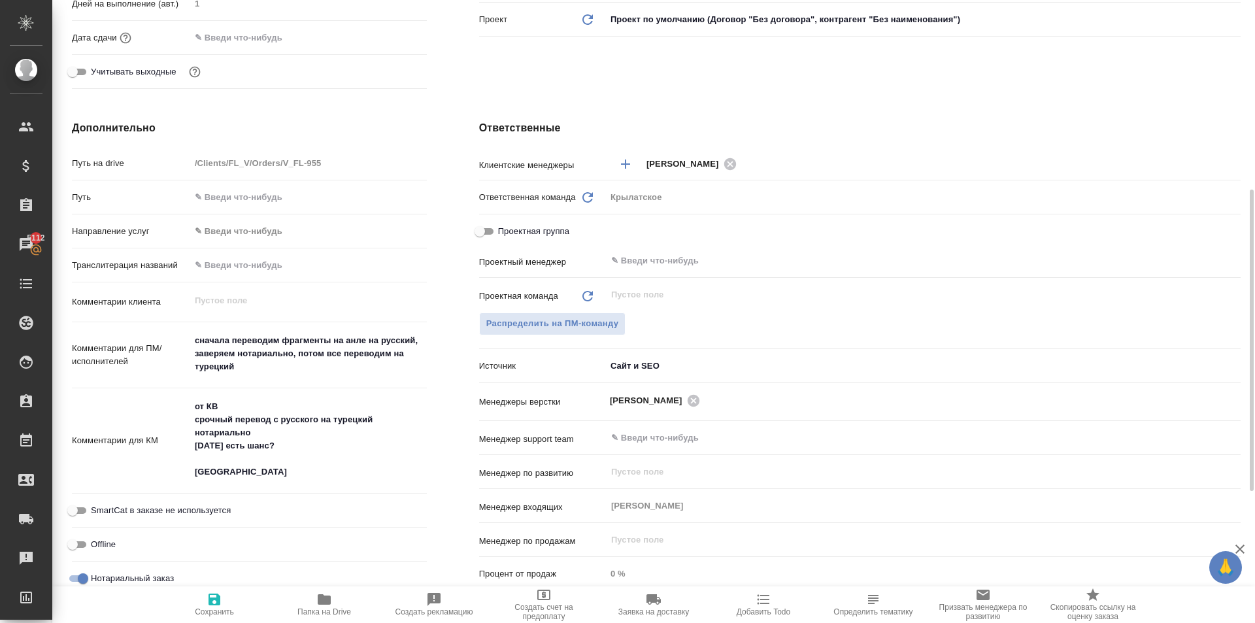
type textarea "x"
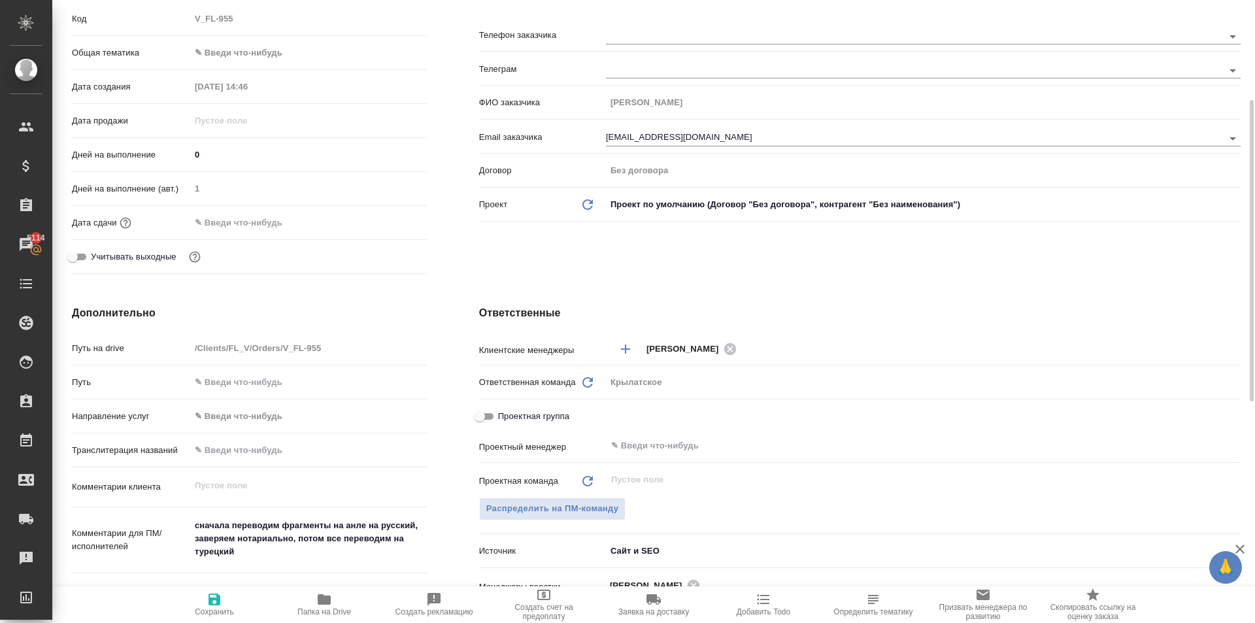
scroll to position [0, 0]
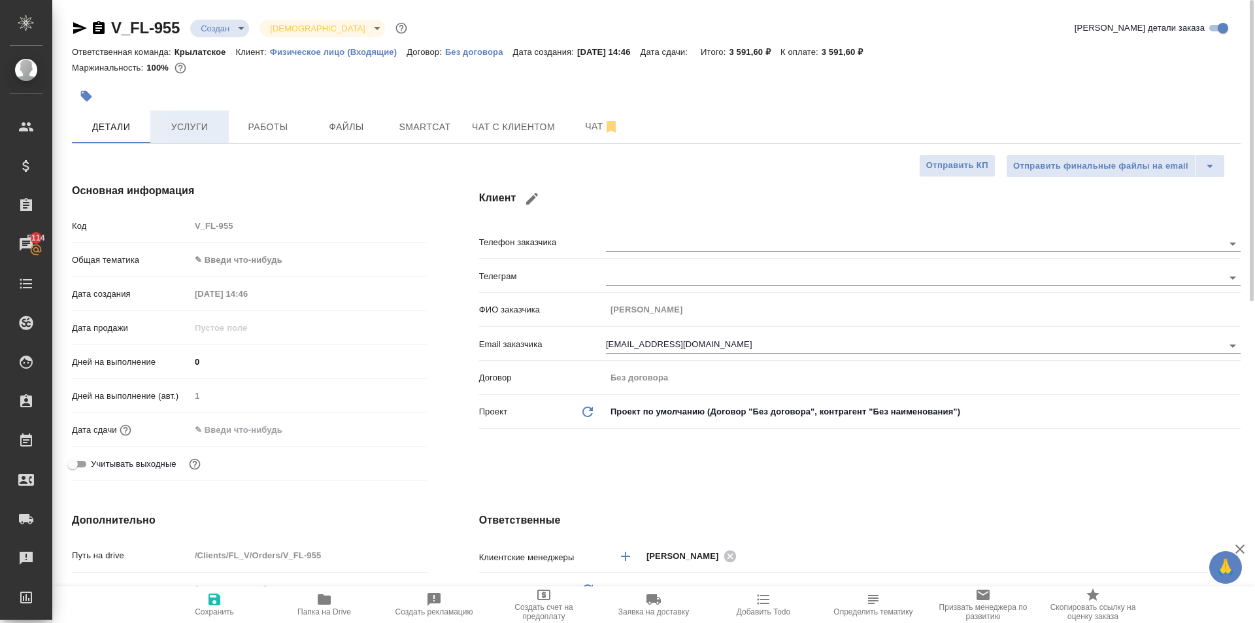
click at [188, 125] on span "Услуги" at bounding box center [189, 127] width 63 height 16
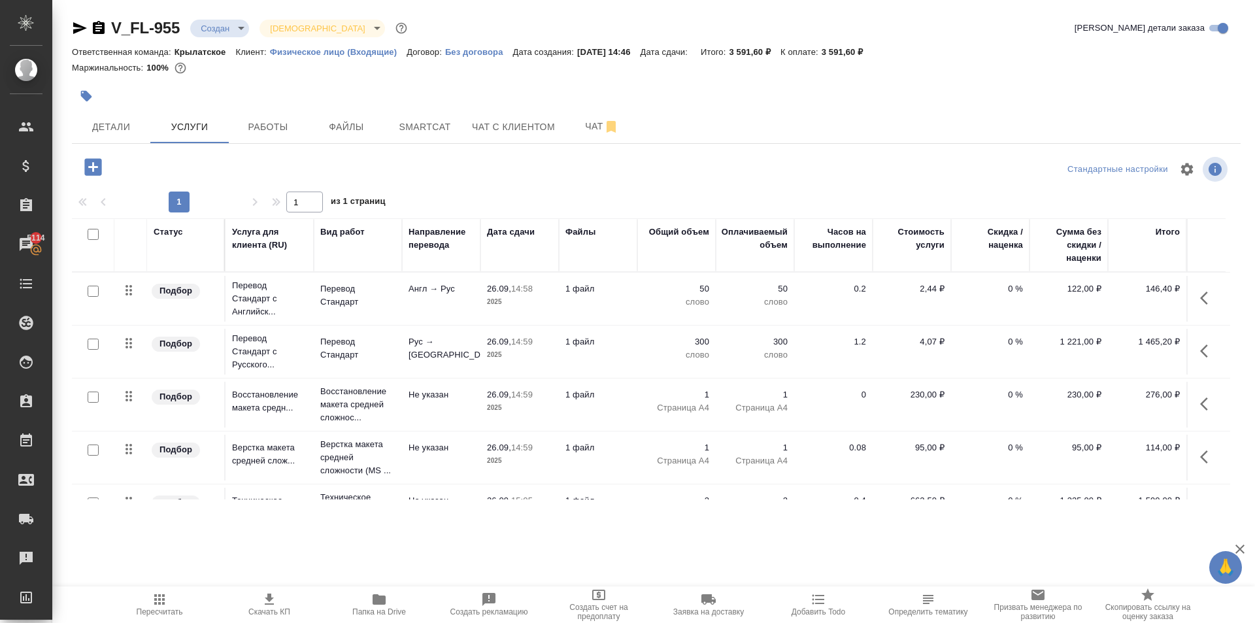
drag, startPoint x: 268, startPoint y: 139, endPoint x: 460, endPoint y: 149, distance: 192.4
click at [443, 151] on div "V_FL-955 Создан new Святая троица holyTrinity Кратко детали заказа Ответственна…" at bounding box center [656, 266] width 1183 height 533
click at [514, 130] on span "Чат с клиентом" at bounding box center [513, 127] width 83 height 16
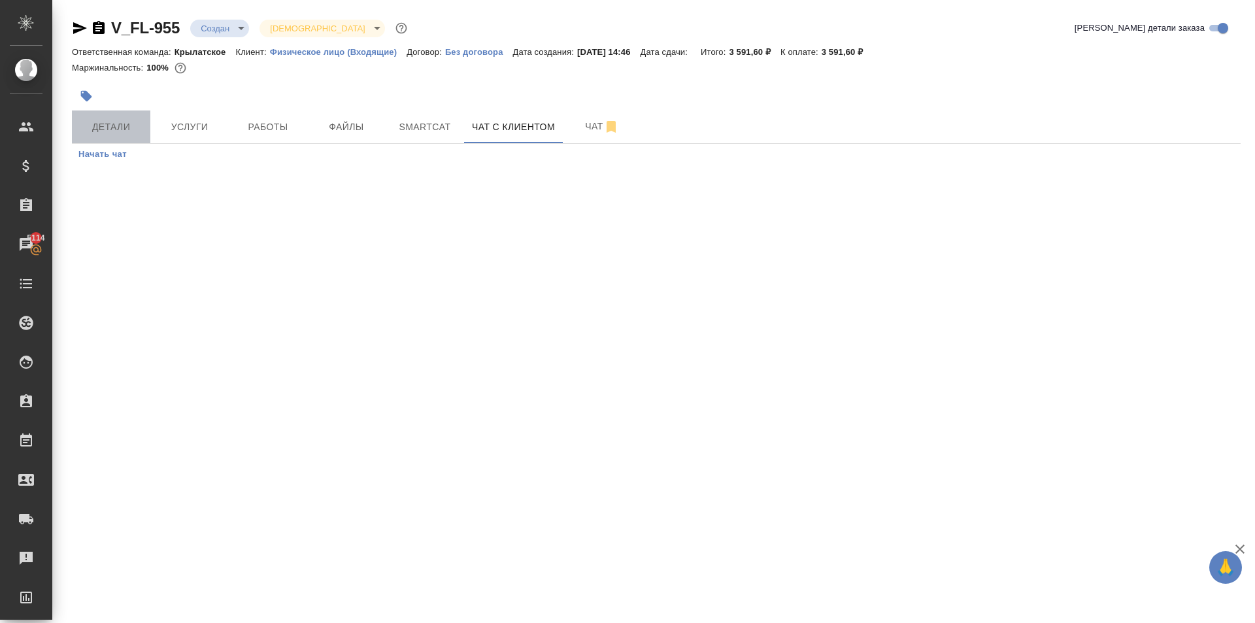
click at [128, 127] on span "Детали" at bounding box center [111, 127] width 63 height 16
select select "RU"
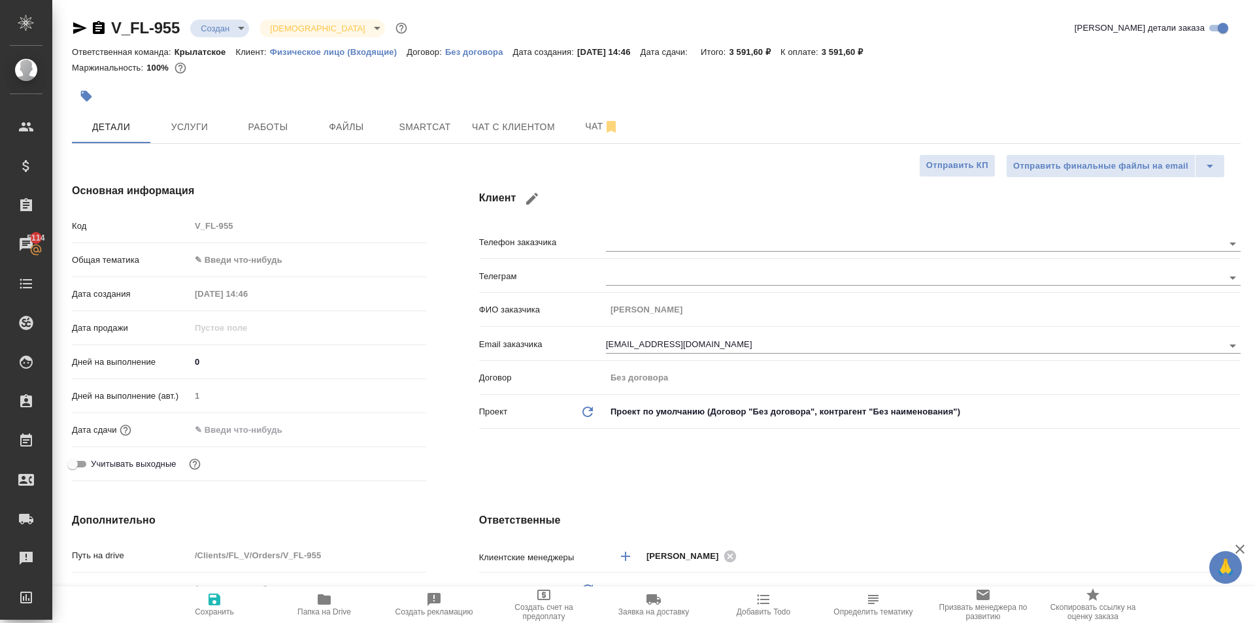
type textarea "x"
click at [577, 131] on span "Чат" at bounding box center [602, 126] width 63 height 16
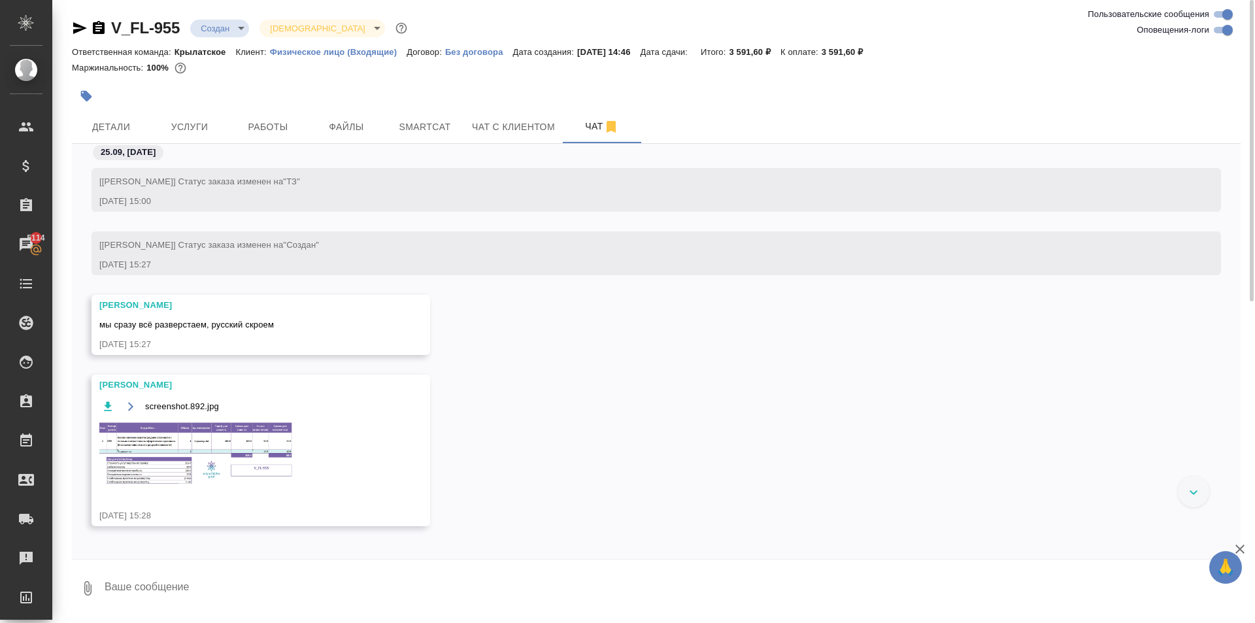
click at [236, 450] on img at bounding box center [197, 453] width 196 height 65
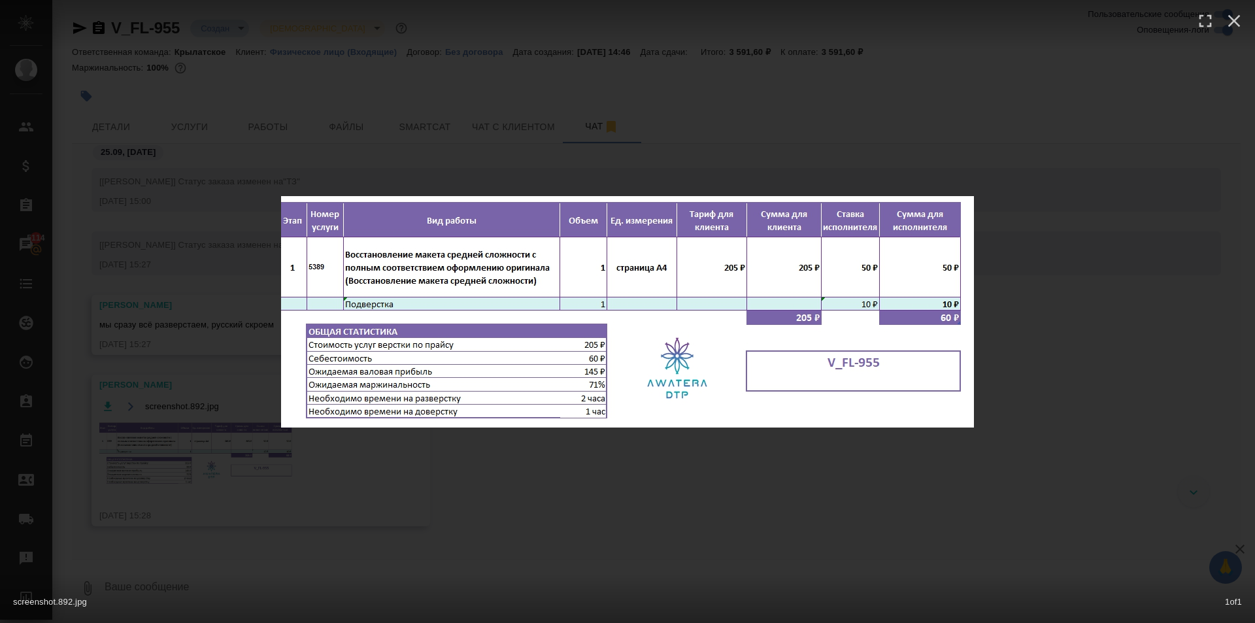
click at [774, 463] on div "screenshot.892.jpg 1 of 1" at bounding box center [627, 311] width 1255 height 623
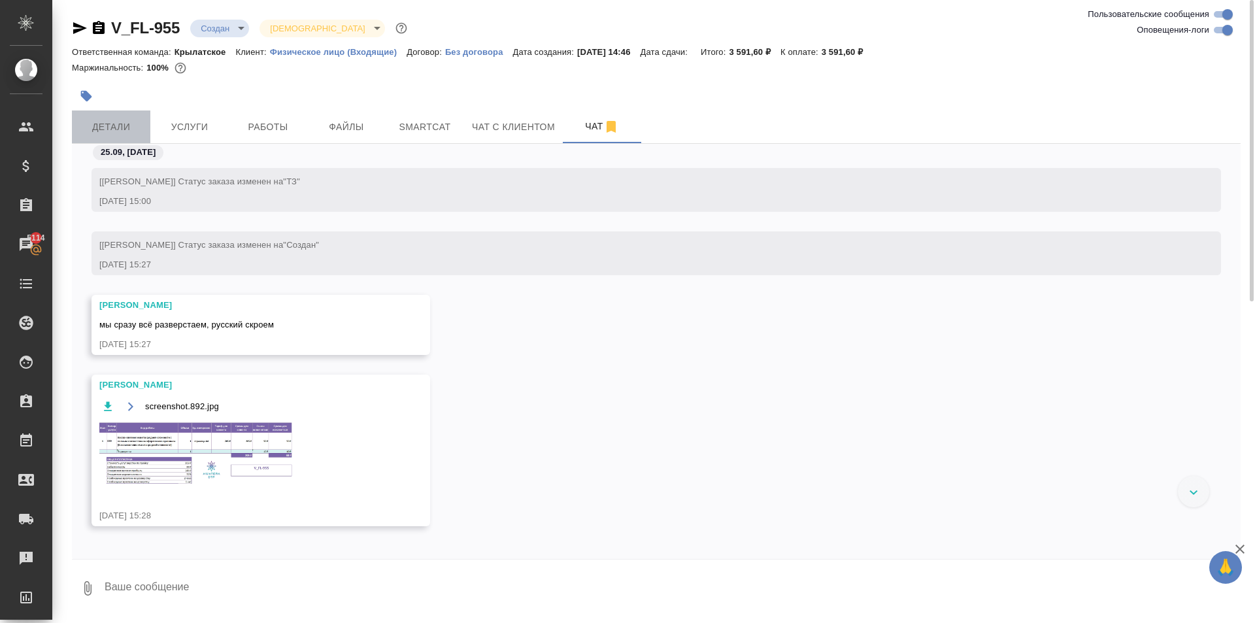
click at [125, 124] on span "Детали" at bounding box center [111, 127] width 63 height 16
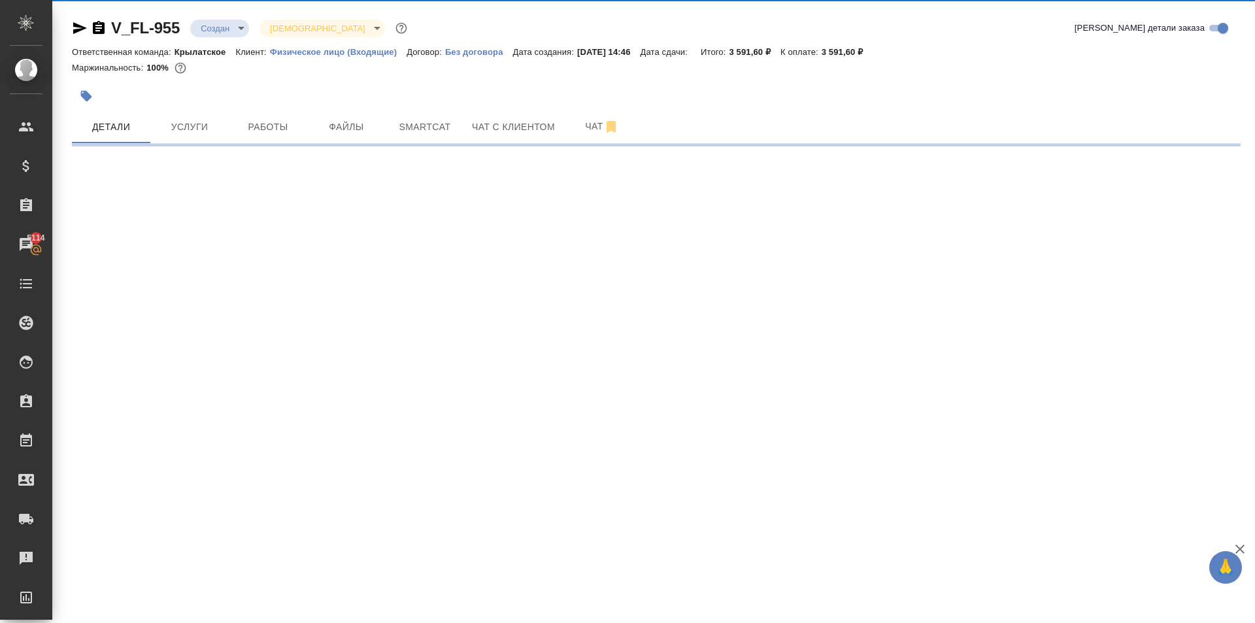
select select "RU"
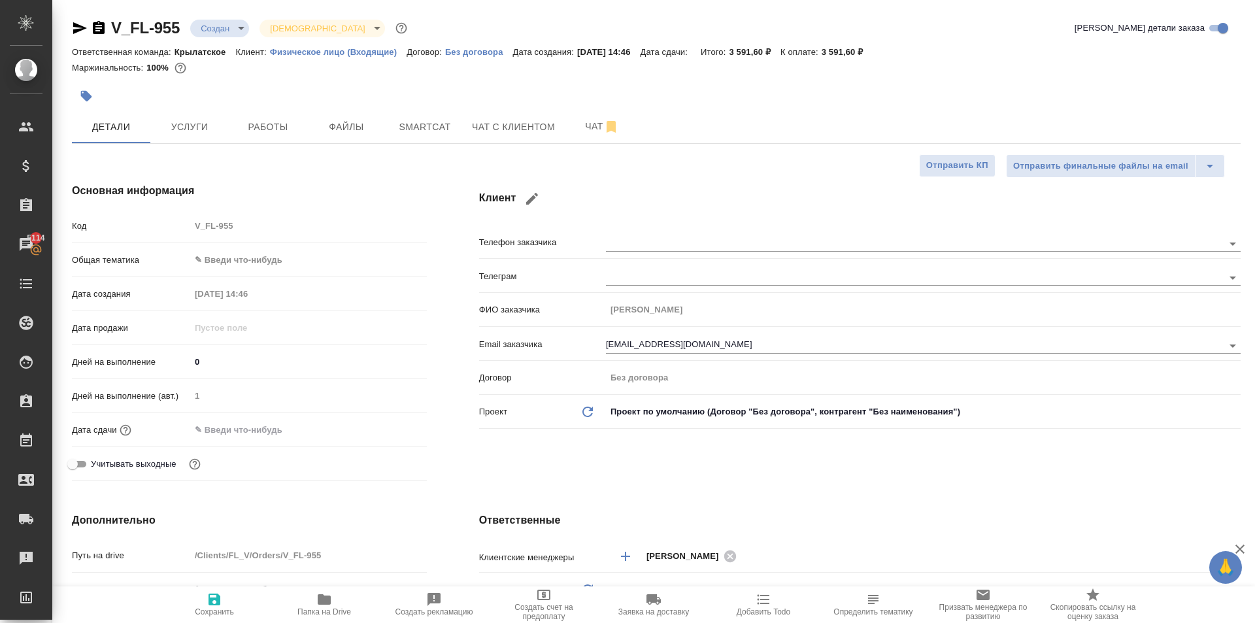
type textarea "x"
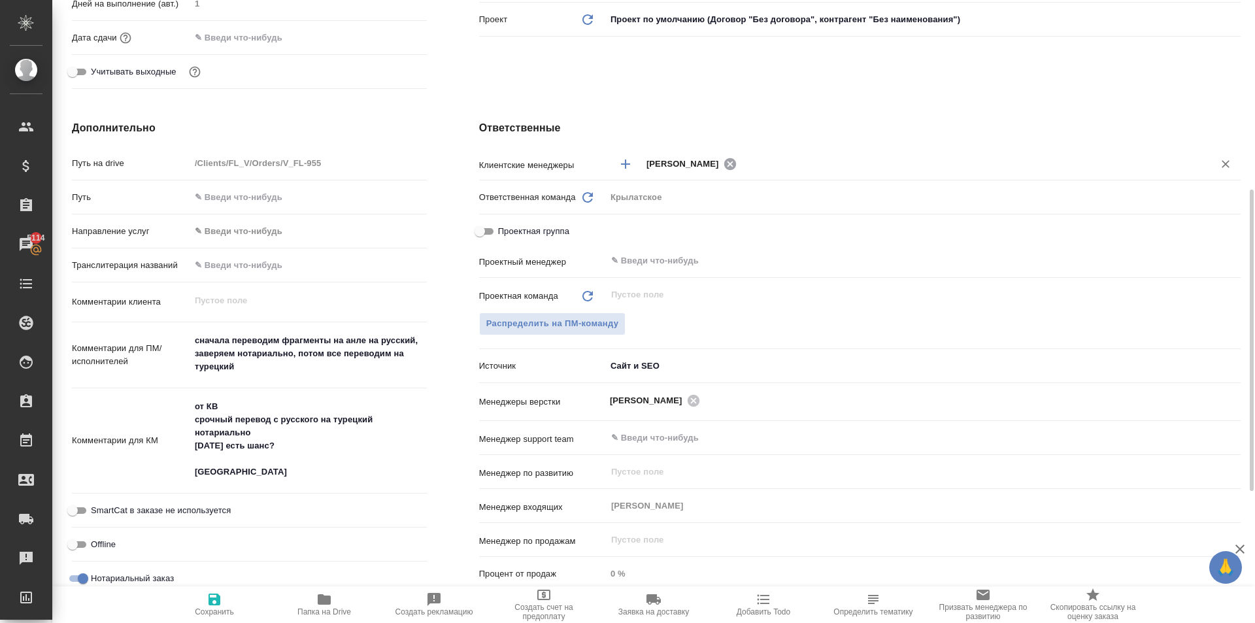
click at [723, 163] on icon at bounding box center [729, 164] width 12 height 12
type textarea "x"
click at [717, 161] on input "text" at bounding box center [919, 164] width 546 height 16
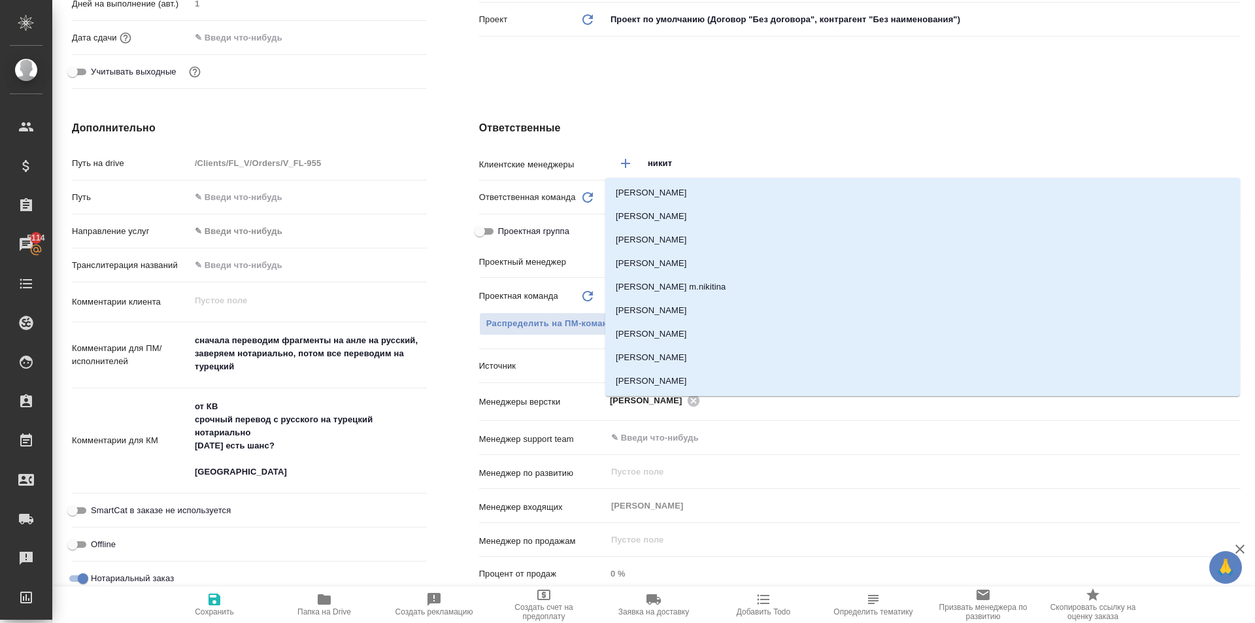
type input "никити"
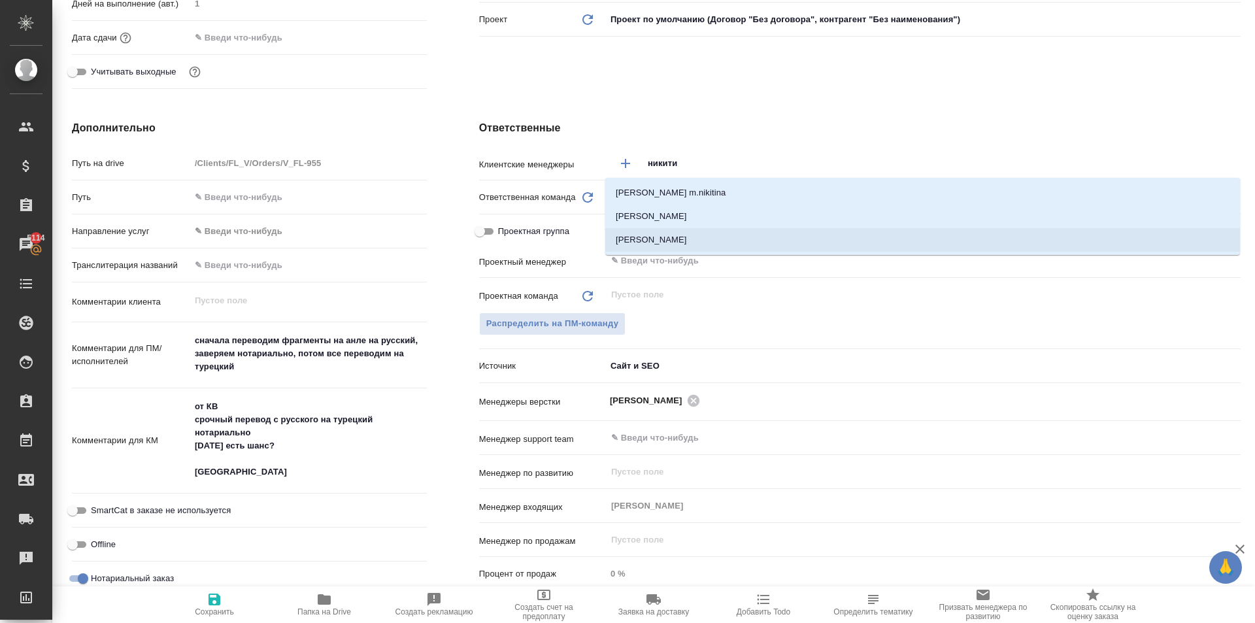
click at [714, 243] on li "Никитина Татьяна" at bounding box center [922, 240] width 635 height 24
type textarea "x"
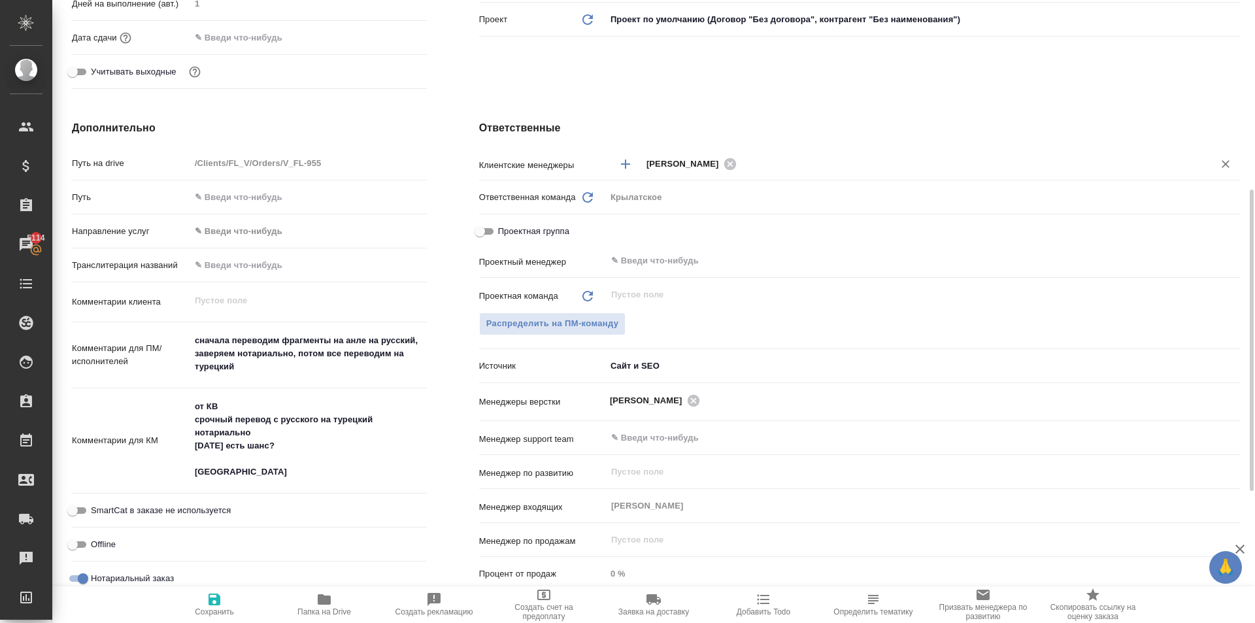
click at [242, 595] on span "Сохранить" at bounding box center [214, 603] width 94 height 25
type textarea "x"
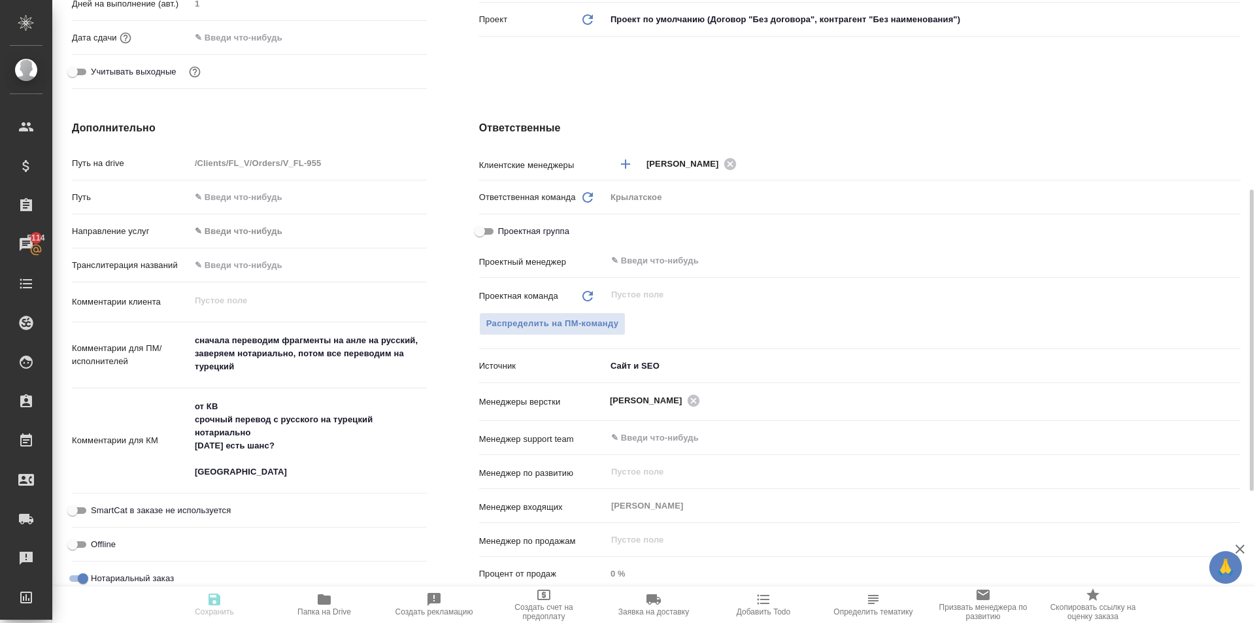
type textarea "x"
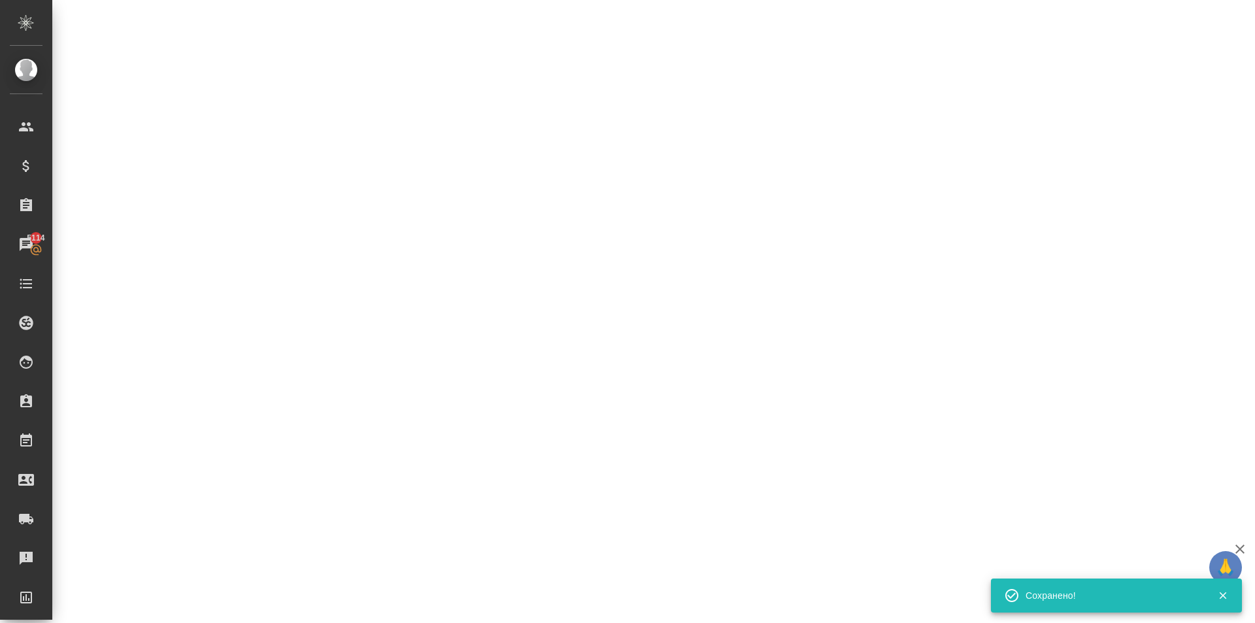
select select "RU"
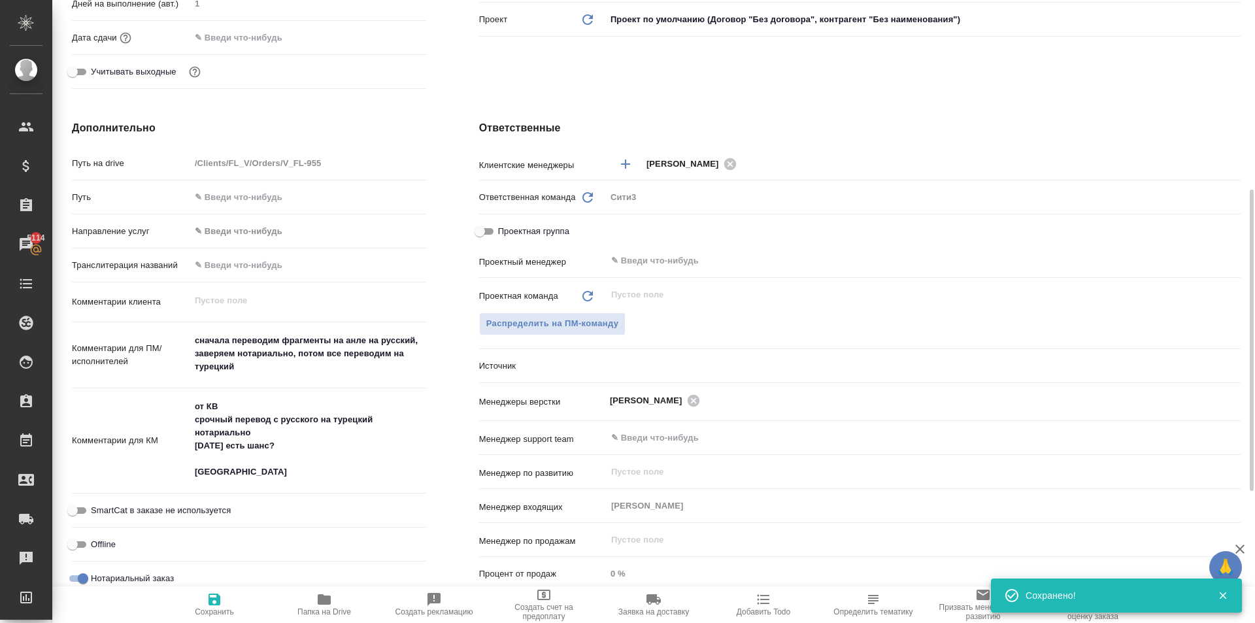
type textarea "x"
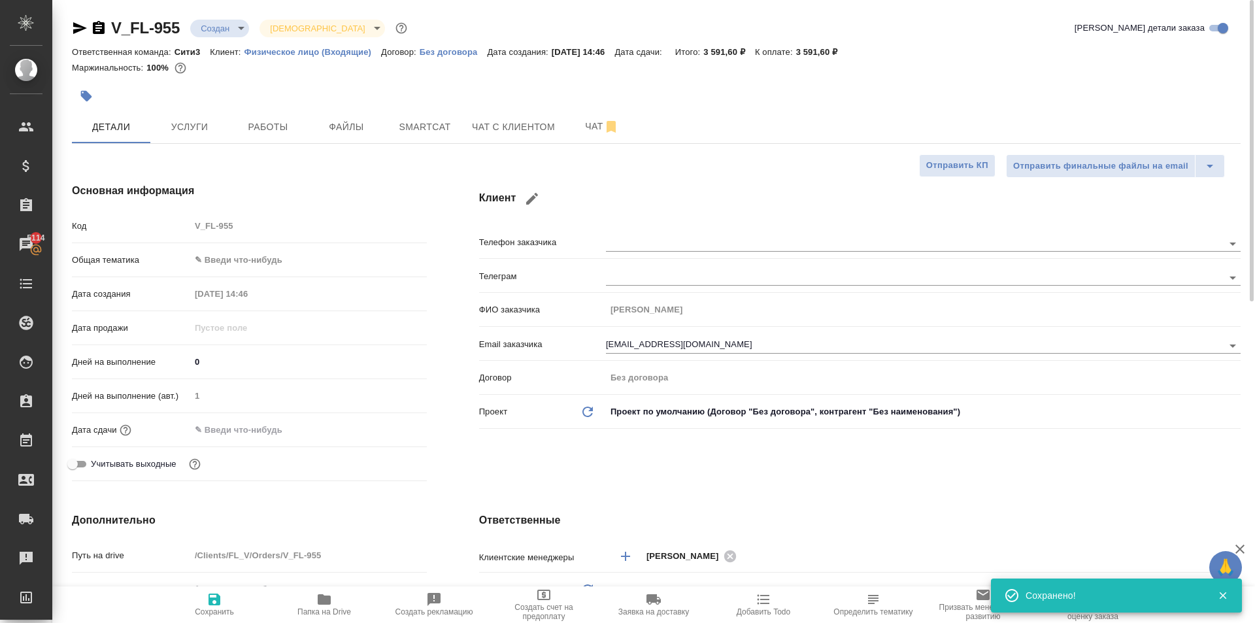
click at [88, 99] on icon "button" at bounding box center [86, 96] width 11 height 11
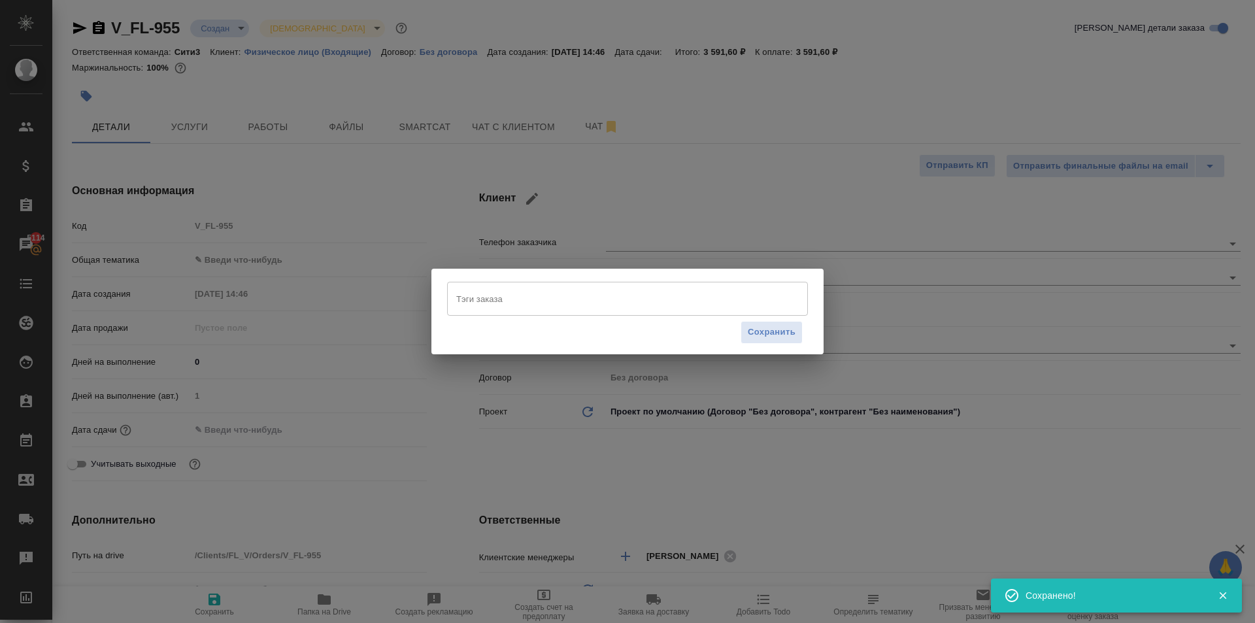
click at [535, 282] on div "Тэги заказа" at bounding box center [627, 299] width 361 height 34
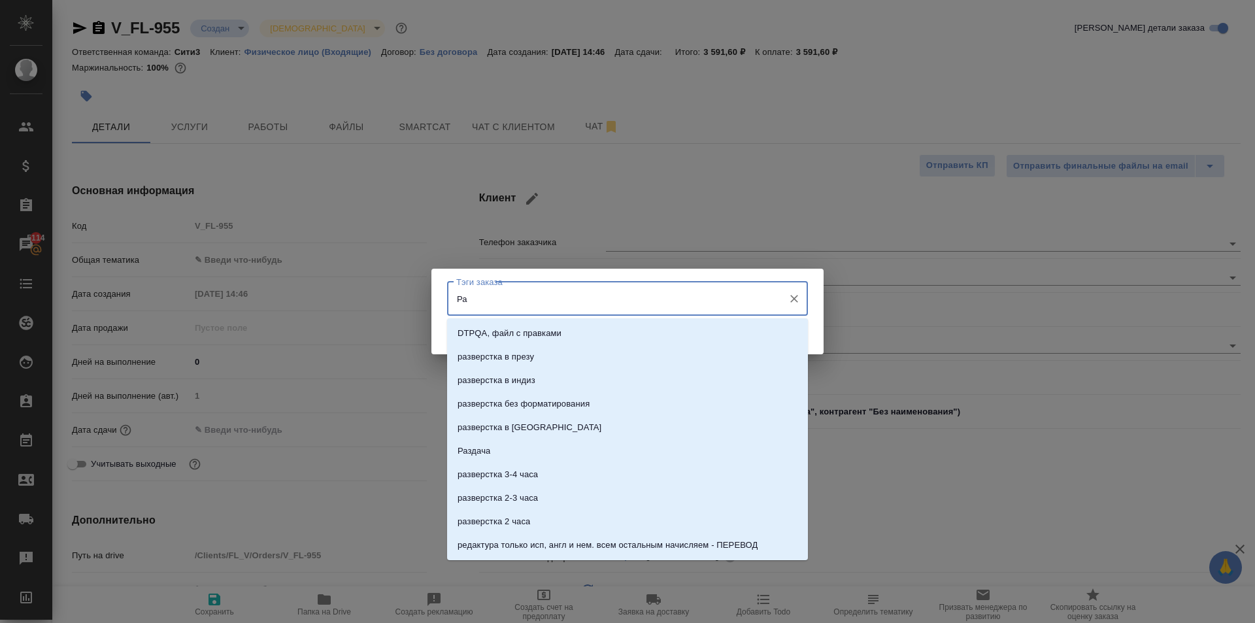
type input "Р"
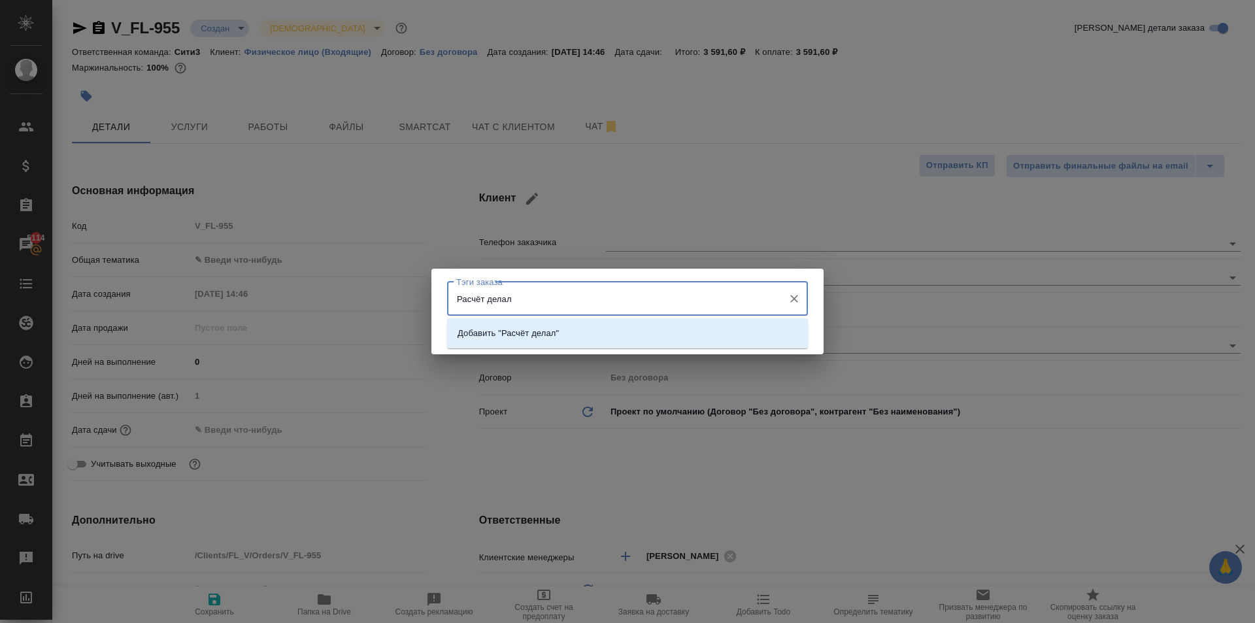
type input "Расчёт делал"
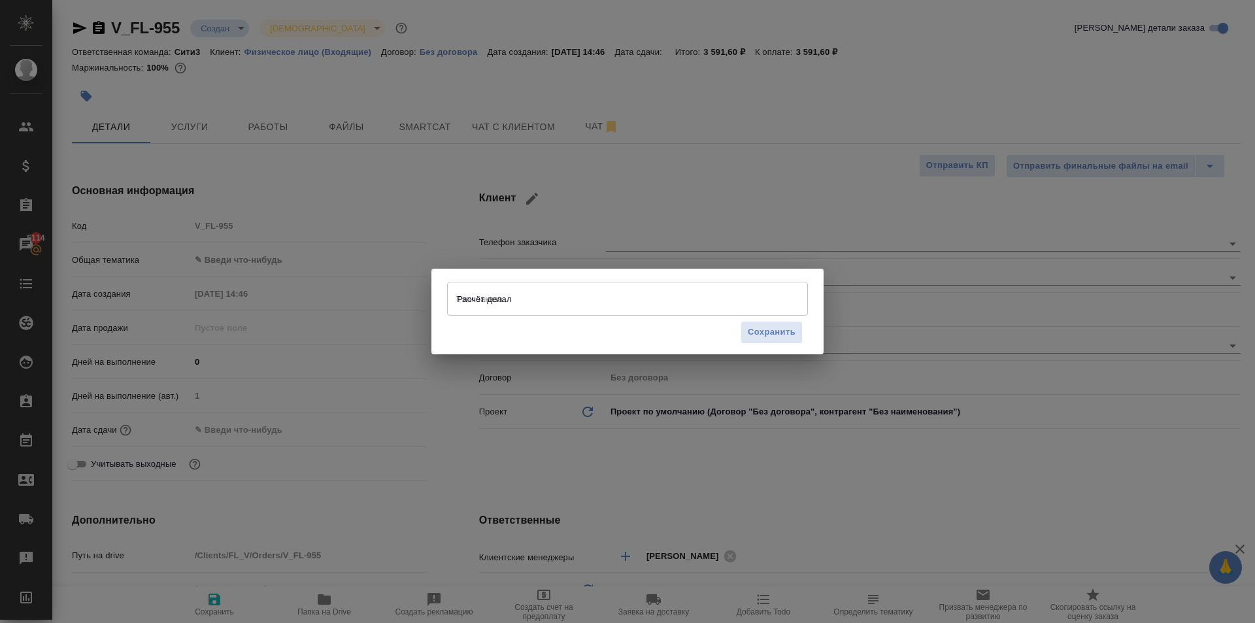
type textarea "x"
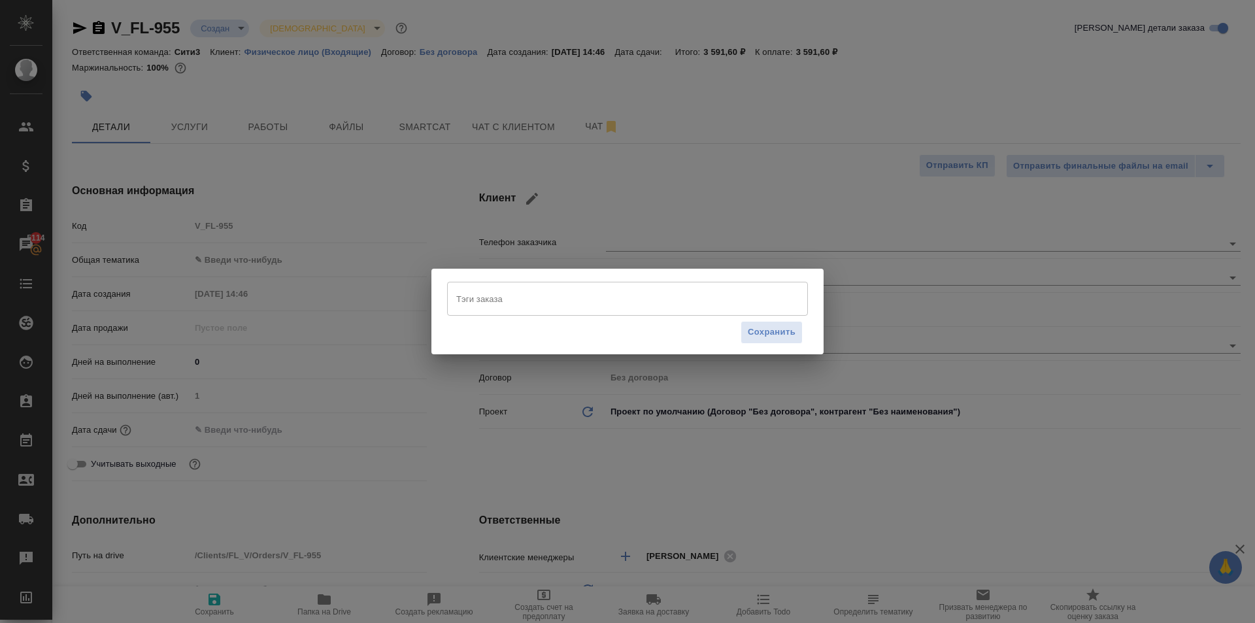
type textarea "x"
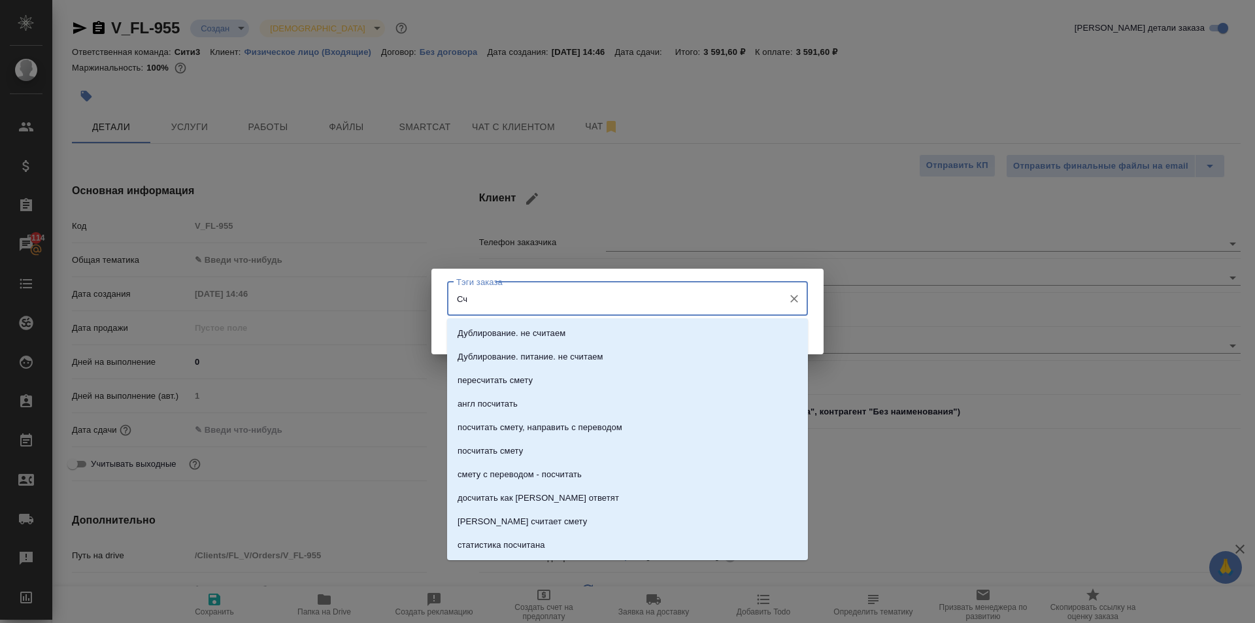
type input "С"
type input "р"
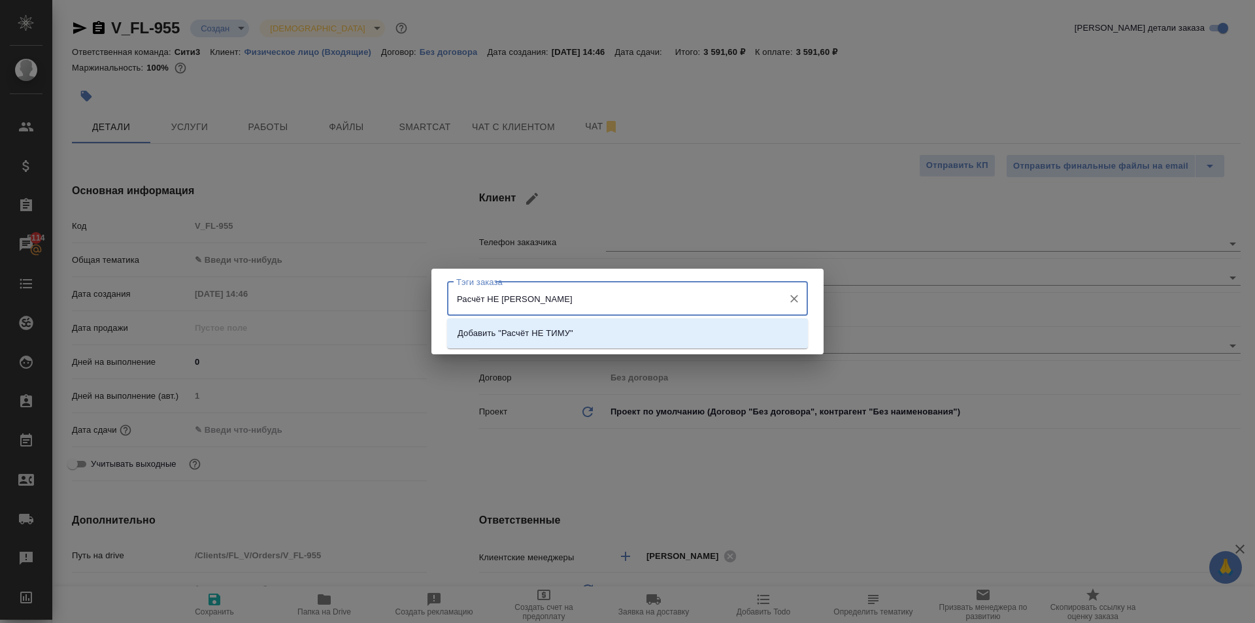
type input "Расчёт НЕ ТИМУР"
click at [593, 314] on div "Расчёт НЕ ТИМУР Тэги заказа" at bounding box center [627, 299] width 361 height 34
click at [567, 338] on p "Добавить "Расчёт НЕ ТИМУР "" at bounding box center [539, 333] width 165 height 13
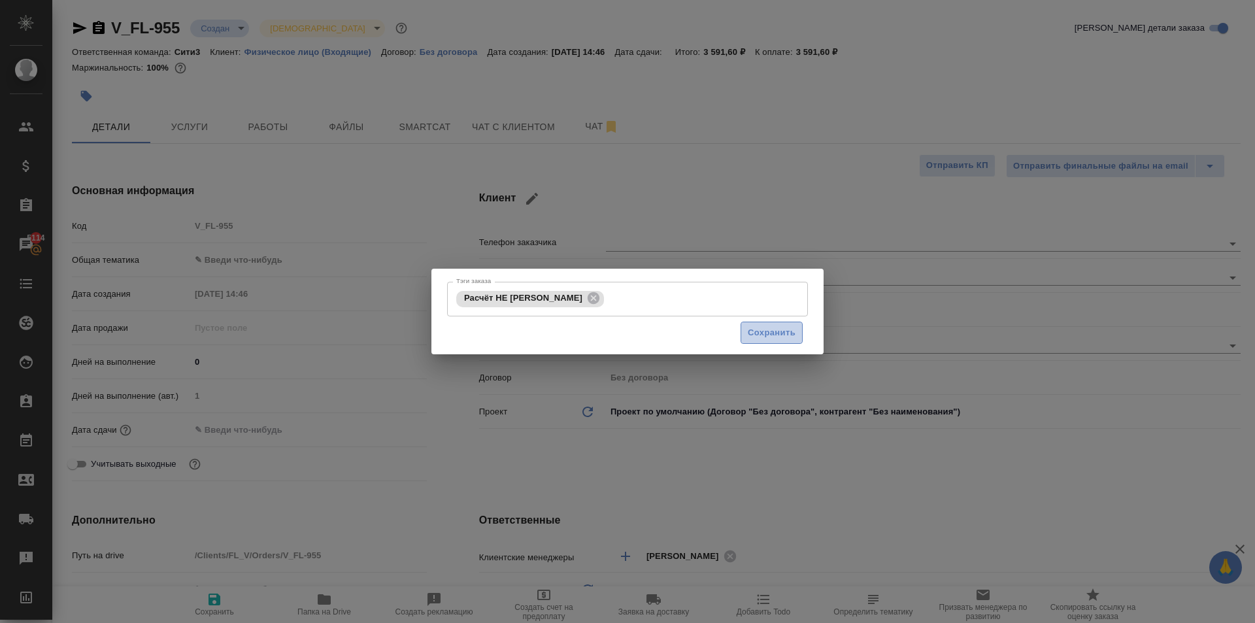
click at [747, 328] on button "Сохранить" at bounding box center [771, 333] width 62 height 23
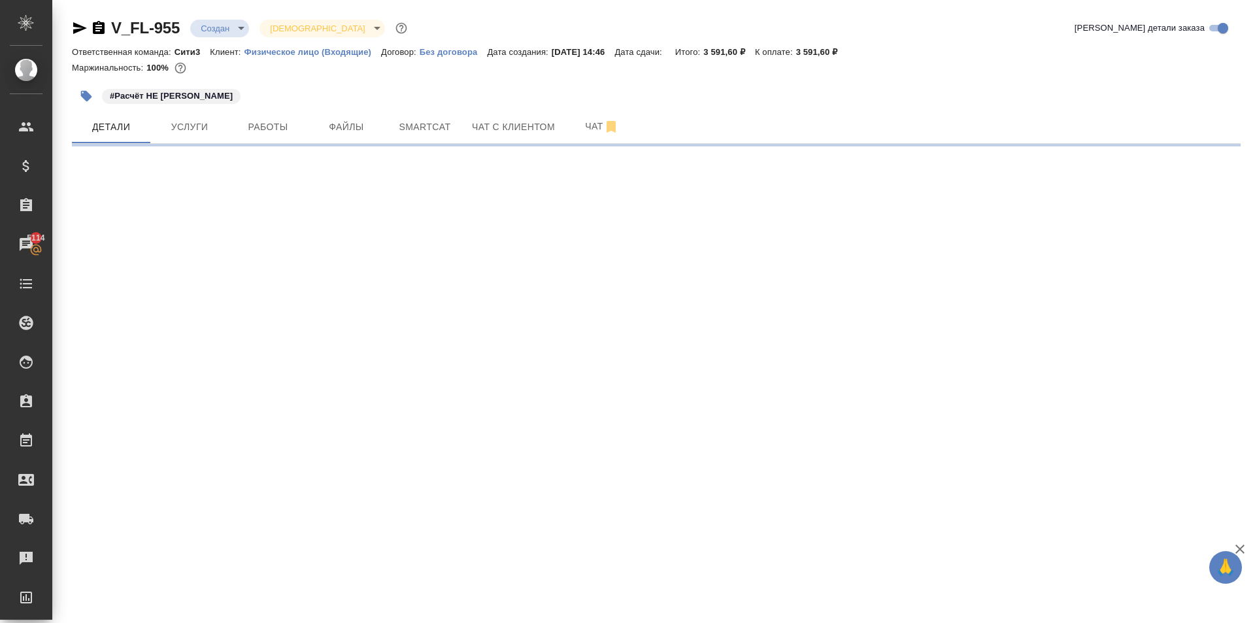
select select "RU"
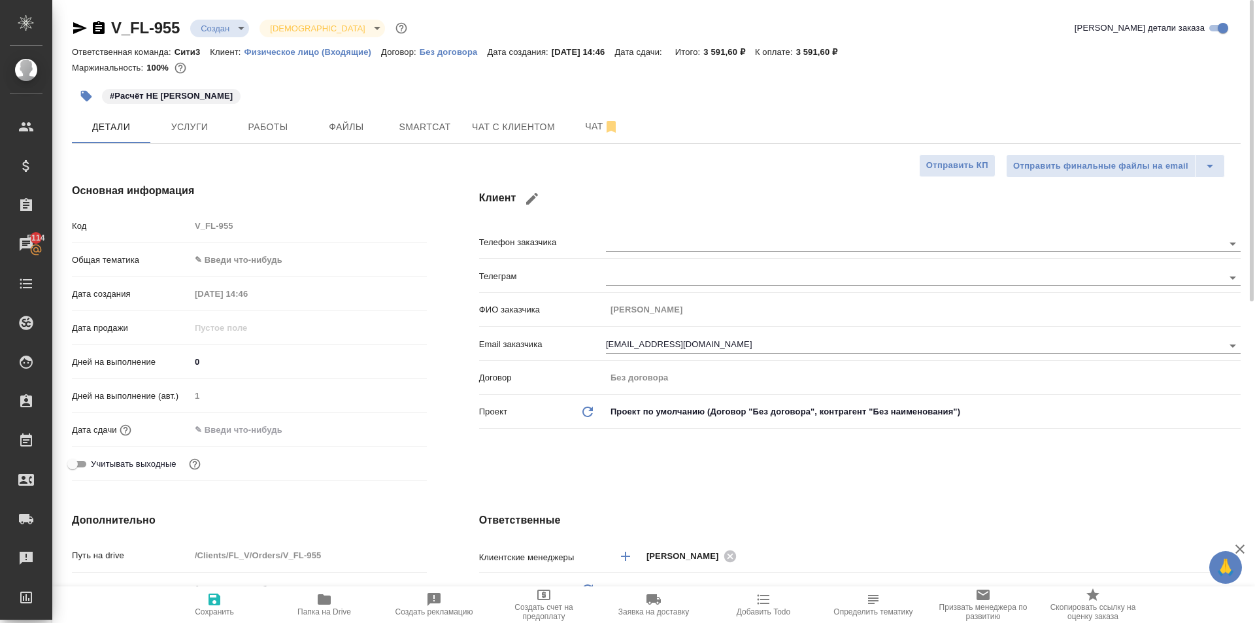
type textarea "x"
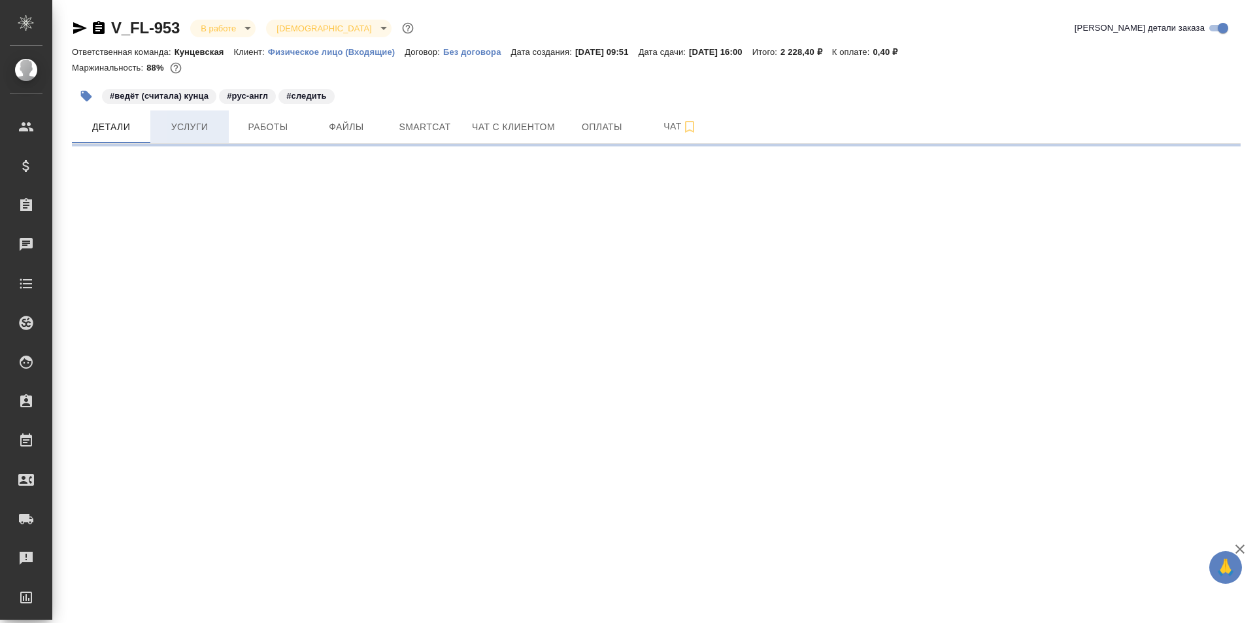
select select "RU"
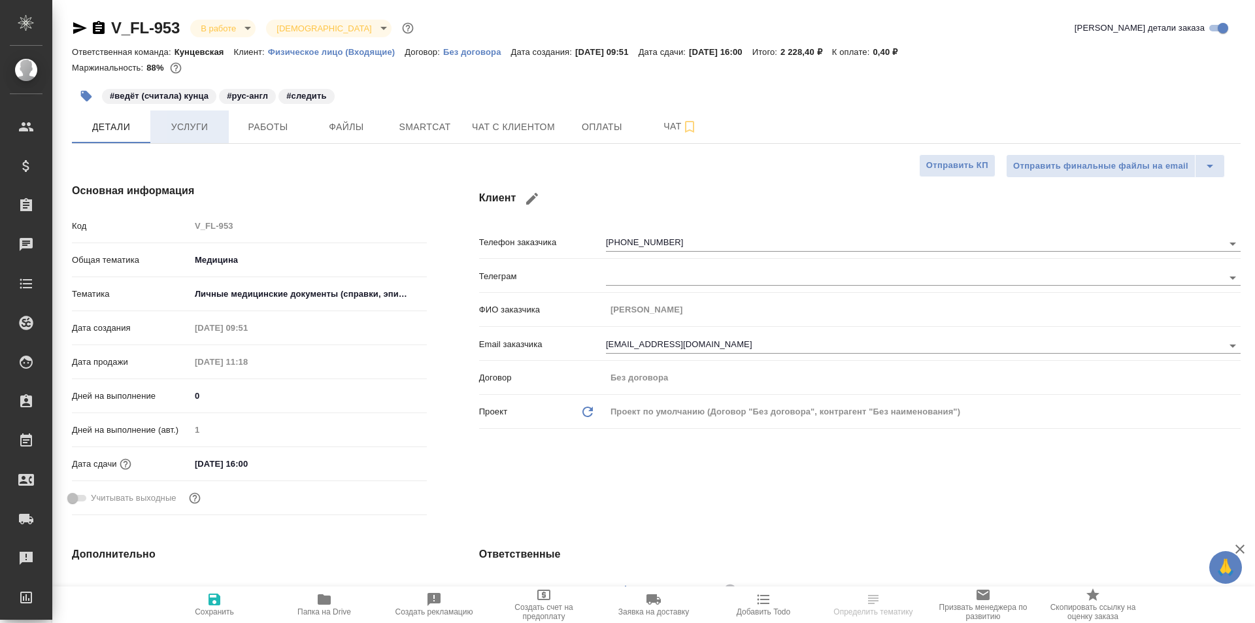
type textarea "x"
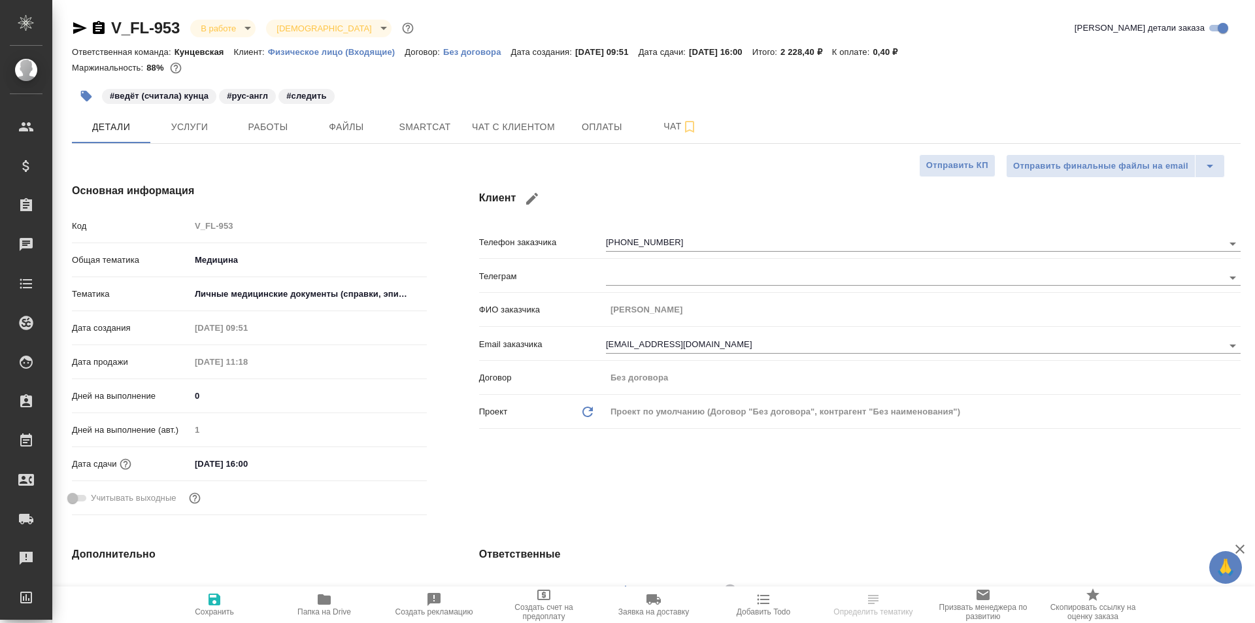
type textarea "x"
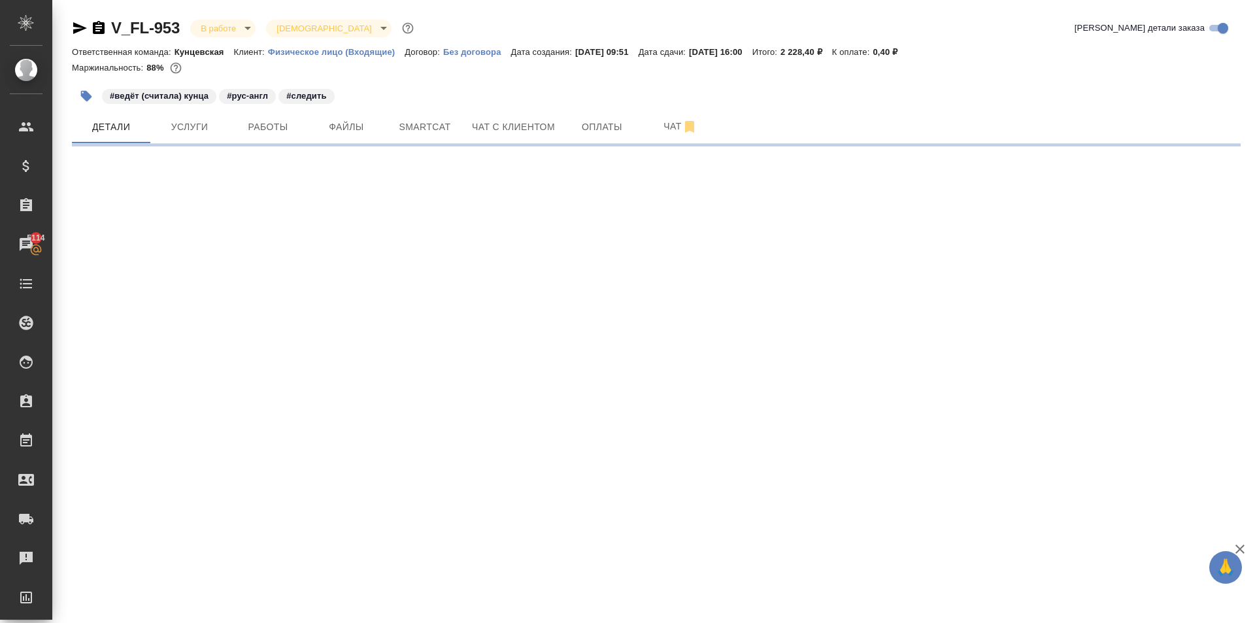
drag, startPoint x: 485, startPoint y: 1, endPoint x: 615, endPoint y: 88, distance: 156.4
click at [615, 88] on div "#ведёт (считала) кунца #рус-англ #следить" at bounding box center [461, 96] width 779 height 29
select select "RU"
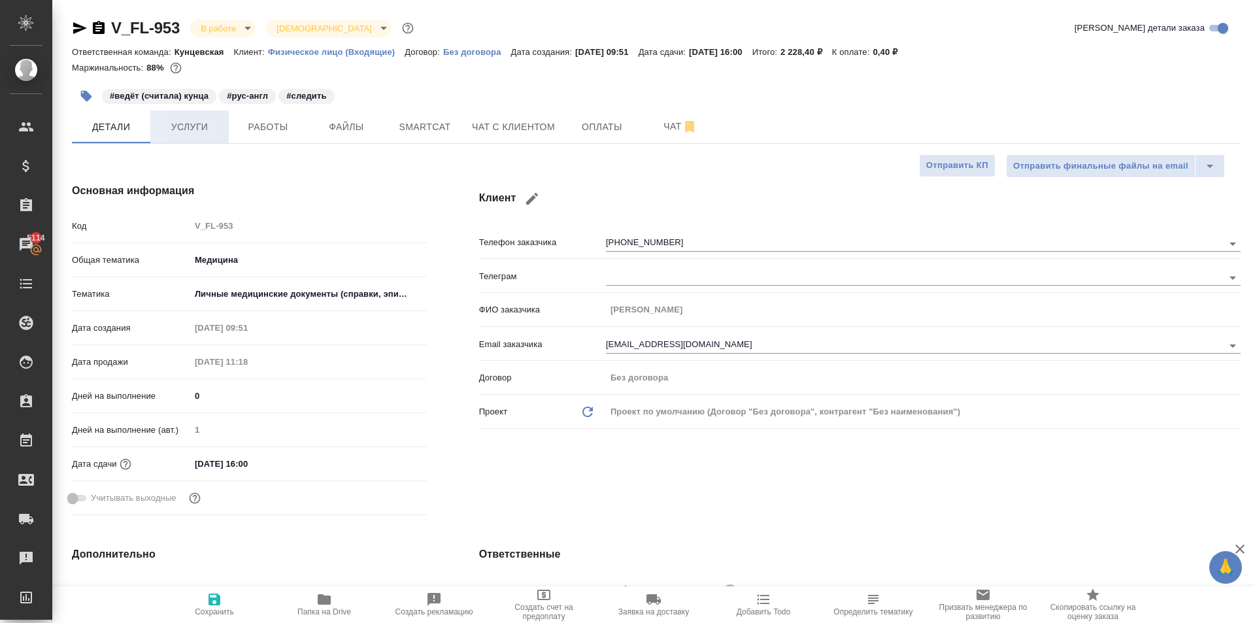
type textarea "x"
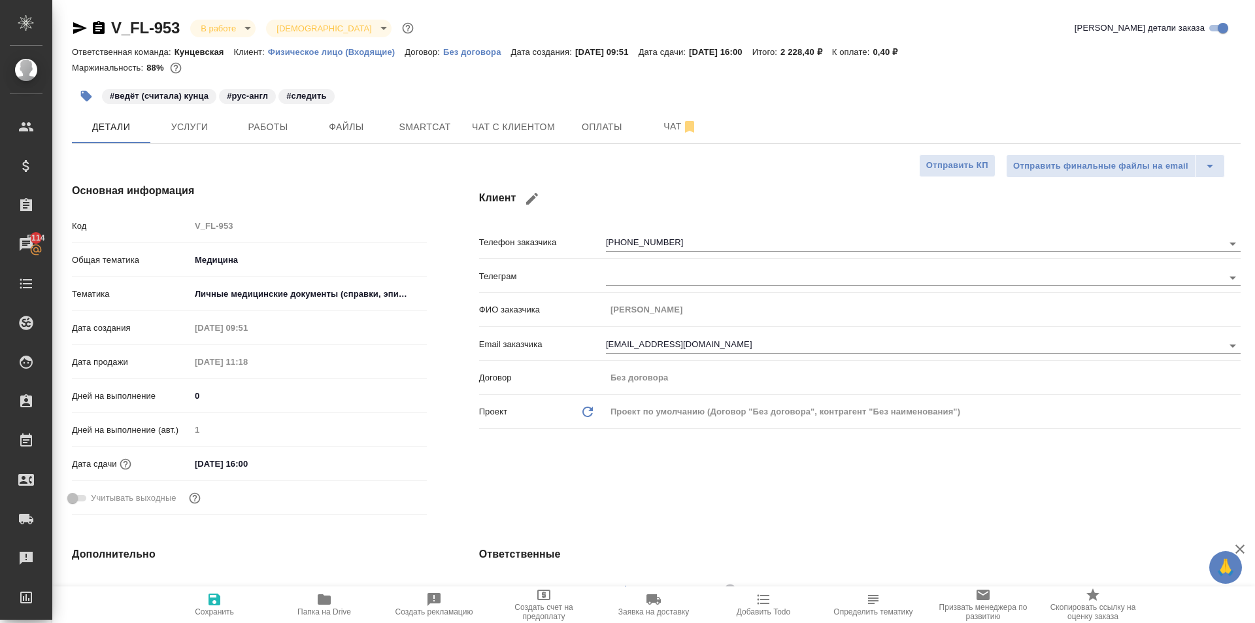
type textarea "x"
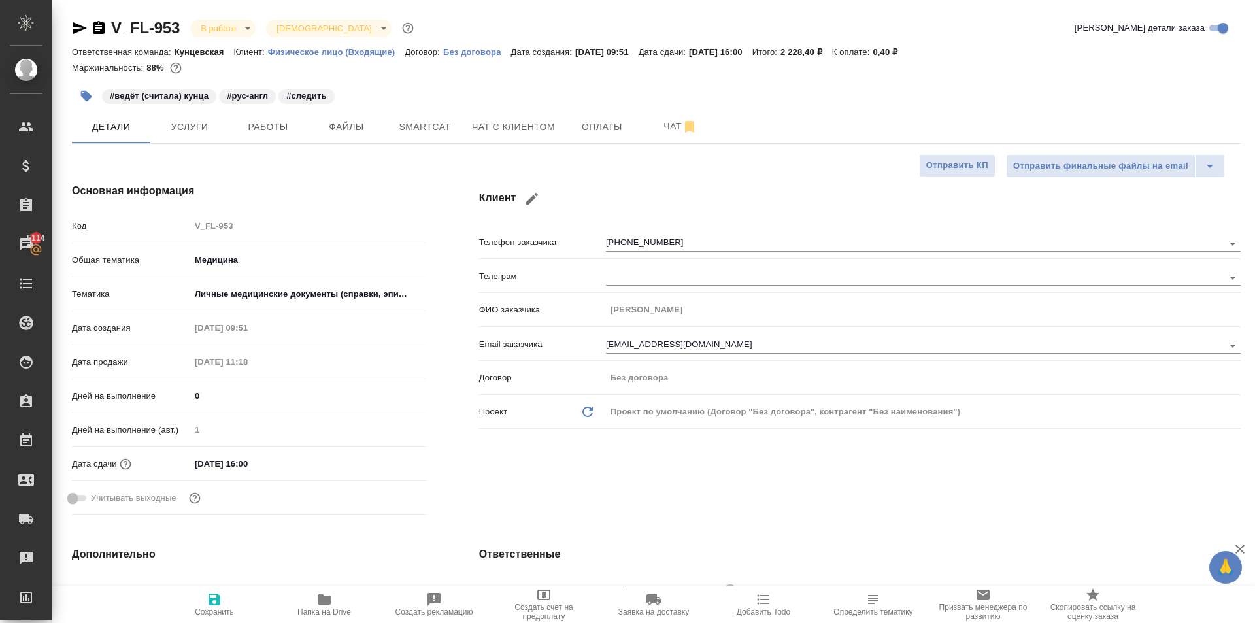
type textarea "x"
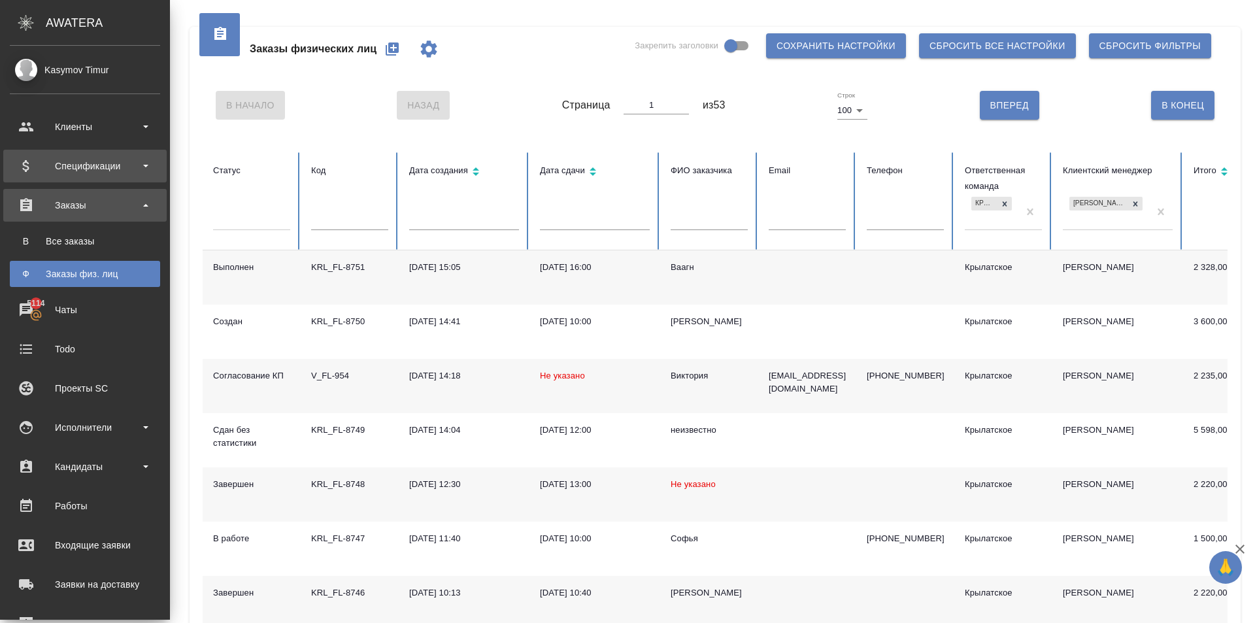
click at [151, 169] on div "Спецификации" at bounding box center [85, 166] width 150 height 20
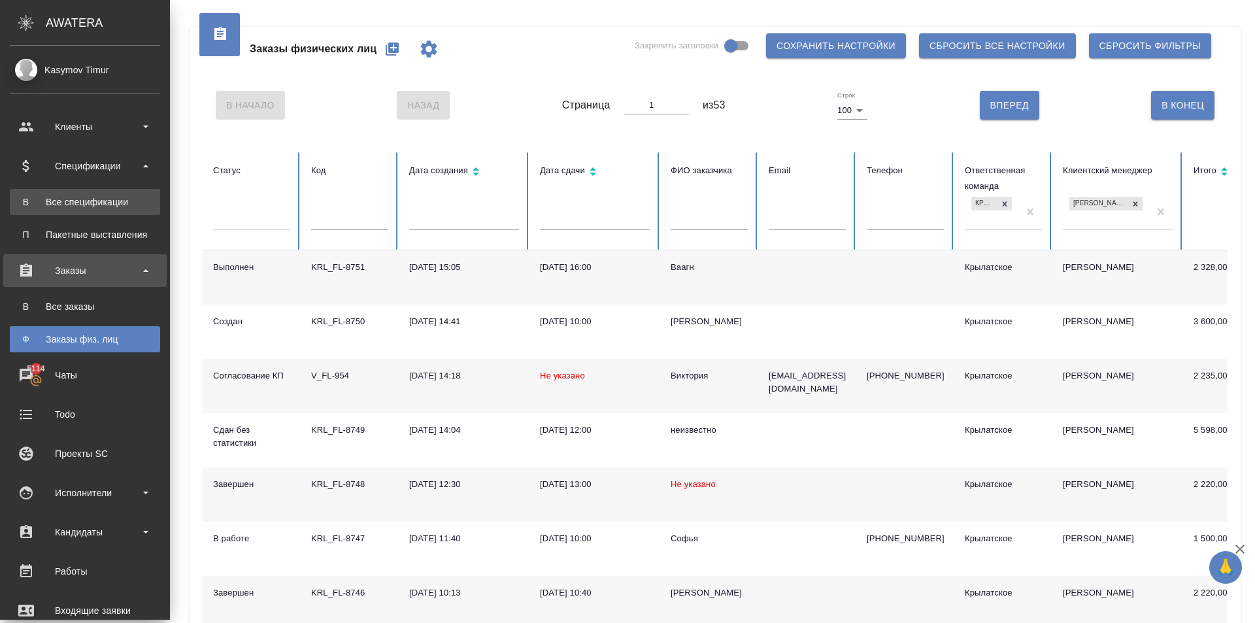
click at [96, 193] on link "В Все спецификации" at bounding box center [85, 202] width 150 height 26
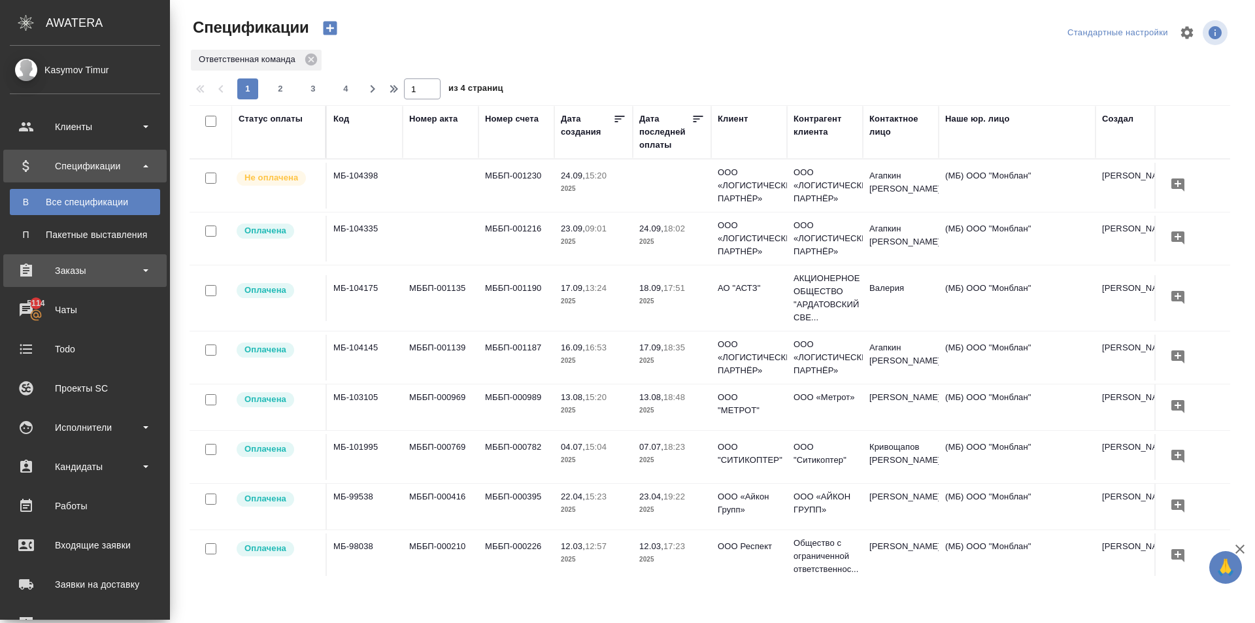
click at [75, 270] on div "Заказы" at bounding box center [85, 271] width 150 height 20
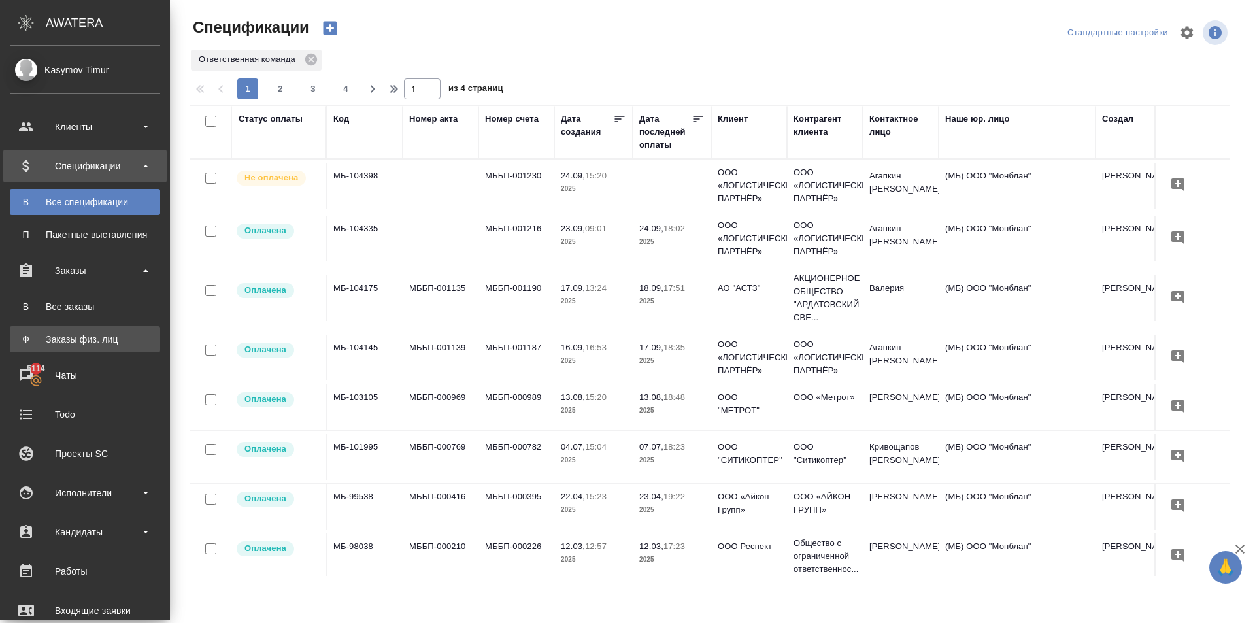
click at [59, 337] on div "Заказы физ. лиц" at bounding box center [84, 339] width 137 height 13
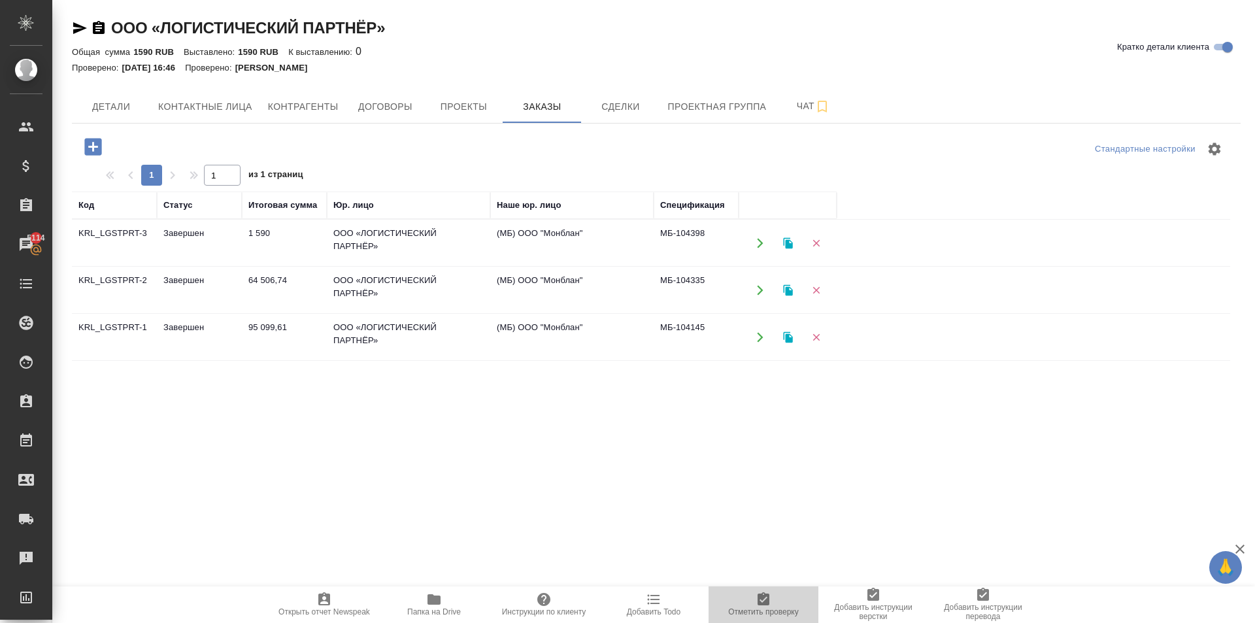
click at [780, 601] on span "Отметить проверку" at bounding box center [763, 603] width 94 height 25
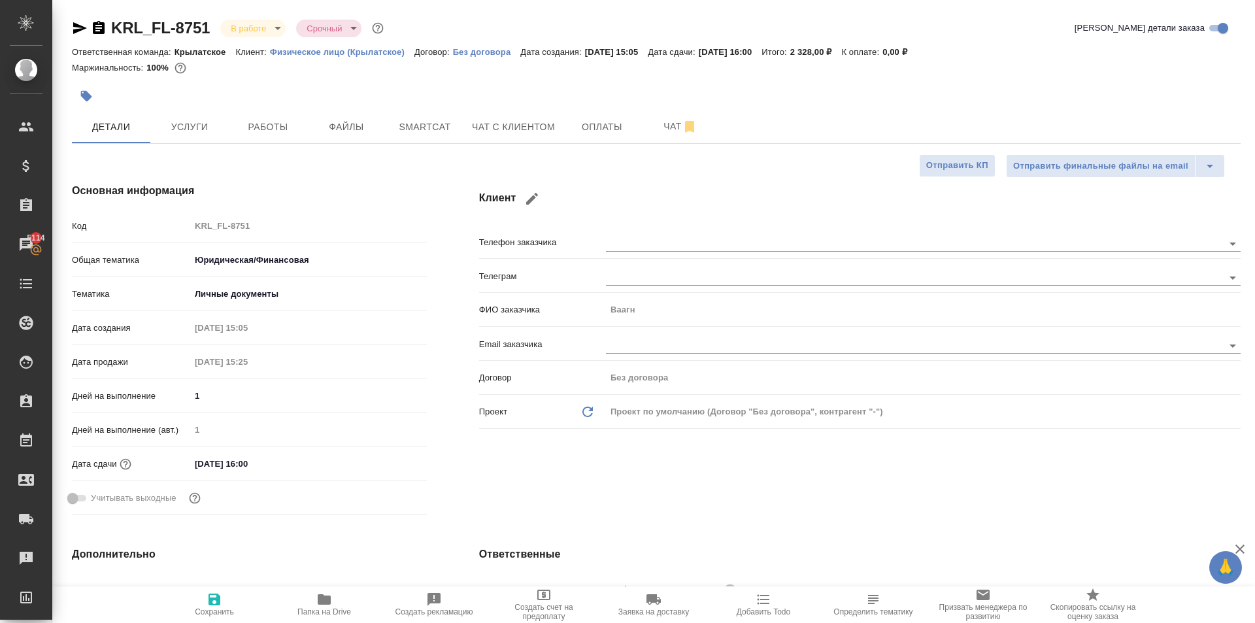
select select "RU"
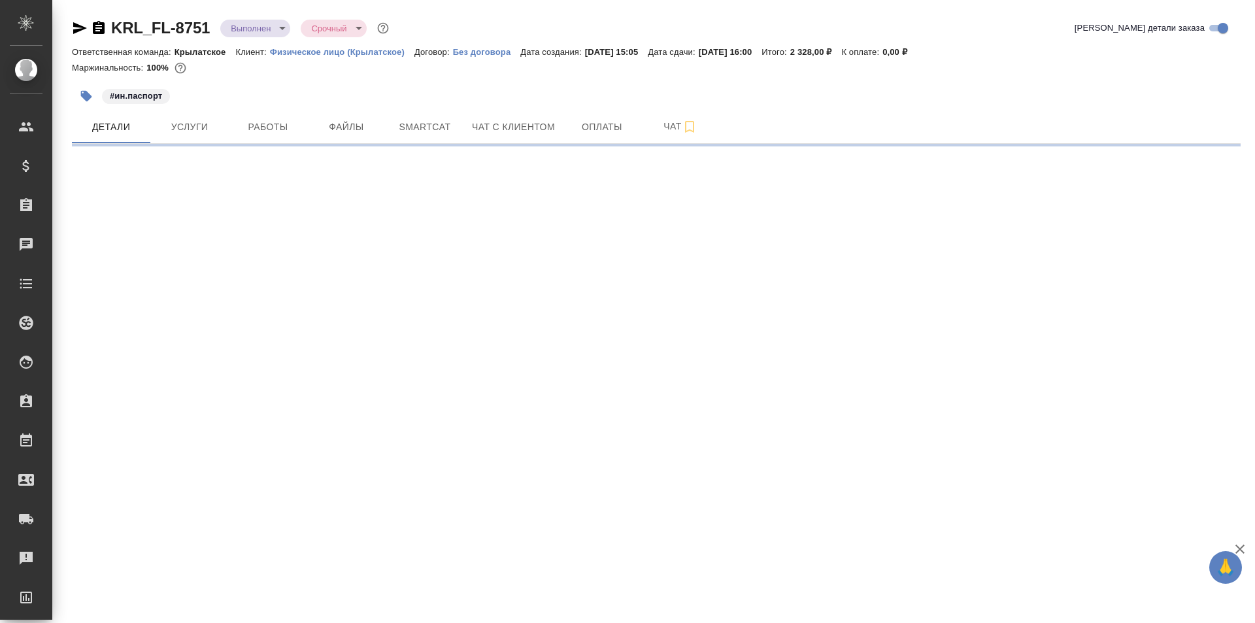
click at [271, 133] on span "Работы" at bounding box center [268, 127] width 63 height 16
select select "RU"
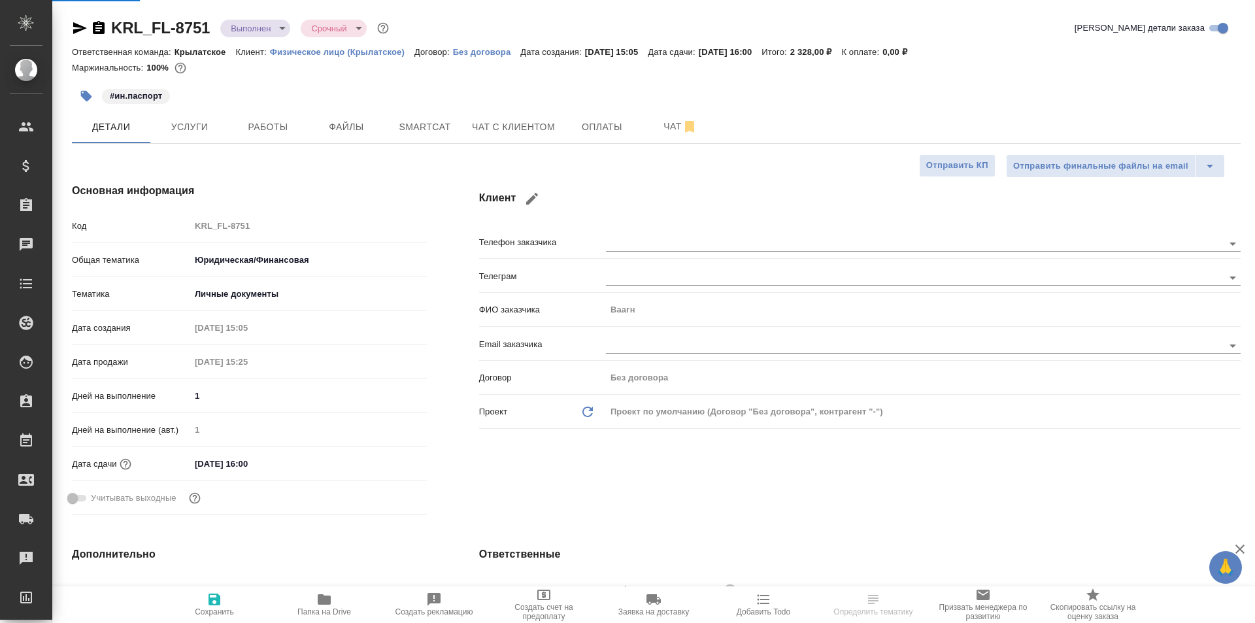
type textarea "x"
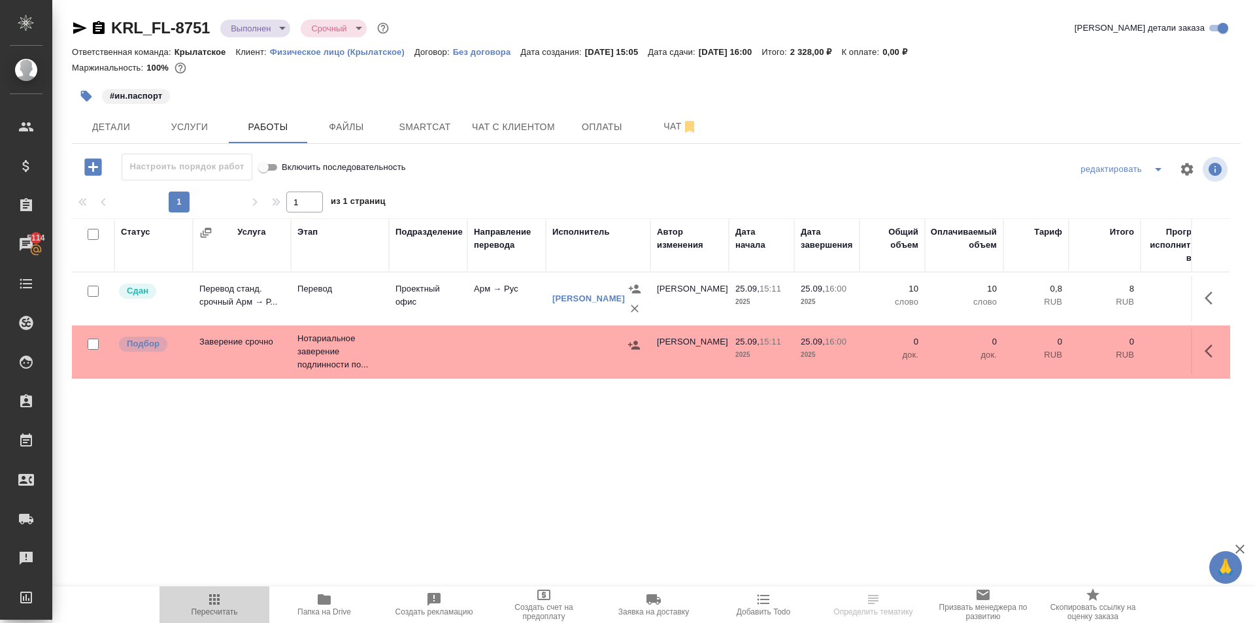
click at [233, 612] on span "Пересчитать" at bounding box center [214, 611] width 46 height 9
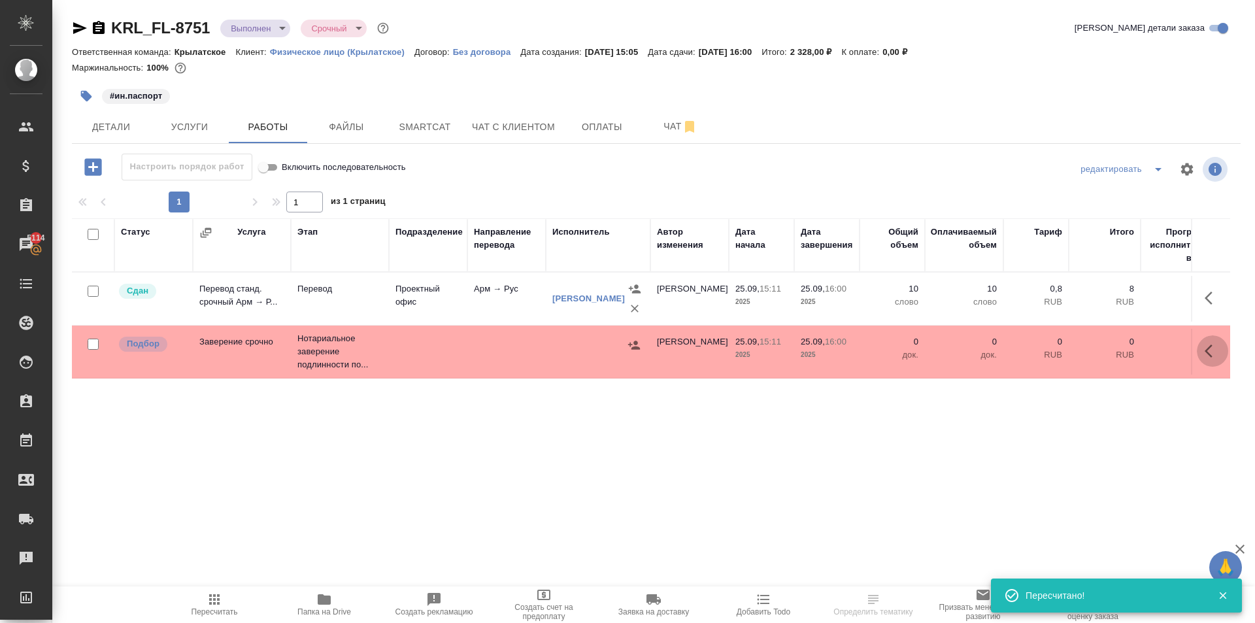
click at [1220, 357] on icon "button" at bounding box center [1212, 351] width 16 height 16
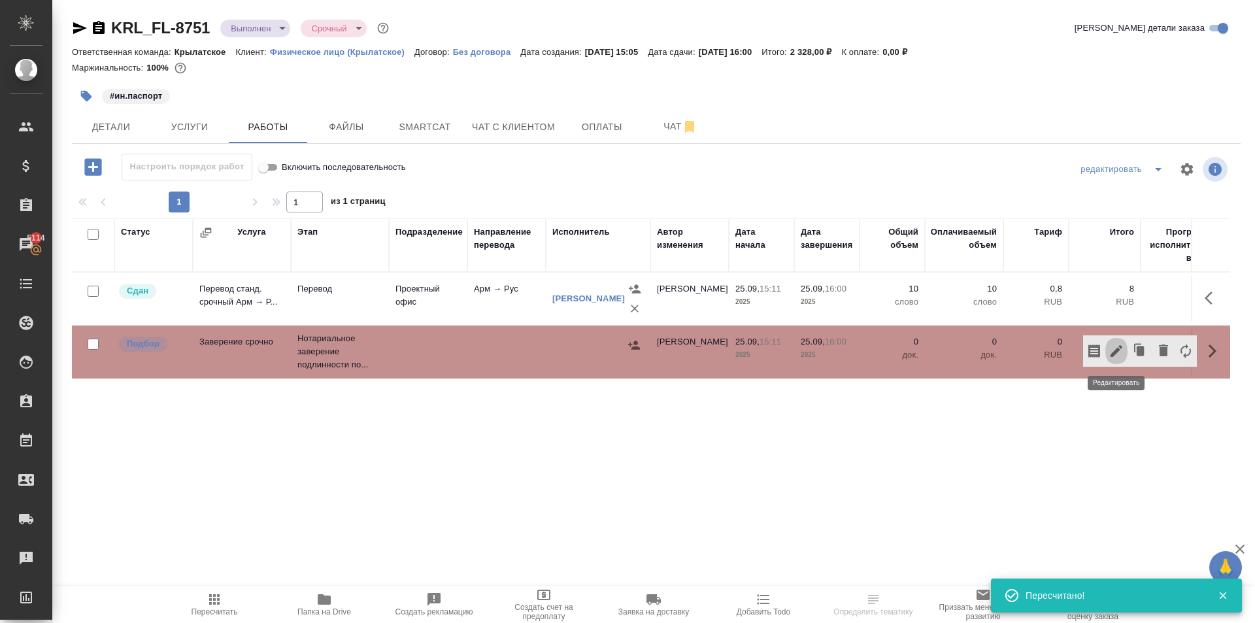
click at [1110, 355] on icon "button" at bounding box center [1116, 351] width 16 height 16
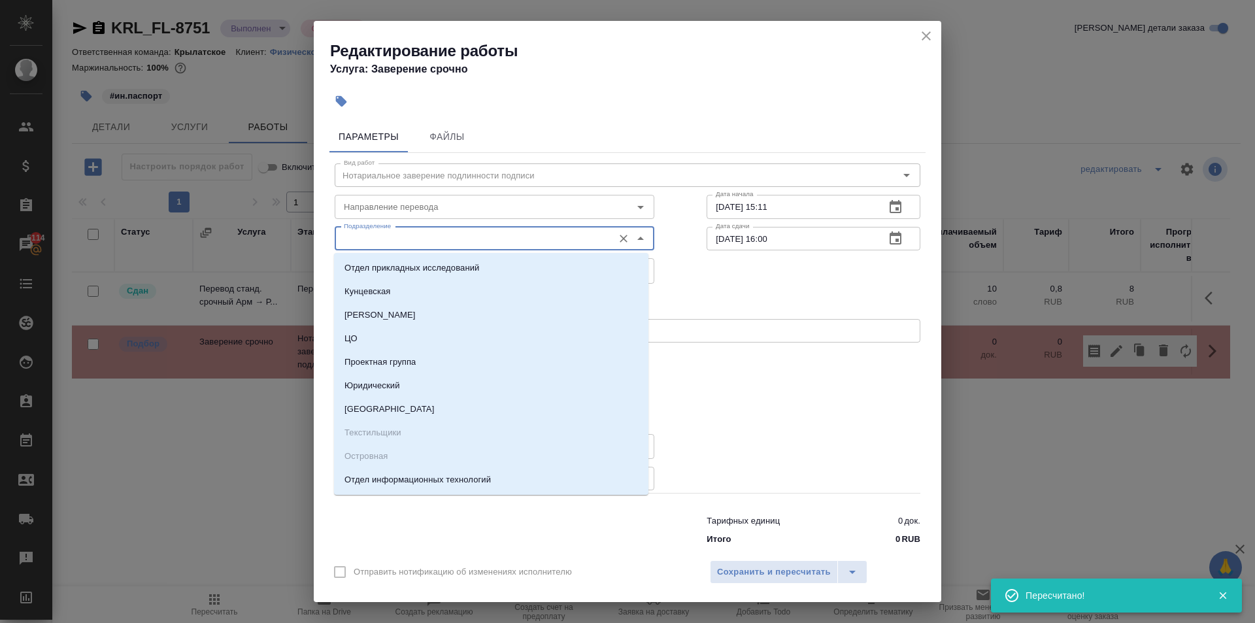
click at [384, 237] on input "Подразделение" at bounding box center [473, 239] width 268 height 16
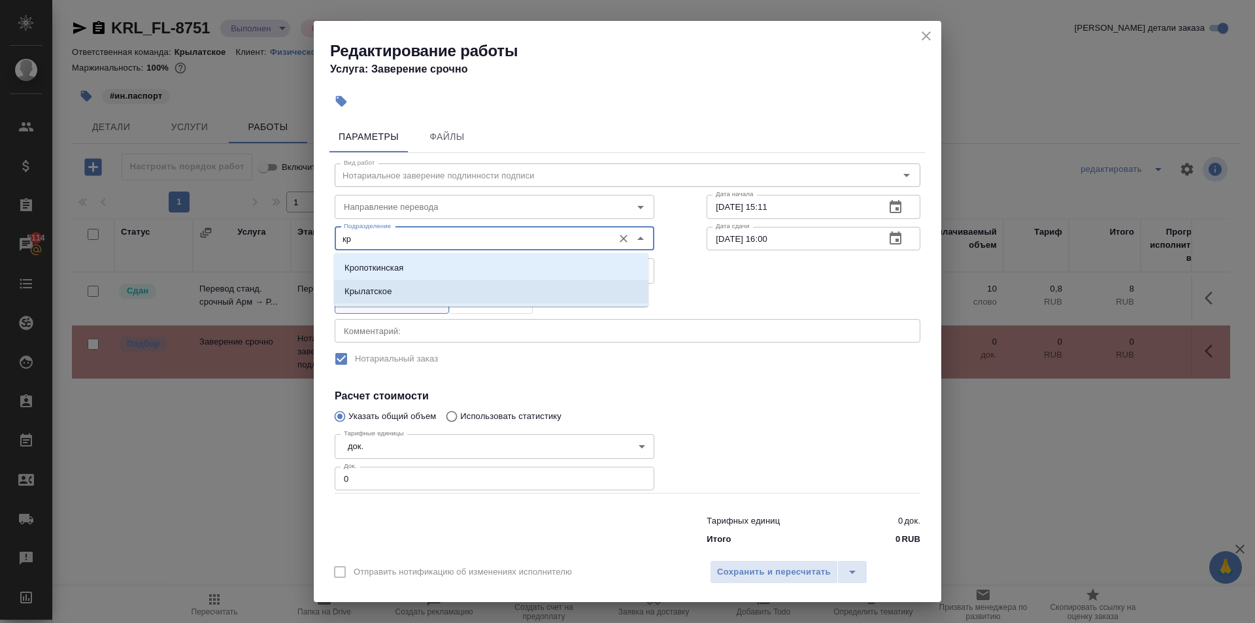
click at [373, 287] on p "Крылатское" at bounding box center [368, 291] width 48 height 13
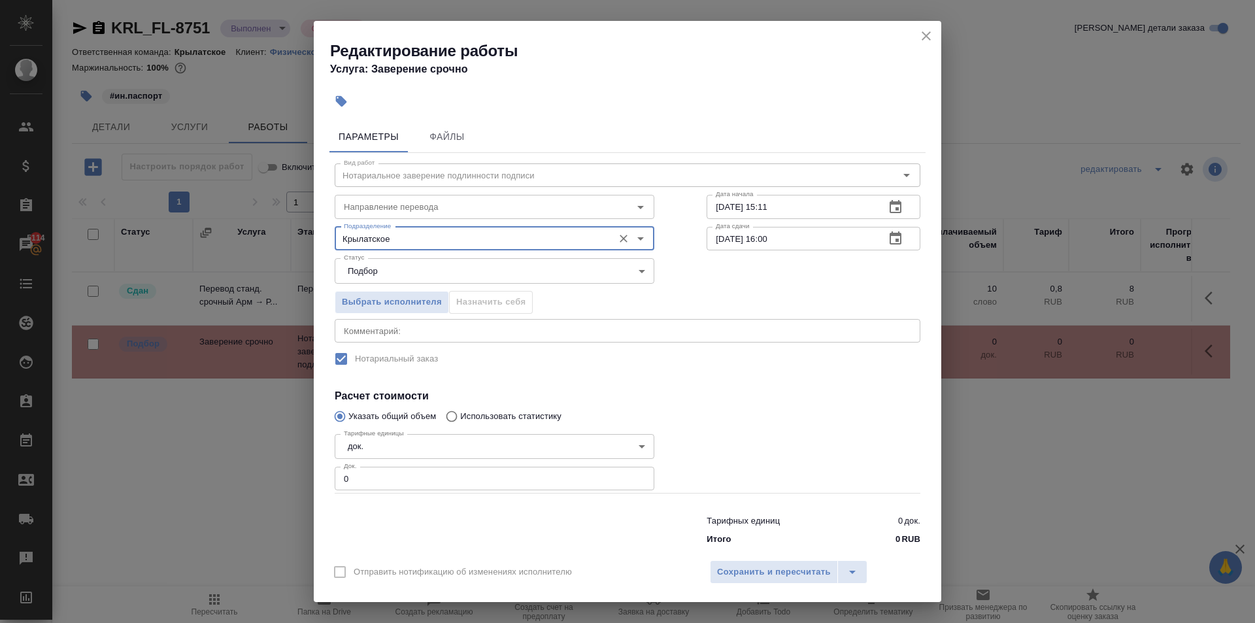
type input "Крылатское"
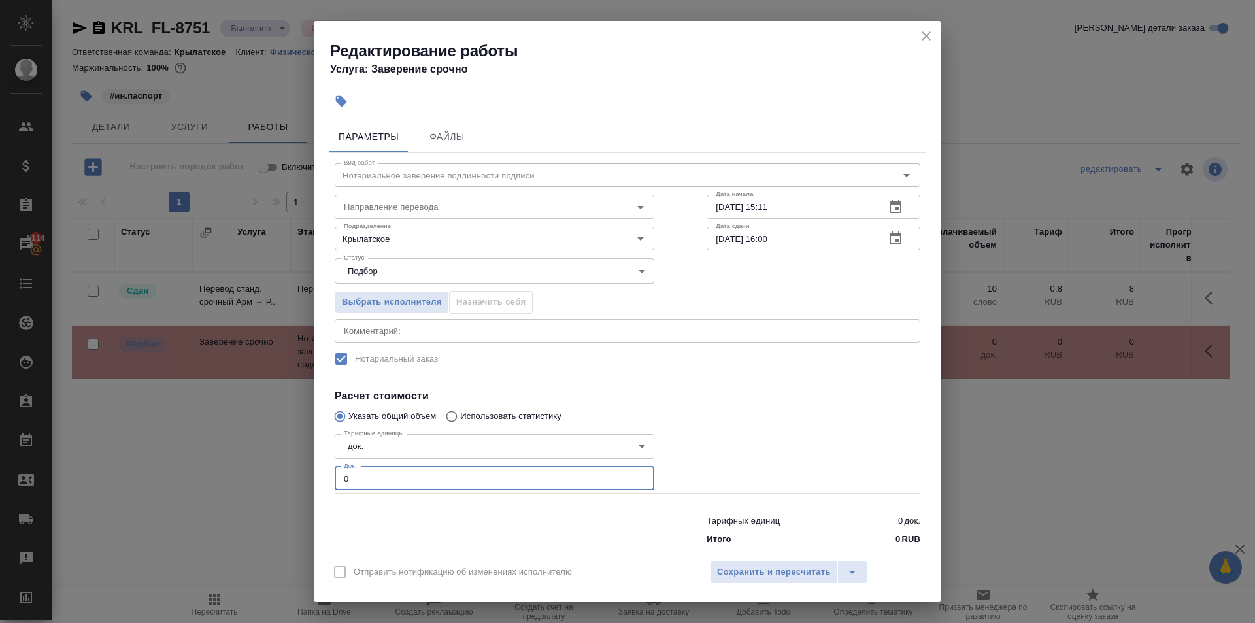
drag, startPoint x: 371, startPoint y: 483, endPoint x: 305, endPoint y: 467, distance: 68.6
click at [305, 467] on div "Редактирование работы Услуга: Заверение срочно Параметры Файлы Вид работ Нотари…" at bounding box center [627, 311] width 1255 height 623
type input "1"
click at [780, 577] on span "Сохранить и пересчитать" at bounding box center [774, 572] width 114 height 15
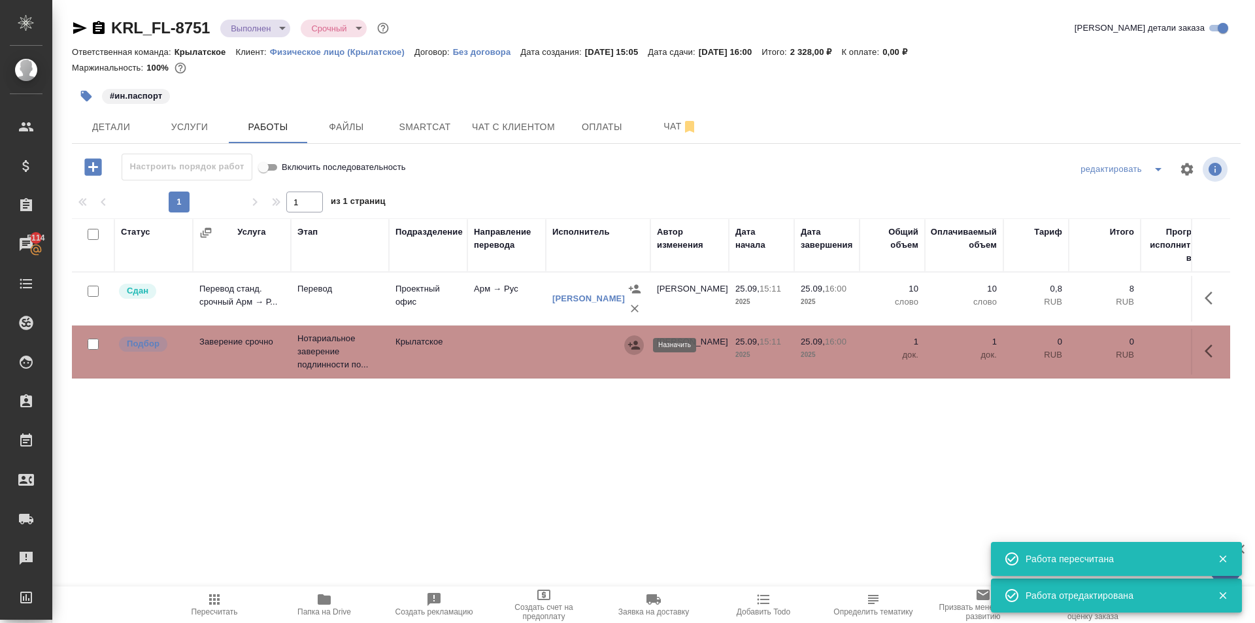
click at [629, 350] on icon "button" at bounding box center [633, 345] width 13 height 13
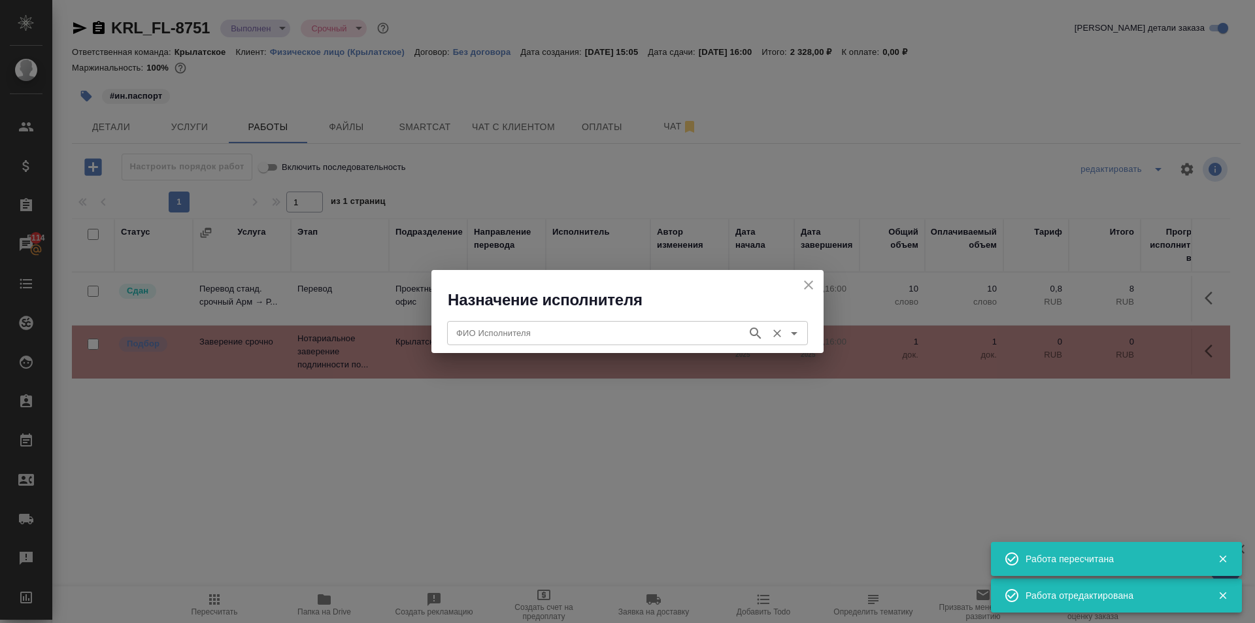
click at [563, 327] on input "ФИО Исполнителя" at bounding box center [596, 333] width 290 height 16
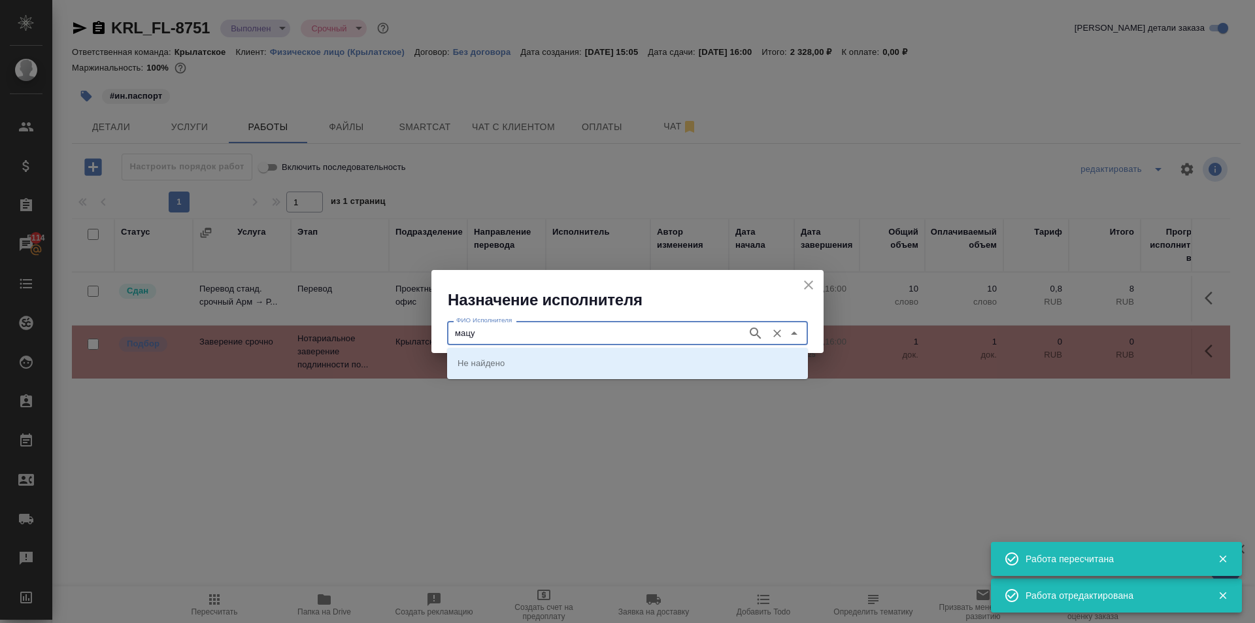
type input "мацу"
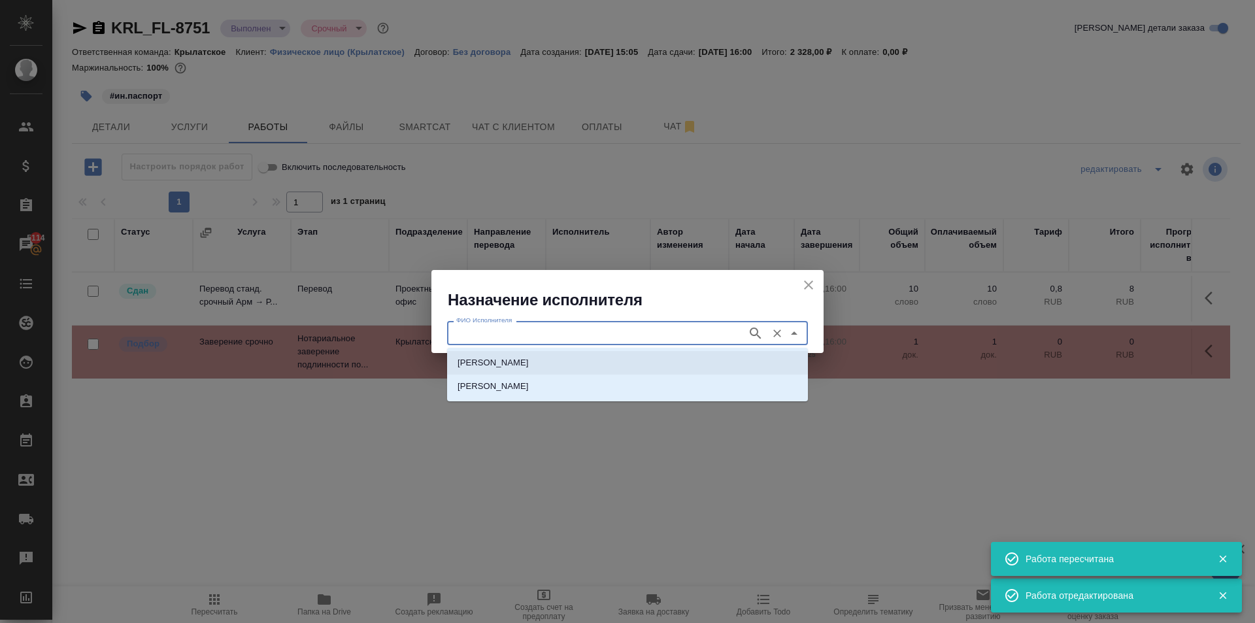
click at [529, 357] on p "НОТАРИУС Мацуленко Юлия Юрьевна" at bounding box center [492, 362] width 71 height 13
type input "НОТАРИУС Мацуленко Юлия Юрьевна"
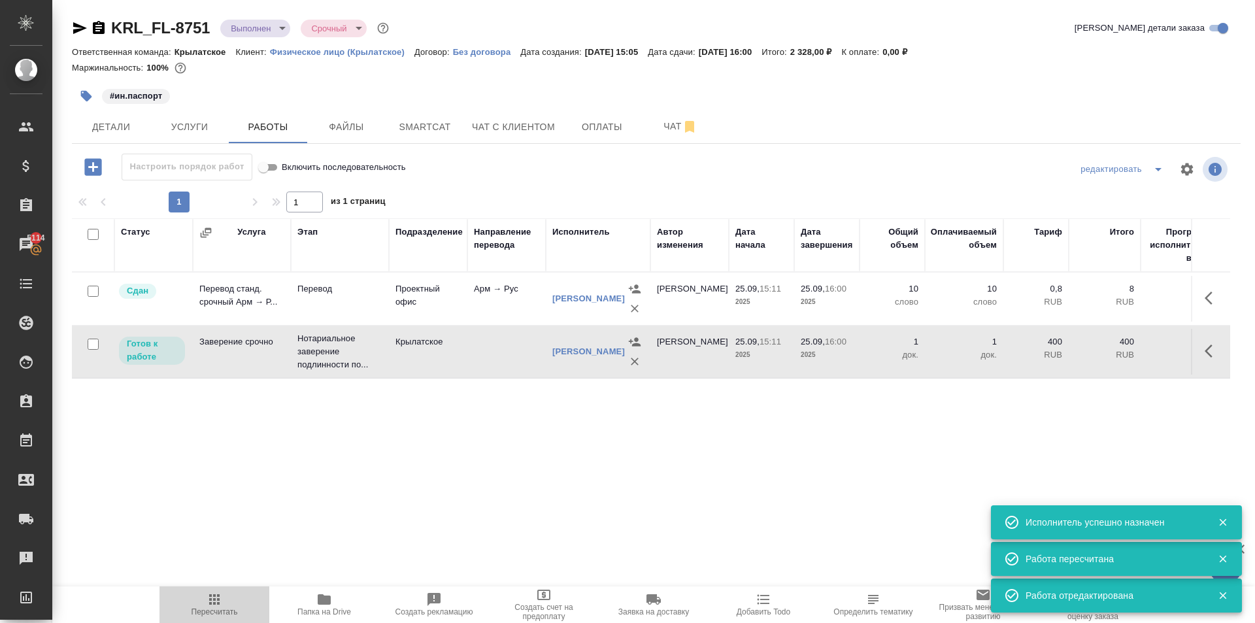
click at [202, 591] on button "Пересчитать" at bounding box center [214, 604] width 110 height 37
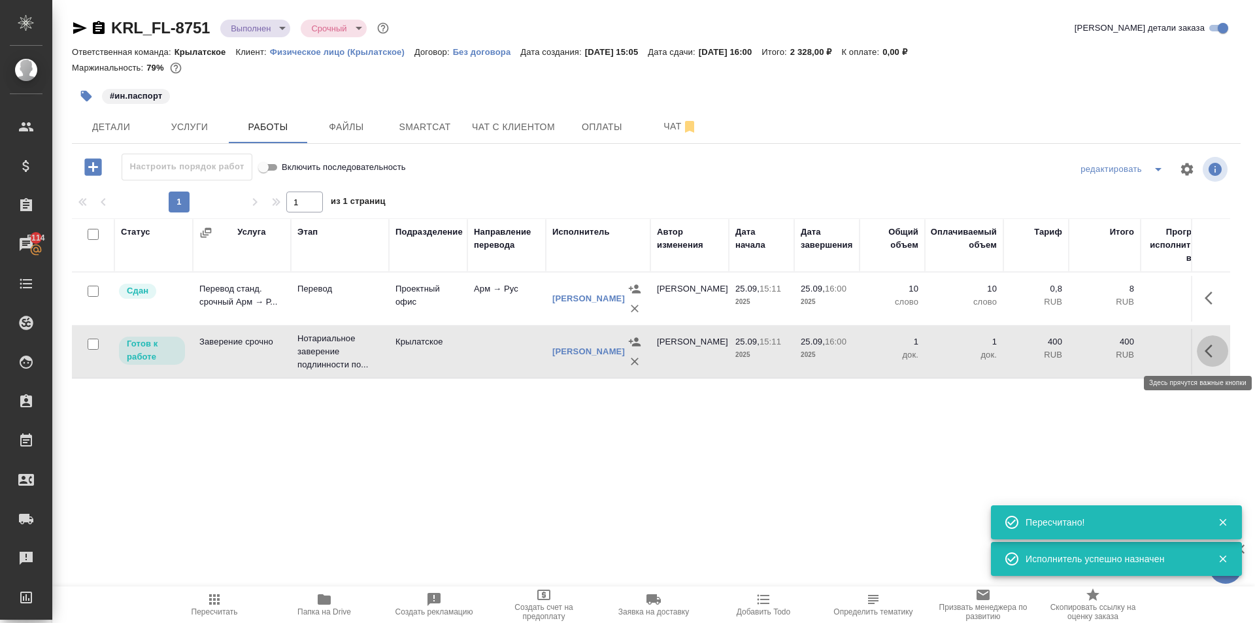
drag, startPoint x: 1216, startPoint y: 346, endPoint x: 1134, endPoint y: 367, distance: 84.3
click at [1206, 348] on icon "button" at bounding box center [1212, 351] width 16 height 16
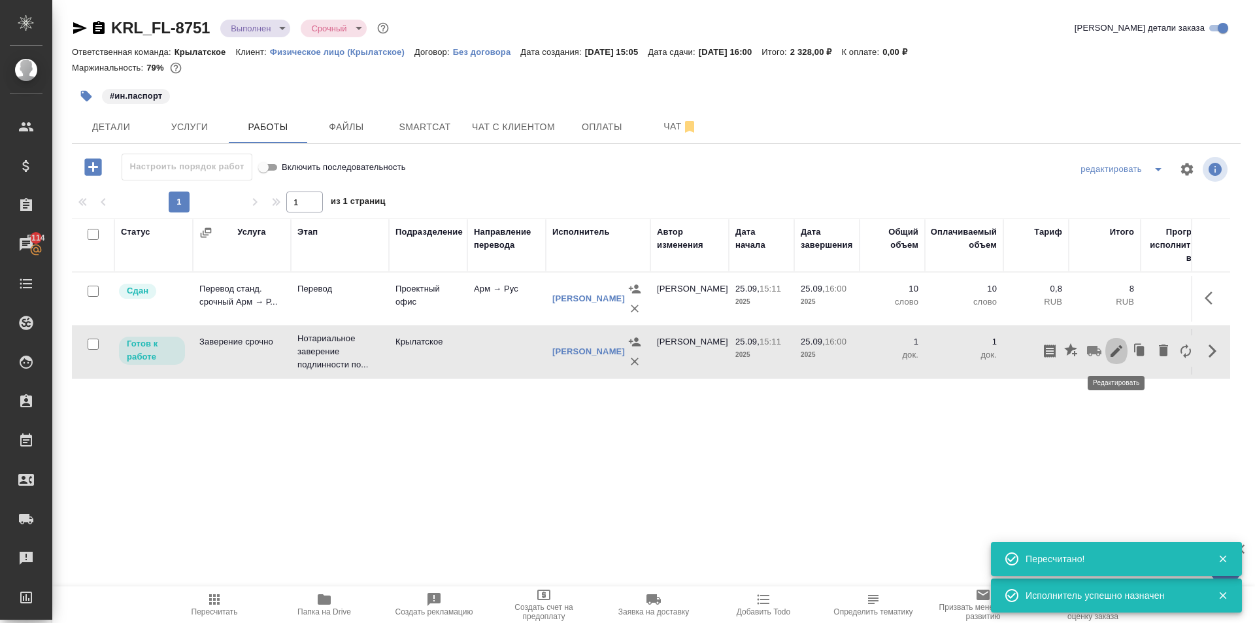
click at [1115, 351] on icon "button" at bounding box center [1116, 351] width 12 height 12
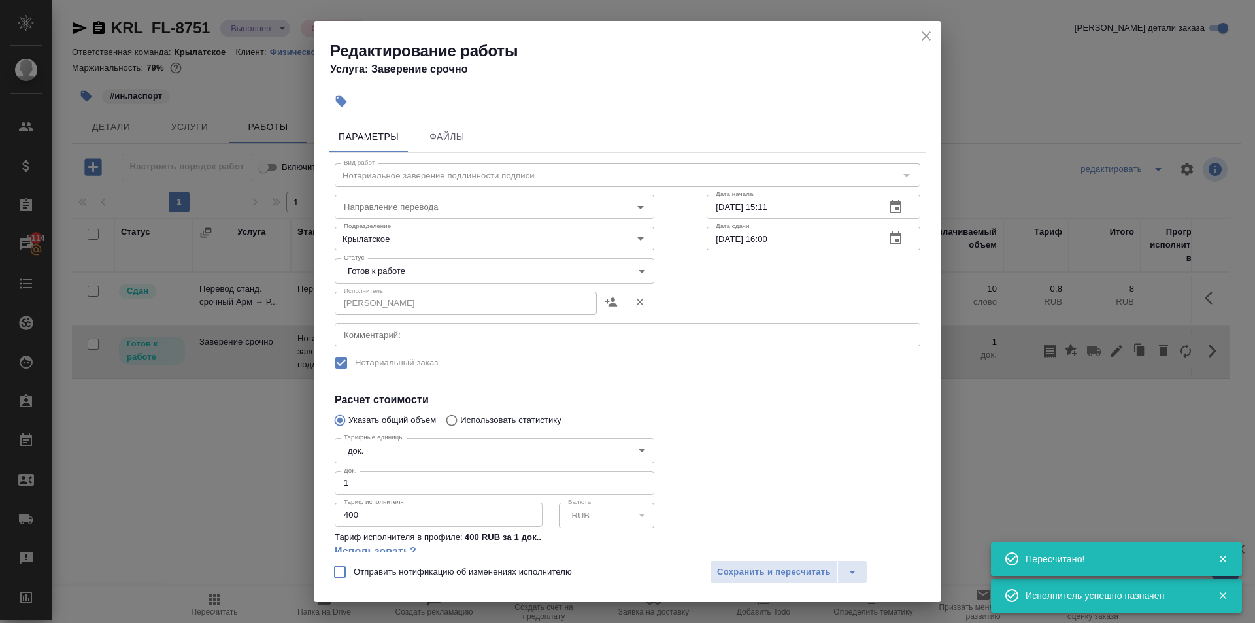
click at [500, 267] on body "🙏 .cls-1 fill:#fff; AWATERA Kasymov Timur Клиенты Спецификации Заказы 5114 Чаты…" at bounding box center [627, 311] width 1255 height 623
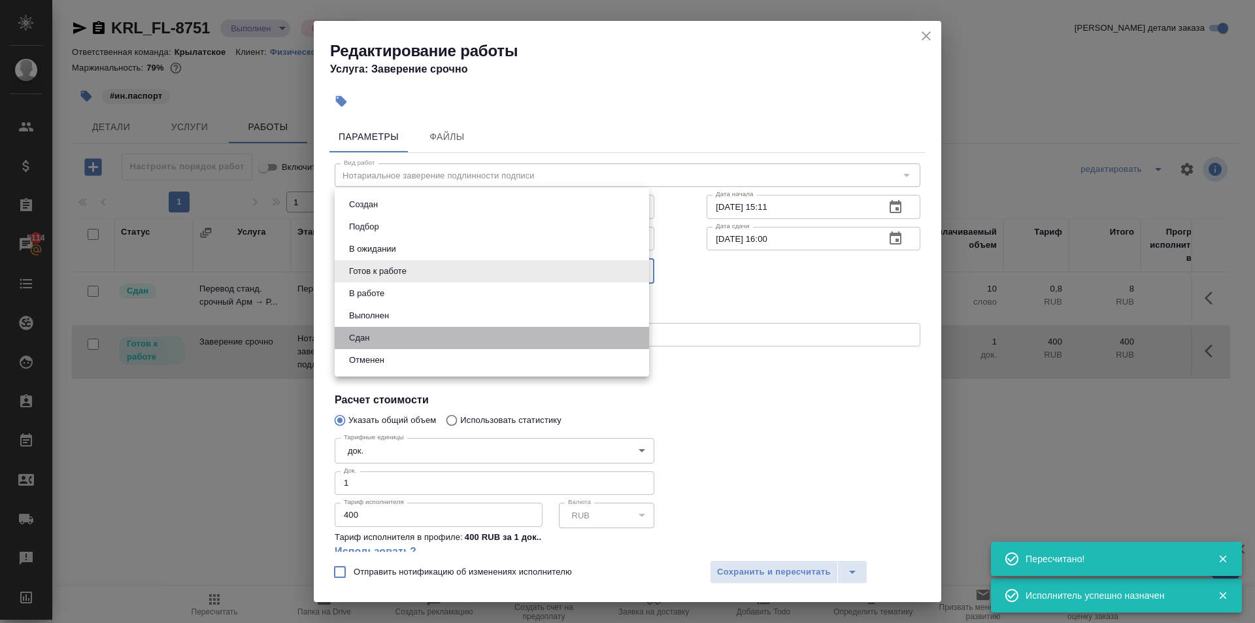
click at [386, 331] on li "Сдан" at bounding box center [492, 338] width 314 height 22
type input "closed"
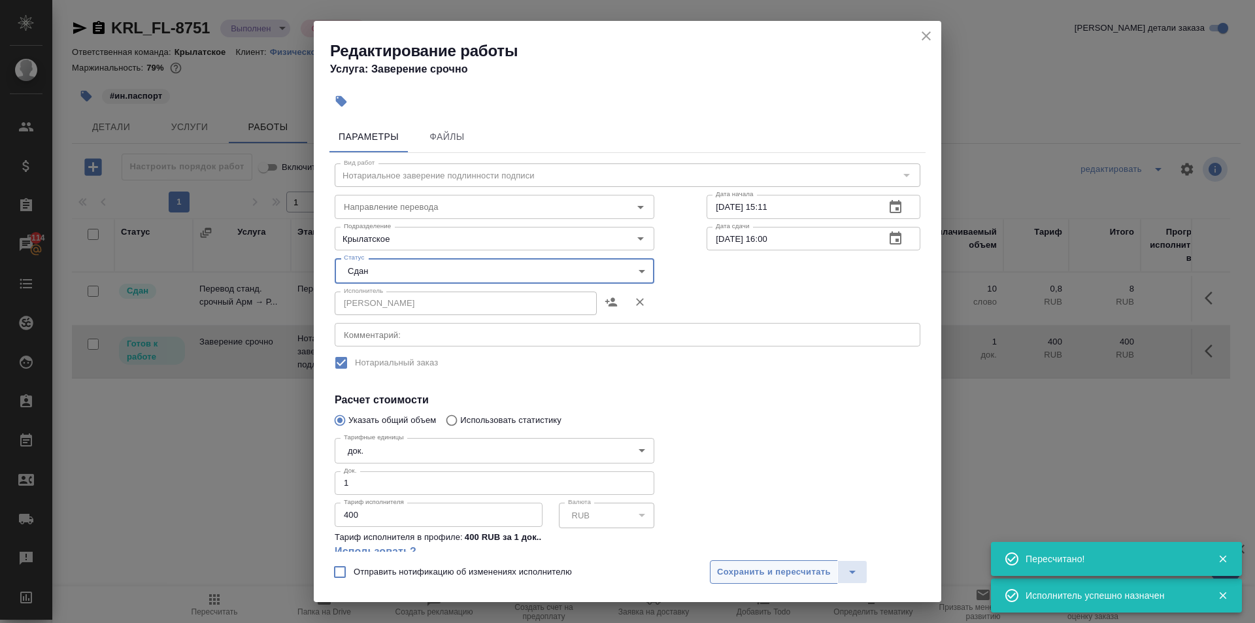
click at [747, 575] on span "Сохранить и пересчитать" at bounding box center [774, 572] width 114 height 15
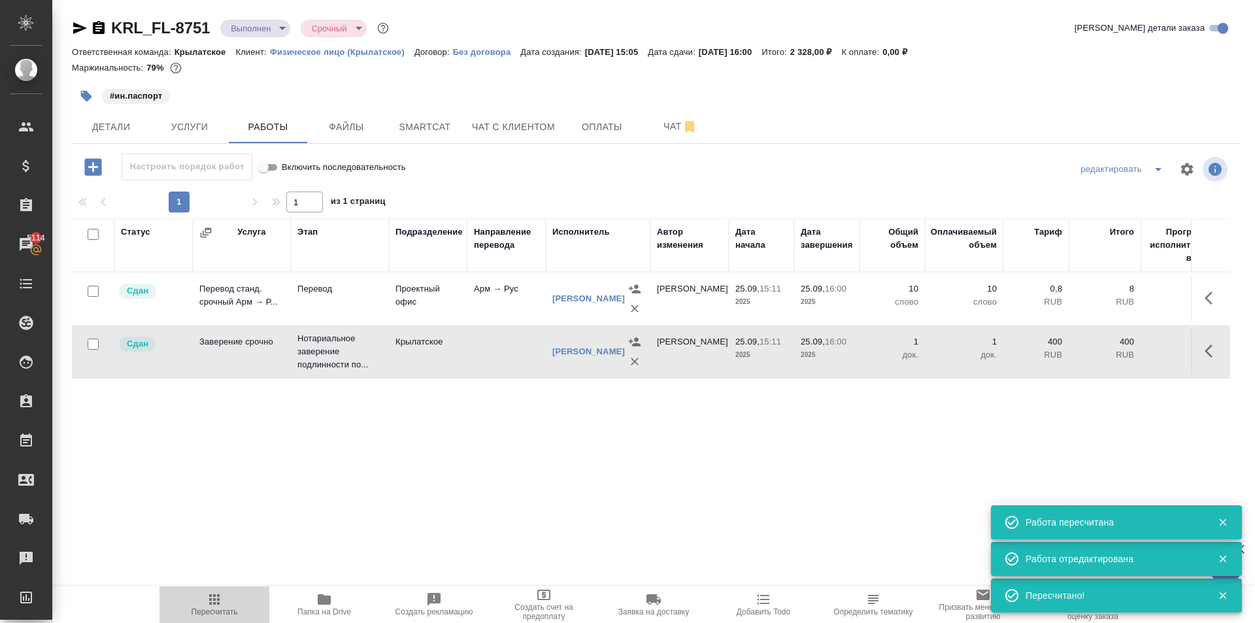
click at [224, 604] on span "Пересчитать" at bounding box center [214, 603] width 94 height 25
click at [211, 120] on span "Услуги" at bounding box center [189, 127] width 63 height 16
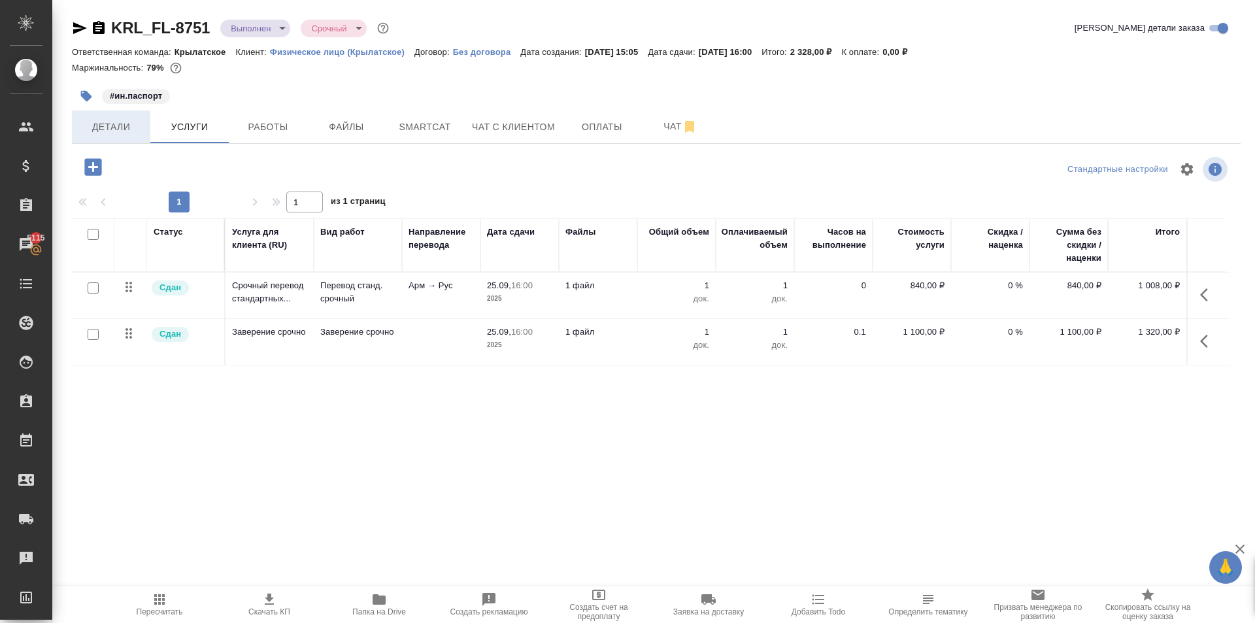
click at [142, 125] on button "Детали" at bounding box center [111, 126] width 78 height 33
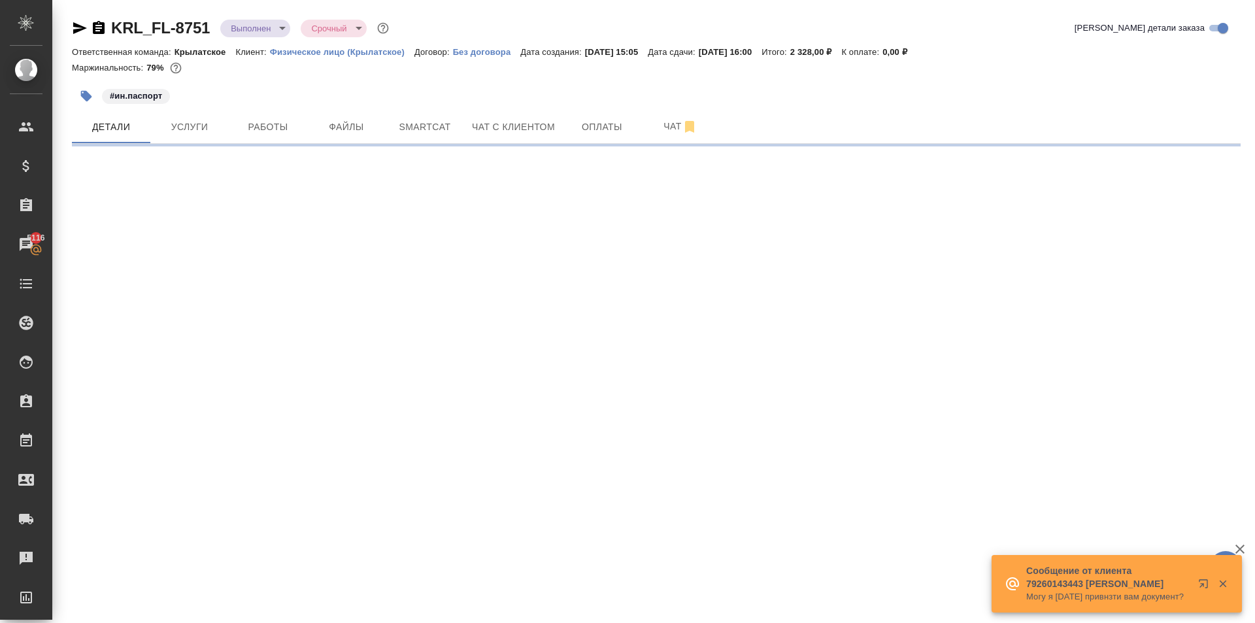
select select "RU"
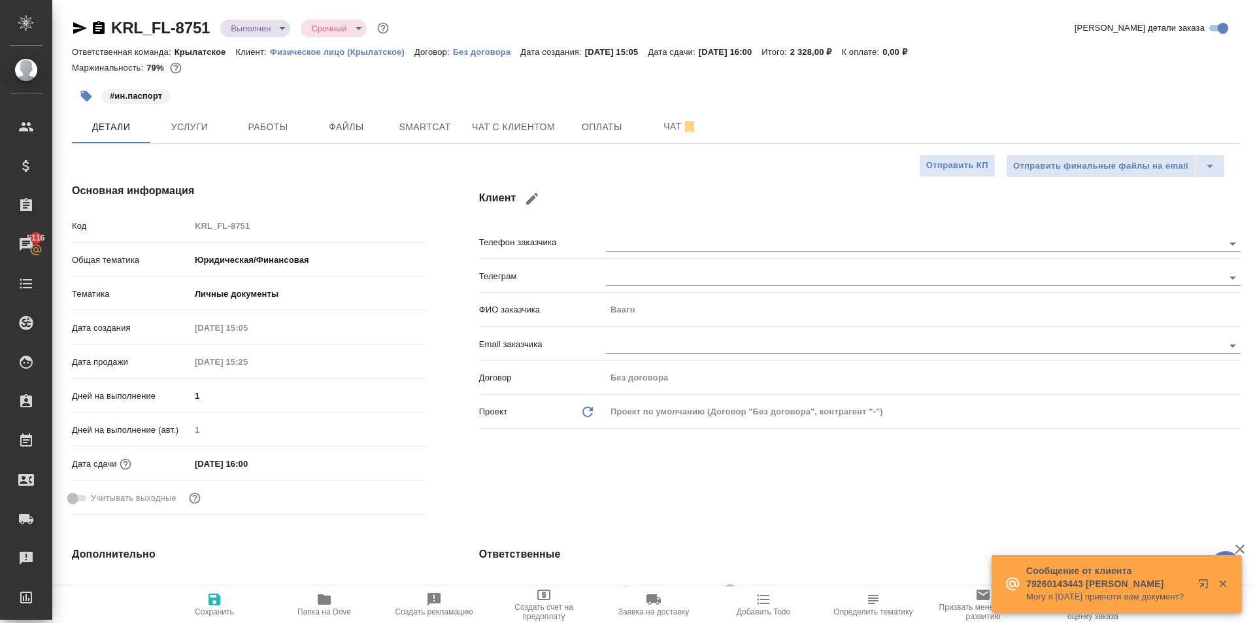
type textarea "x"
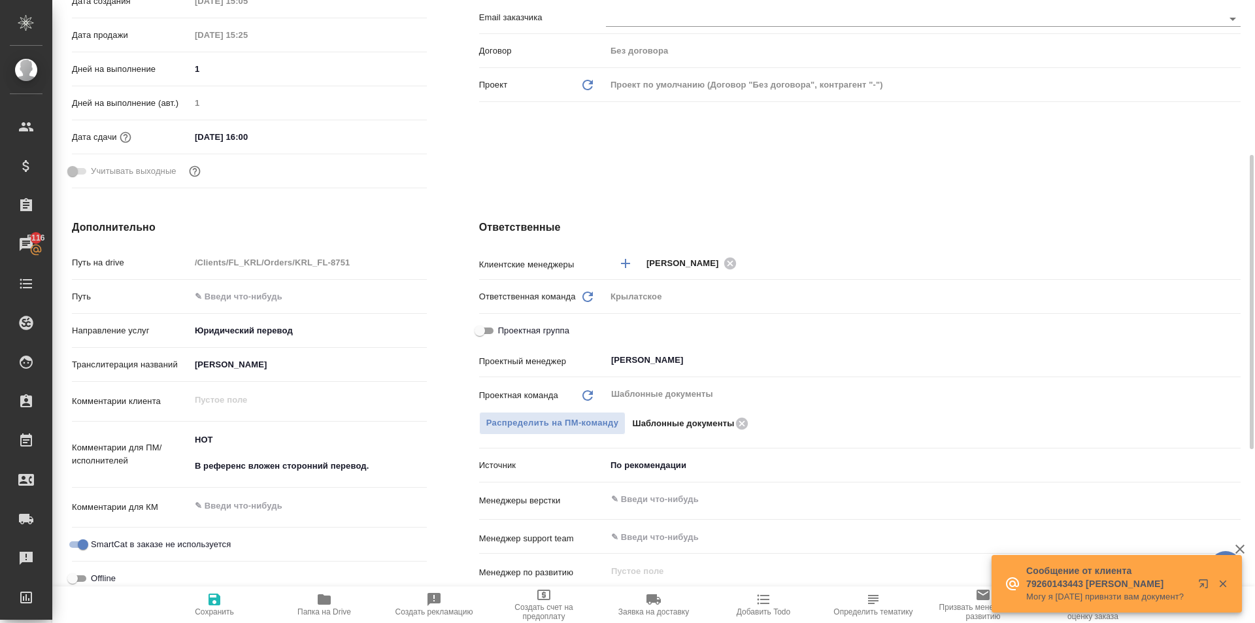
click at [556, 332] on span "Проектная группа" at bounding box center [533, 330] width 71 height 13
click at [503, 332] on input "Проектная группа" at bounding box center [479, 331] width 47 height 16
checkbox input "true"
type textarea "x"
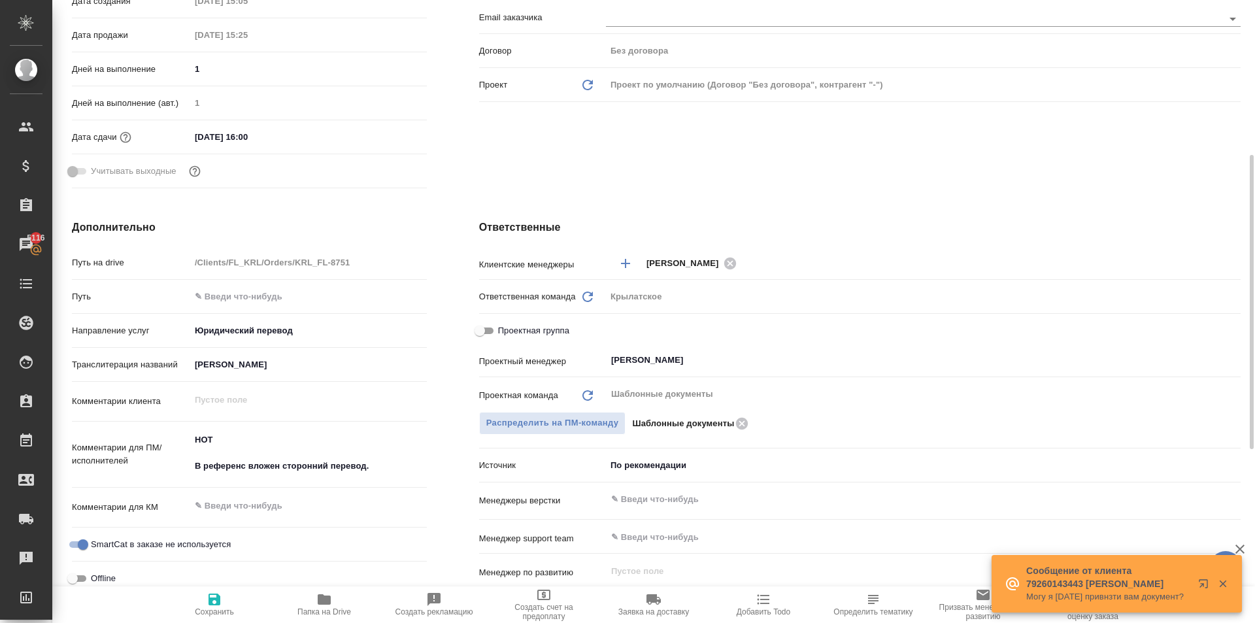
type textarea "x"
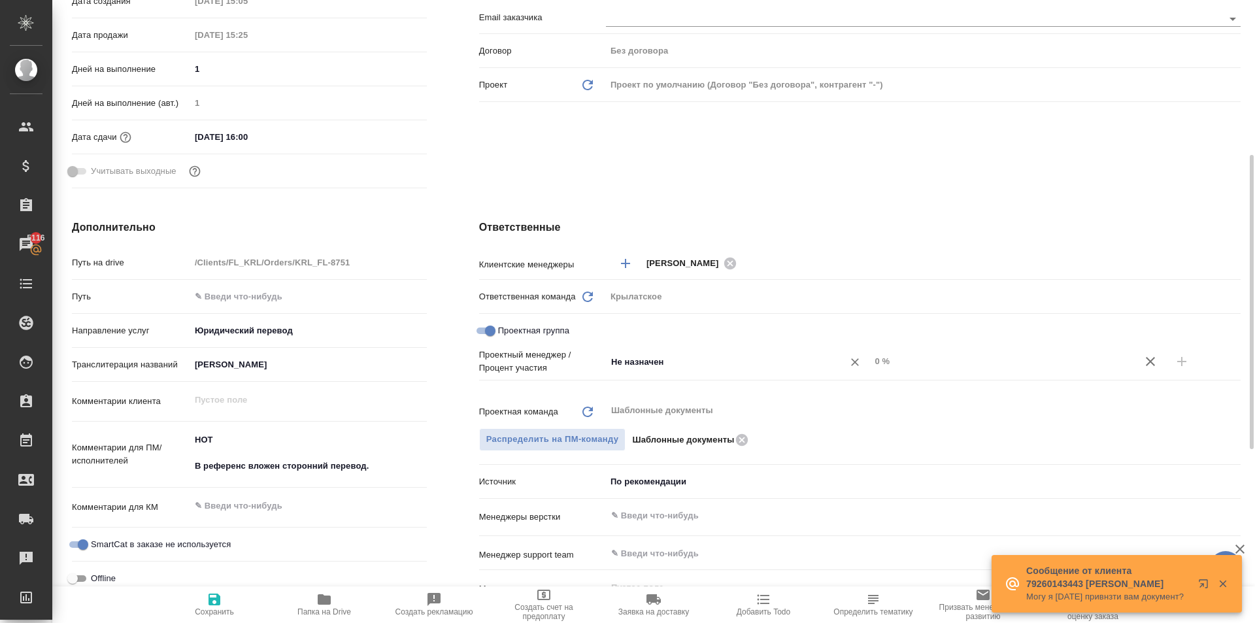
click at [627, 356] on input "Не назначен" at bounding box center [716, 362] width 213 height 16
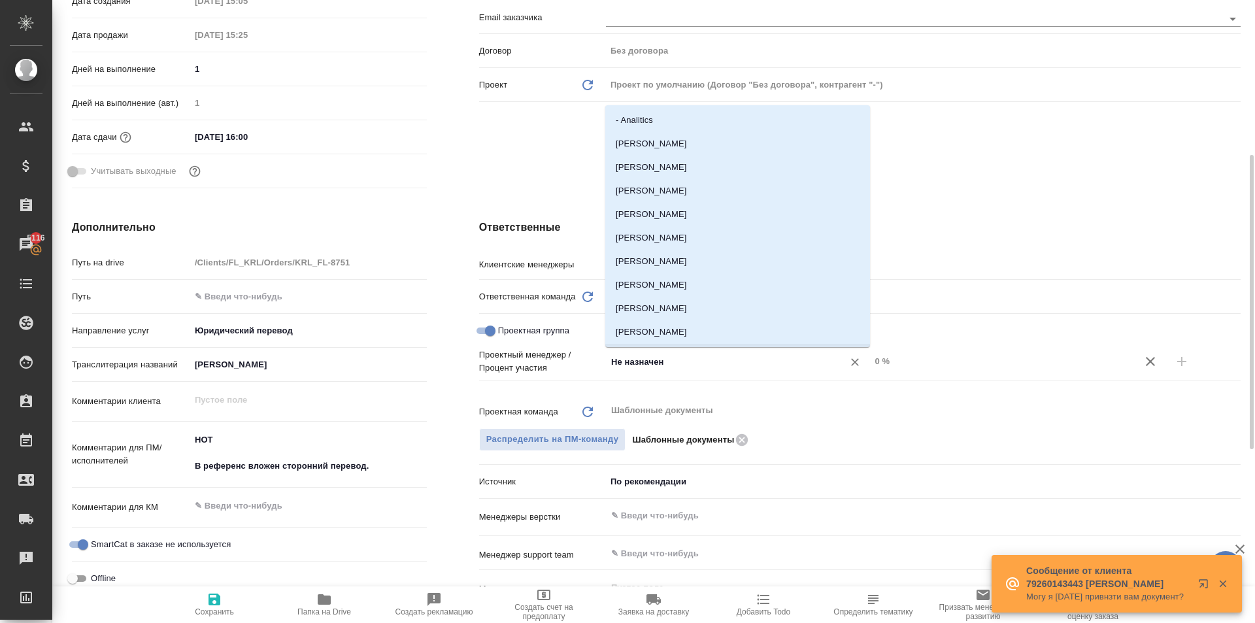
drag, startPoint x: 689, startPoint y: 359, endPoint x: 590, endPoint y: 363, distance: 99.4
click at [590, 363] on div "Проектный менеджер / Процент участия Не назначен ​ 0 %" at bounding box center [859, 361] width 761 height 26
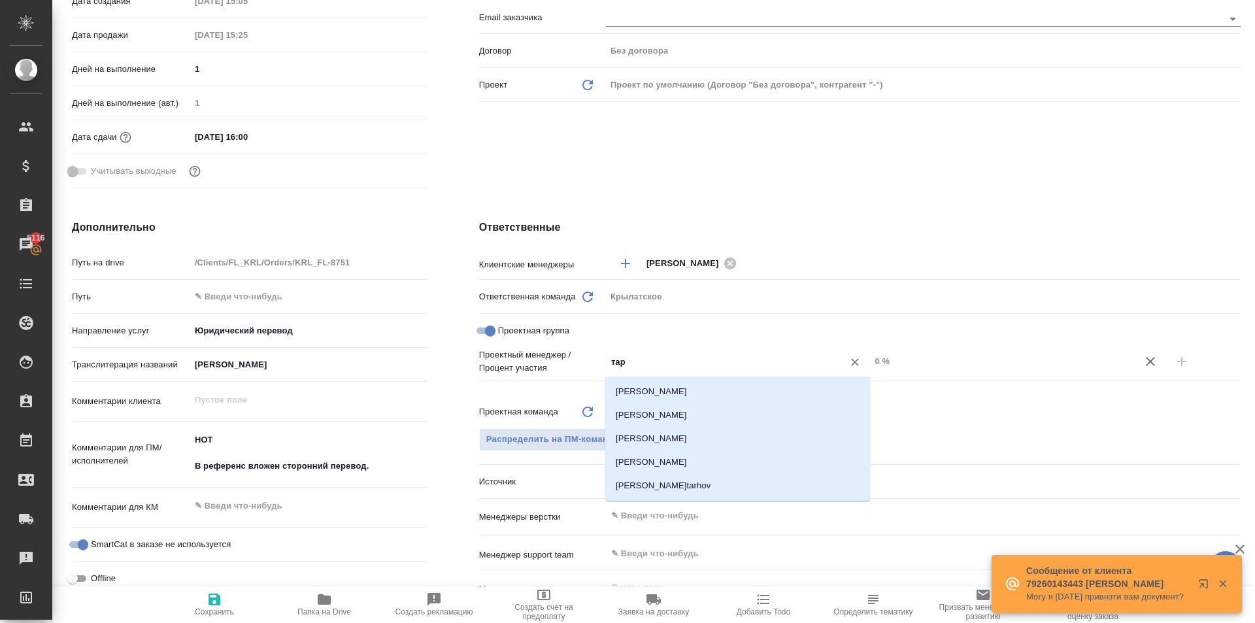
type input "тара"
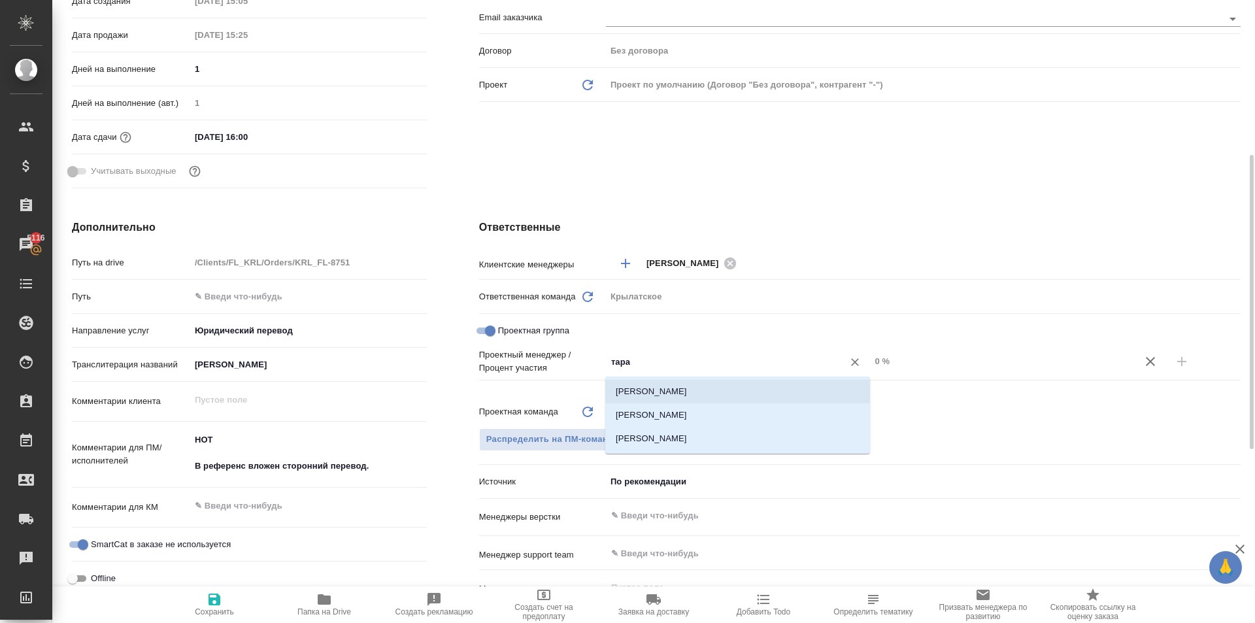
drag, startPoint x: 645, startPoint y: 390, endPoint x: 714, endPoint y: 401, distance: 70.2
click at [650, 391] on li "Тарабановская Анастасия" at bounding box center [737, 392] width 265 height 24
type textarea "x"
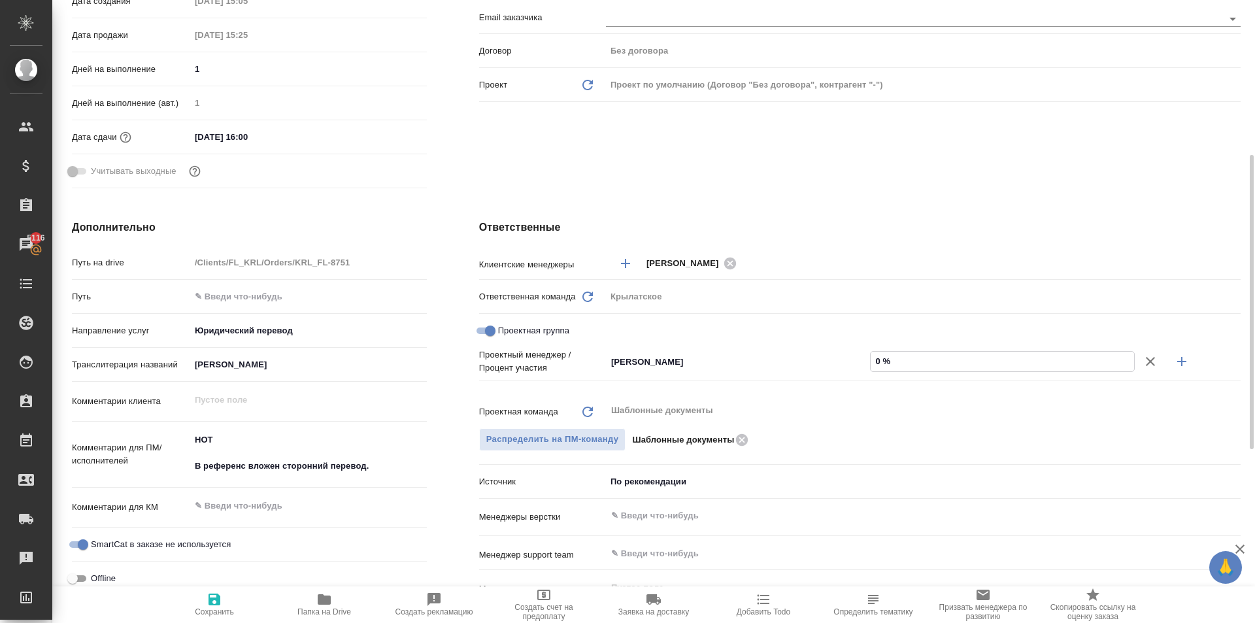
drag, startPoint x: 901, startPoint y: 371, endPoint x: 866, endPoint y: 376, distance: 35.7
click at [866, 376] on div "Проектный менеджер / Процент участия Тарабановская Анастасия ​ 0 %" at bounding box center [859, 373] width 761 height 50
type textarea "x"
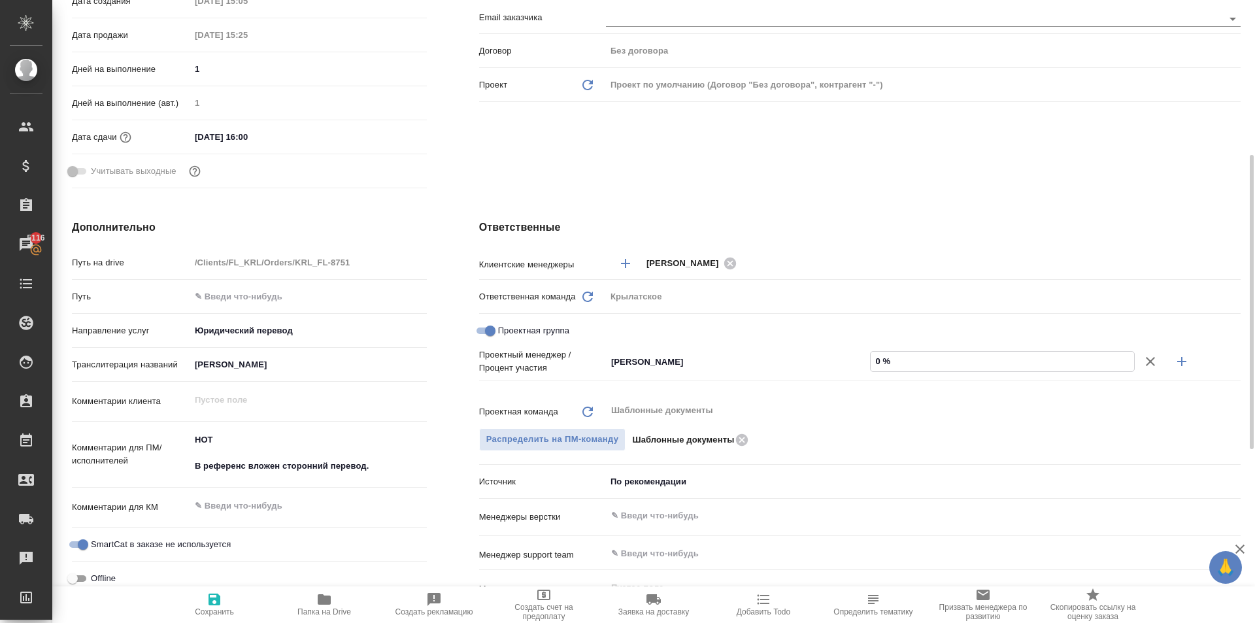
type input "4 %"
type textarea "x"
type input "44 %"
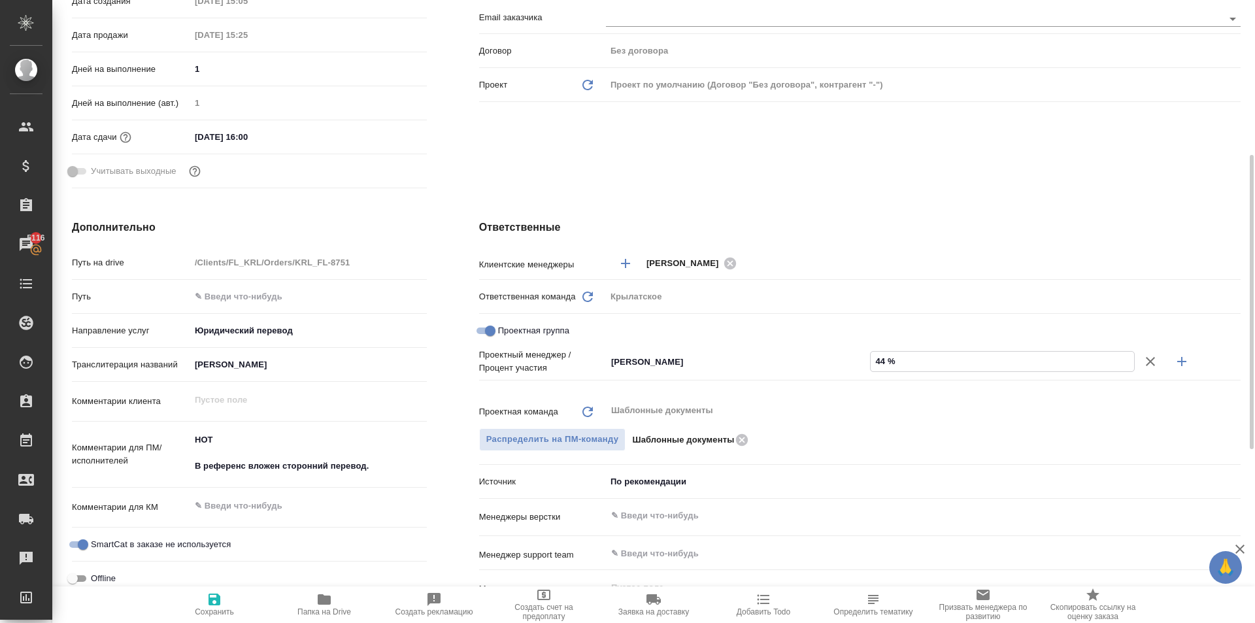
click at [1187, 358] on button "button" at bounding box center [1181, 361] width 31 height 31
type textarea "x"
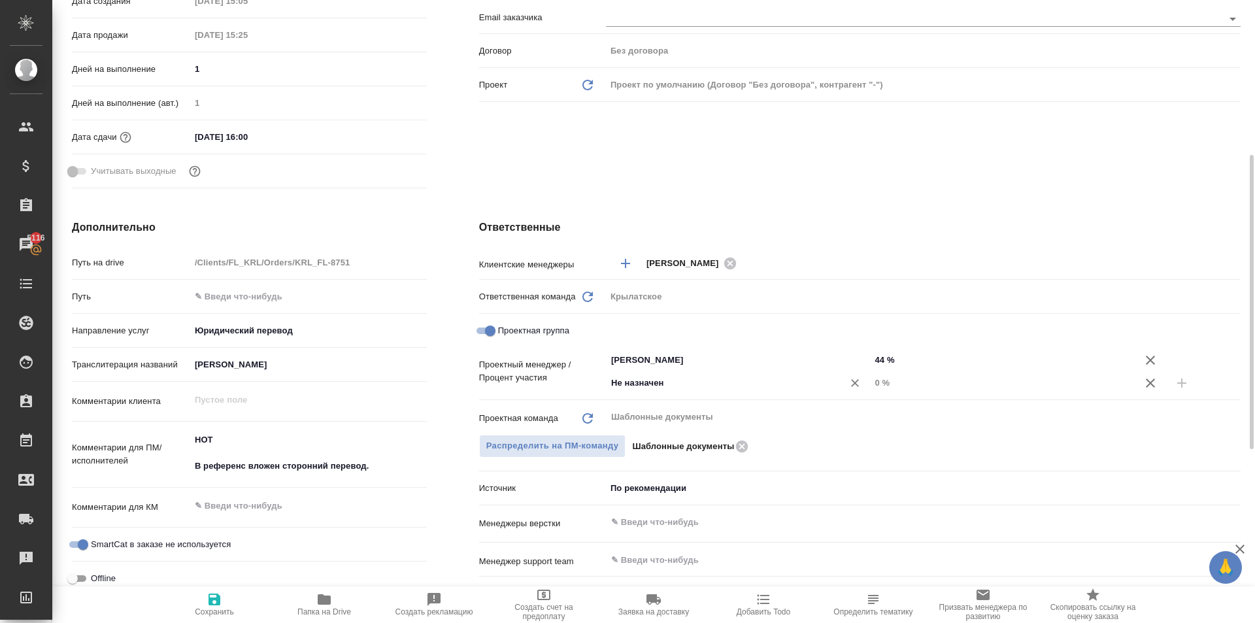
click at [736, 397] on div "Не назначен ​" at bounding box center [738, 384] width 265 height 26
click at [720, 382] on input "Не назначен" at bounding box center [716, 383] width 213 height 16
click at [665, 371] on div "Не назначен ​" at bounding box center [738, 383] width 265 height 24
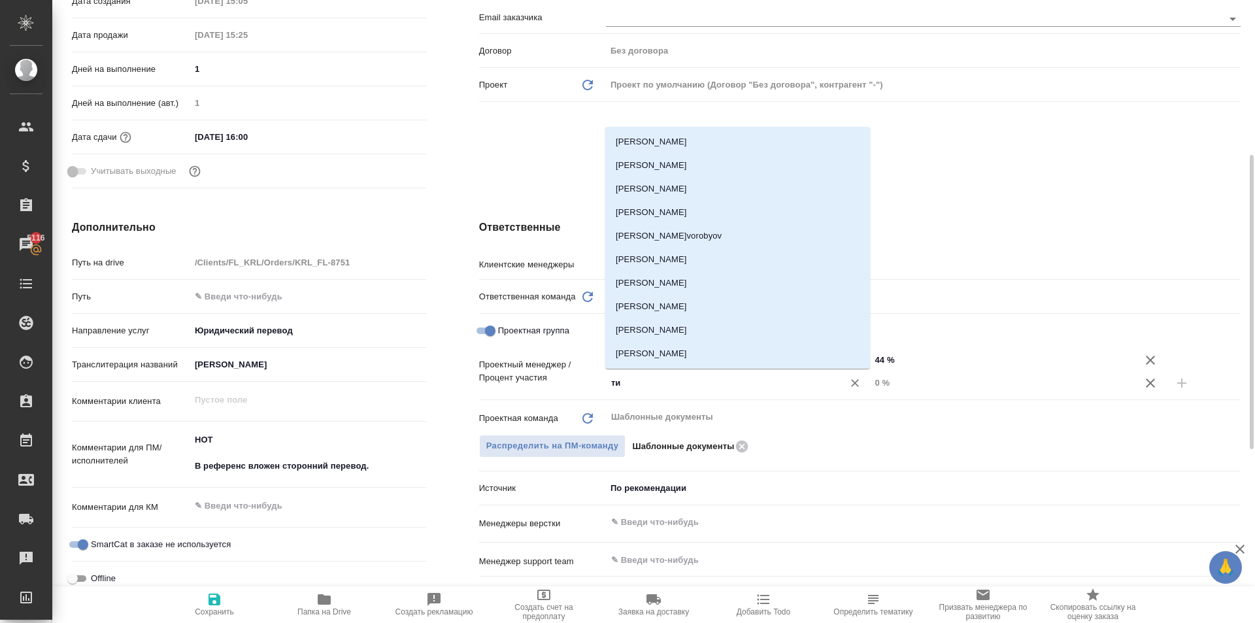
type input "тим"
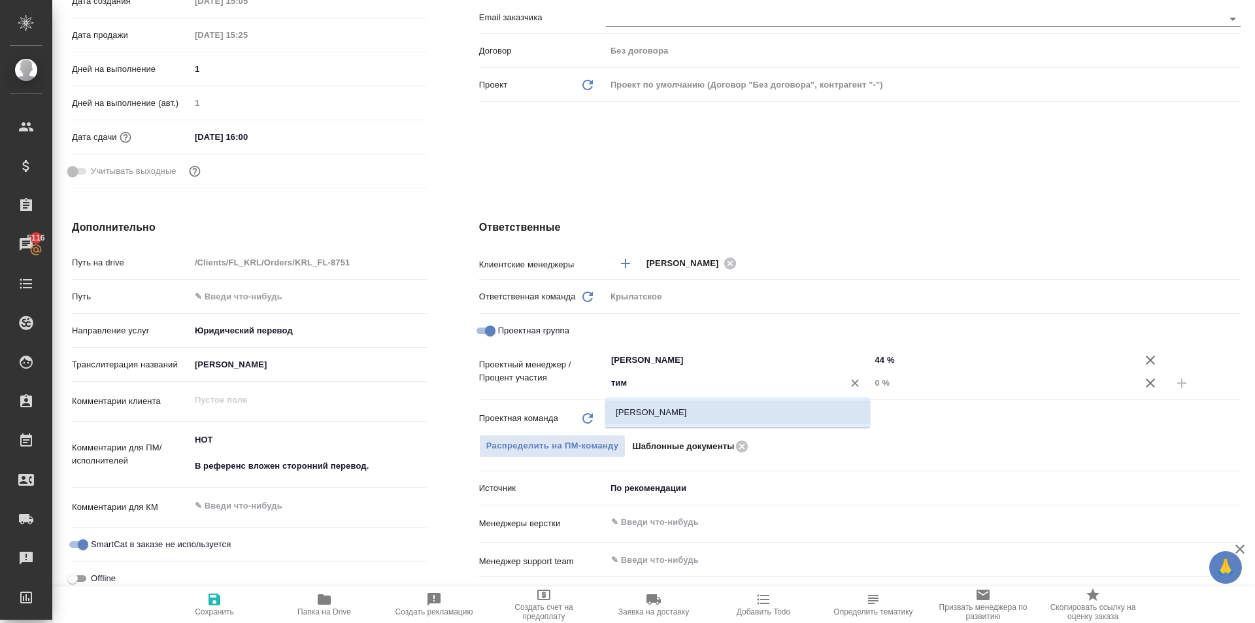
click at [673, 408] on li "[PERSON_NAME]" at bounding box center [737, 413] width 265 height 24
type textarea "x"
drag, startPoint x: 901, startPoint y: 385, endPoint x: 825, endPoint y: 370, distance: 77.3
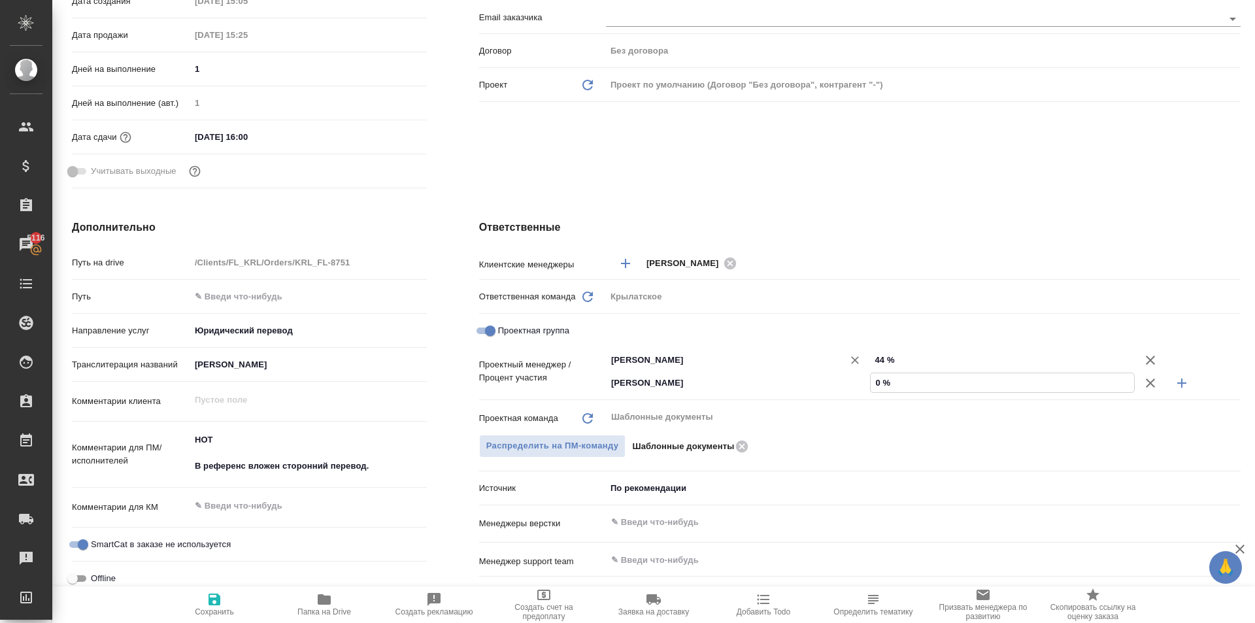
click at [825, 370] on div "Тарабановская Анастасия ​ 44 % Касымов Тимур ​ 0 %" at bounding box center [923, 371] width 635 height 46
type input "5 %"
type textarea "x"
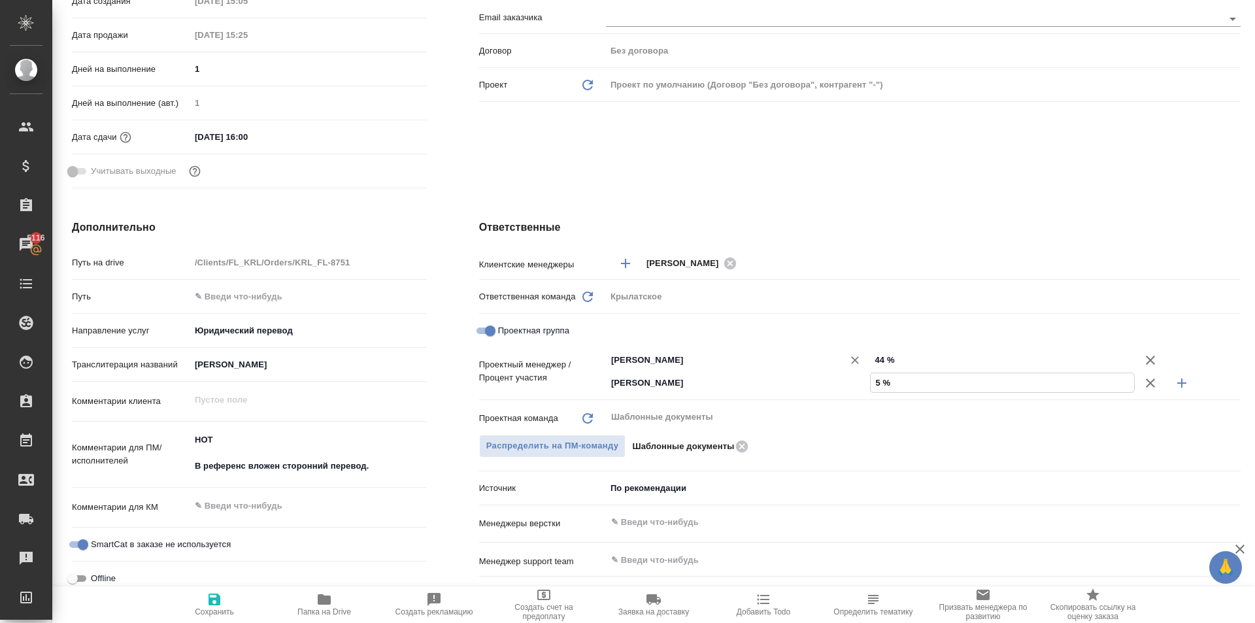
type textarea "x"
type input "56 %"
type textarea "x"
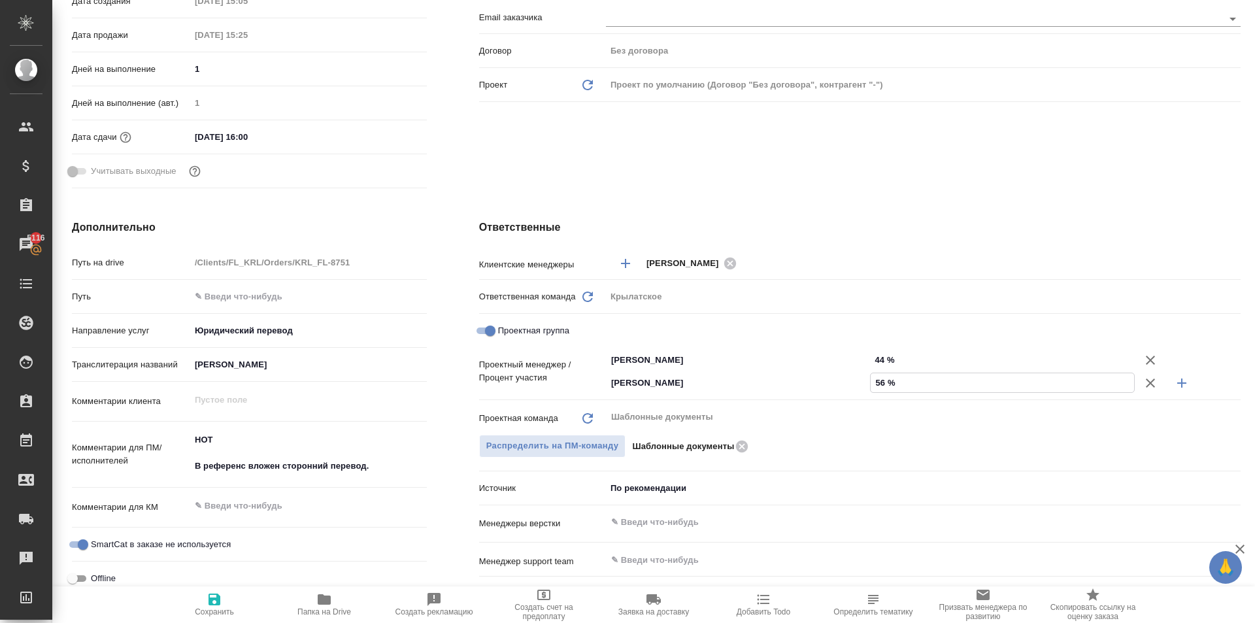
type textarea "x"
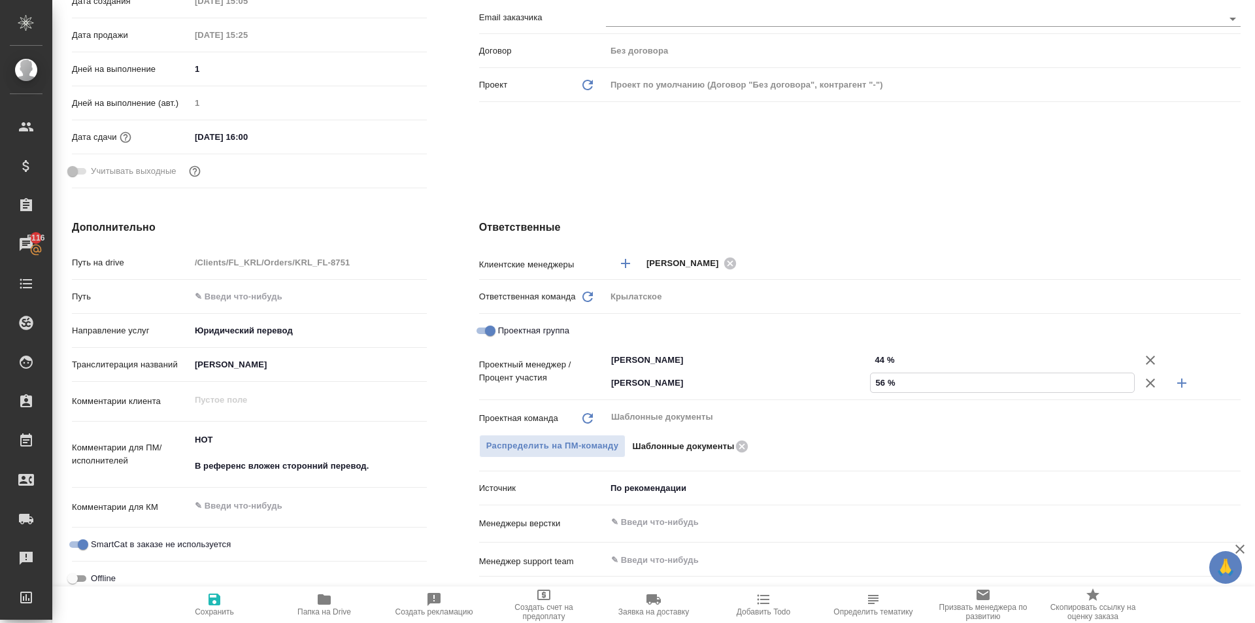
type input "56 %"
click at [218, 599] on icon "button" at bounding box center [214, 599] width 12 height 12
type textarea "x"
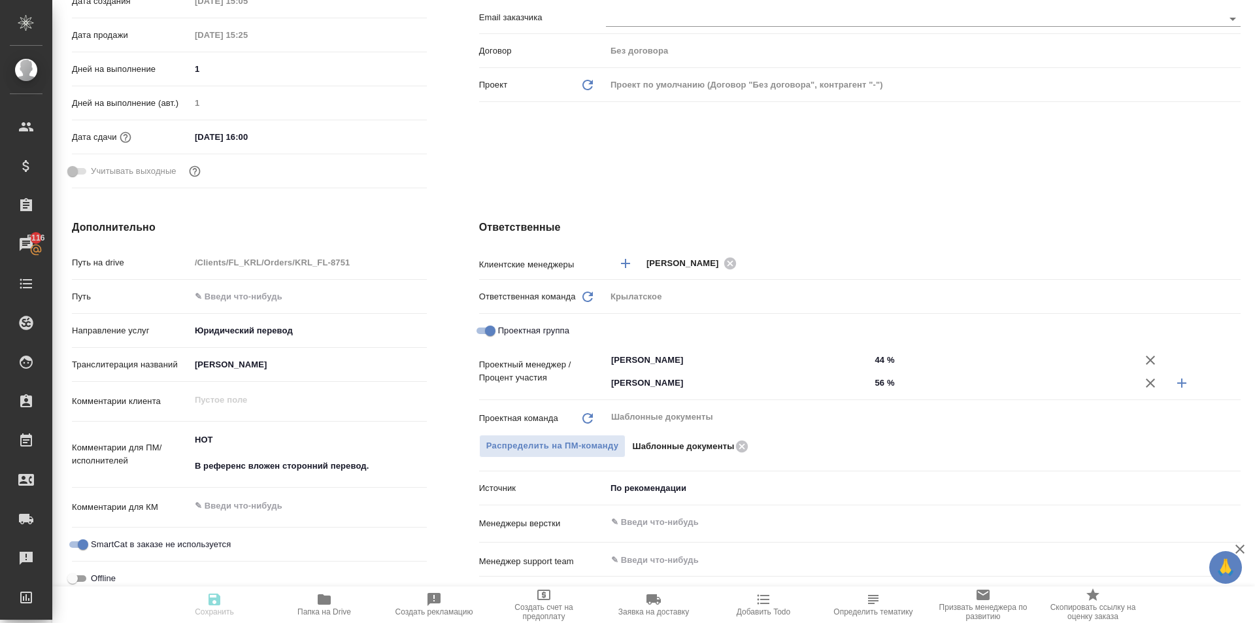
type textarea "x"
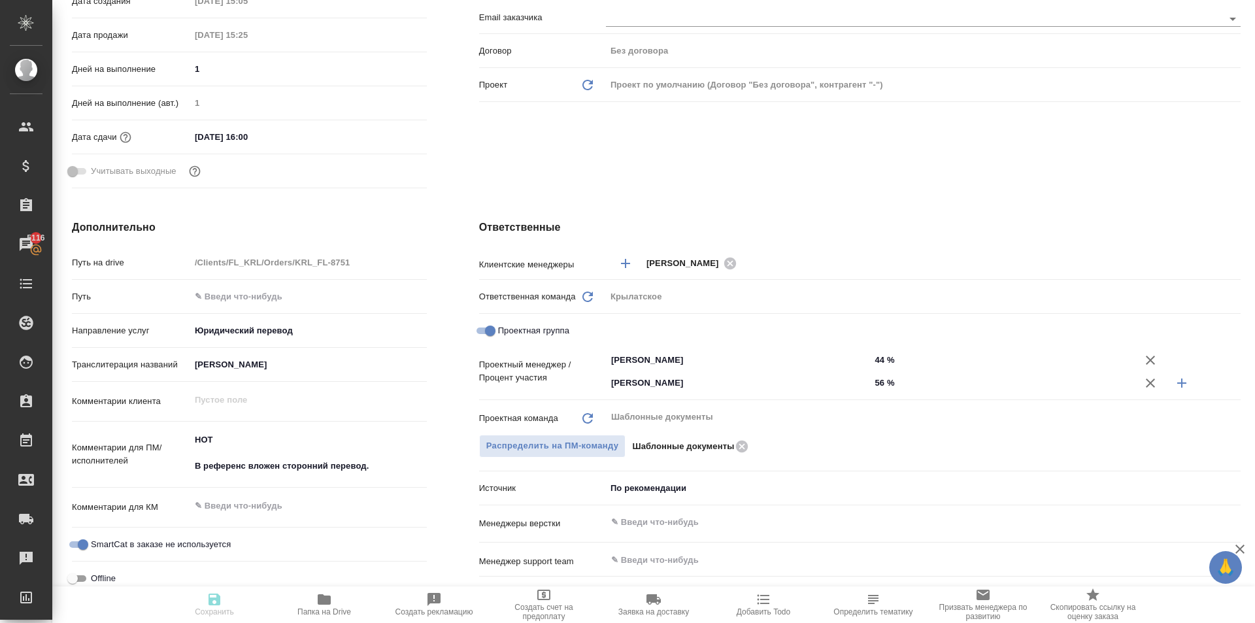
type textarea "x"
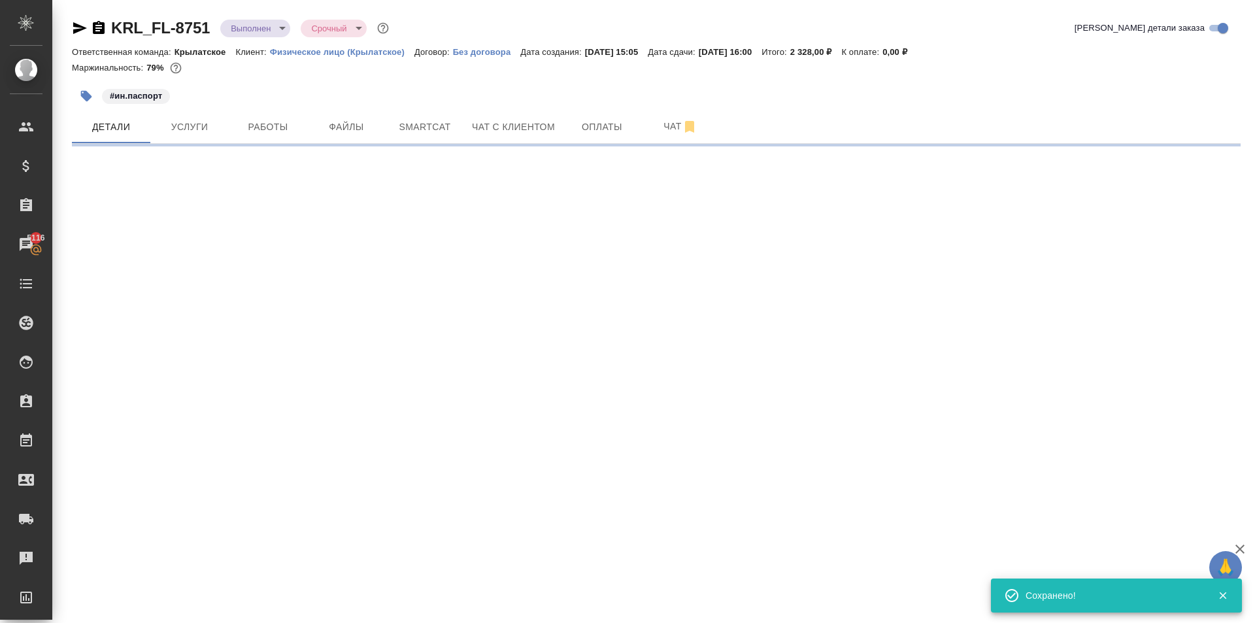
scroll to position [0, 0]
select select "RU"
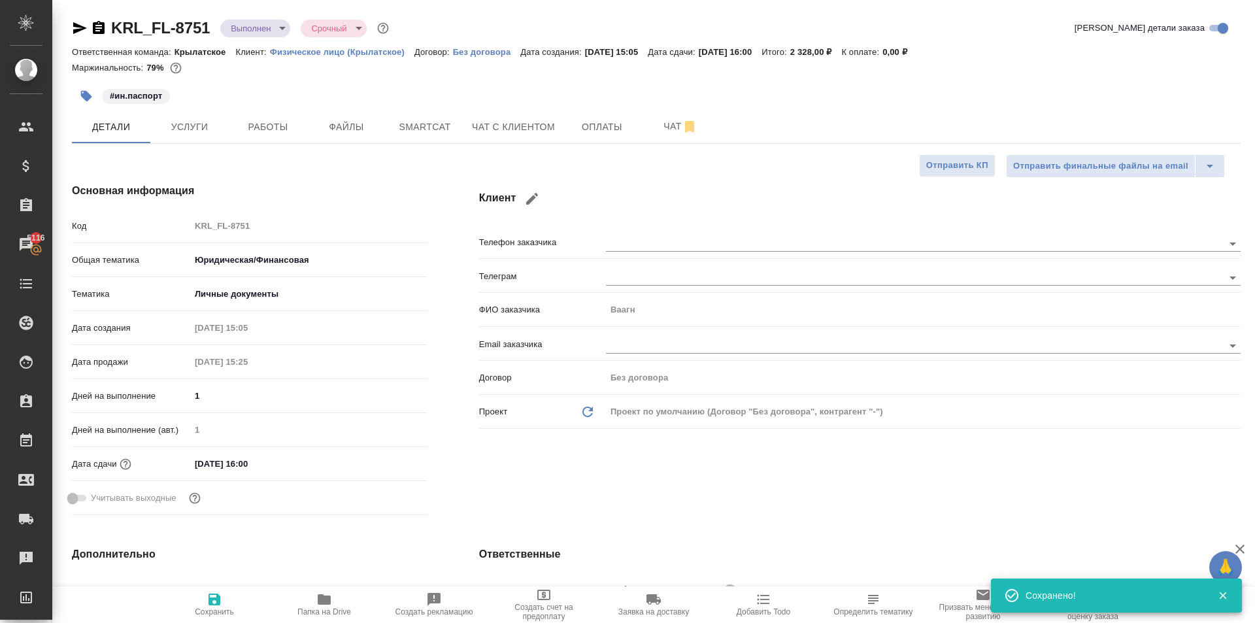
type textarea "x"
click at [219, 601] on icon "button" at bounding box center [214, 599] width 12 height 12
type textarea "x"
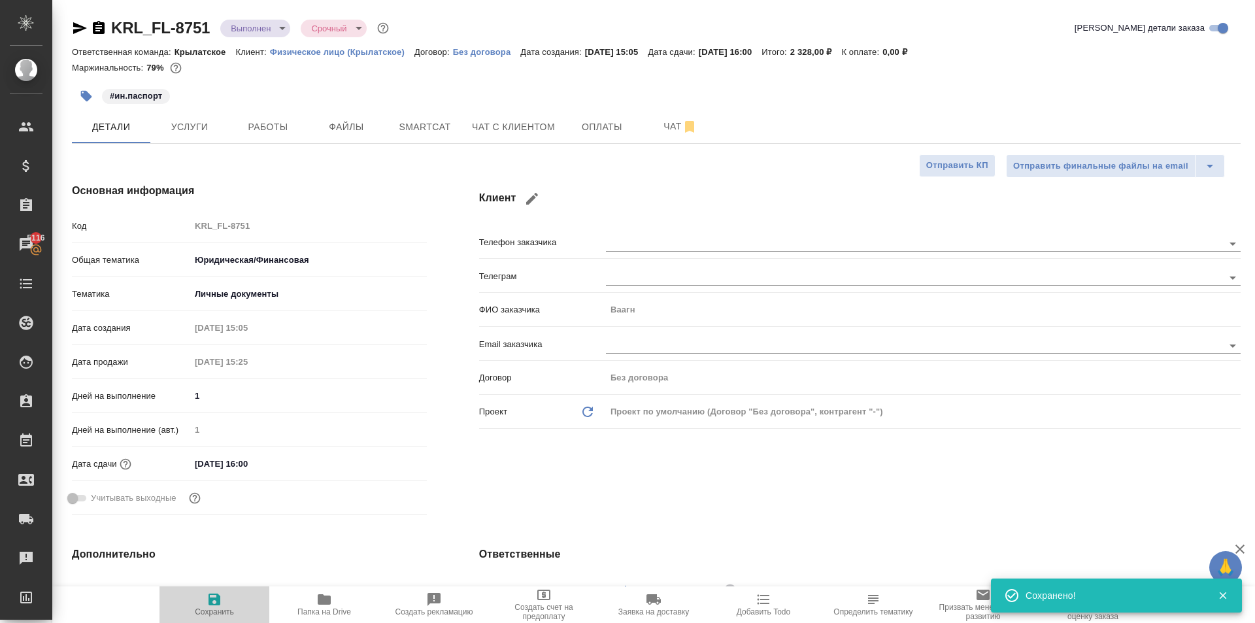
type textarea "x"
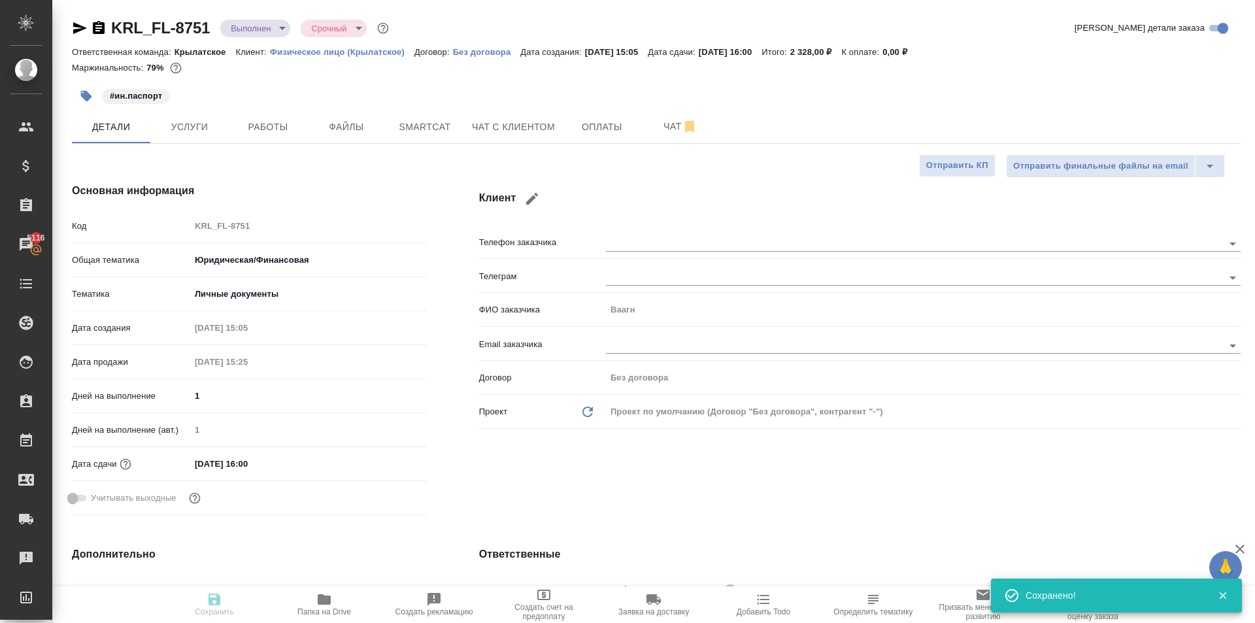
type textarea "x"
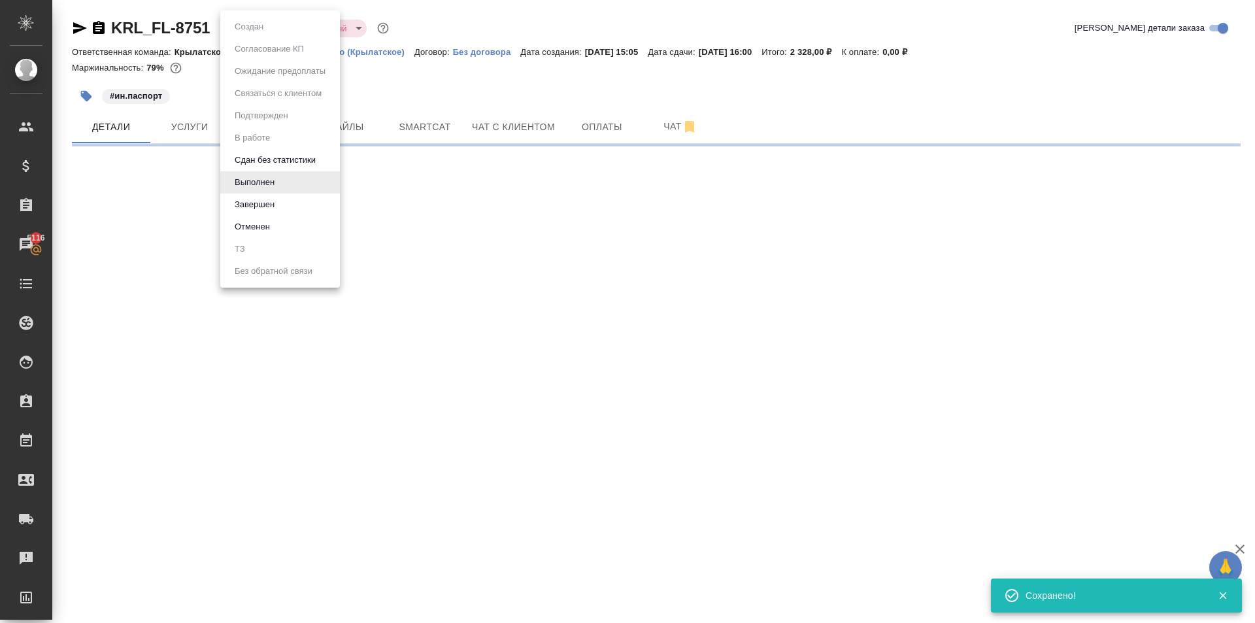
click at [286, 27] on body "🙏 .cls-1 fill:#fff; AWATERA Kasymov Timur Клиенты Спецификации Заказы 5116 Чаты…" at bounding box center [627, 311] width 1255 height 623
select select "RU"
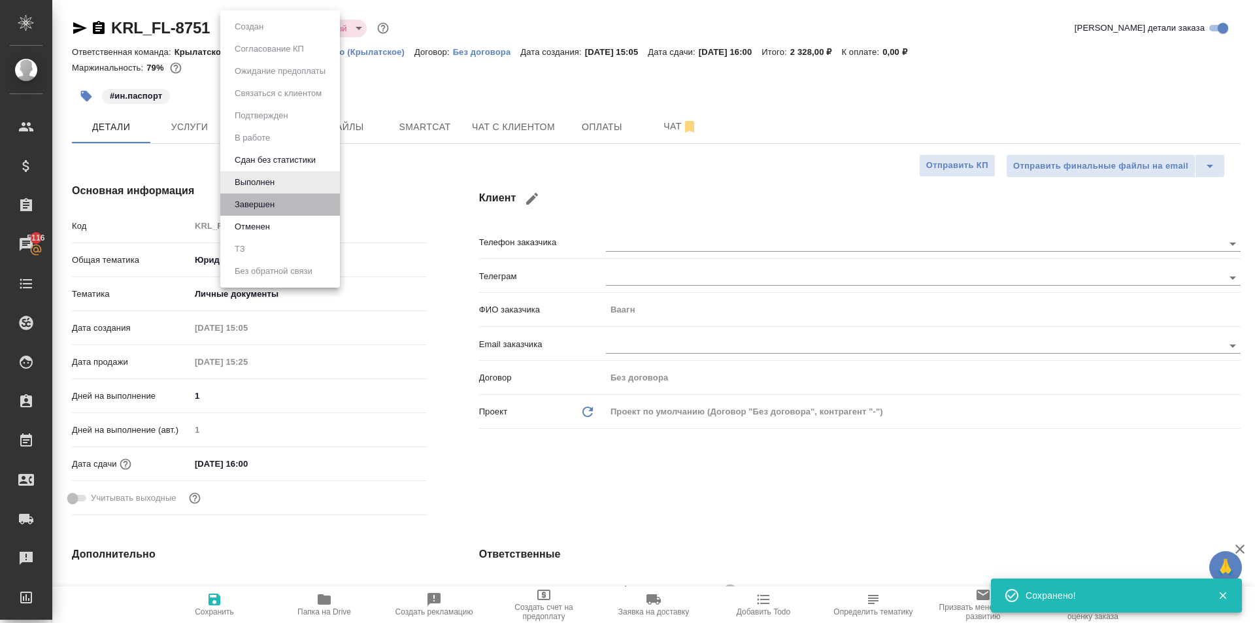
type textarea "x"
drag, startPoint x: 284, startPoint y: 207, endPoint x: 275, endPoint y: 203, distance: 9.7
click at [275, 203] on li "Завершен" at bounding box center [280, 204] width 120 height 22
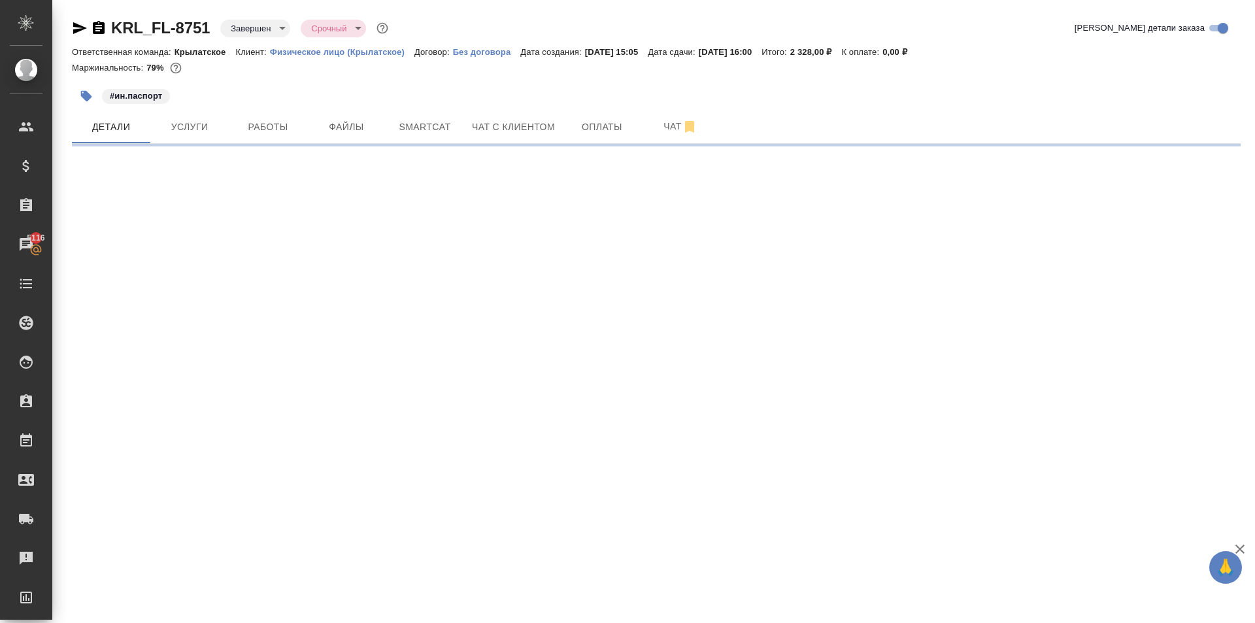
select select "RU"
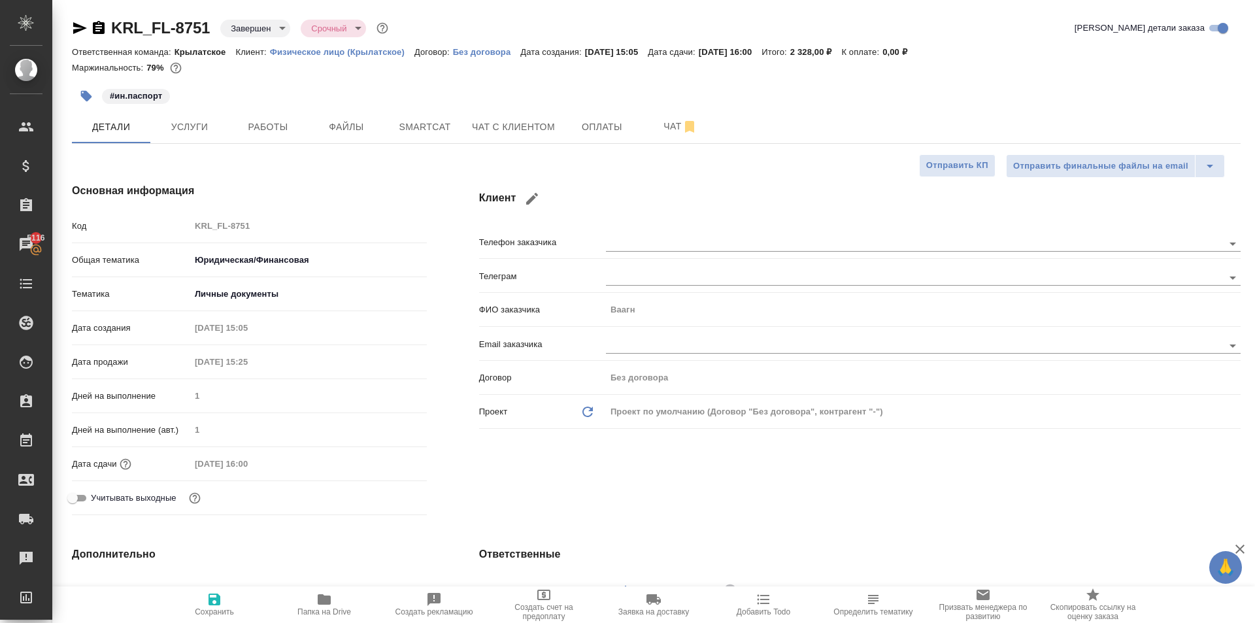
type textarea "x"
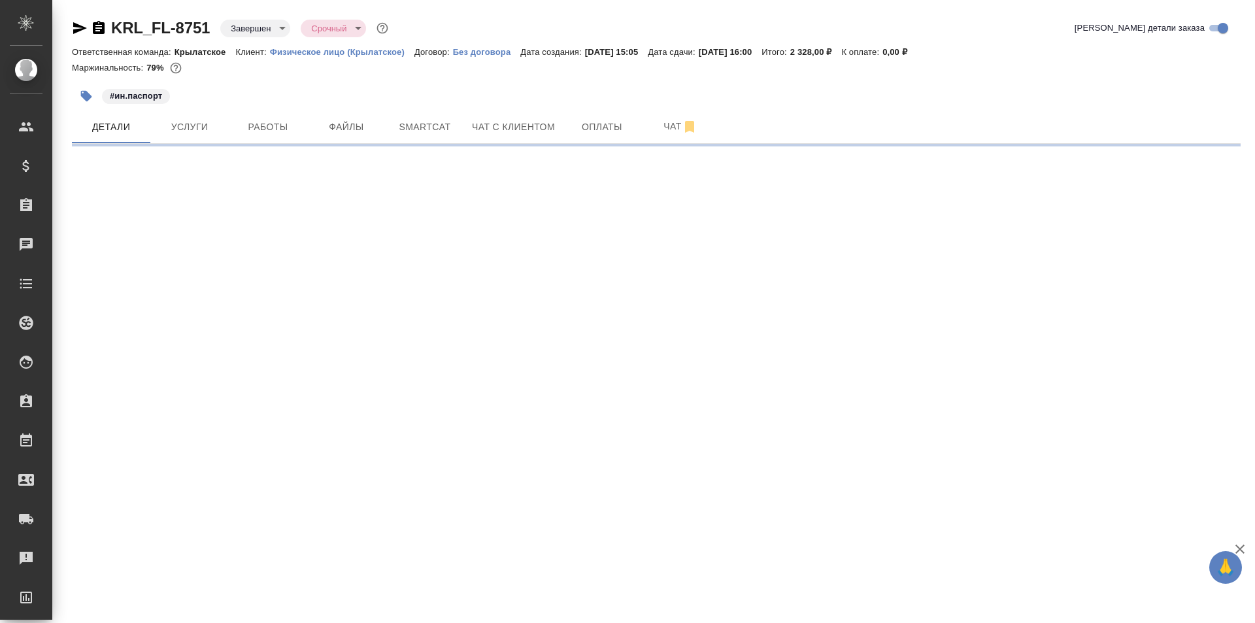
select select "RU"
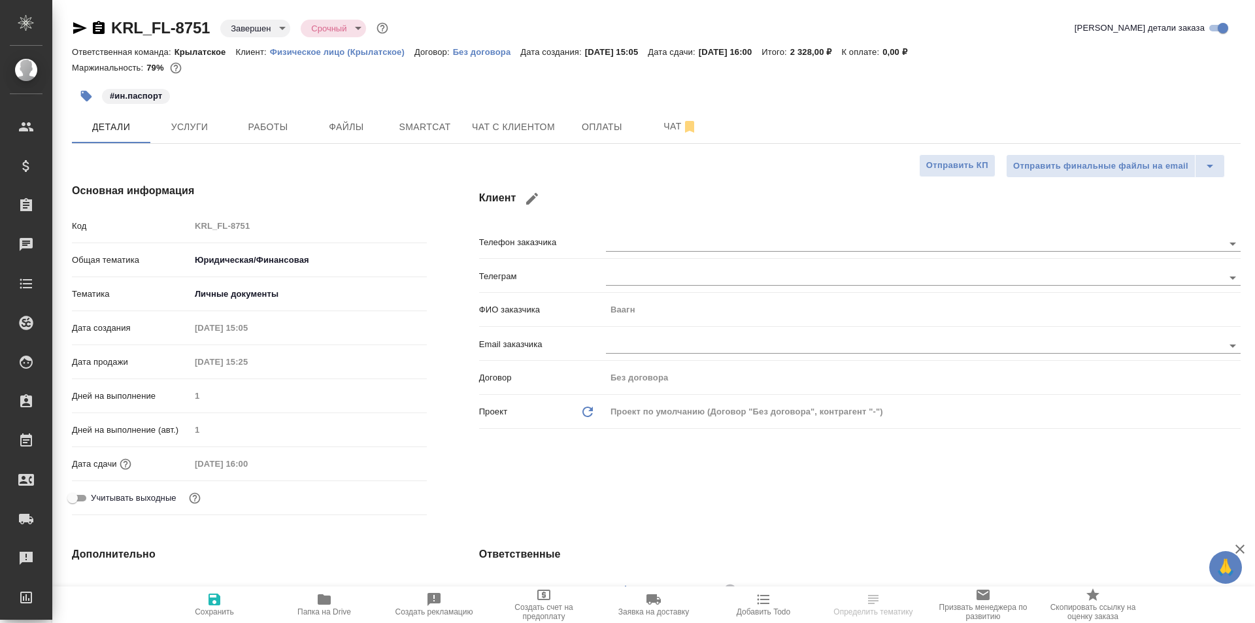
type textarea "x"
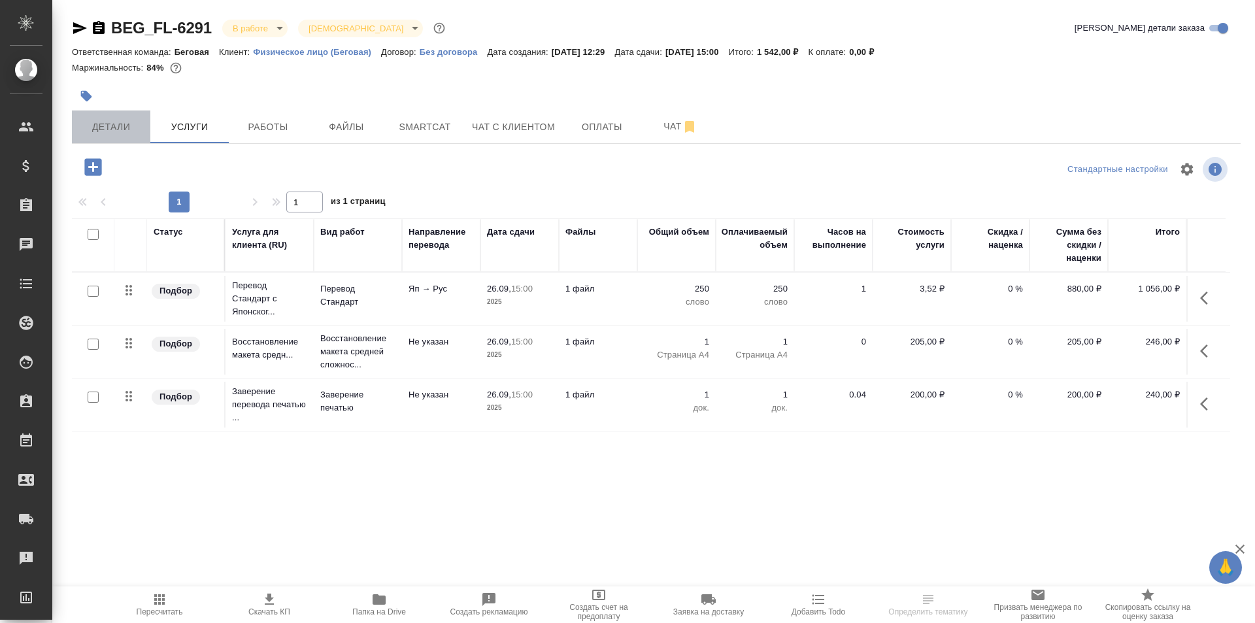
click at [128, 135] on button "Детали" at bounding box center [111, 126] width 78 height 33
